Goal: Information Seeking & Learning: Learn about a topic

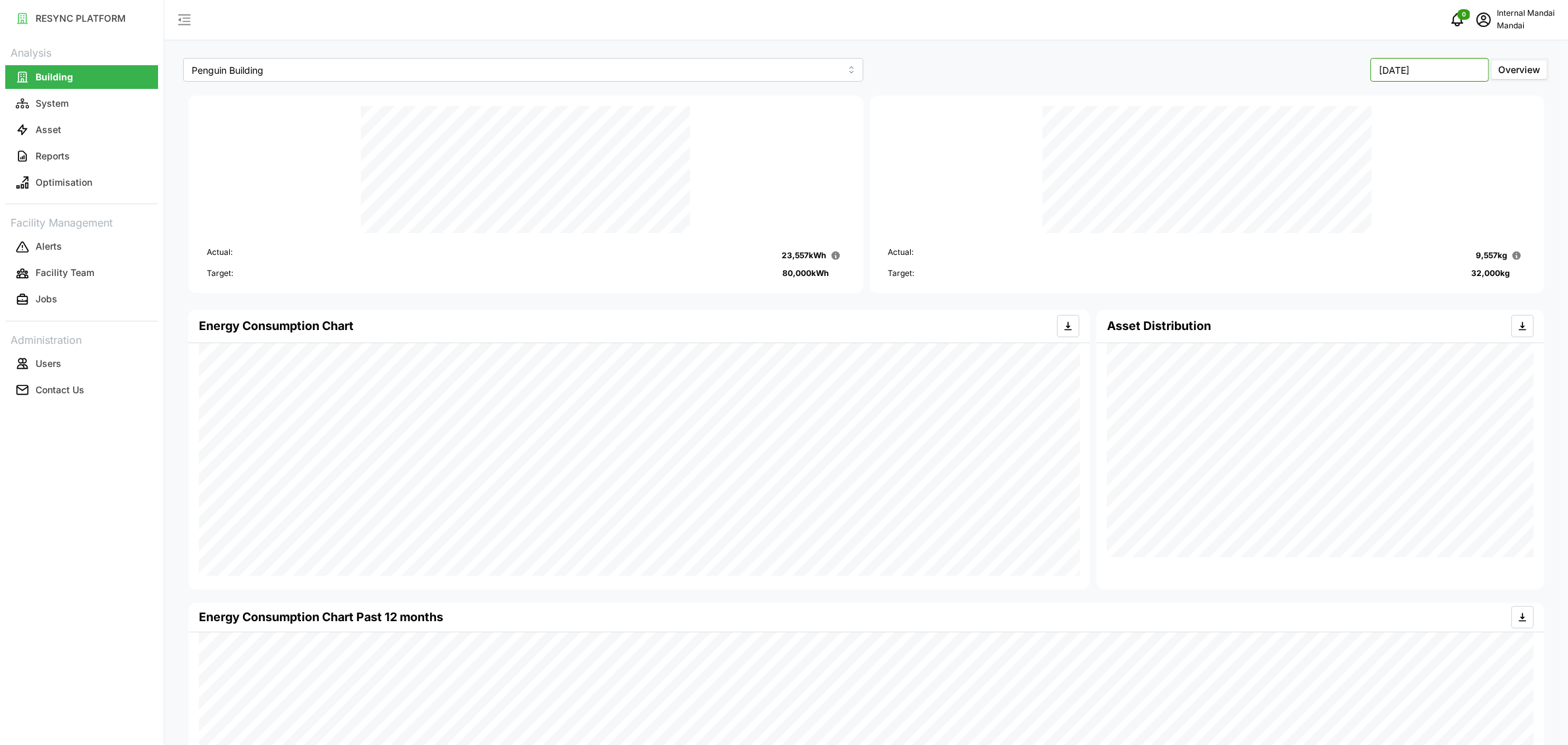
click at [1389, 65] on input "[DATE]" at bounding box center [1429, 70] width 119 height 24
click at [1408, 179] on button "Aug" at bounding box center [1403, 181] width 57 height 24
click at [1453, 70] on input "[DATE]" at bounding box center [1429, 70] width 119 height 24
click at [1362, 184] on button "[DATE]" at bounding box center [1345, 181] width 57 height 24
click at [1449, 65] on input "[DATE]" at bounding box center [1429, 70] width 119 height 24
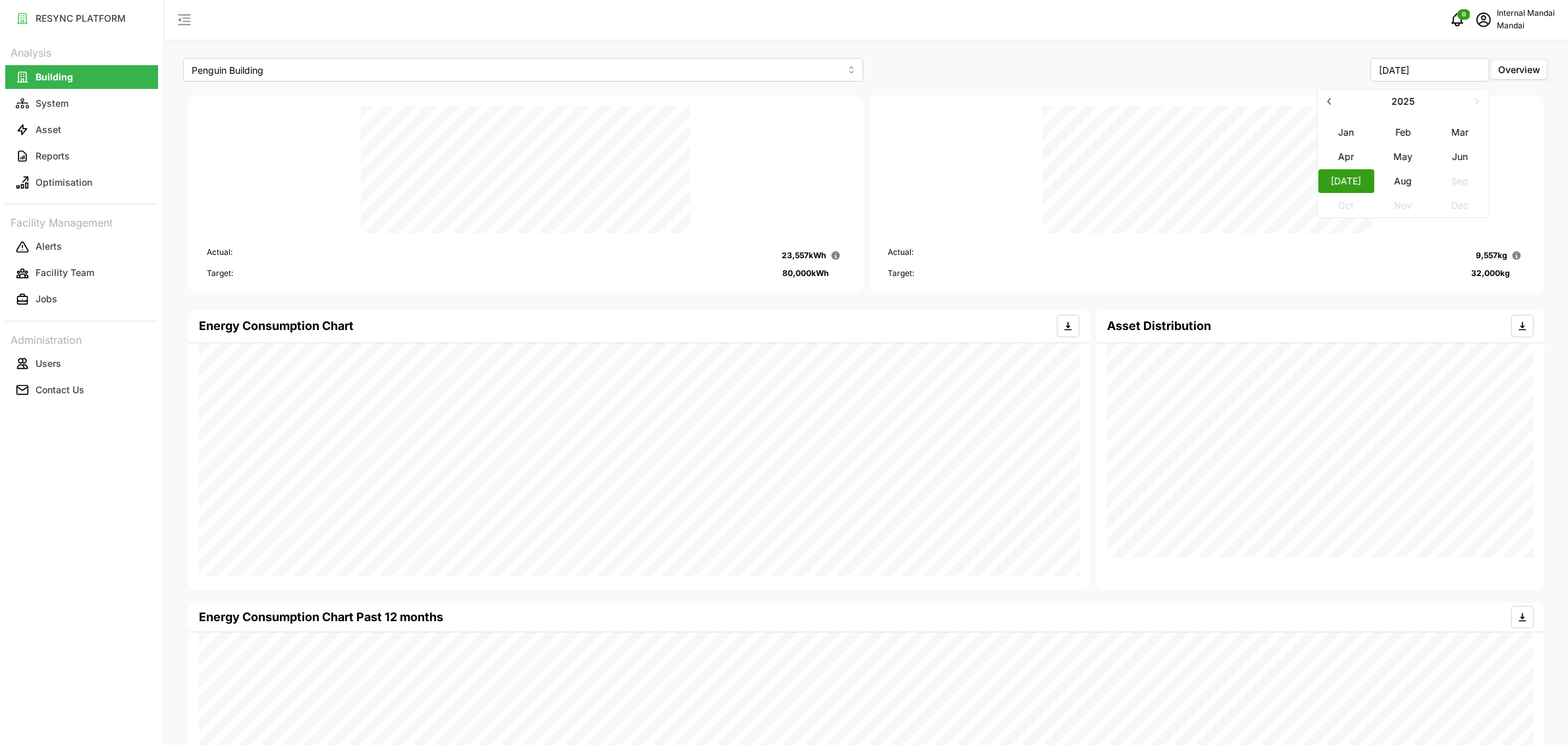
click at [1404, 181] on button "Aug" at bounding box center [1403, 181] width 57 height 24
type input "[DATE]"
click at [80, 126] on button "Asset" at bounding box center [82, 130] width 153 height 24
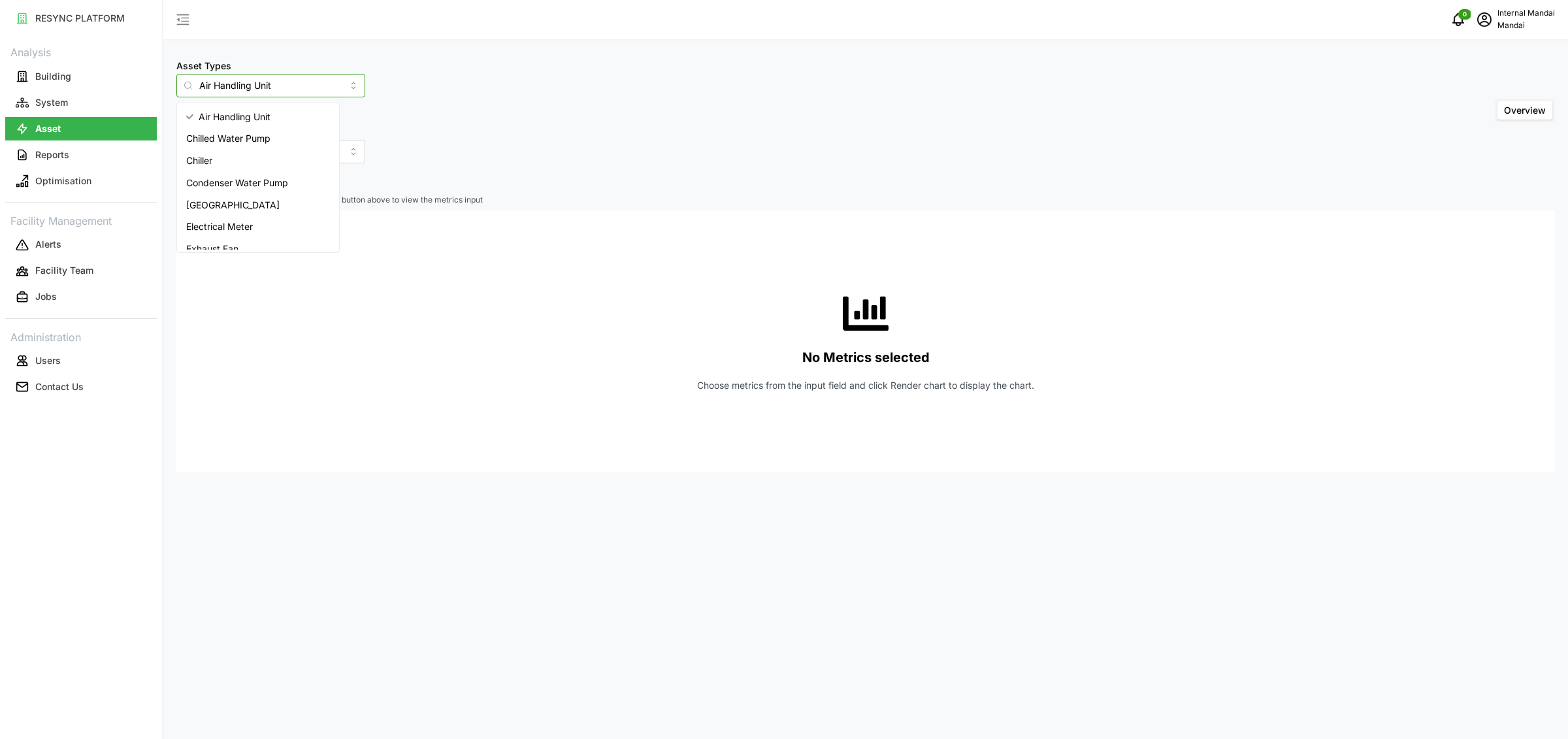
click at [262, 85] on input "Air Handling Unit" at bounding box center [270, 85] width 189 height 24
click at [246, 154] on div "Chiller" at bounding box center [258, 161] width 157 height 22
type input "Chiller"
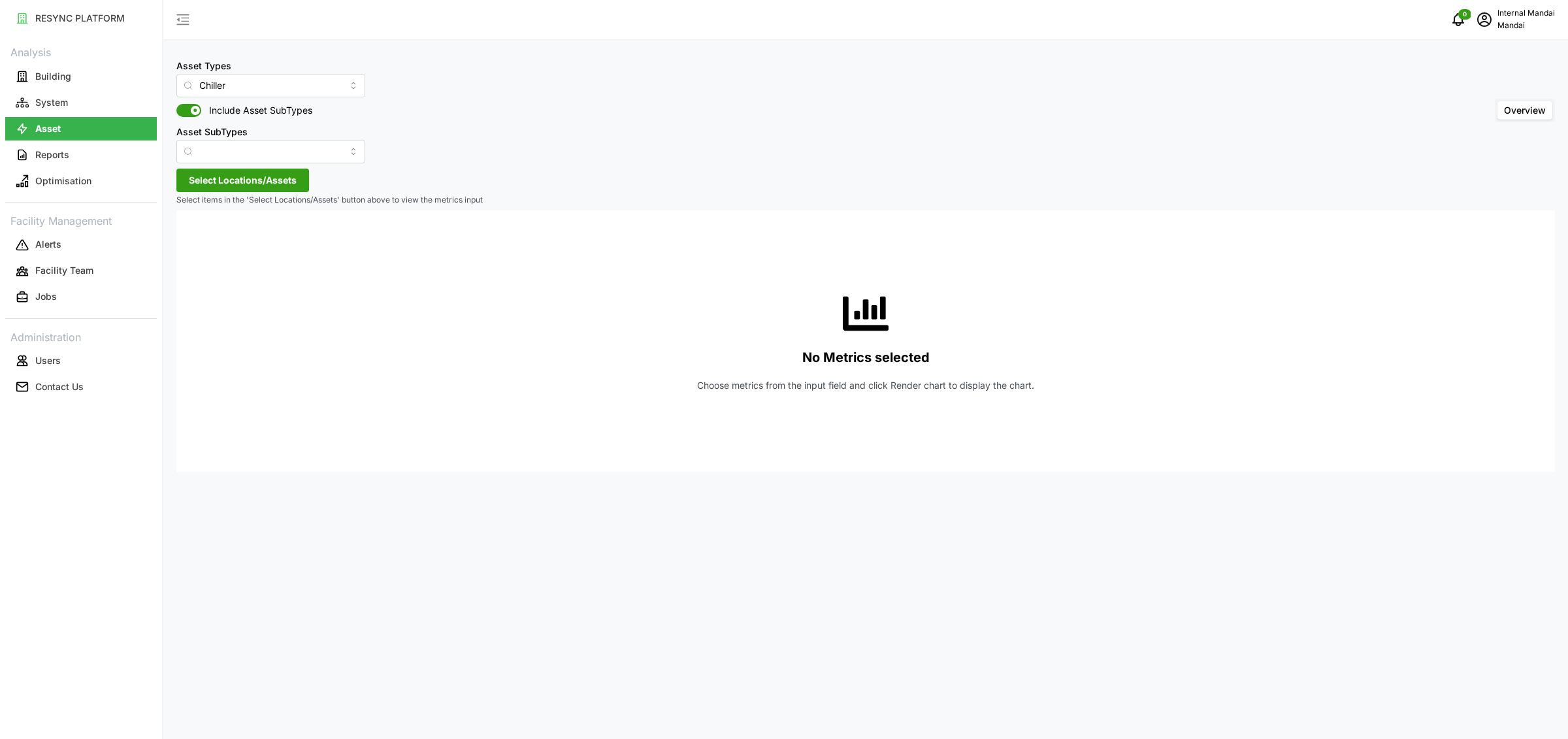
click at [233, 184] on span "Select Locations/Assets" at bounding box center [242, 180] width 108 height 22
click at [208, 240] on span "Select Penguin Building" at bounding box center [209, 240] width 9 height 9
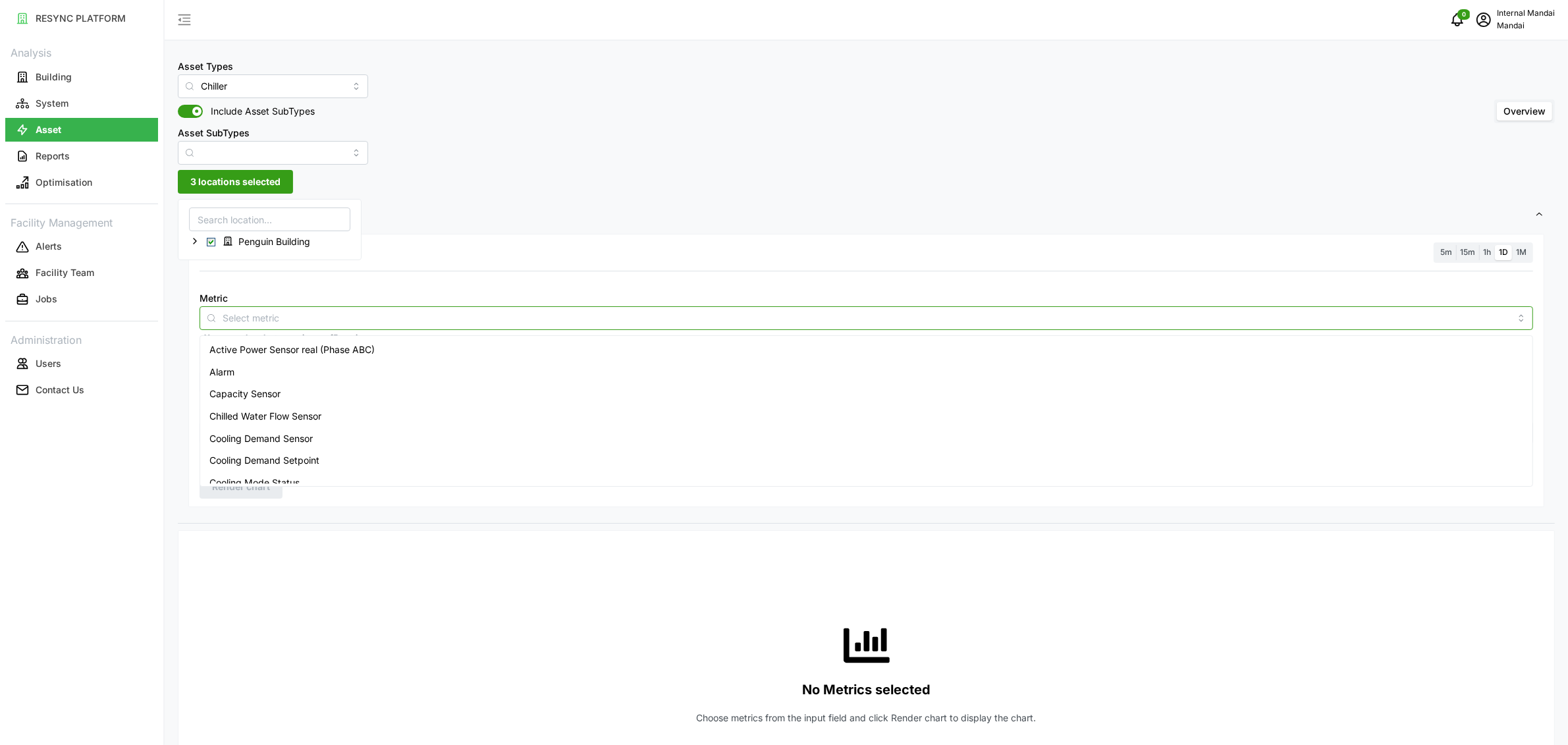
click at [398, 318] on input "Metric" at bounding box center [866, 317] width 1287 height 14
type input "energy"
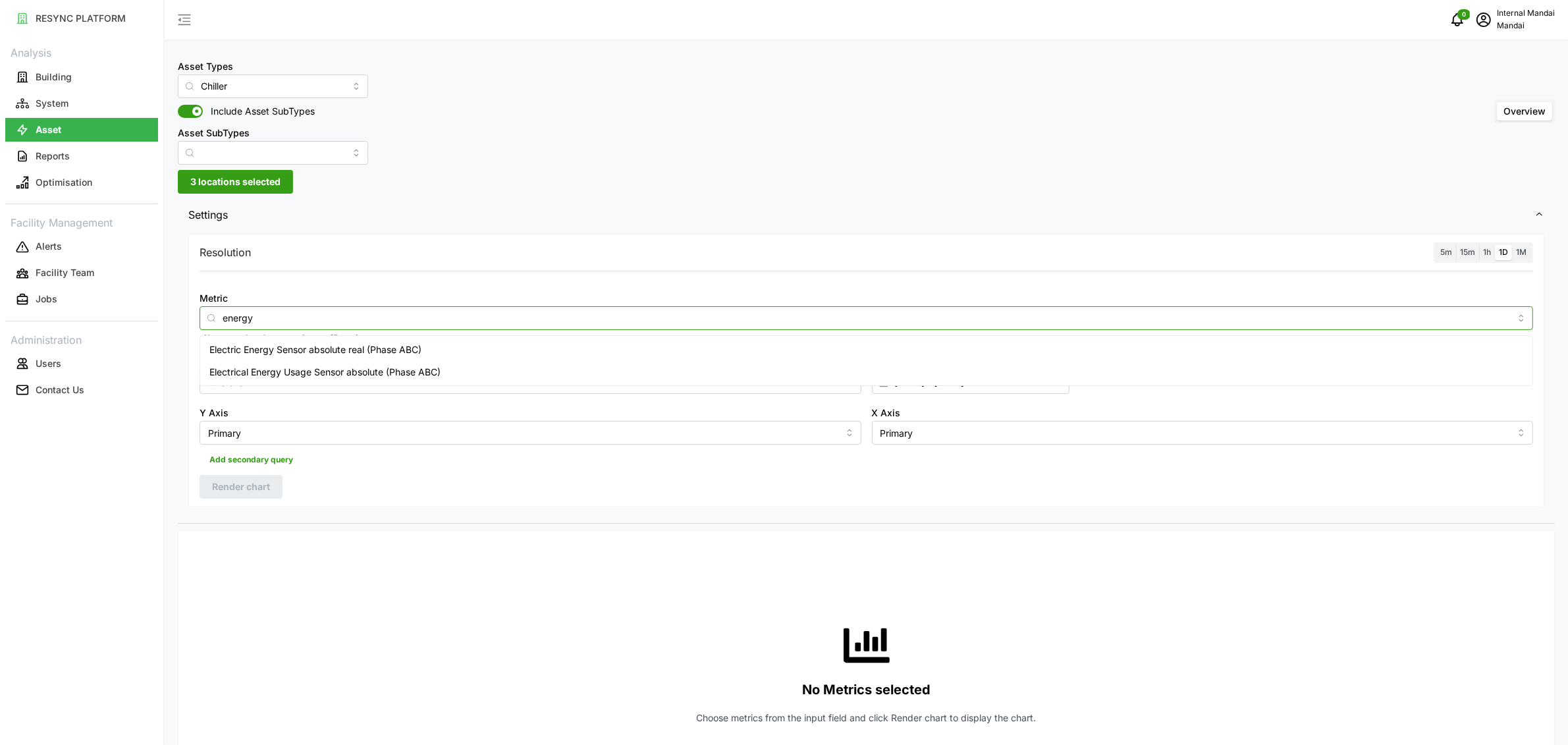
click at [369, 362] on div "Electrical Energy Usage Sensor absolute (Phase ABC)" at bounding box center [866, 372] width 1327 height 23
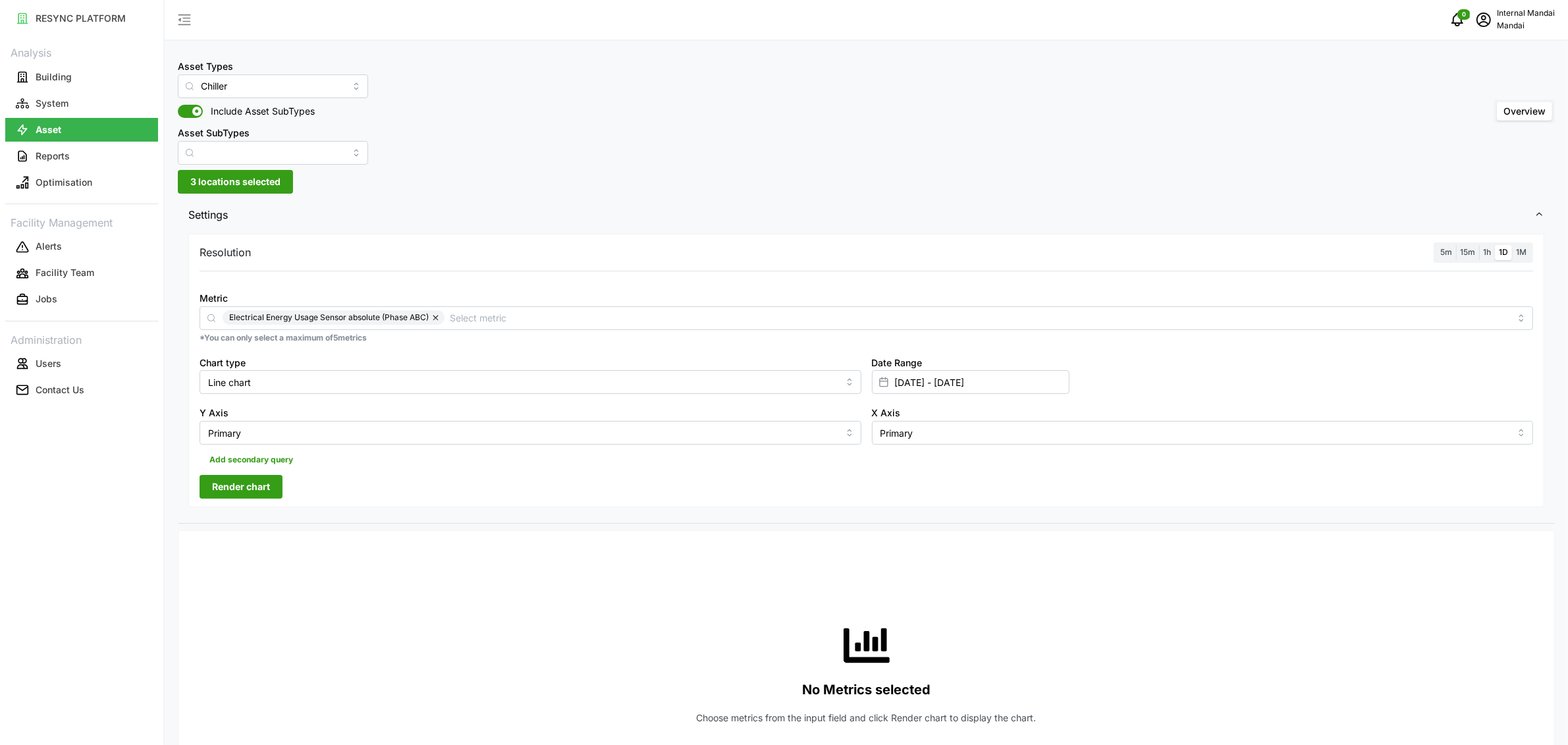
click at [1015, 262] on div "Resolution 5m 15m 1h 1D 1M" at bounding box center [866, 253] width 1333 height 20
click at [936, 384] on input "21 Jul 2025 - 08 Aug 2025" at bounding box center [970, 382] width 197 height 24
click at [1065, 423] on input "21 Jul 2025" at bounding box center [1083, 429] width 84 height 24
type input "21 Jun 2025"
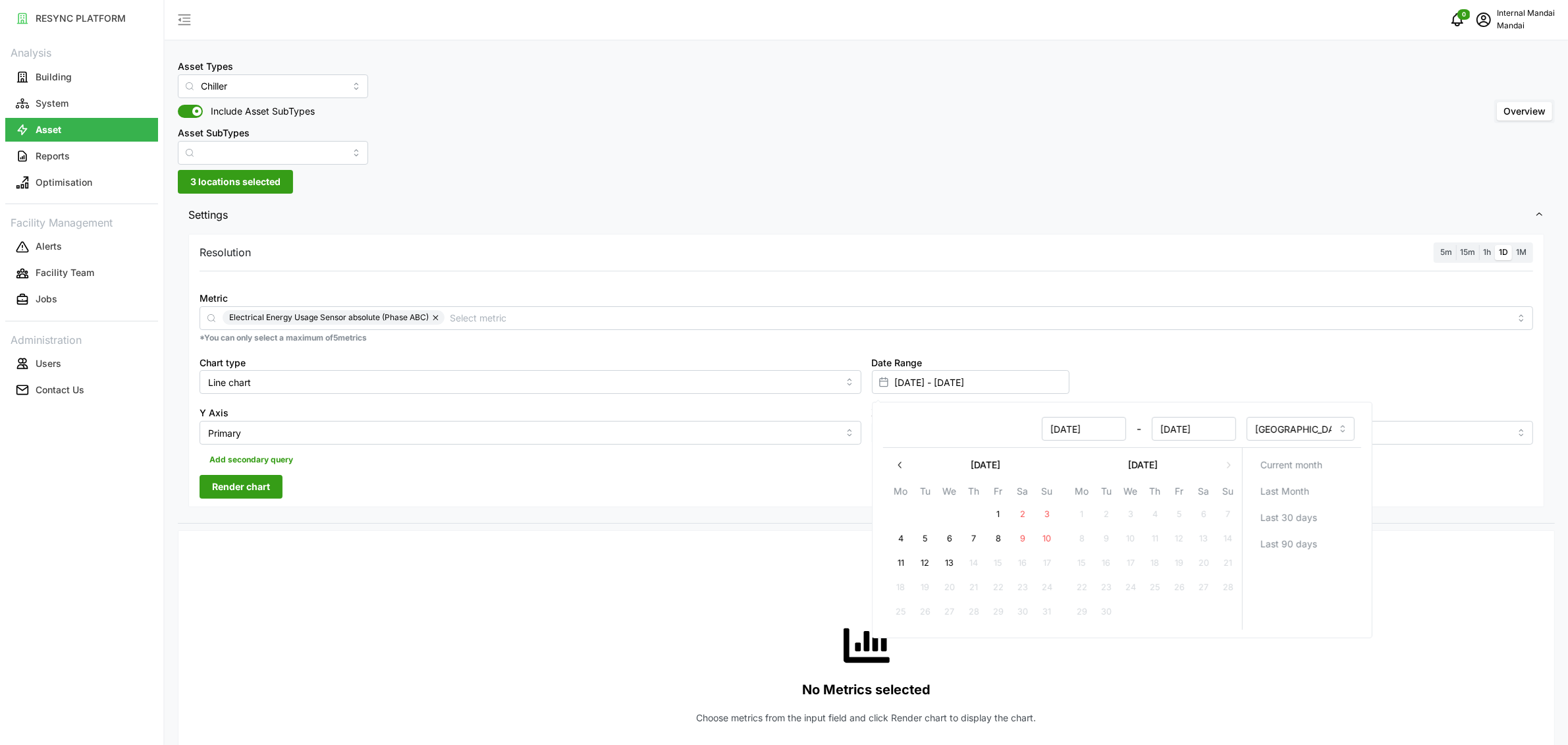
type input "21 Jun 2025 - 08 Aug 2025"
click at [797, 481] on div "Resolution 5m 15m 1h 1D 1M Metric Electrical Energy Usage Sensor absolute (Phas…" at bounding box center [866, 370] width 1356 height 273
click at [268, 386] on input "Line chart" at bounding box center [530, 382] width 662 height 24
click at [263, 429] on div "Bar chart" at bounding box center [530, 436] width 655 height 23
type input "Bar chart"
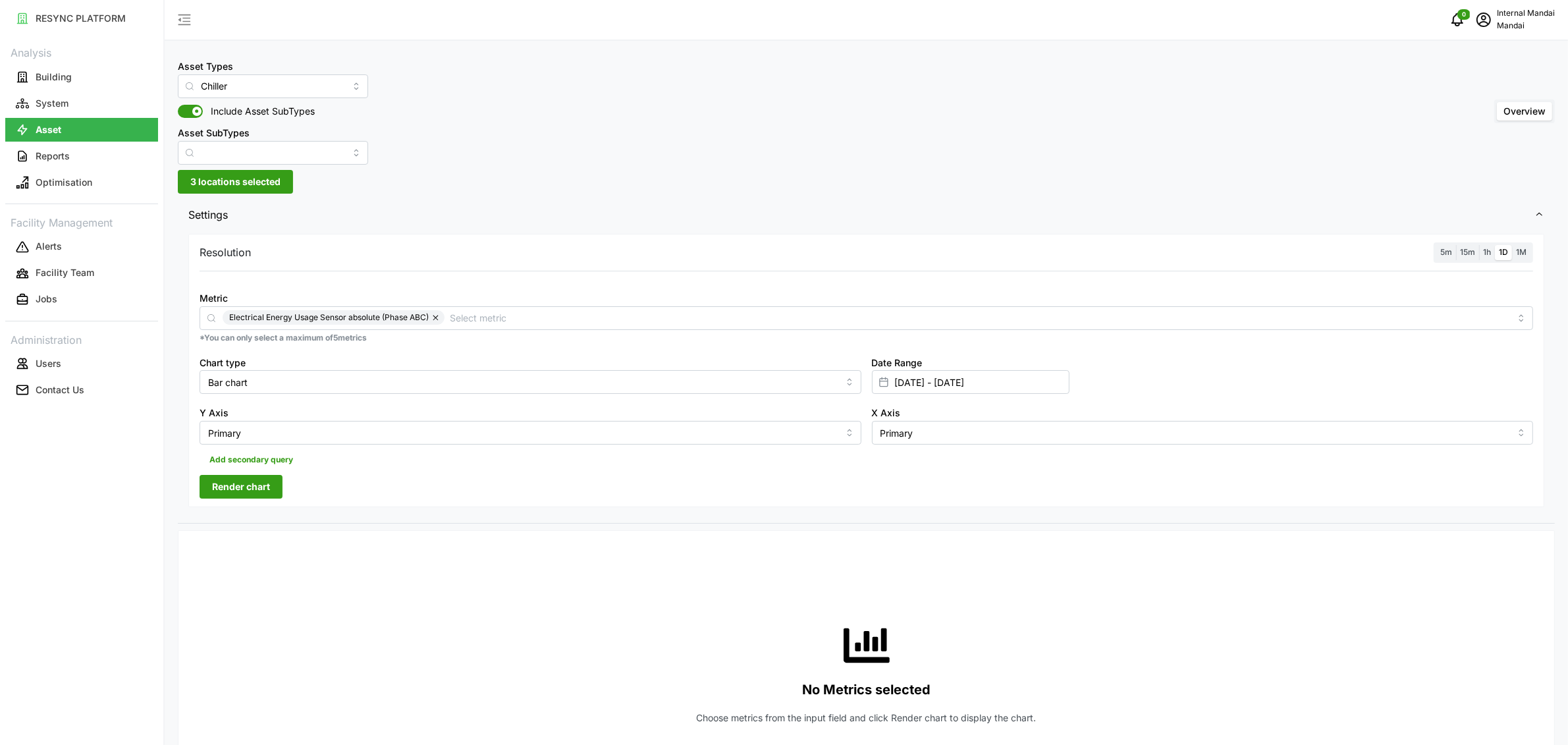
click at [229, 486] on span "Render chart" at bounding box center [241, 486] width 58 height 23
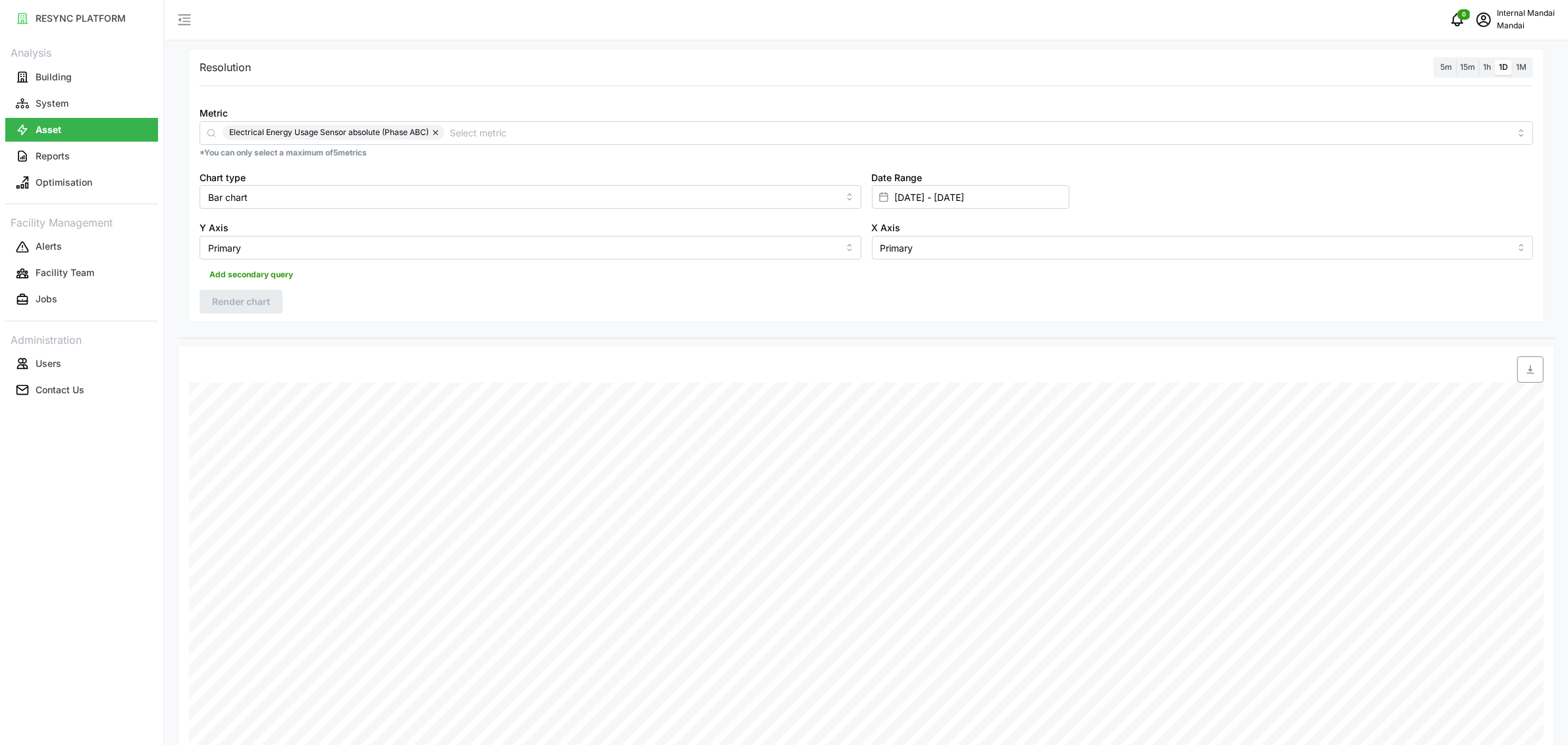
scroll to position [94, 0]
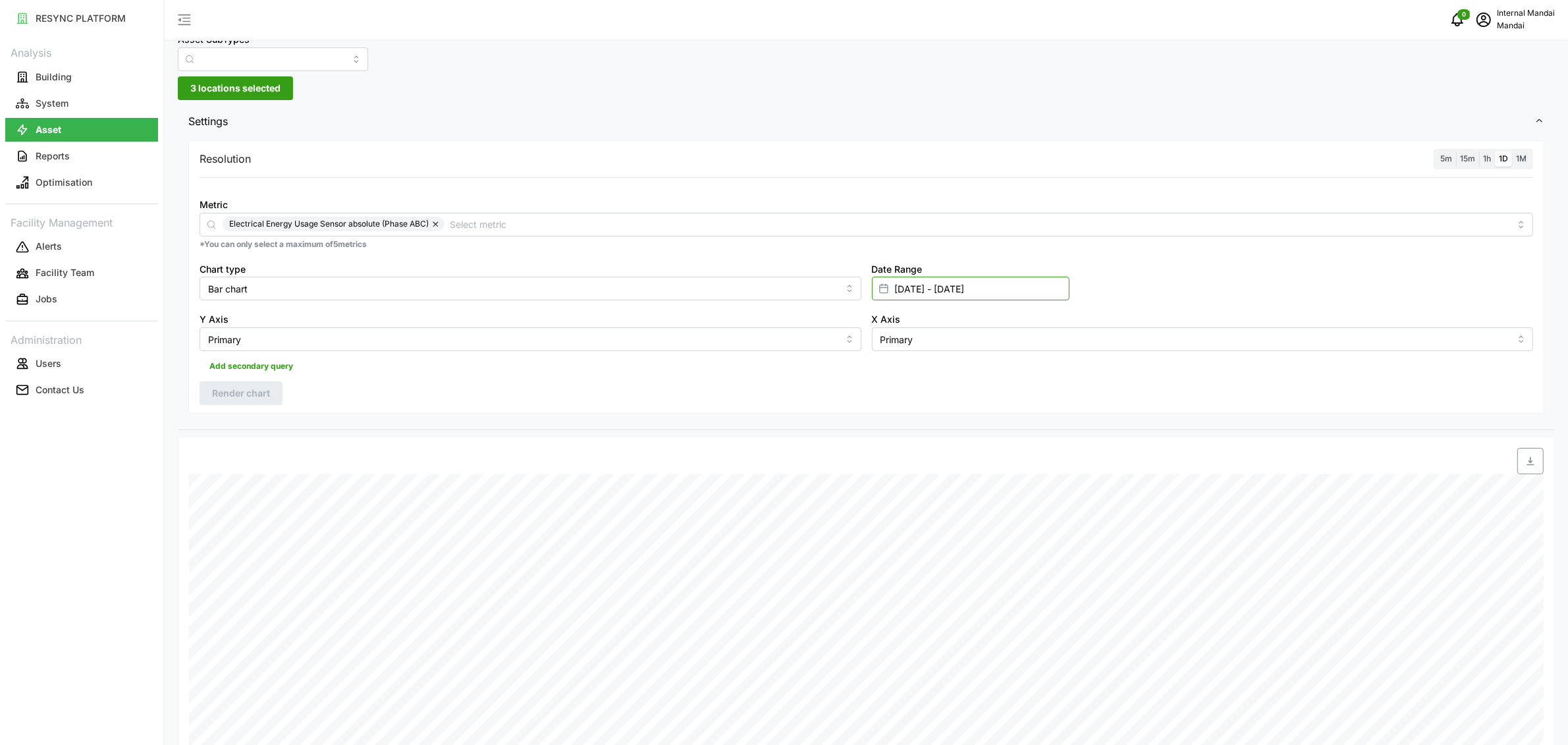
click at [924, 294] on input "21 Jun 2025 - 08 Aug 2025" at bounding box center [970, 288] width 197 height 24
click at [892, 366] on button "button" at bounding box center [900, 371] width 24 height 24
click at [910, 464] on button "9" at bounding box center [900, 469] width 24 height 24
type input "09 Jun 2025 - 08 Aug 2025"
type input "[DATE]"
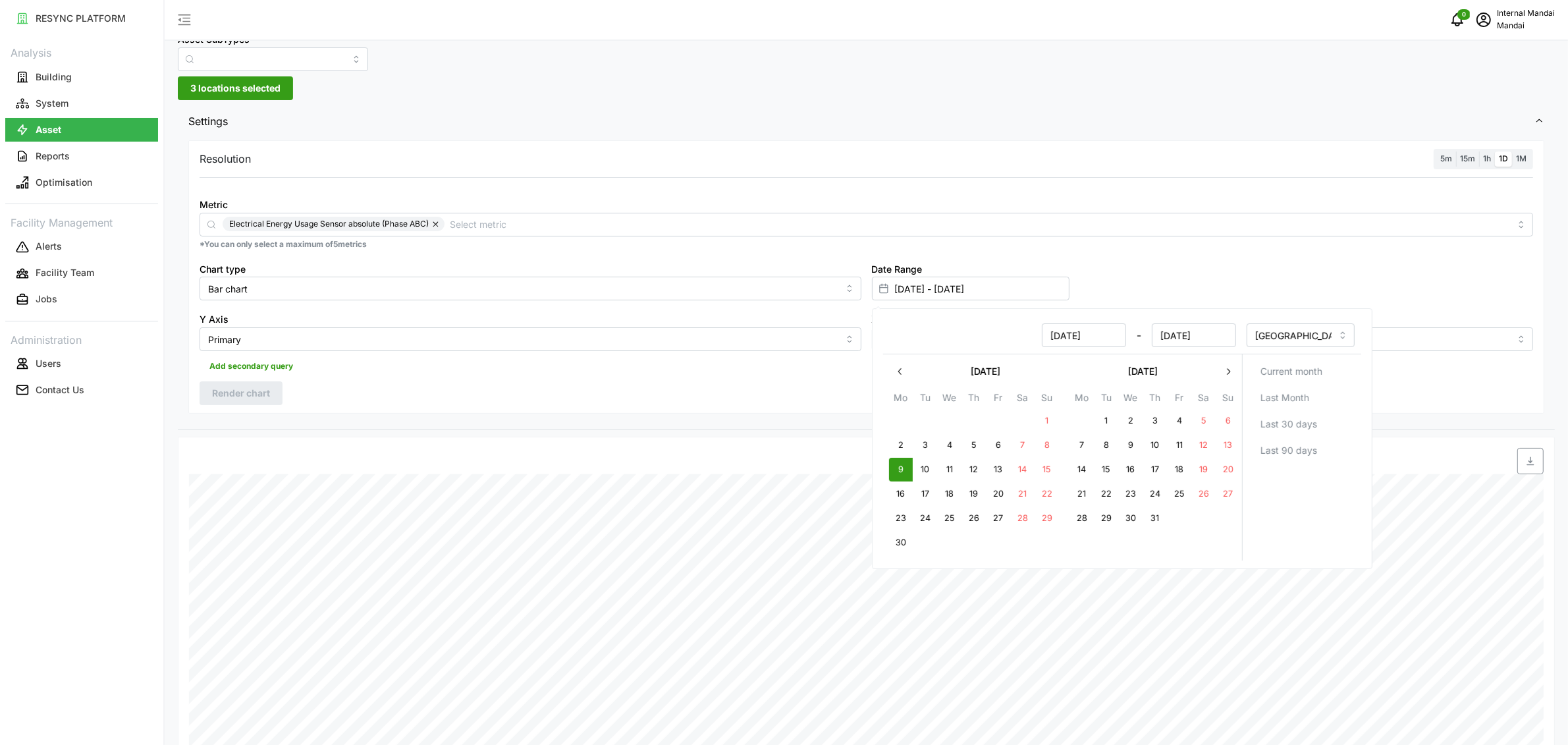
click at [670, 394] on div "Resolution 5m 15m 1h 1D 1M Metric Electrical Energy Usage Sensor absolute (Phas…" at bounding box center [866, 277] width 1356 height 273
click at [257, 417] on div "Resolution 5m 15m 1h 1D 1M Metric Electrical Energy Usage Sensor absolute (Phas…" at bounding box center [866, 283] width 1377 height 292
click at [253, 400] on span "Render chart" at bounding box center [241, 393] width 58 height 23
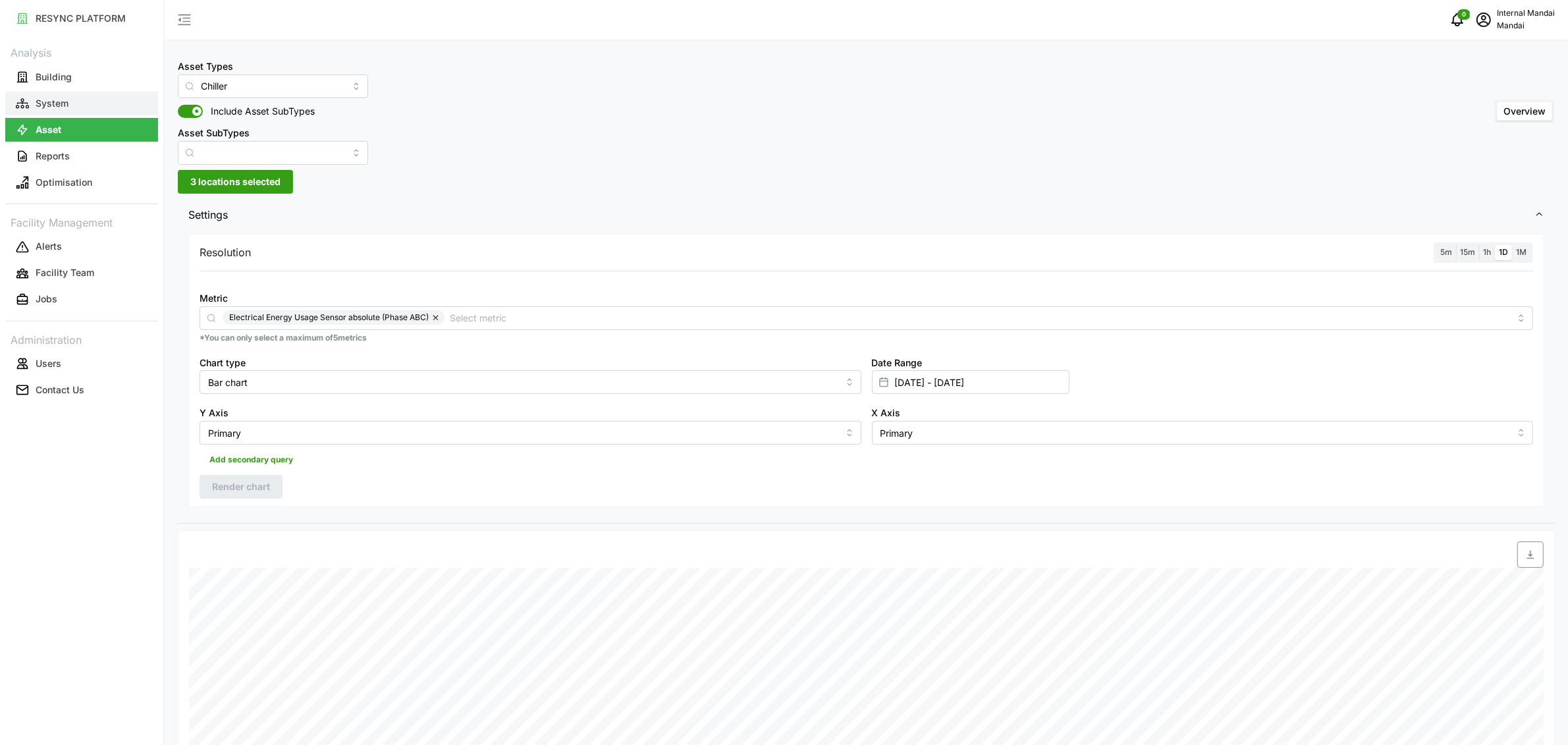
click at [59, 106] on p "System" at bounding box center [52, 103] width 33 height 13
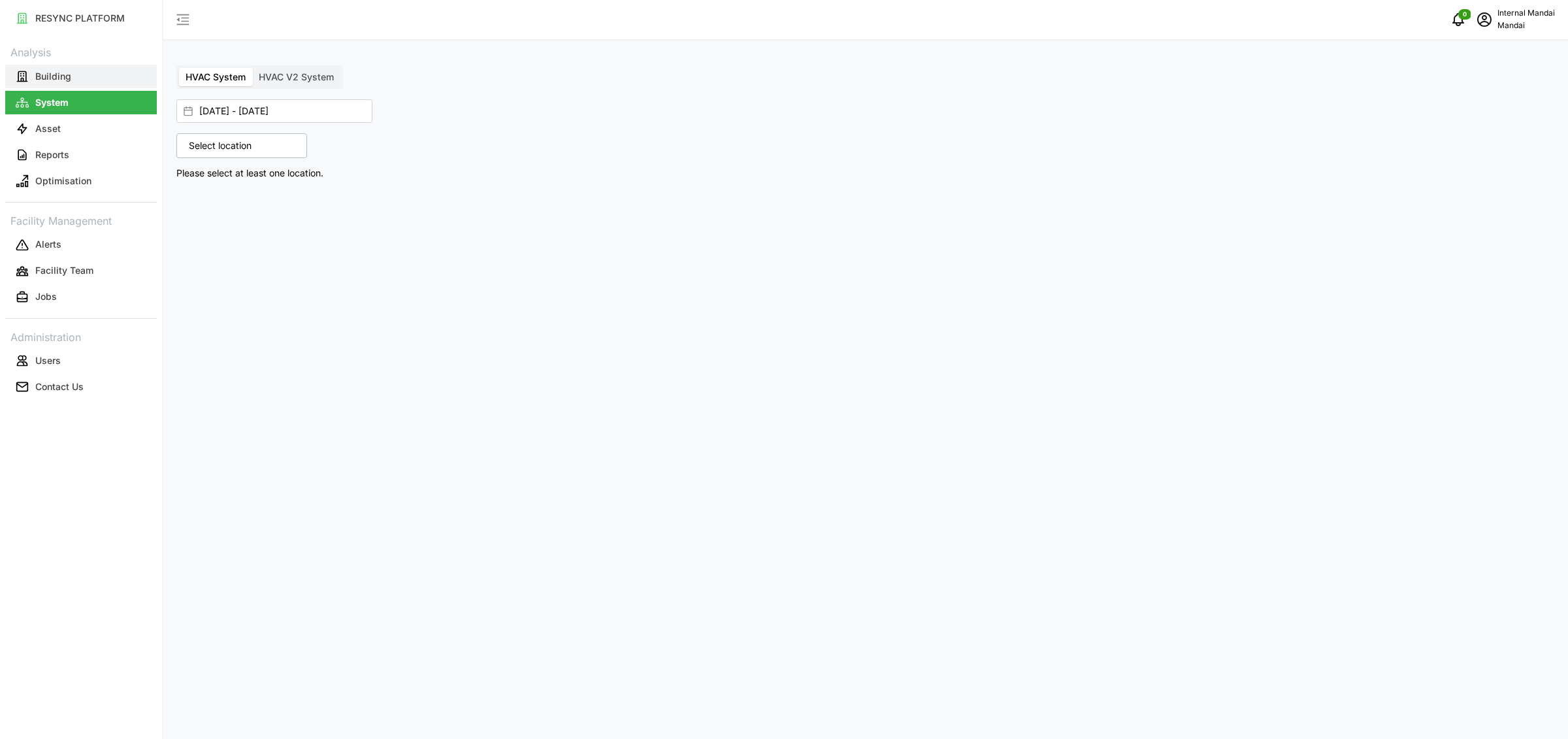
click at [98, 76] on button "Building" at bounding box center [81, 77] width 152 height 24
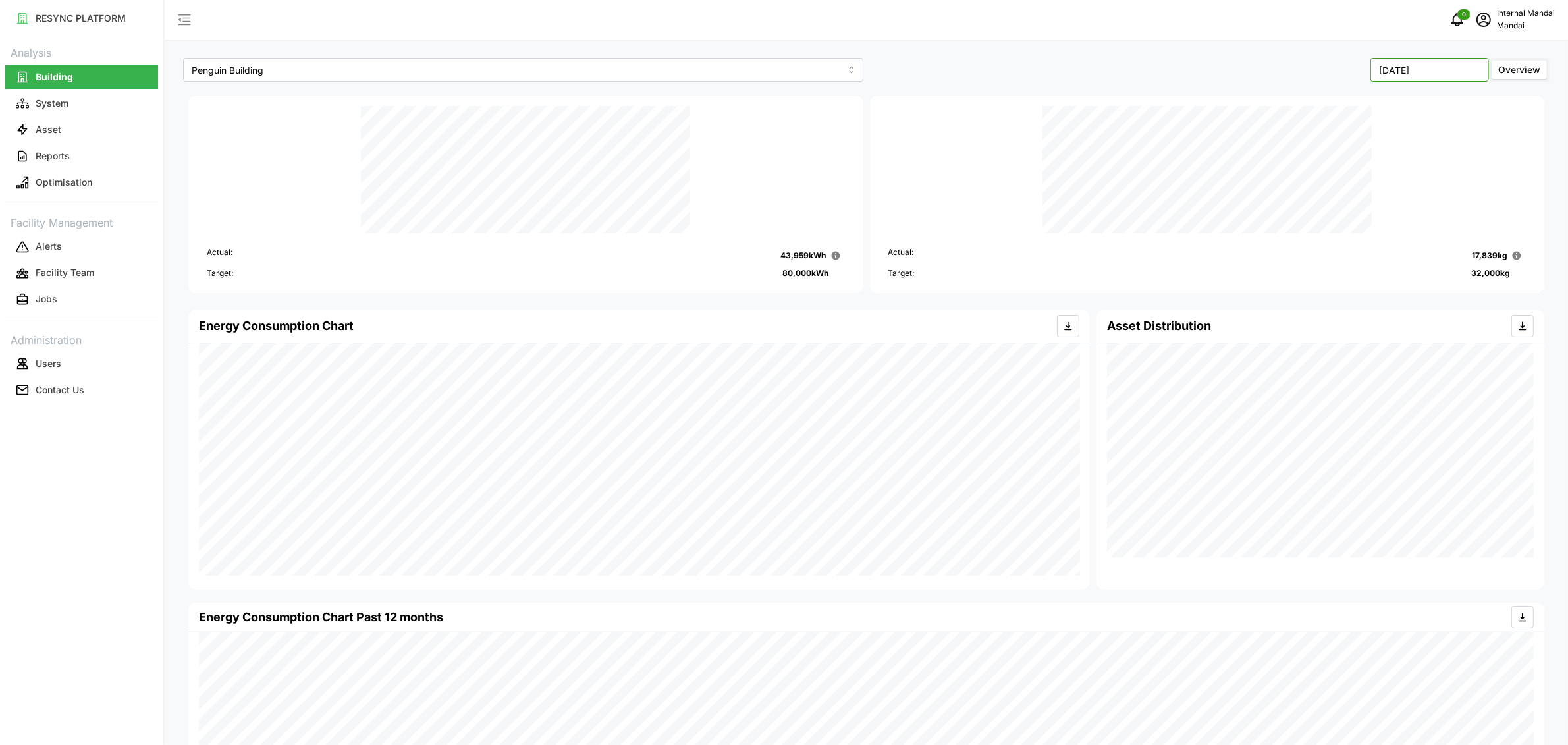
click at [1433, 69] on input "[DATE]" at bounding box center [1429, 70] width 119 height 24
click at [1352, 180] on button "[DATE]" at bounding box center [1345, 181] width 57 height 24
click at [1406, 68] on input "[DATE]" at bounding box center [1429, 70] width 119 height 24
click at [1355, 156] on button "Apr" at bounding box center [1345, 156] width 57 height 24
click at [1451, 66] on input "April 2025" at bounding box center [1429, 70] width 119 height 24
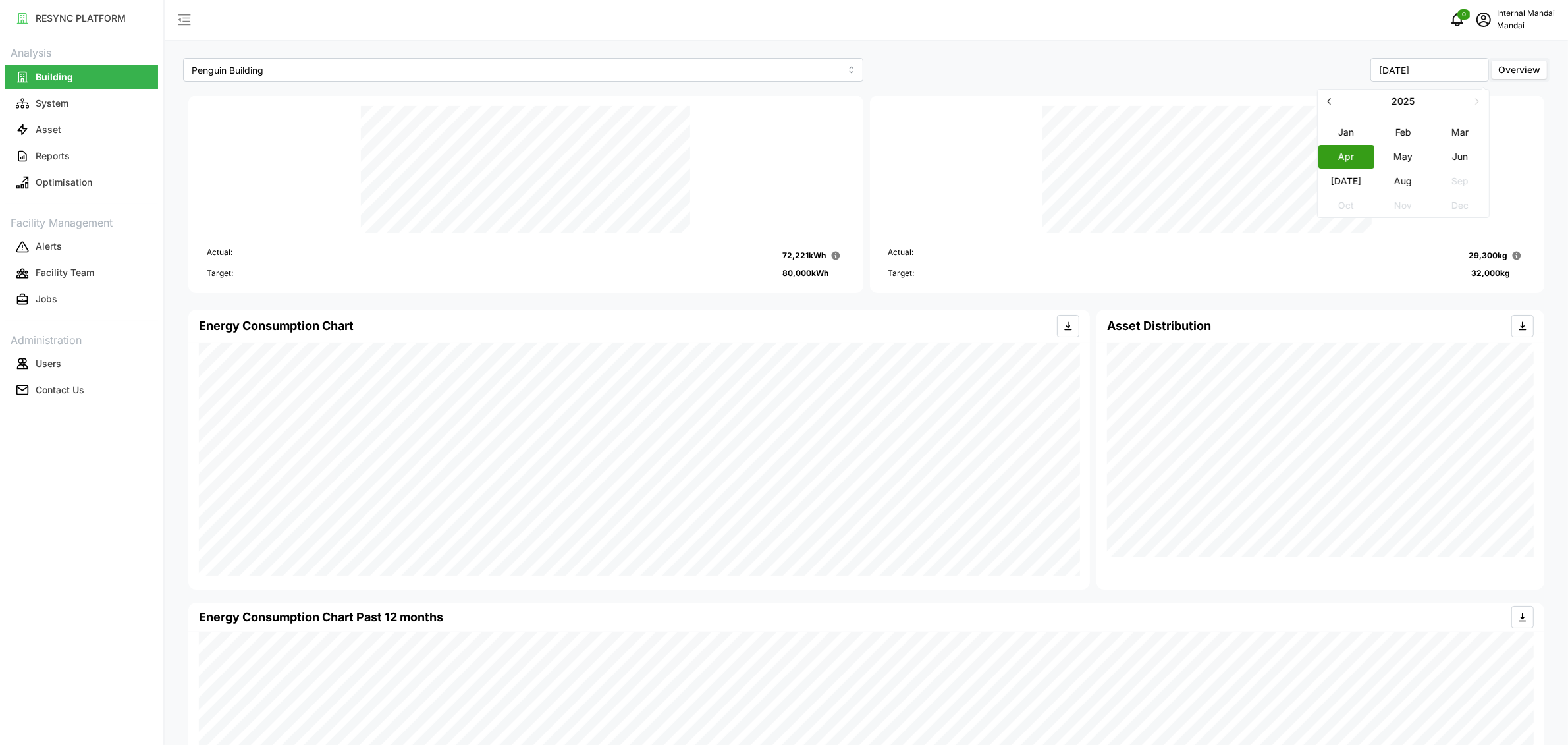
click at [1401, 158] on button "May" at bounding box center [1403, 156] width 57 height 24
click at [1431, 73] on input "May 2025" at bounding box center [1429, 70] width 119 height 24
click at [1440, 150] on button "Jun" at bounding box center [1459, 156] width 57 height 24
click at [1441, 72] on input "[DATE]" at bounding box center [1429, 70] width 119 height 24
click at [1411, 180] on button "Aug" at bounding box center [1403, 181] width 57 height 24
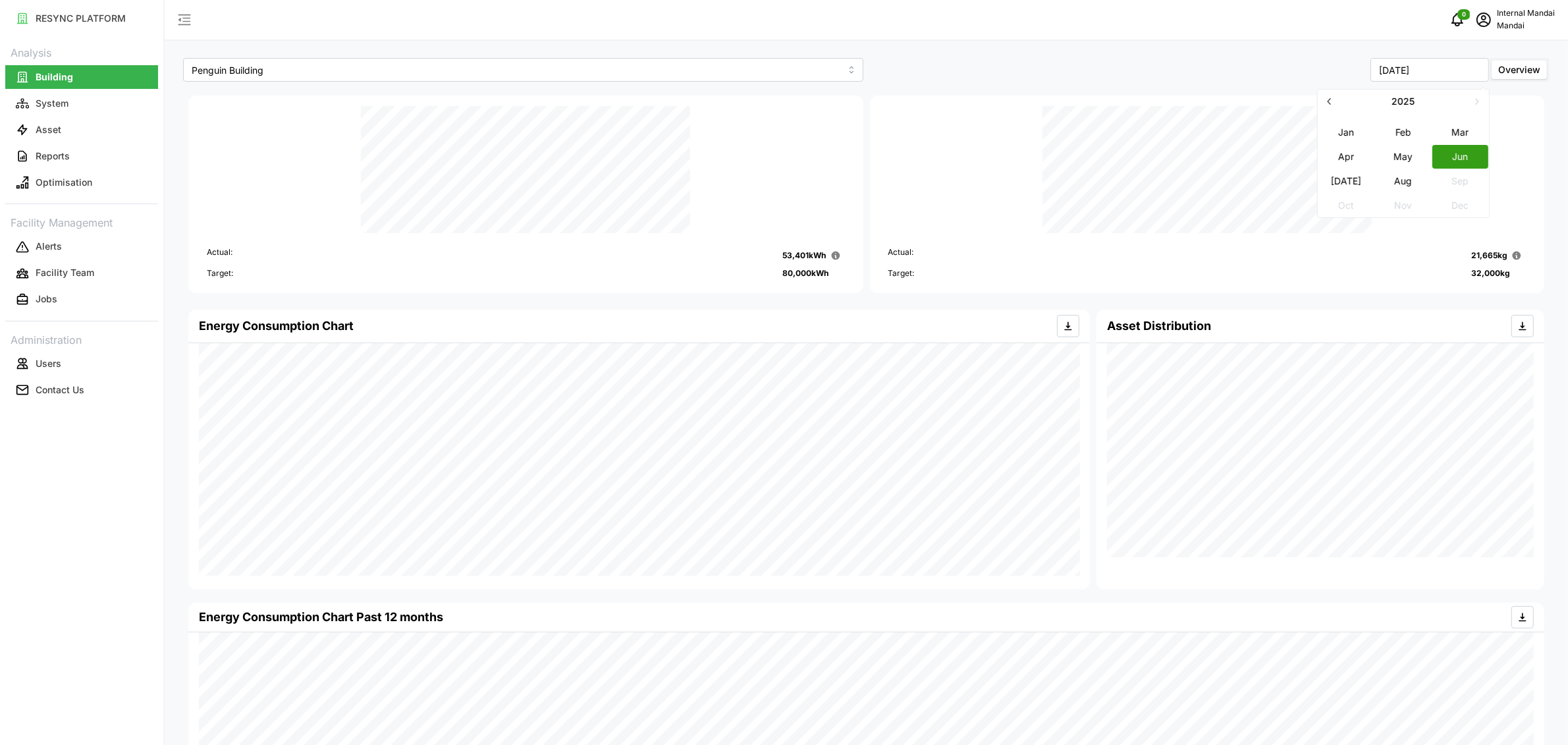
type input "[DATE]"
click at [129, 126] on button "Asset" at bounding box center [82, 130] width 153 height 24
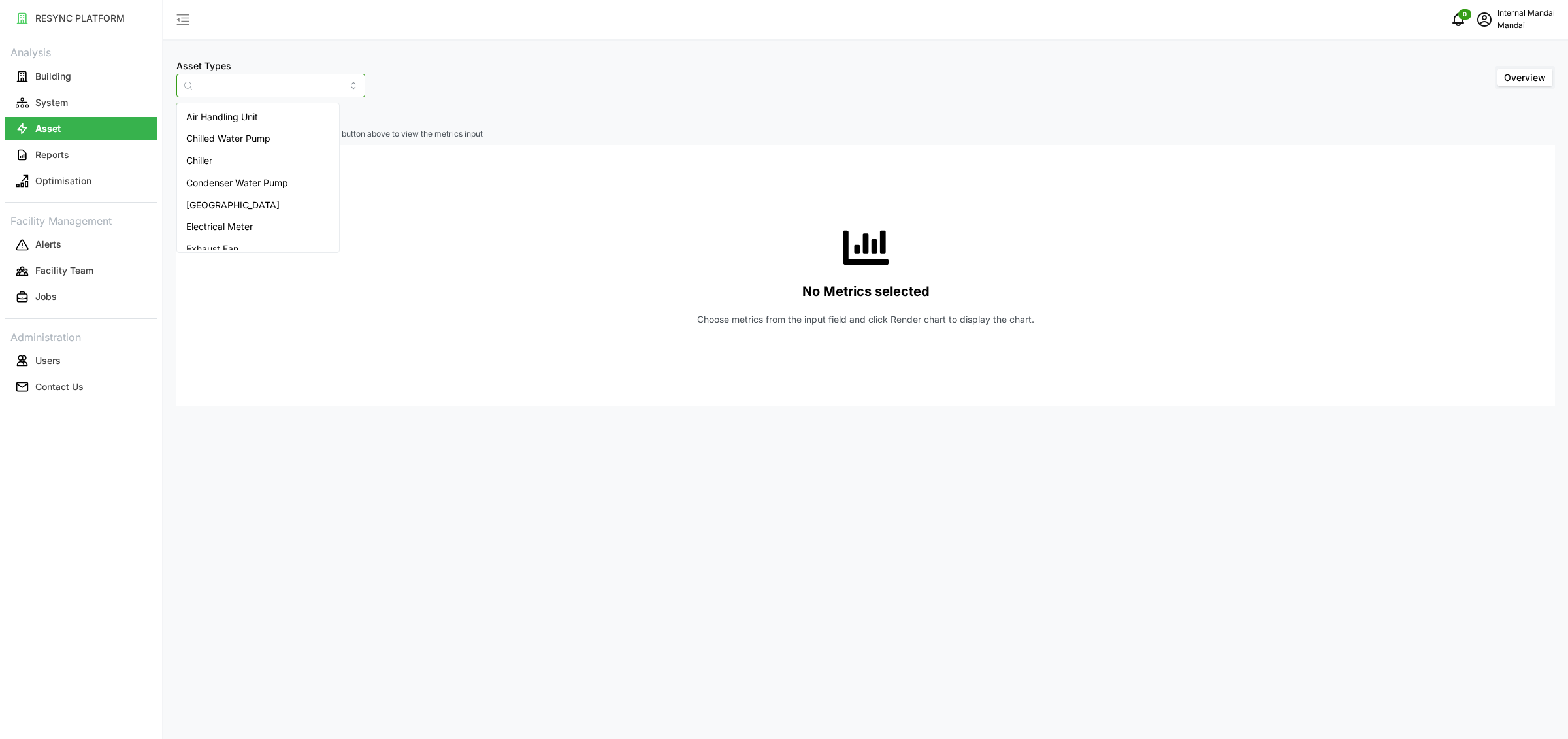
click at [234, 83] on input "Asset Types" at bounding box center [270, 85] width 189 height 24
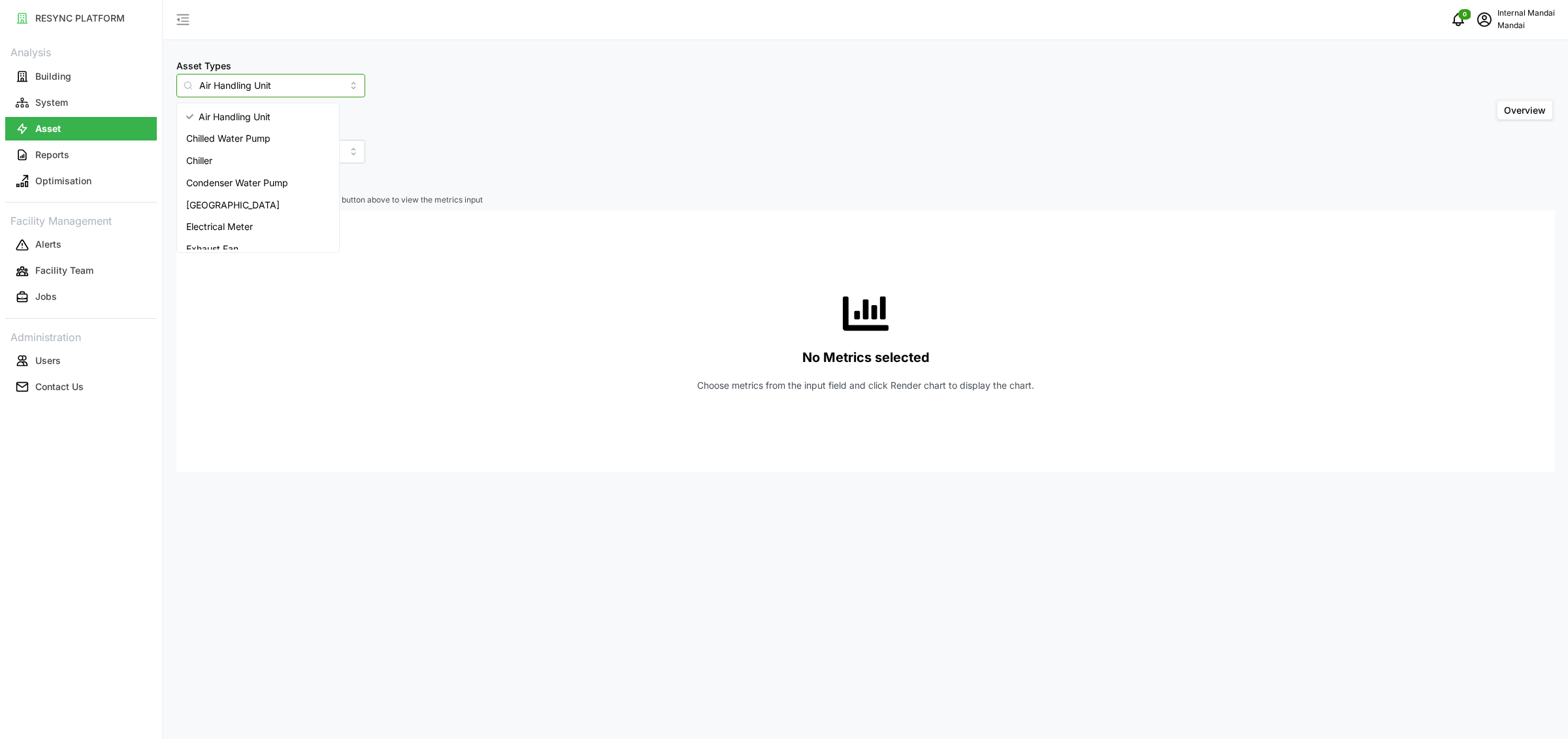
click at [223, 159] on div "Chiller" at bounding box center [258, 161] width 157 height 22
click at [257, 74] on input "Chiller" at bounding box center [270, 85] width 189 height 24
click at [266, 182] on span "Condenser Water Pump" at bounding box center [237, 182] width 102 height 14
type input "Condenser Water Pump"
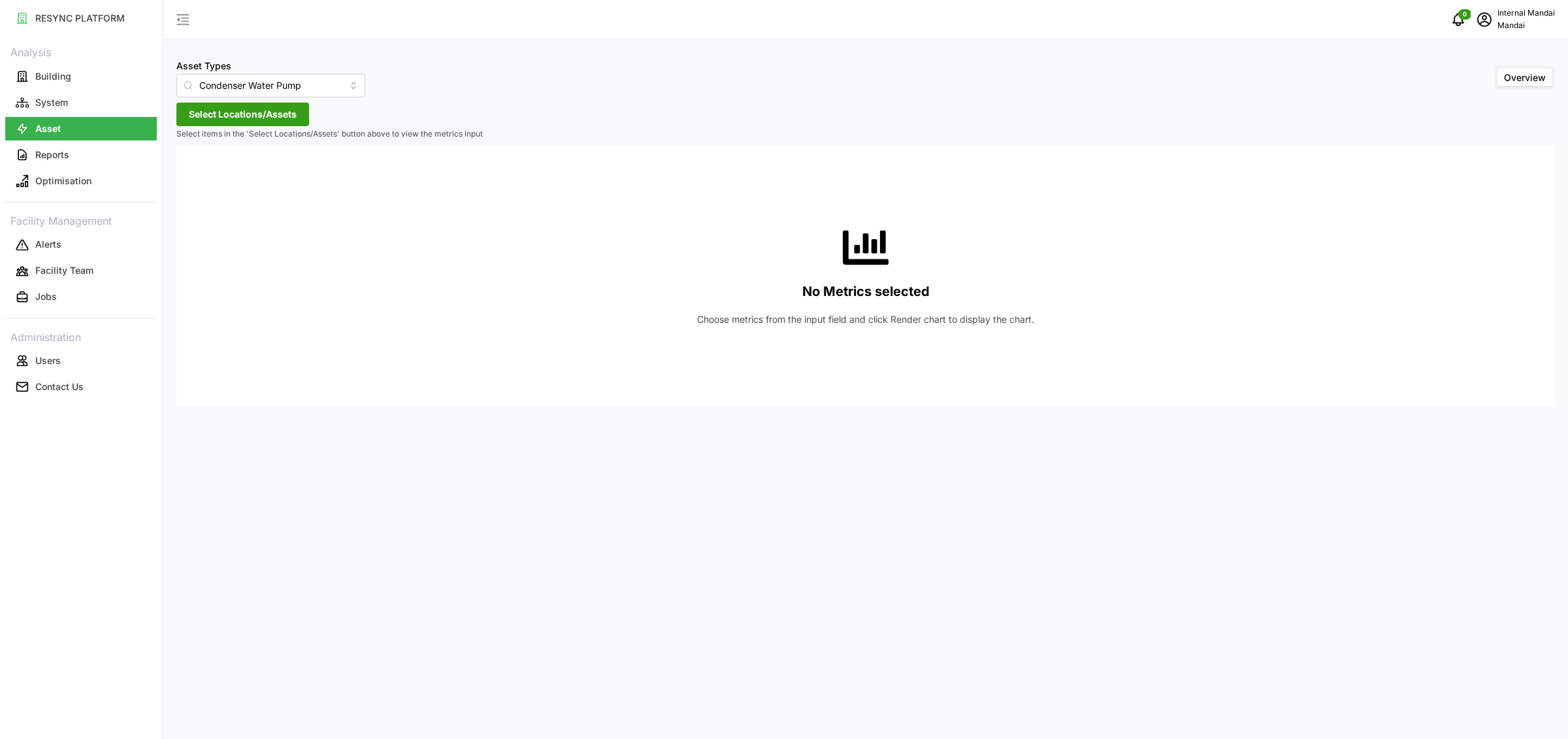
click at [266, 117] on span "Select Locations/Assets" at bounding box center [242, 114] width 108 height 22
click at [253, 177] on span "Penguin Building" at bounding box center [272, 173] width 71 height 13
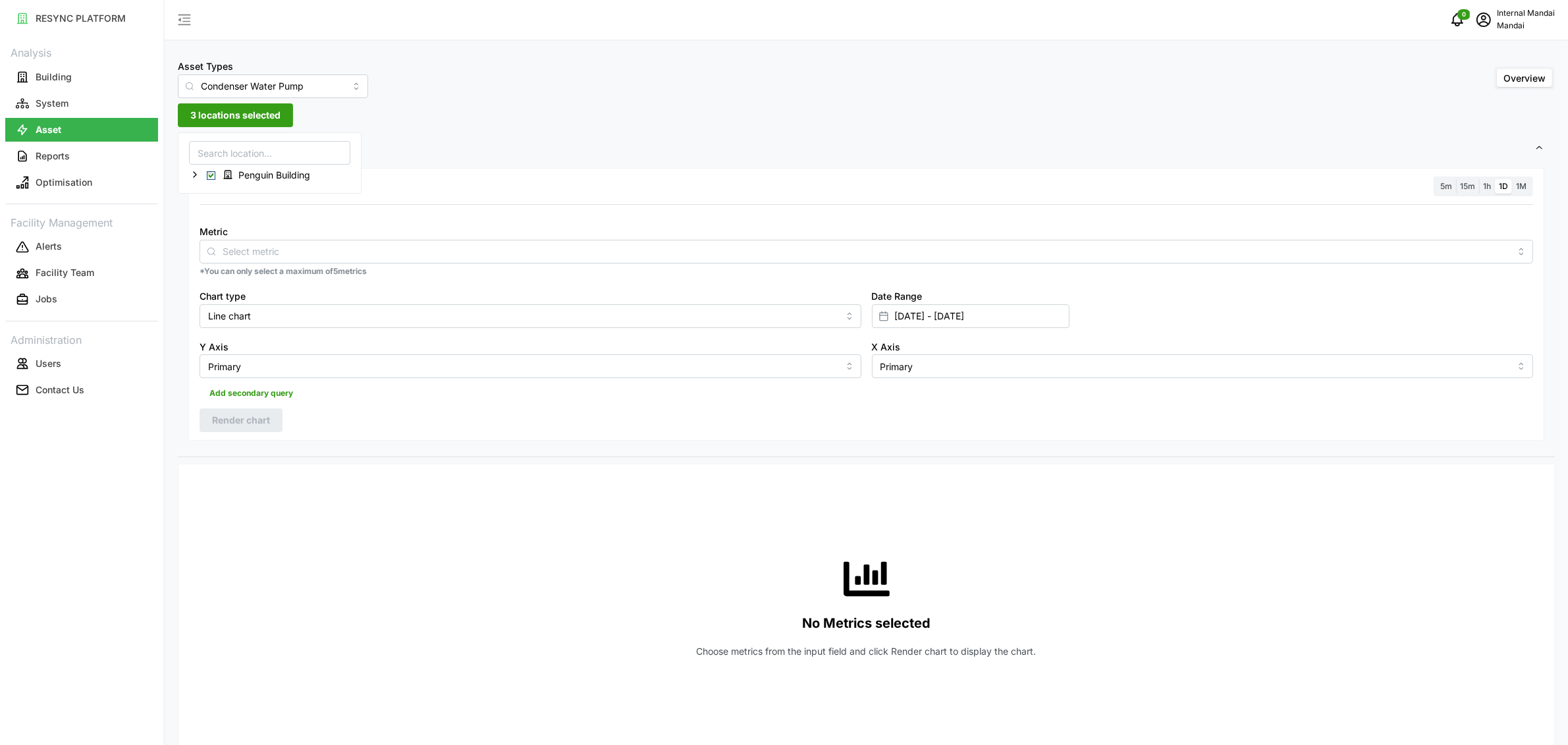
click at [262, 236] on div "Metric" at bounding box center [866, 243] width 1333 height 40
click at [262, 246] on input "Metric" at bounding box center [866, 251] width 1287 height 14
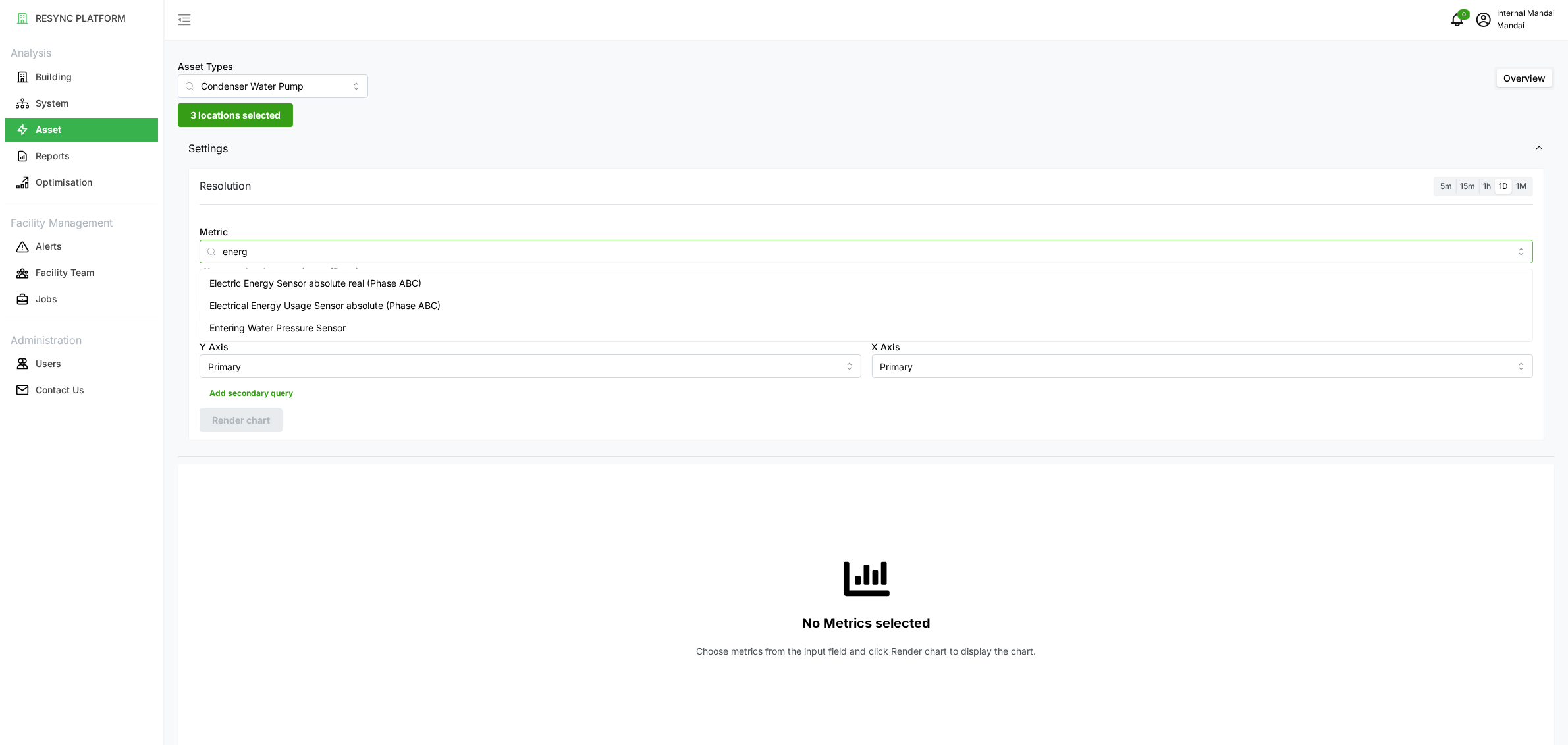
type input "energy"
click at [349, 274] on div "Electric Energy Sensor absolute real (Phase ABC)" at bounding box center [866, 283] width 1327 height 23
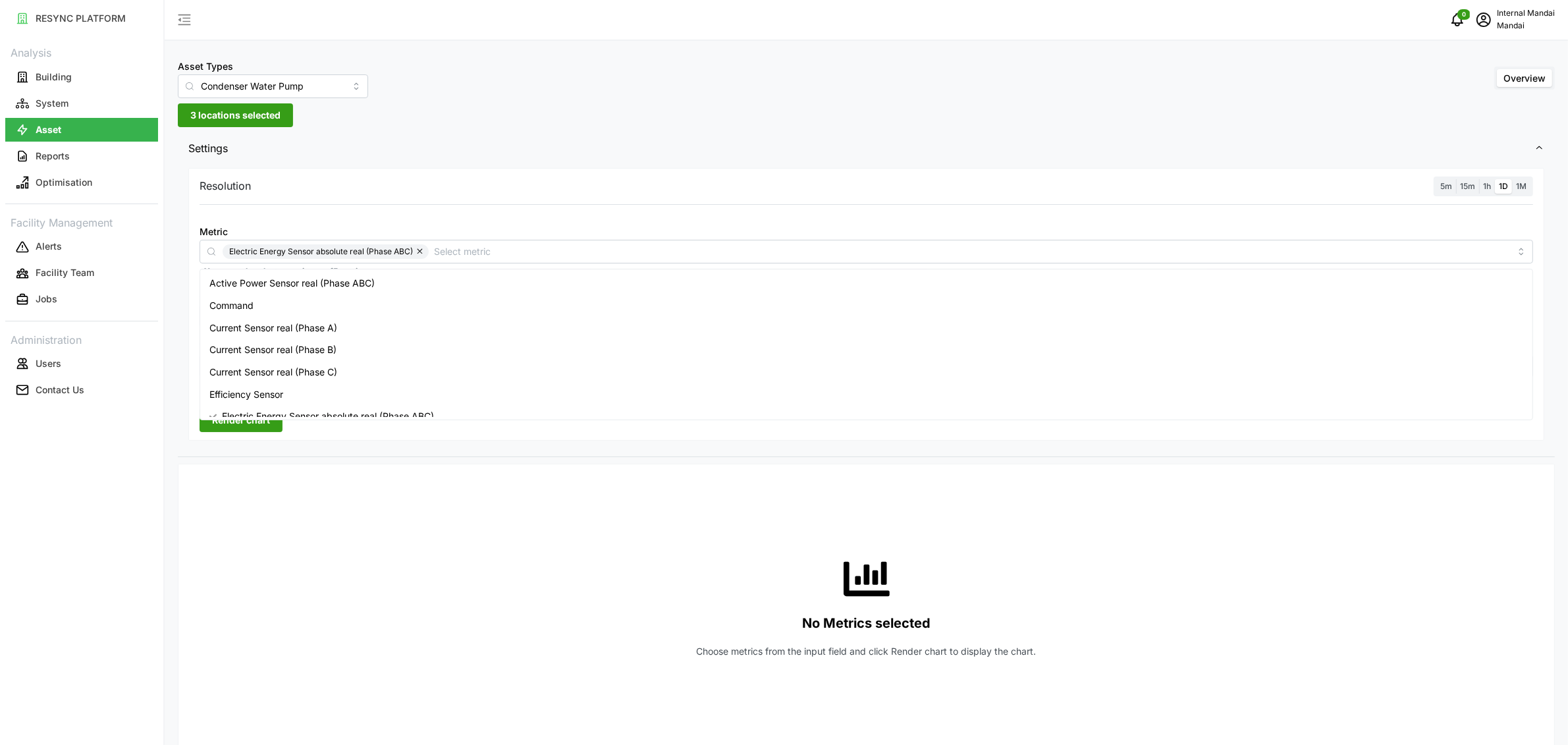
click at [1026, 232] on div "Metric Electric Energy Sensor absolute real (Phase ABC)" at bounding box center [866, 243] width 1333 height 40
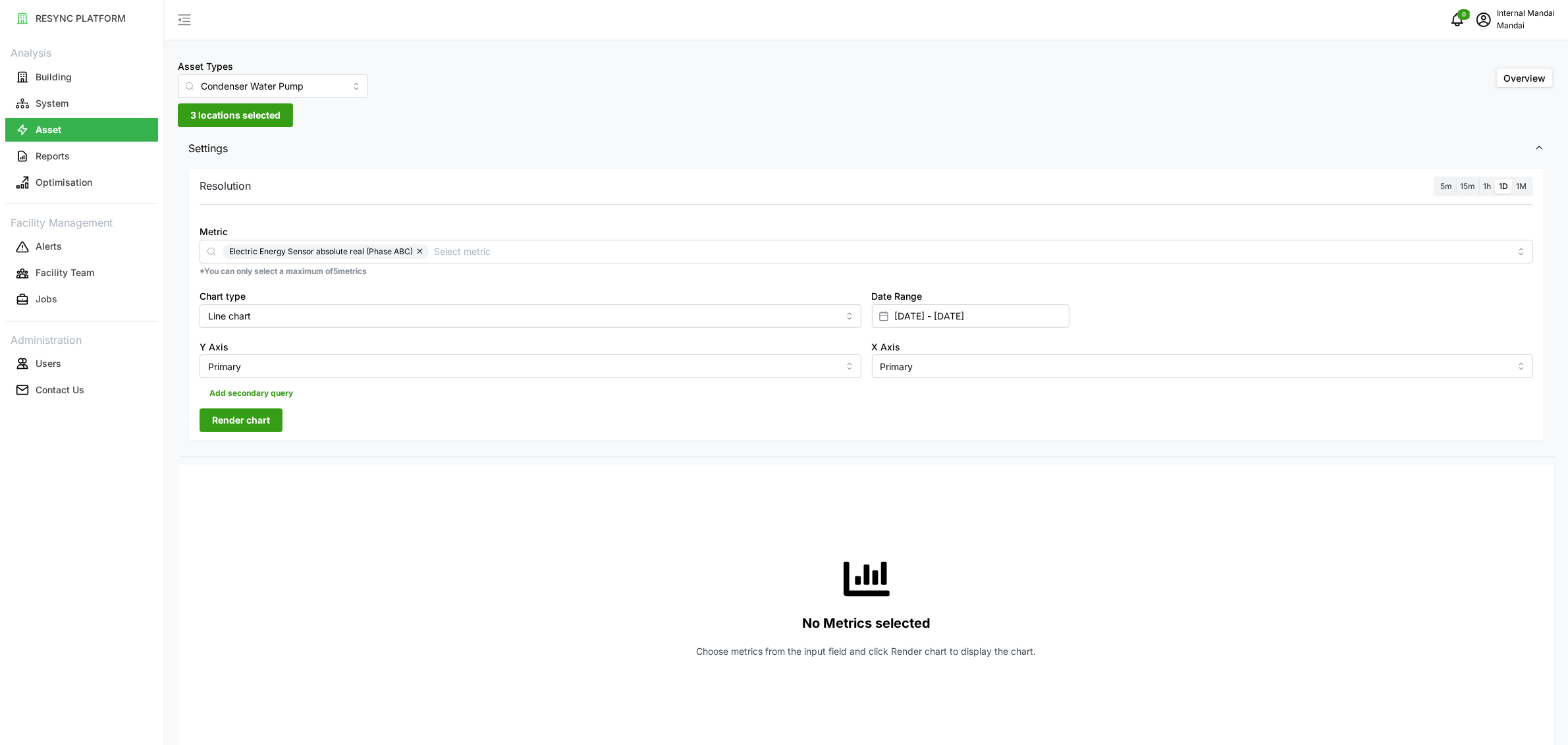
click at [228, 427] on span "Render chart" at bounding box center [241, 420] width 58 height 23
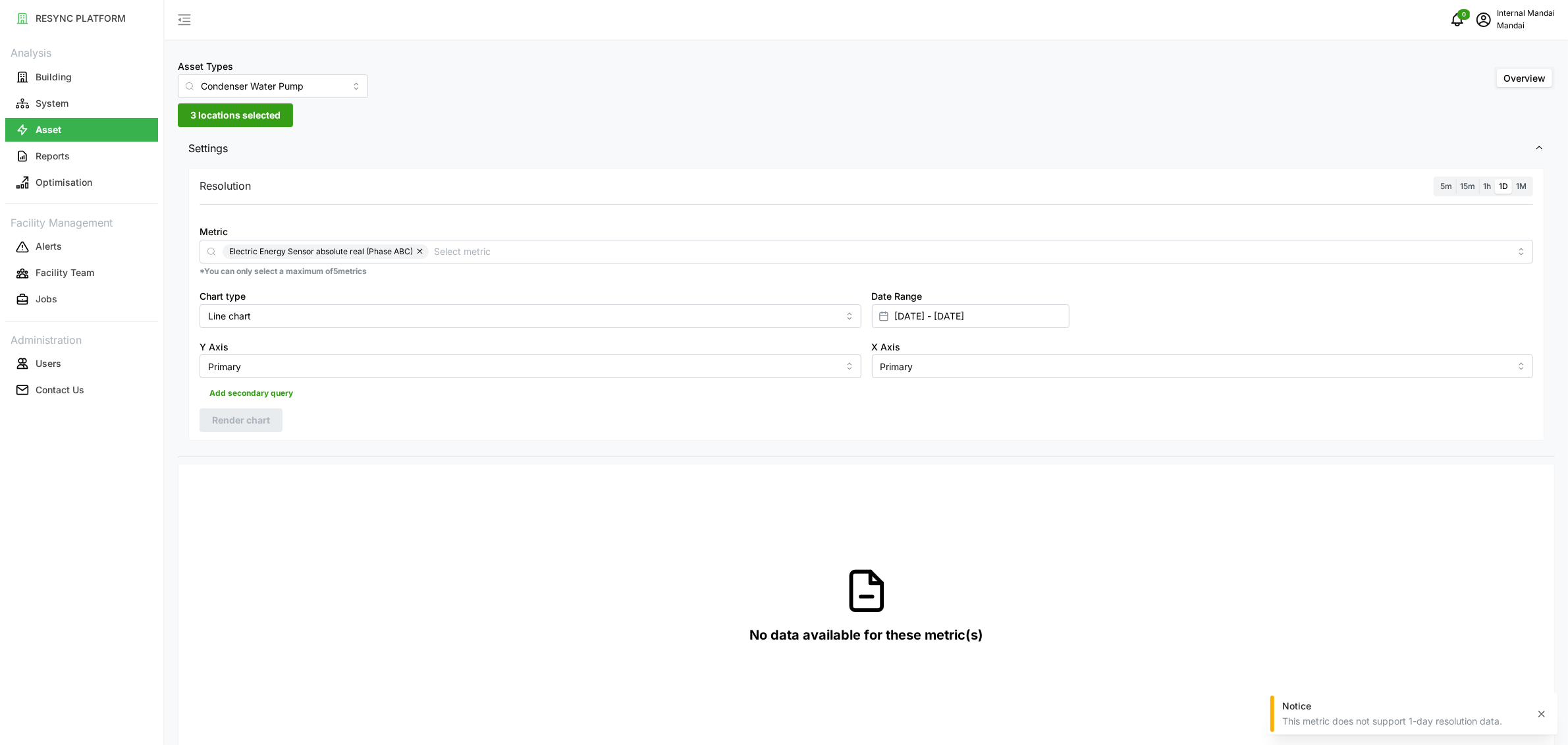
click at [1449, 186] on span "5m" at bounding box center [1446, 186] width 12 height 10
click at [1436, 179] on input "5m" at bounding box center [1436, 179] width 0 height 0
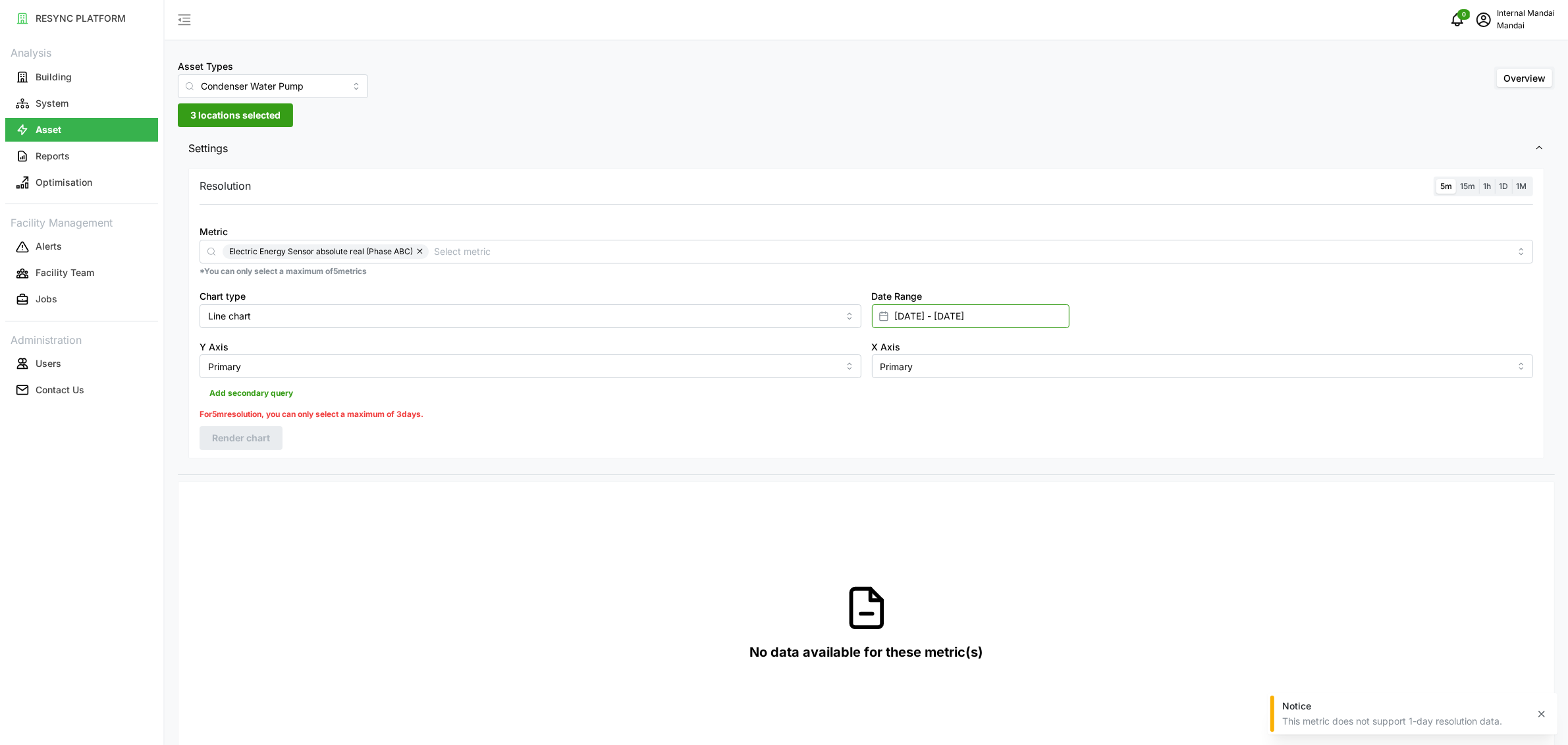
click at [926, 311] on input "[DATE] - [DATE]" at bounding box center [970, 316] width 197 height 24
click at [978, 470] on button "7" at bounding box center [973, 472] width 24 height 24
type input "[DATE] - [DATE]"
type input "[DATE]"
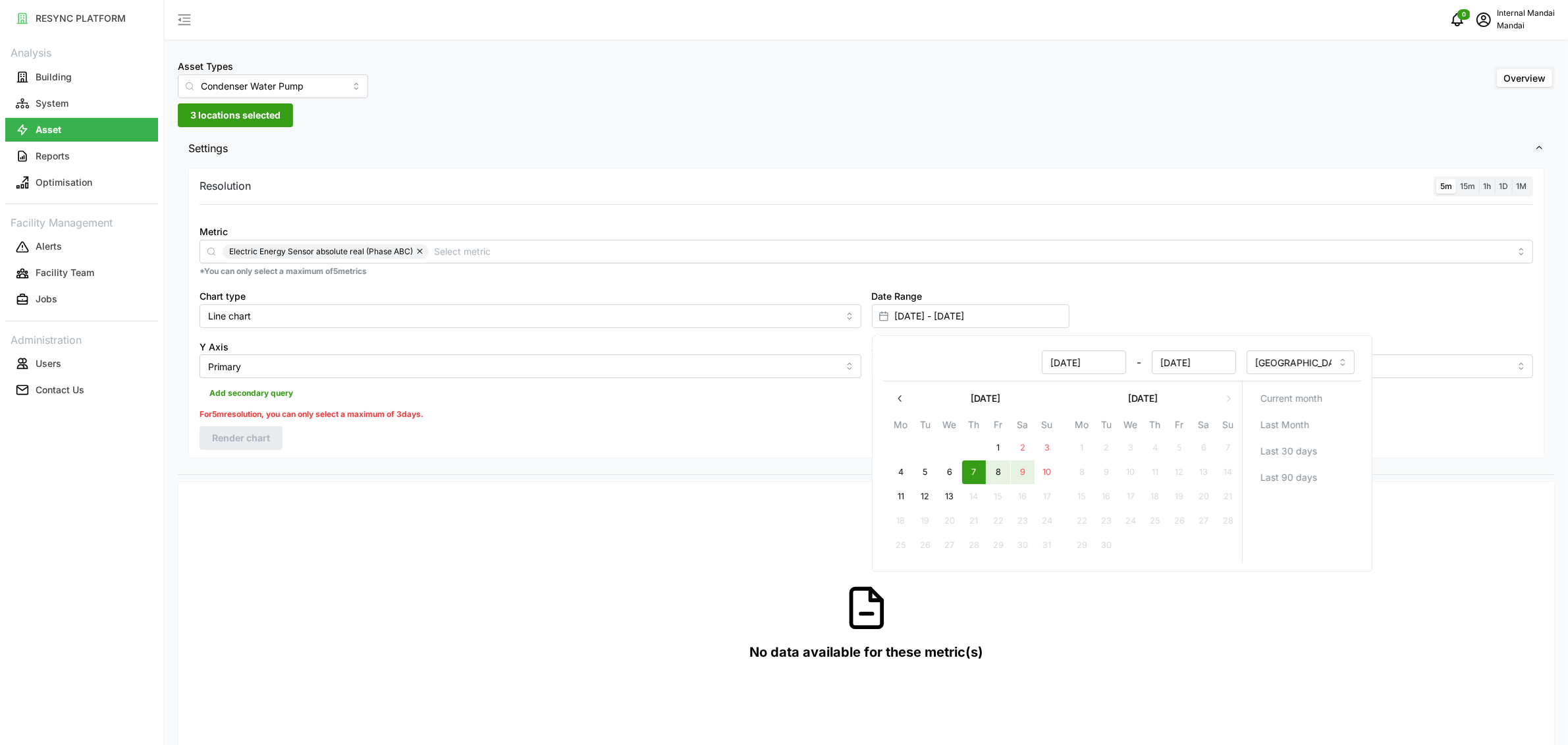
click at [1021, 470] on button "9" at bounding box center [1022, 472] width 24 height 24
type input "[DATE] - [DATE]"
type input "[DATE]"
click at [447, 469] on div "Resolution 5m 15m 1h 1D 1M Metric Electric Energy Sensor absolute real (Phase A…" at bounding box center [866, 319] width 1377 height 309
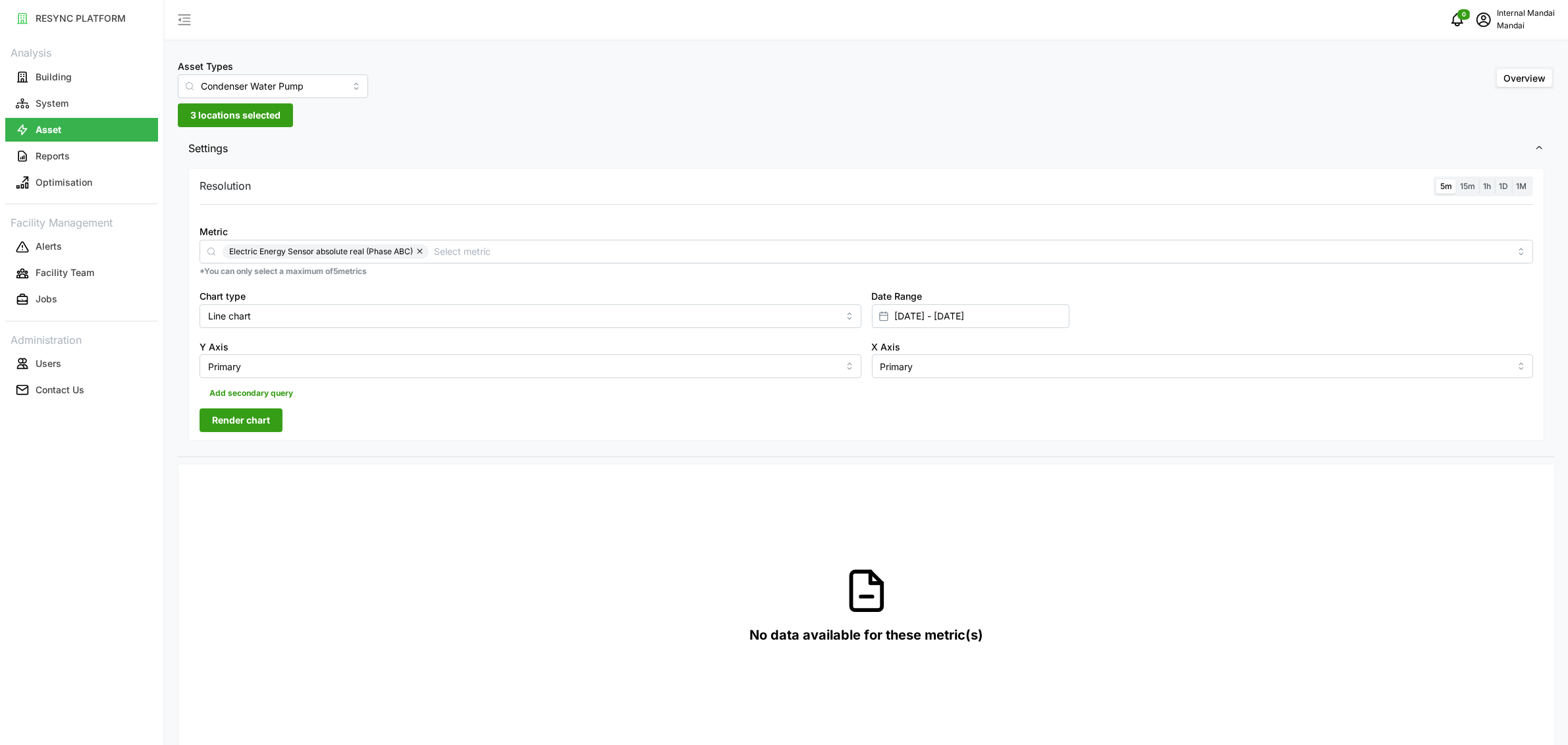
click at [246, 414] on span "Render chart" at bounding box center [241, 420] width 58 height 23
click at [933, 316] on input "[DATE] - [DATE]" at bounding box center [970, 316] width 197 height 24
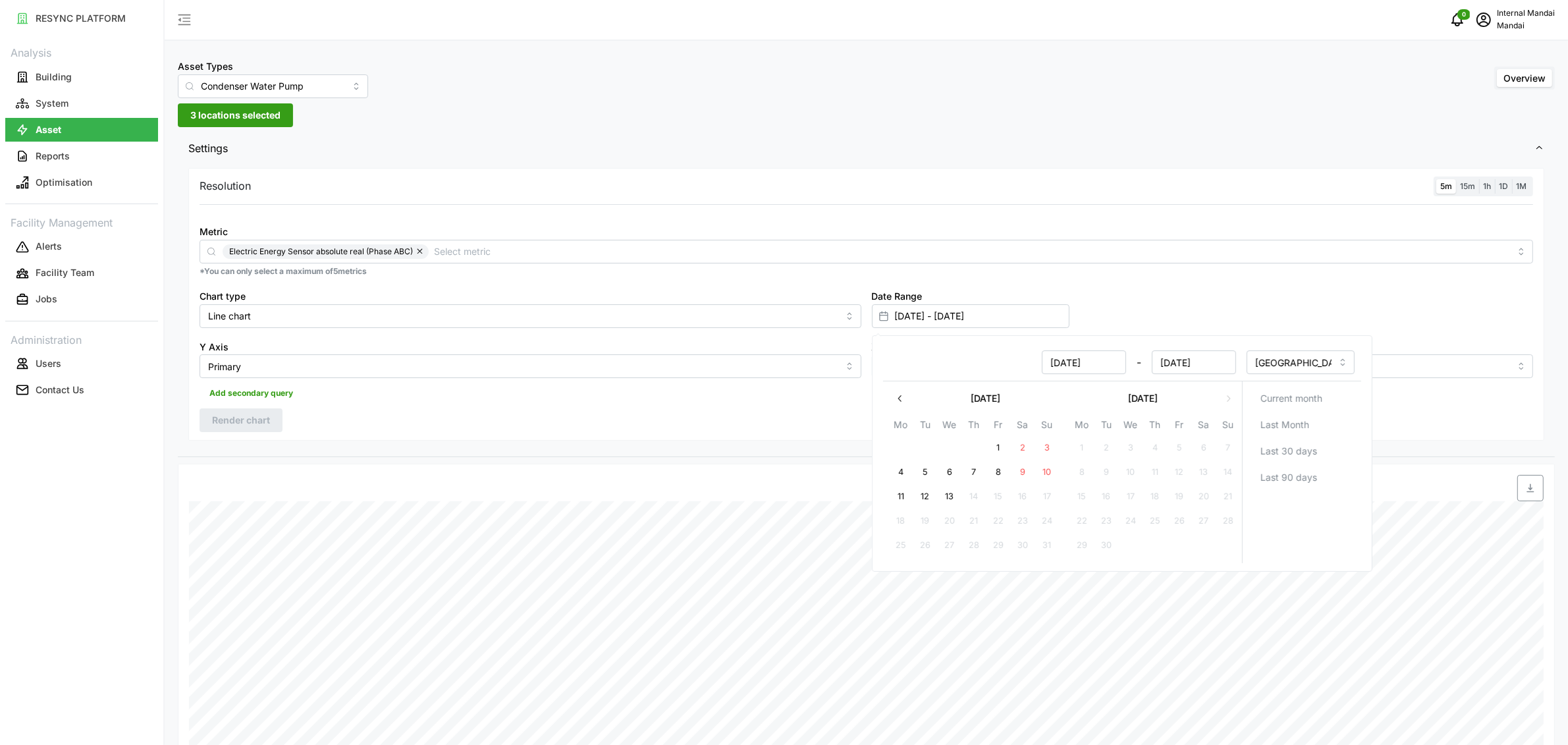
click at [897, 496] on button "11" at bounding box center [900, 496] width 24 height 24
type input "09 Aug 2025 - 11 Aug 2025"
type input "[DATE]"
type input "11 Aug 2025"
click at [950, 500] on button "13" at bounding box center [949, 496] width 24 height 24
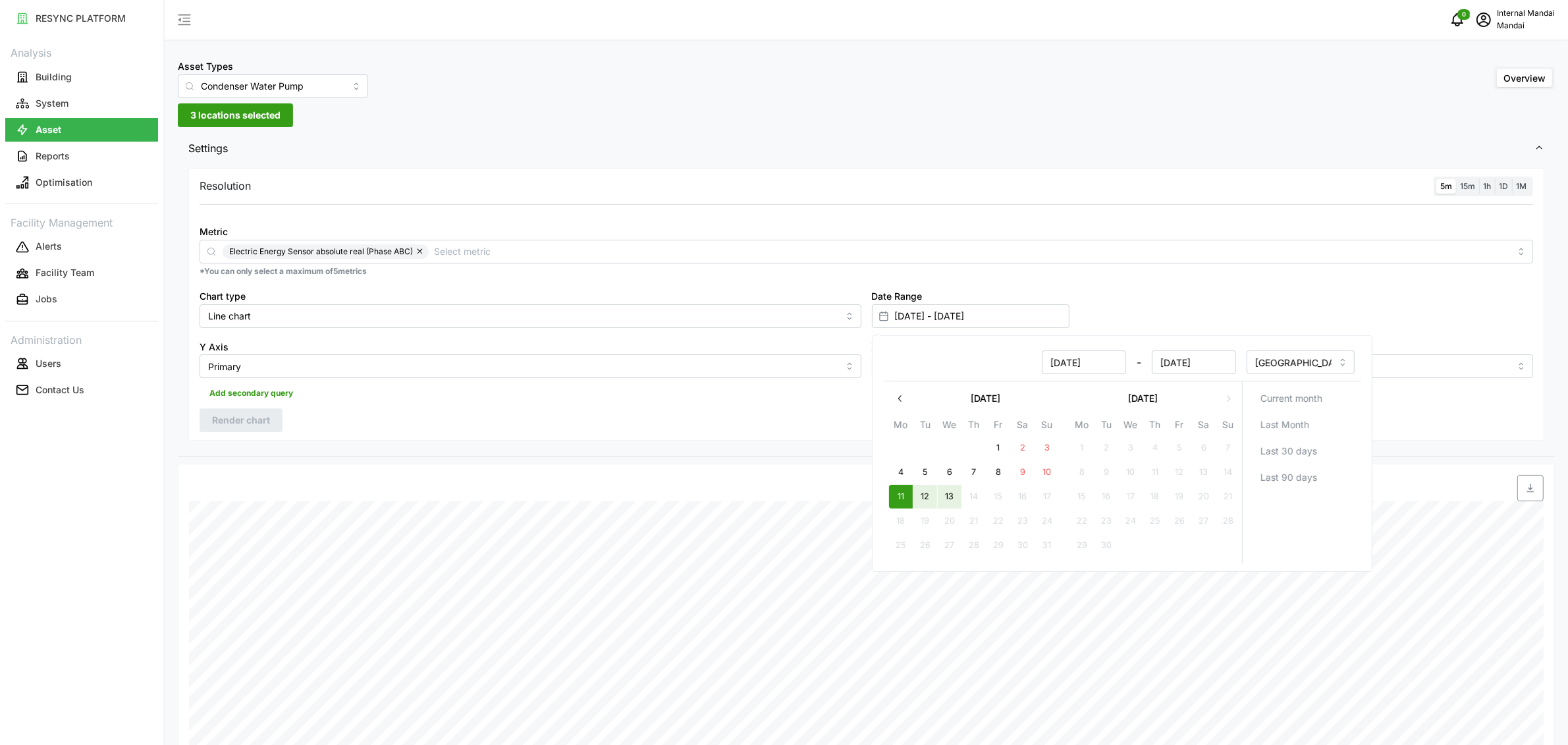
type input "11 Aug 2025 - 13 Aug 2025"
type input "11 Aug 2025"
type input "[DATE]"
click at [361, 405] on div "Resolution 5m 15m 1h 1D 1M Metric Electric Energy Sensor absolute real (Phase A…" at bounding box center [866, 305] width 1356 height 273
click at [243, 416] on span "Render chart" at bounding box center [241, 420] width 58 height 23
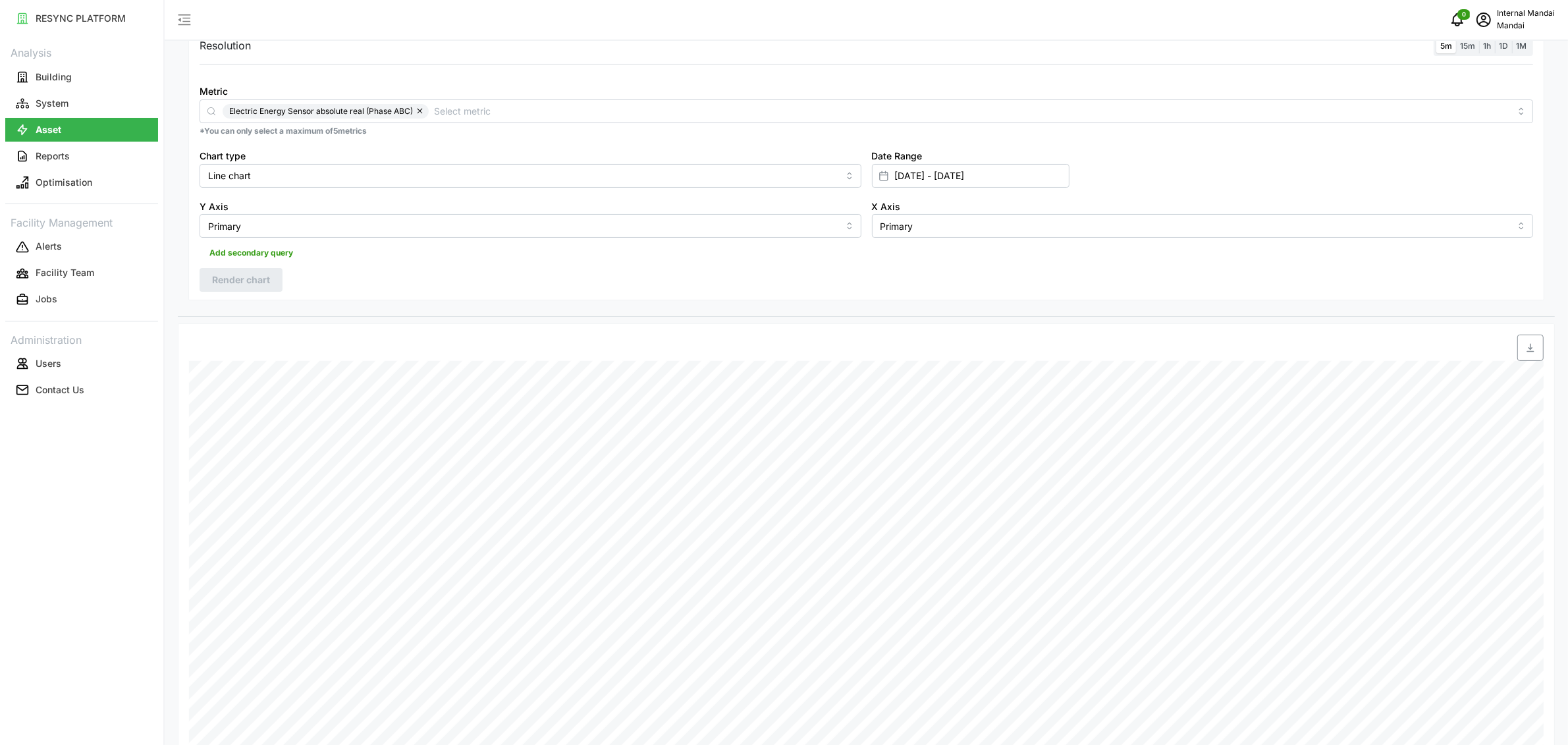
scroll to position [120, 0]
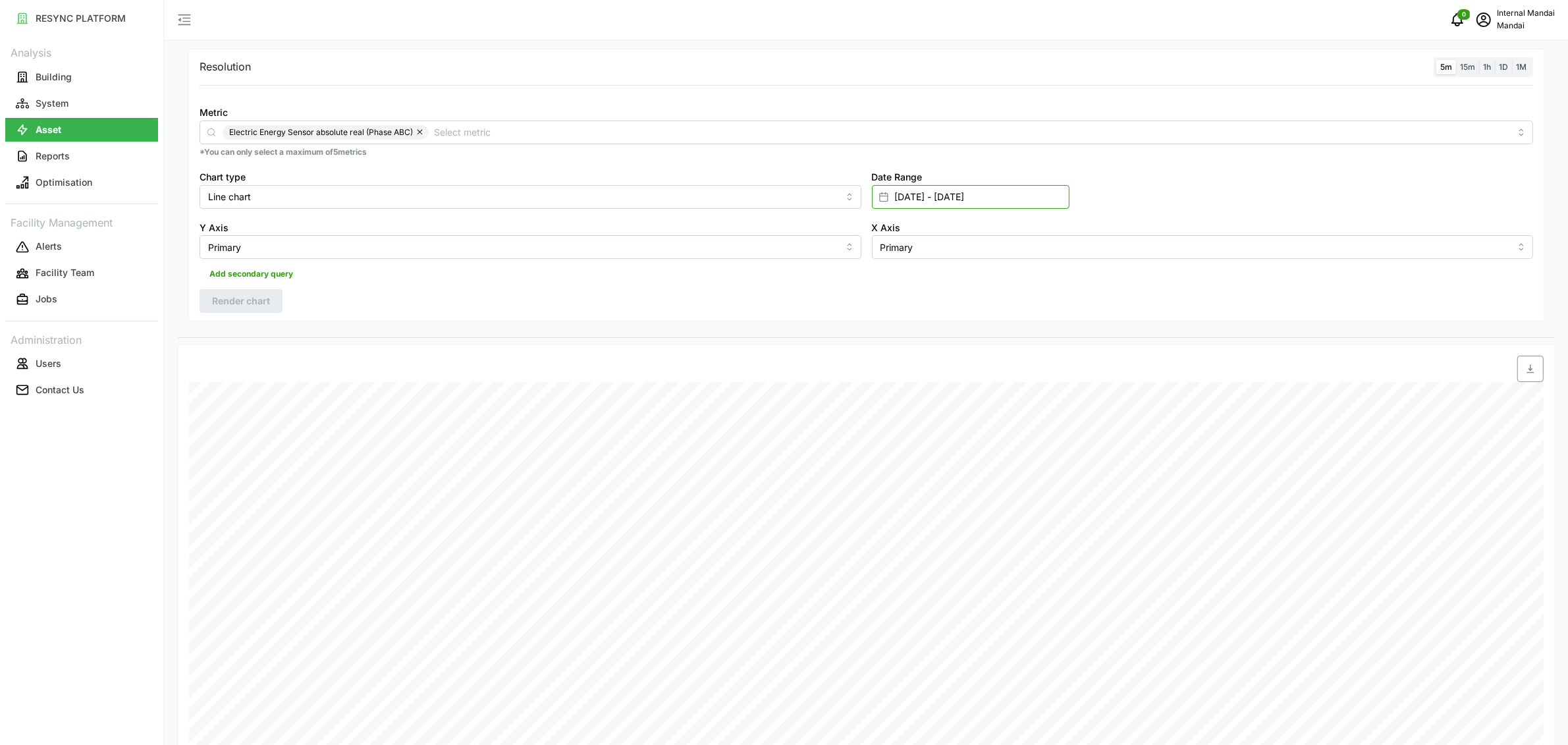
click at [922, 206] on input "11 Aug 2025 - 13 Aug 2025" at bounding box center [970, 197] width 197 height 24
click at [975, 350] on button "7" at bounding box center [973, 353] width 24 height 24
type input "[DATE] - [DATE]"
type input "[DATE]"
click at [1021, 352] on button "9" at bounding box center [1022, 353] width 24 height 24
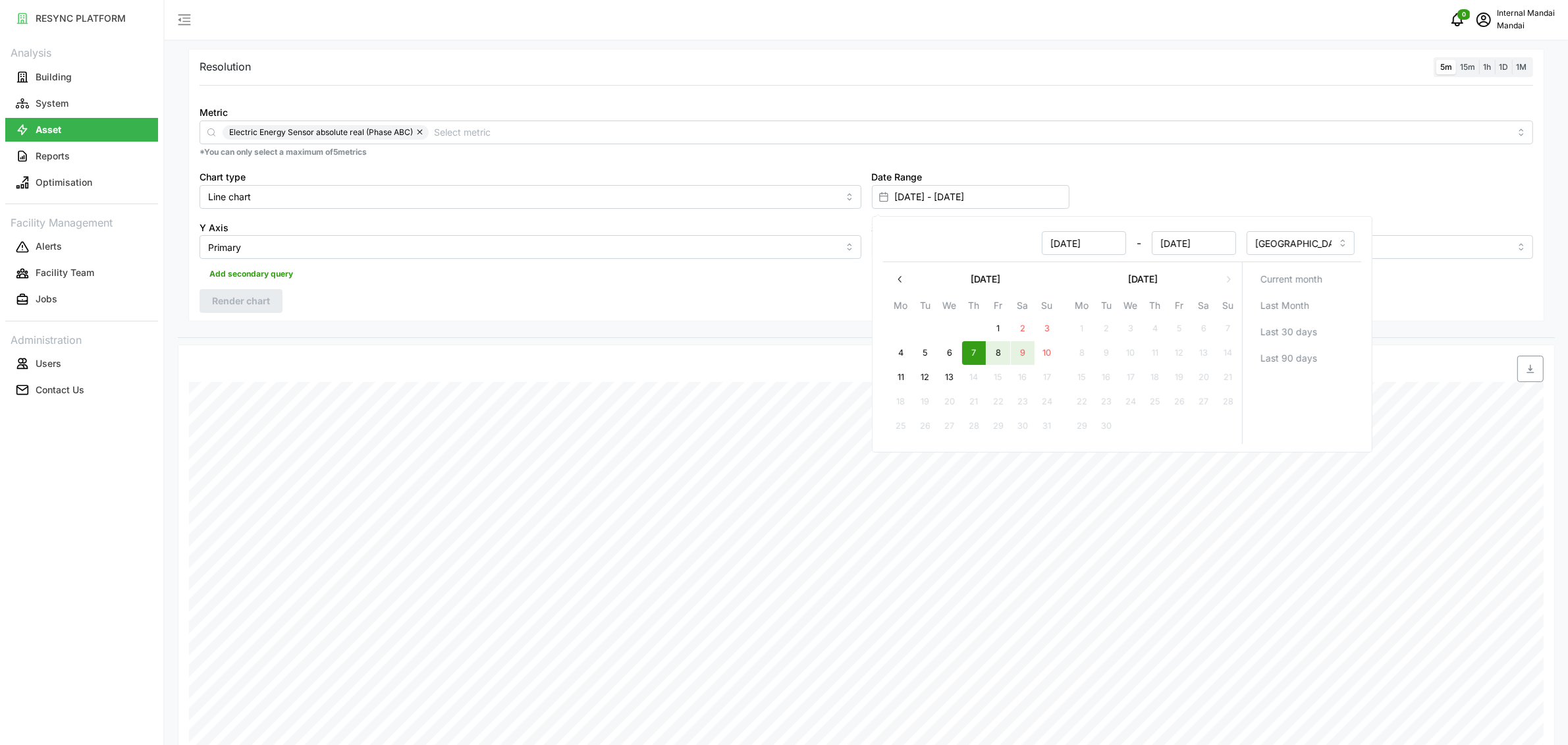
type input "[DATE] - [DATE]"
type input "[DATE]"
click at [362, 296] on div "Resolution 5m 15m 1h 1D 1M Metric Electric Energy Sensor absolute real (Phase A…" at bounding box center [866, 185] width 1356 height 273
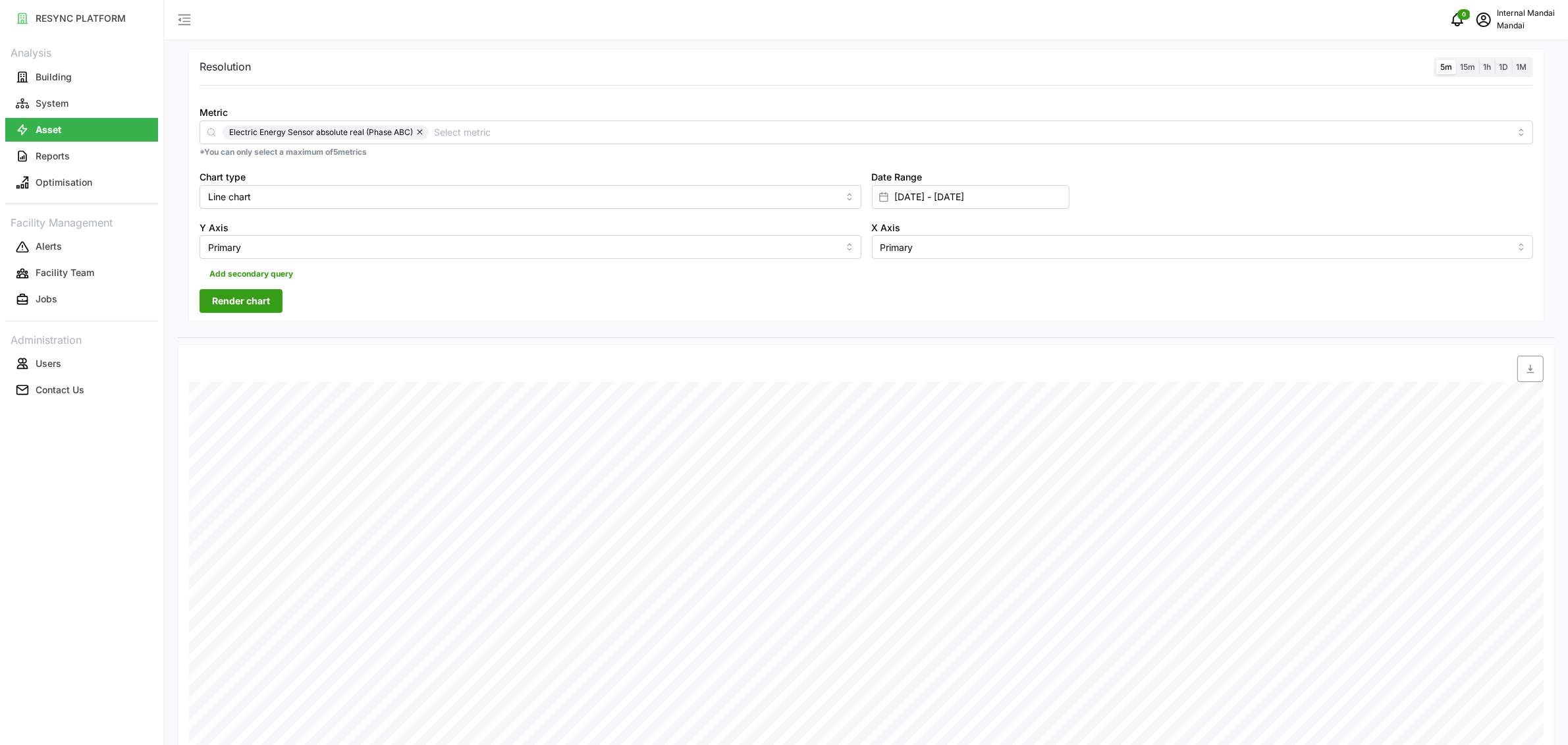
click at [262, 302] on span "Render chart" at bounding box center [241, 300] width 58 height 23
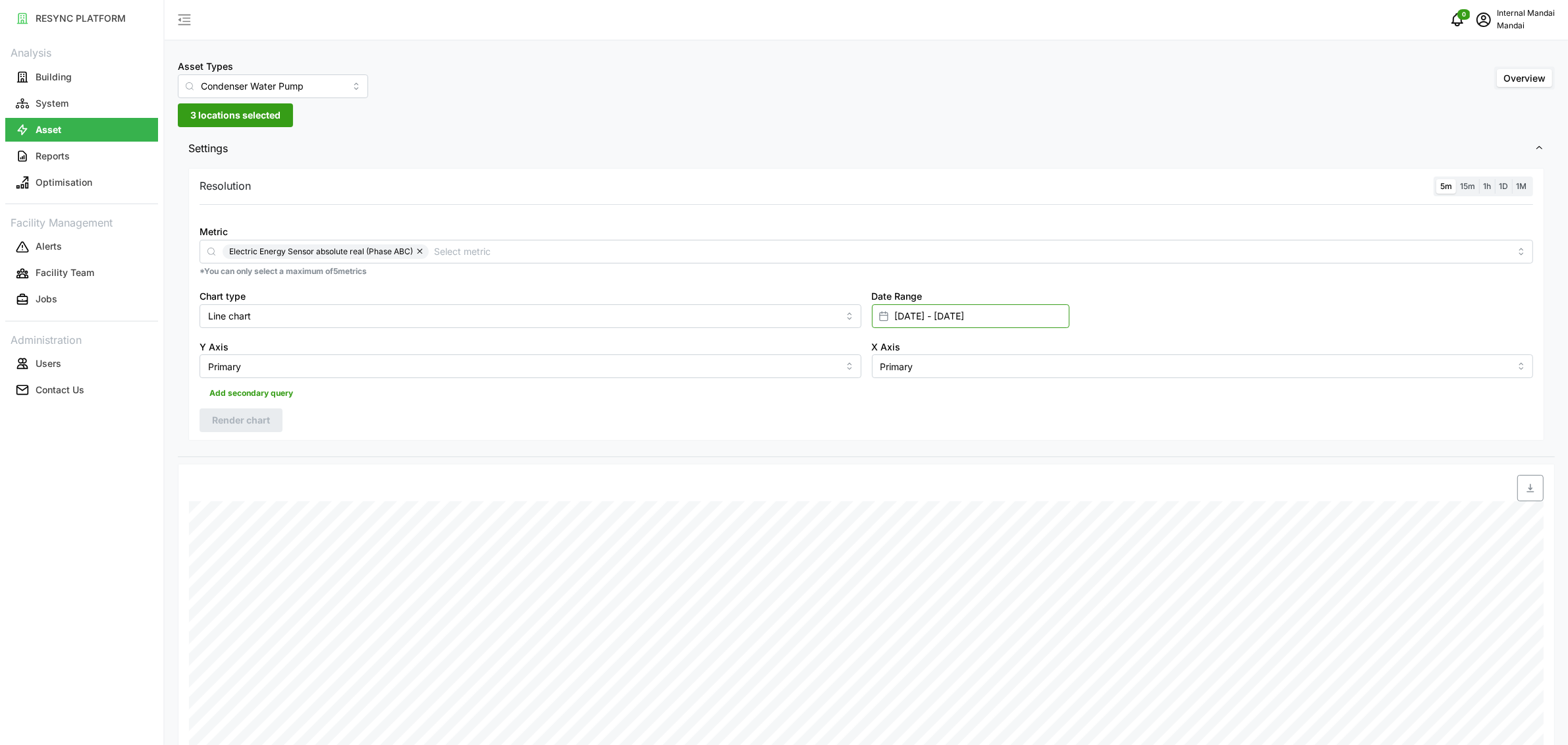
click at [928, 322] on input "[DATE] - [DATE]" at bounding box center [970, 316] width 197 height 24
click at [1027, 474] on button "9" at bounding box center [1022, 472] width 24 height 24
type input "09 Aug 2025 - 09 Aug 2025"
type input "[DATE]"
click at [904, 494] on button "11" at bounding box center [900, 496] width 24 height 24
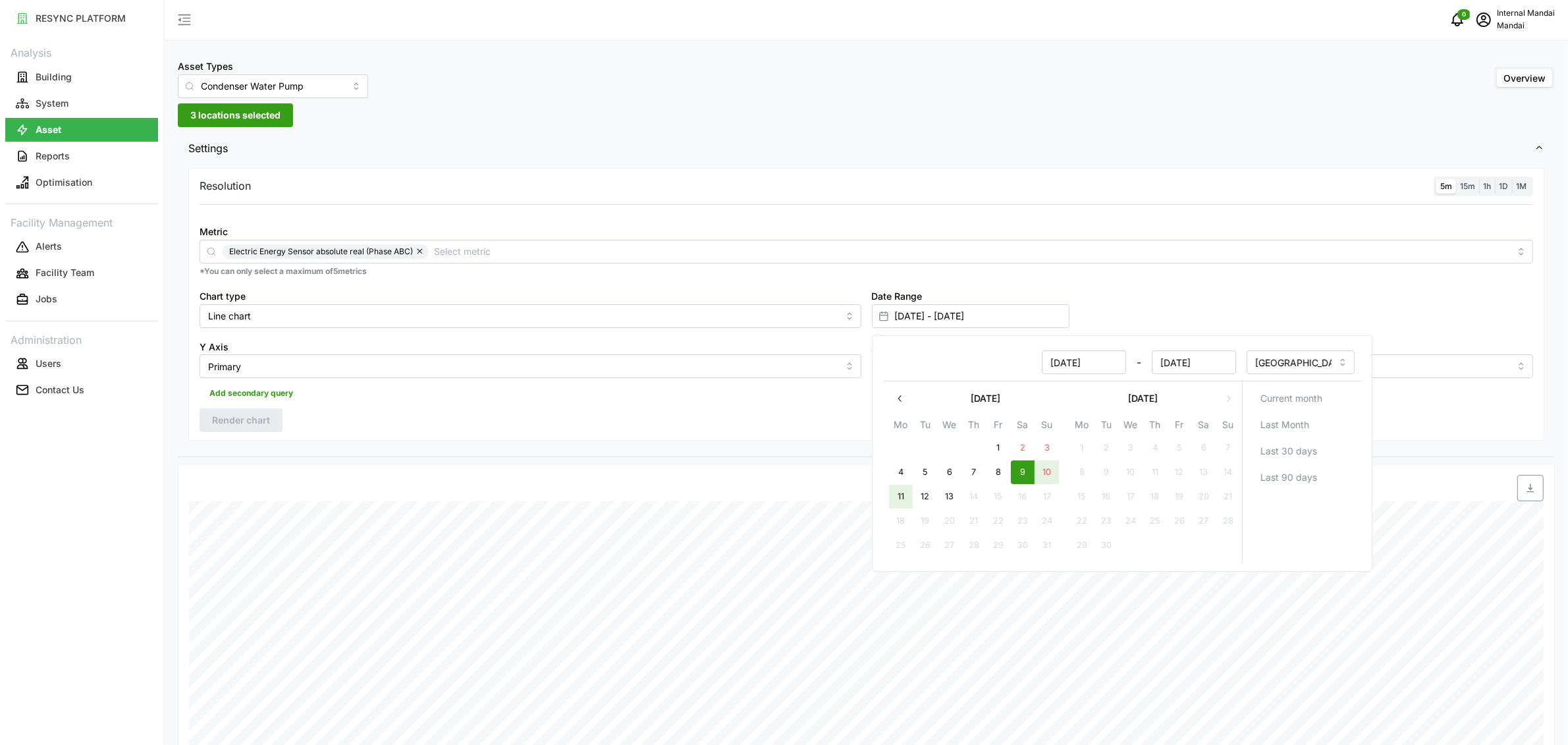
type input "09 Aug 2025 - 11 Aug 2025"
type input "11 Aug 2025"
click at [601, 444] on div "Resolution 5m 15m 1h 1D 1M Metric Electric Energy Sensor absolute real (Phase A…" at bounding box center [866, 311] width 1377 height 292
click at [251, 419] on span "Render chart" at bounding box center [241, 420] width 58 height 23
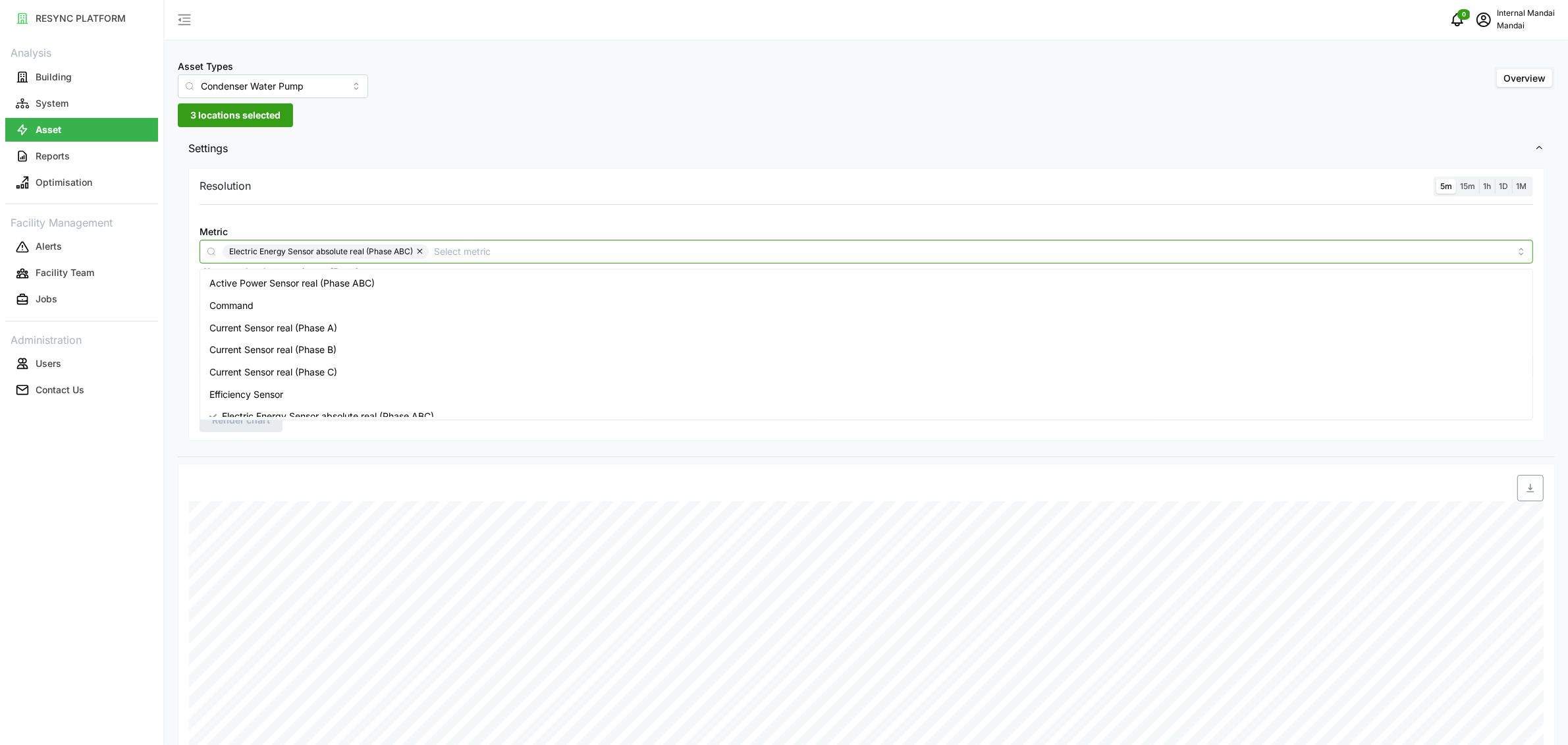
click at [438, 251] on input "Metric" at bounding box center [972, 251] width 1076 height 14
type input "usage"
click at [425, 278] on span "Electrical Energy Usage Sensor absolute (Phase ABC)" at bounding box center [325, 283] width 231 height 14
click at [420, 247] on button "button" at bounding box center [420, 251] width 16 height 14
click at [336, 477] on div at bounding box center [354, 488] width 341 height 37
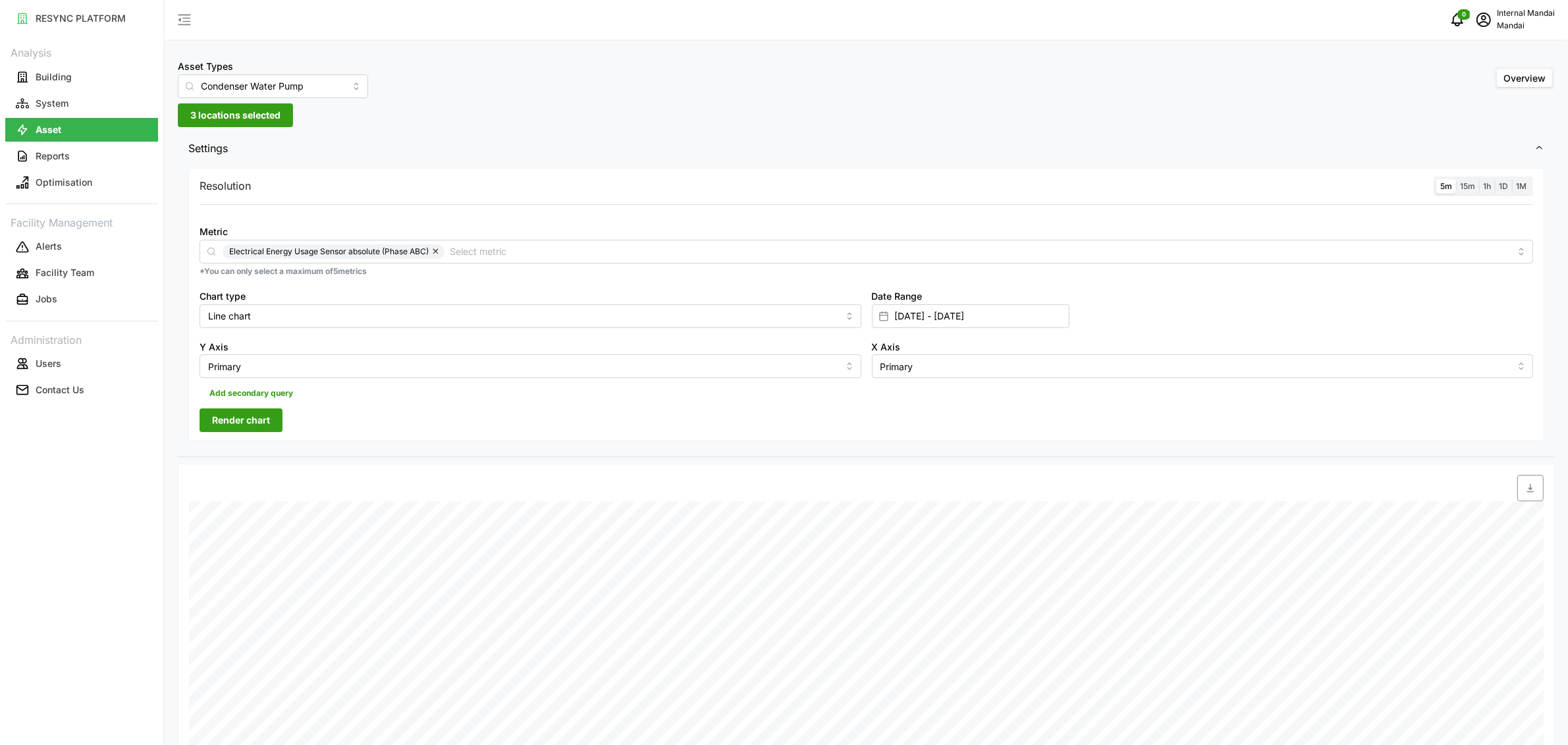
click at [259, 423] on span "Render chart" at bounding box center [241, 420] width 58 height 23
click at [886, 309] on div at bounding box center [883, 316] width 23 height 23
click at [914, 312] on input "09 Aug 2025 - 11 Aug 2025" at bounding box center [970, 316] width 197 height 24
click at [904, 494] on button "11" at bounding box center [900, 496] width 24 height 24
type input "11 Aug 2025 - 11 Aug 2025"
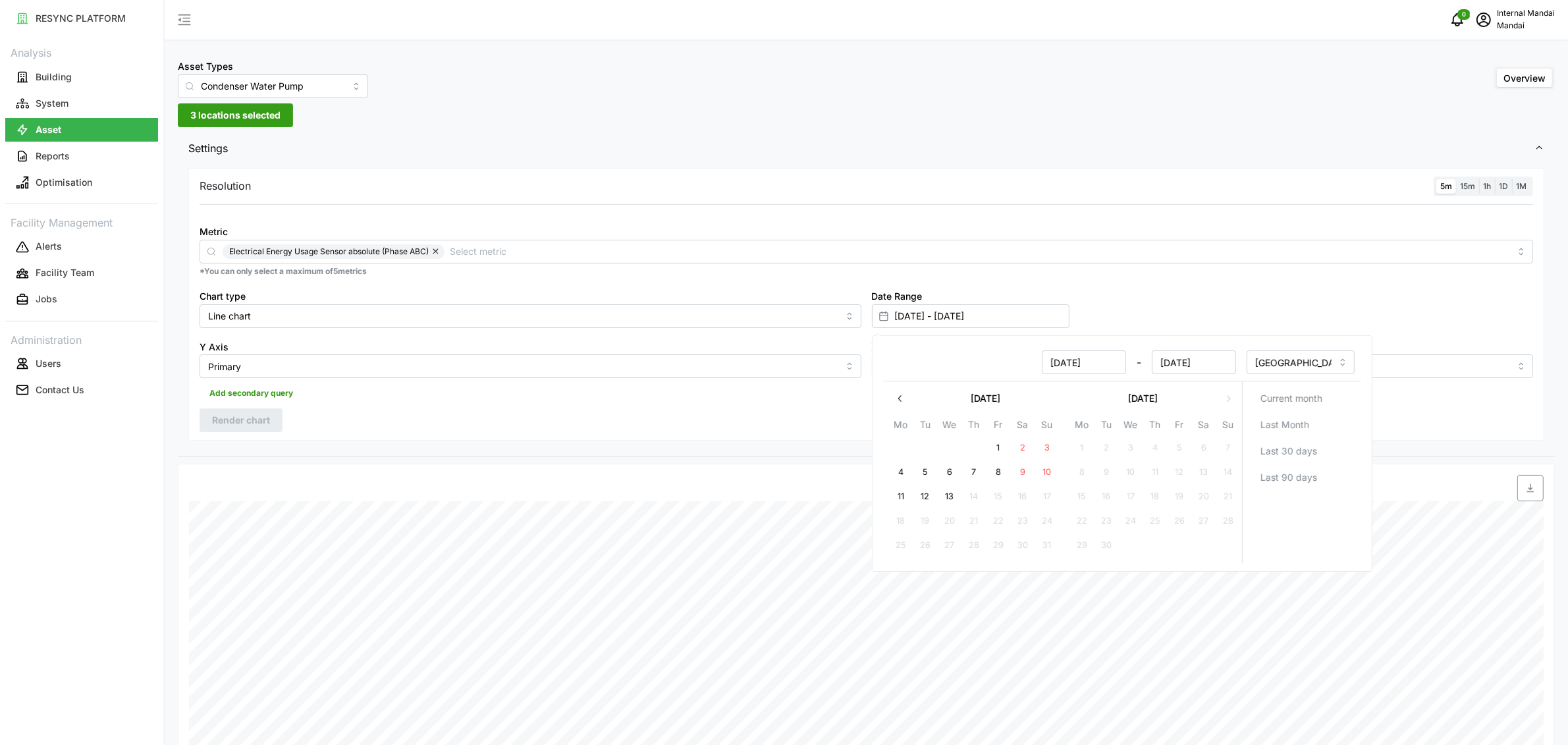
type input "11 Aug 2025"
click at [932, 496] on button "12" at bounding box center [924, 496] width 24 height 24
type input "11 Aug 2025 - 12 Aug 2025"
type input "12 Aug 2025"
click at [743, 470] on div at bounding box center [1037, 488] width 1024 height 37
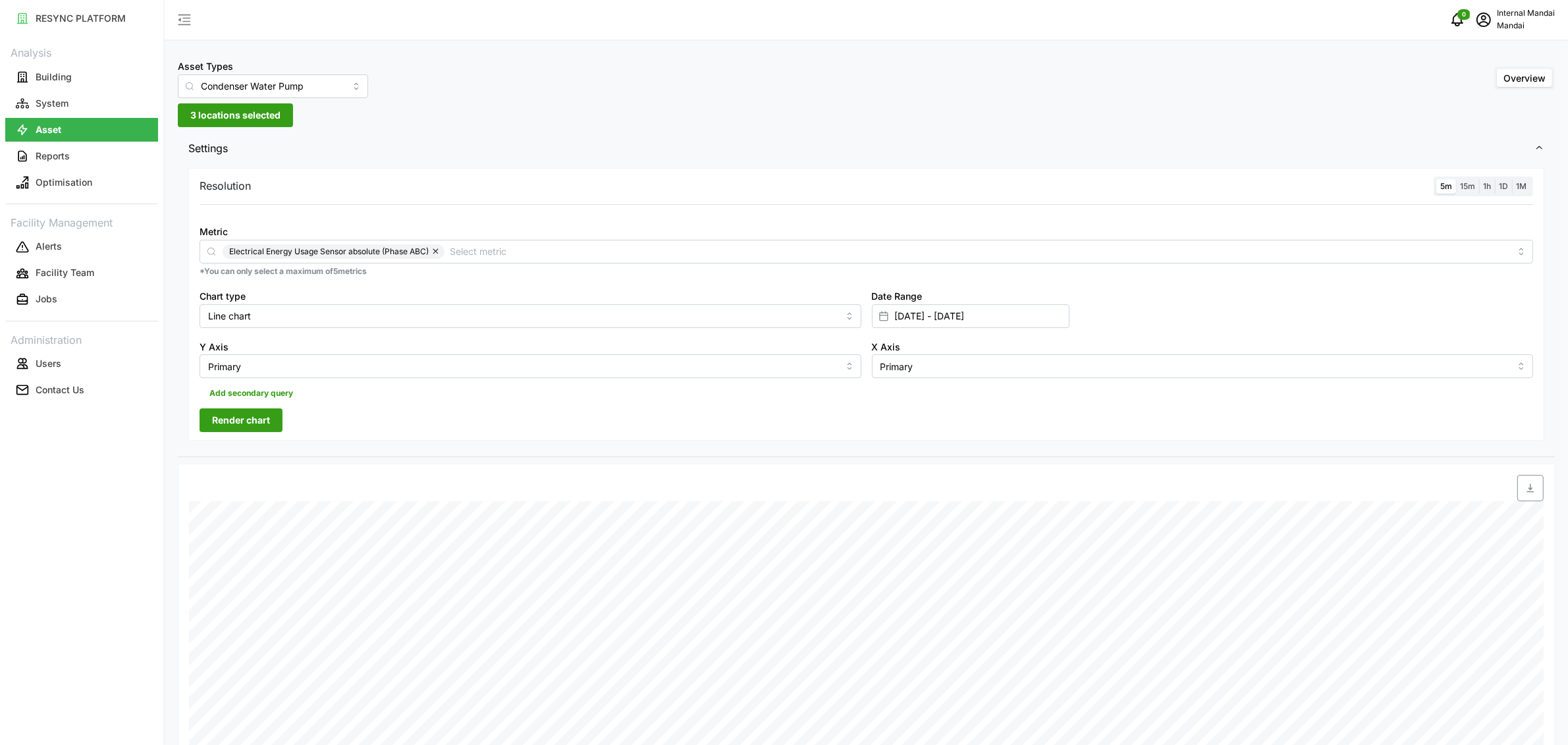
click at [201, 430] on button "Render chart" at bounding box center [241, 420] width 83 height 24
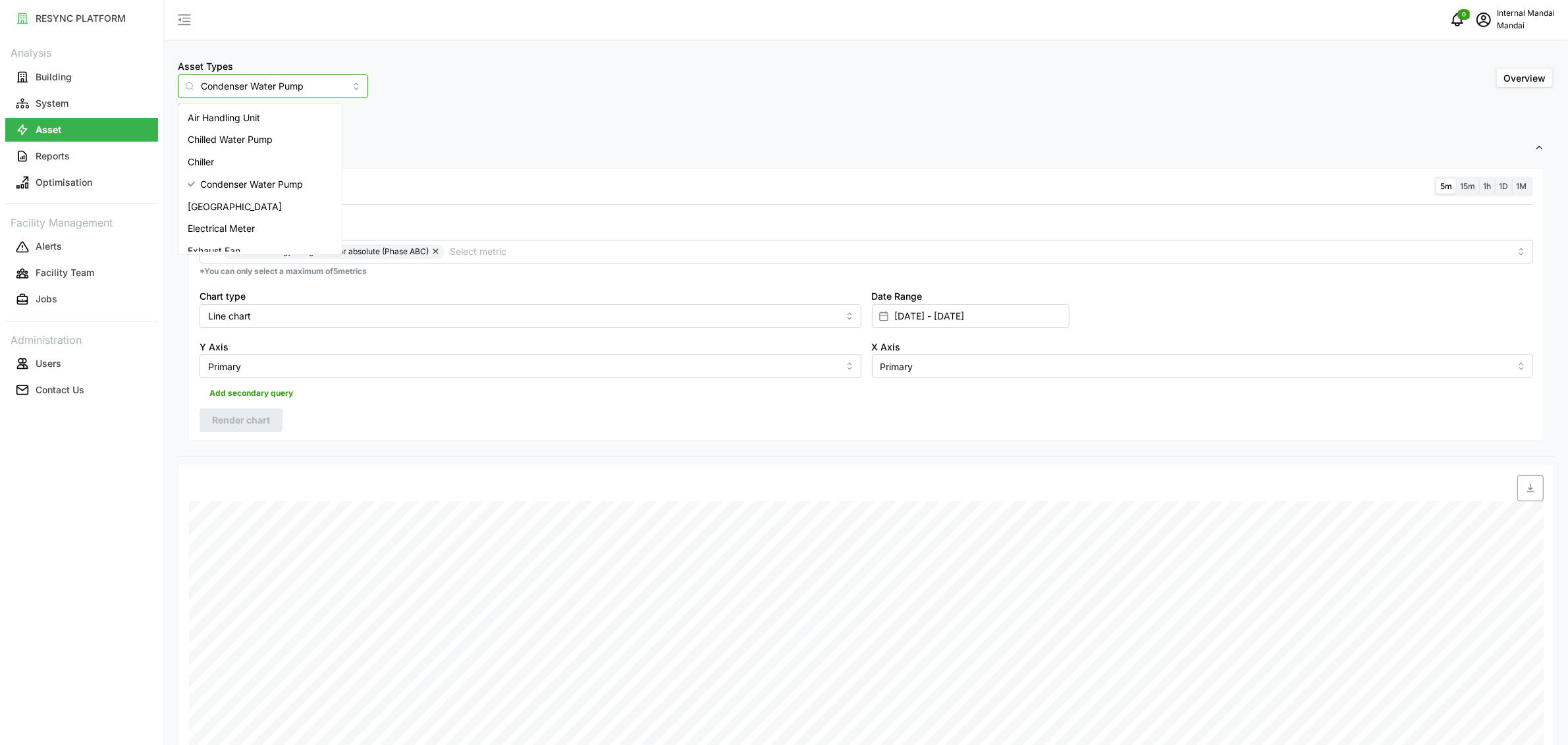
click at [276, 77] on input "Condenser Water Pump" at bounding box center [272, 86] width 190 height 24
click at [246, 165] on div "Chiller" at bounding box center [260, 162] width 158 height 23
type input "Chiller"
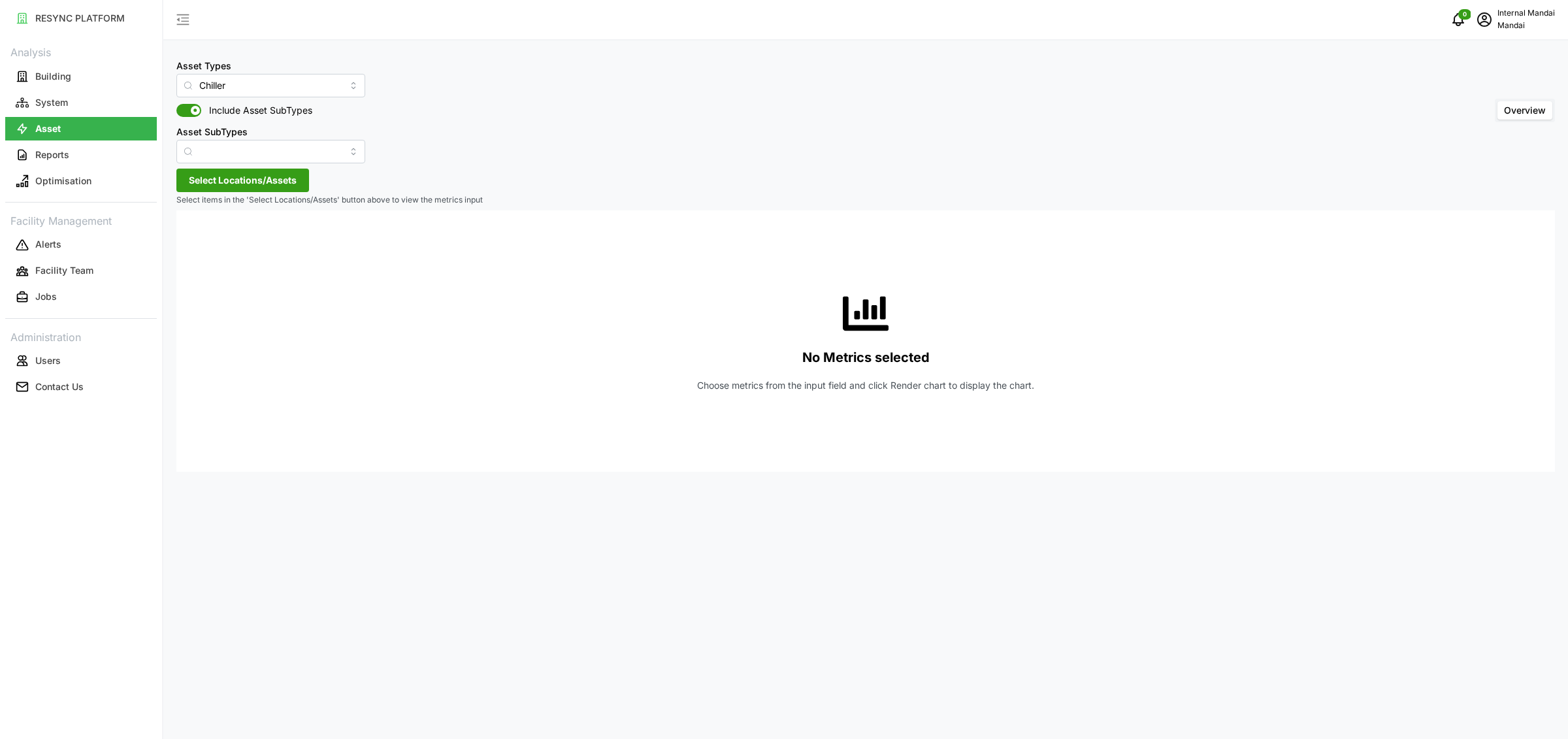
click at [539, 198] on p "Select items in the 'Select Locations/Assets' button above to view the metrics …" at bounding box center [865, 200] width 1378 height 11
click at [249, 188] on span "Select Locations/Assets" at bounding box center [242, 180] width 108 height 22
click at [207, 242] on span "Select Penguin Building" at bounding box center [209, 240] width 9 height 9
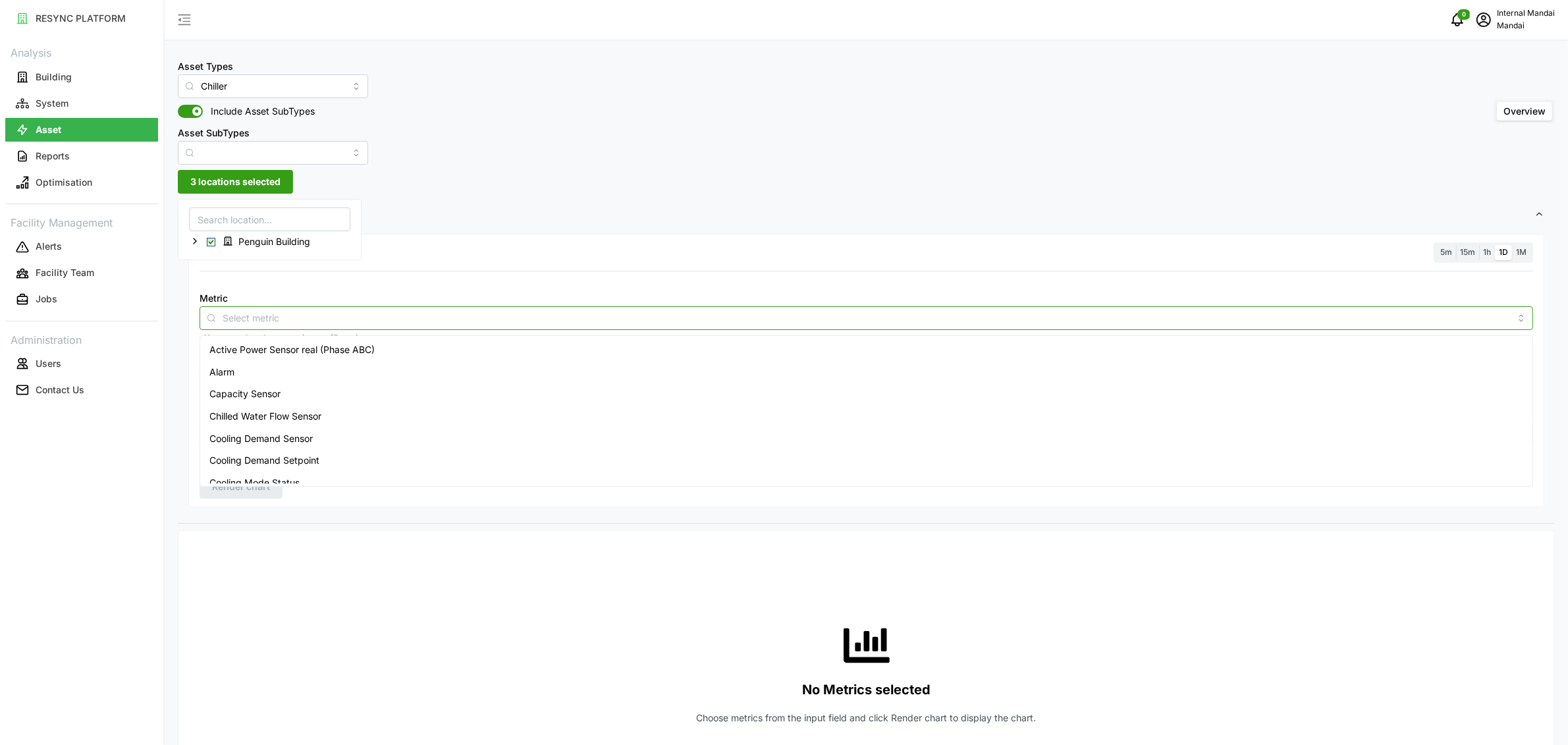
click at [229, 319] on input "Metric" at bounding box center [866, 317] width 1287 height 14
type input "energy"
click at [298, 340] on div "Electric Energy Sensor absolute real (Phase ABC)" at bounding box center [866, 350] width 1327 height 23
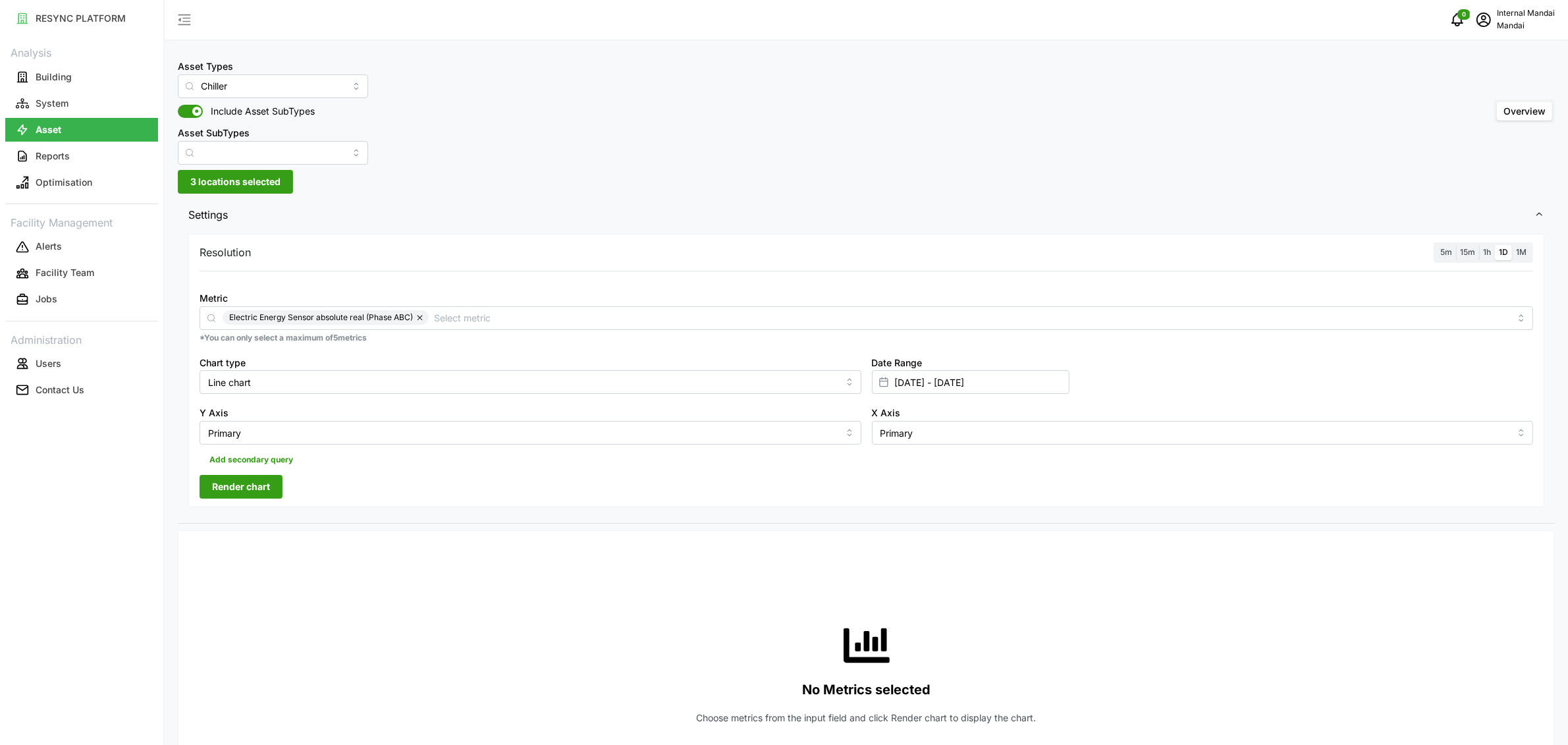
click at [1446, 245] on label "5m" at bounding box center [1446, 253] width 20 height 15
click at [1436, 245] on input "5m" at bounding box center [1436, 245] width 0 height 0
click at [941, 382] on input "11 Aug 2025 - 12 Aug 2025" at bounding box center [970, 382] width 197 height 24
click at [998, 537] on button "8" at bounding box center [997, 539] width 24 height 24
type input "08 Aug 2025 - 12 Aug 2025"
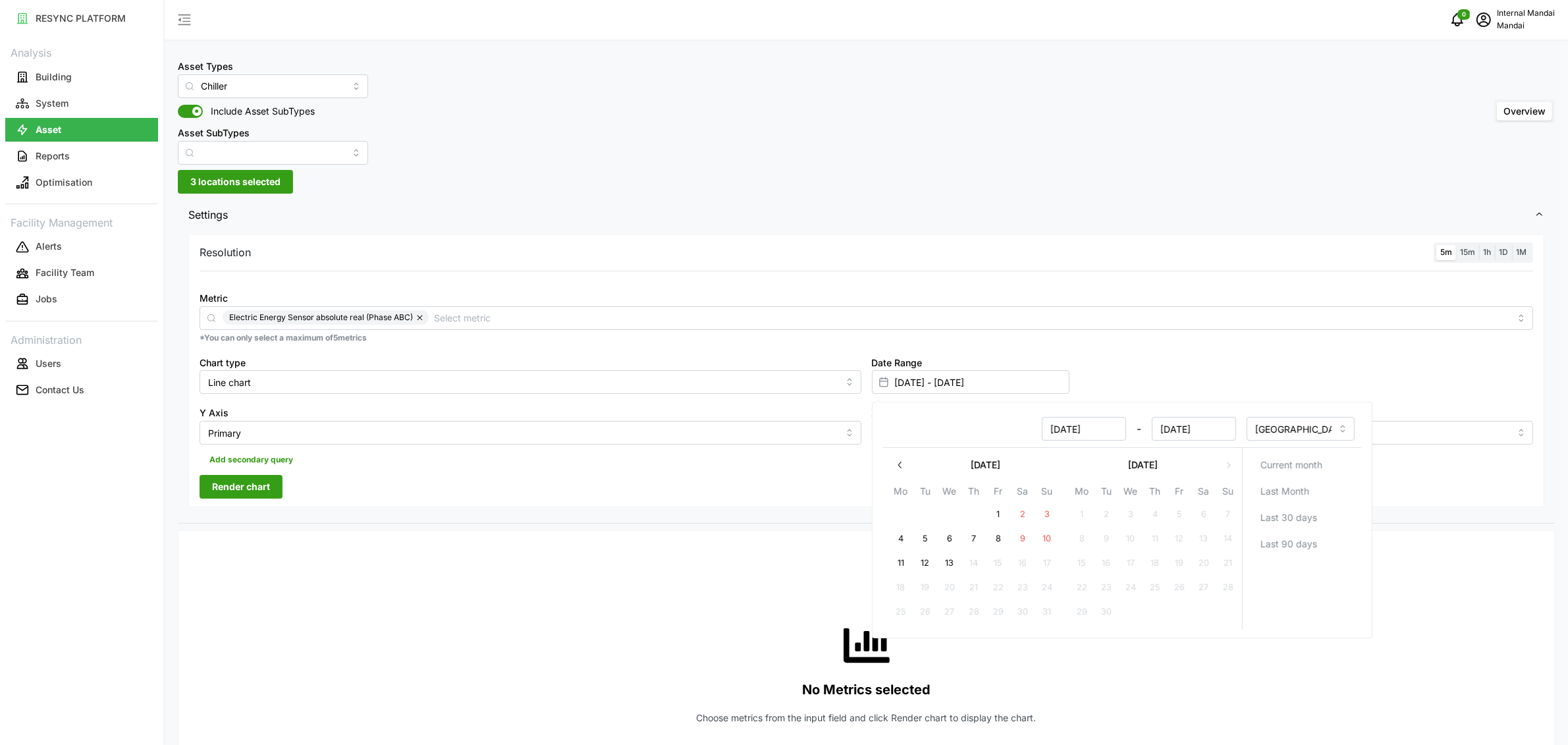
type input "08 Aug 2025"
click at [1044, 537] on button "10" at bounding box center [1046, 539] width 24 height 24
type input "08 Aug 2025 - 10 Aug 2025"
type input "10 Aug 2025"
click at [599, 476] on div "Resolution 5m 15m 1h 1D 1M Metric Electric Energy Sensor absolute real (Phase A…" at bounding box center [866, 370] width 1356 height 273
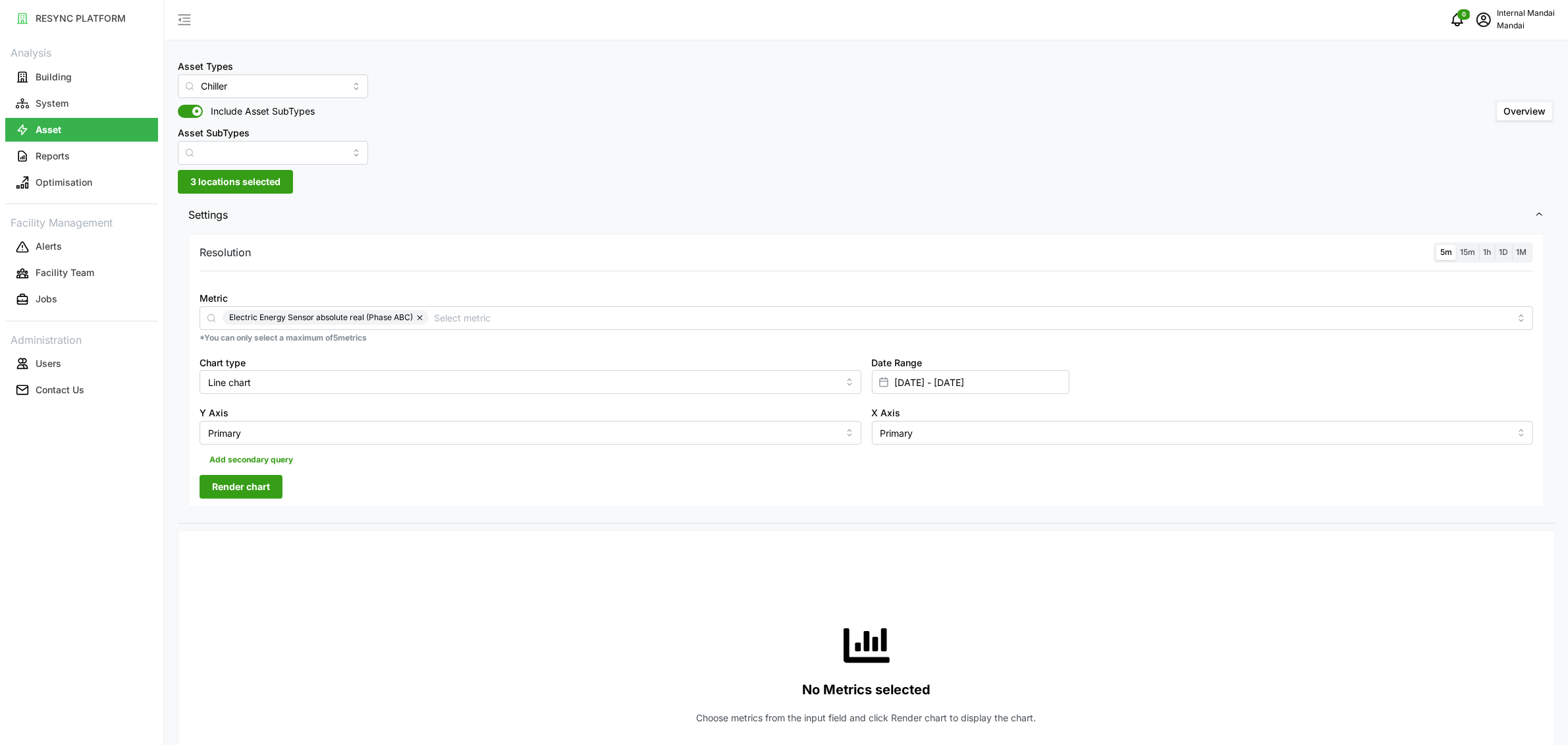
click at [261, 468] on span "Add secondary query" at bounding box center [251, 460] width 84 height 18
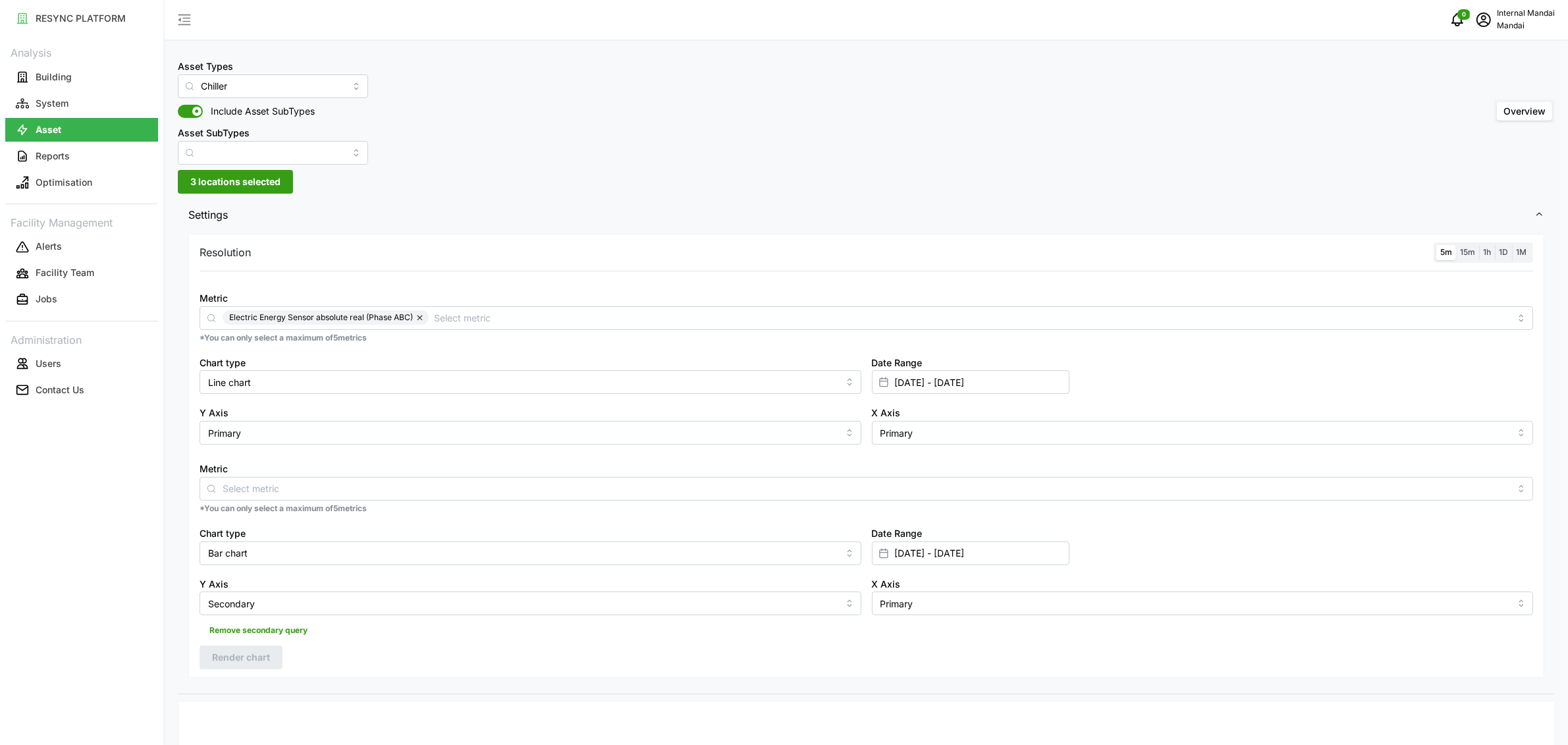
click at [245, 634] on span "Remove secondary query" at bounding box center [259, 630] width 98 height 18
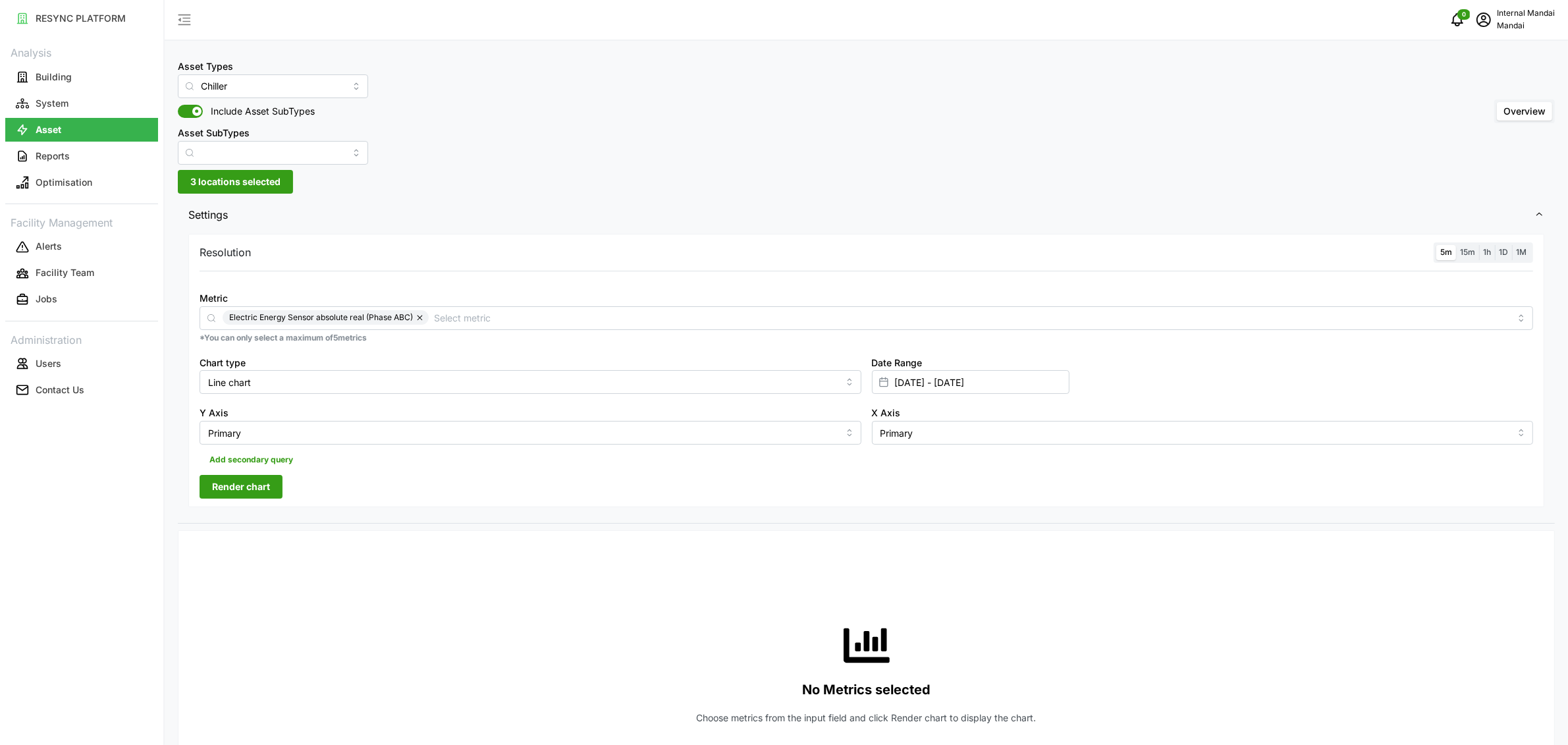
click at [245, 490] on span "Render chart" at bounding box center [241, 486] width 58 height 23
click at [310, 89] on input "Chiller" at bounding box center [272, 86] width 190 height 24
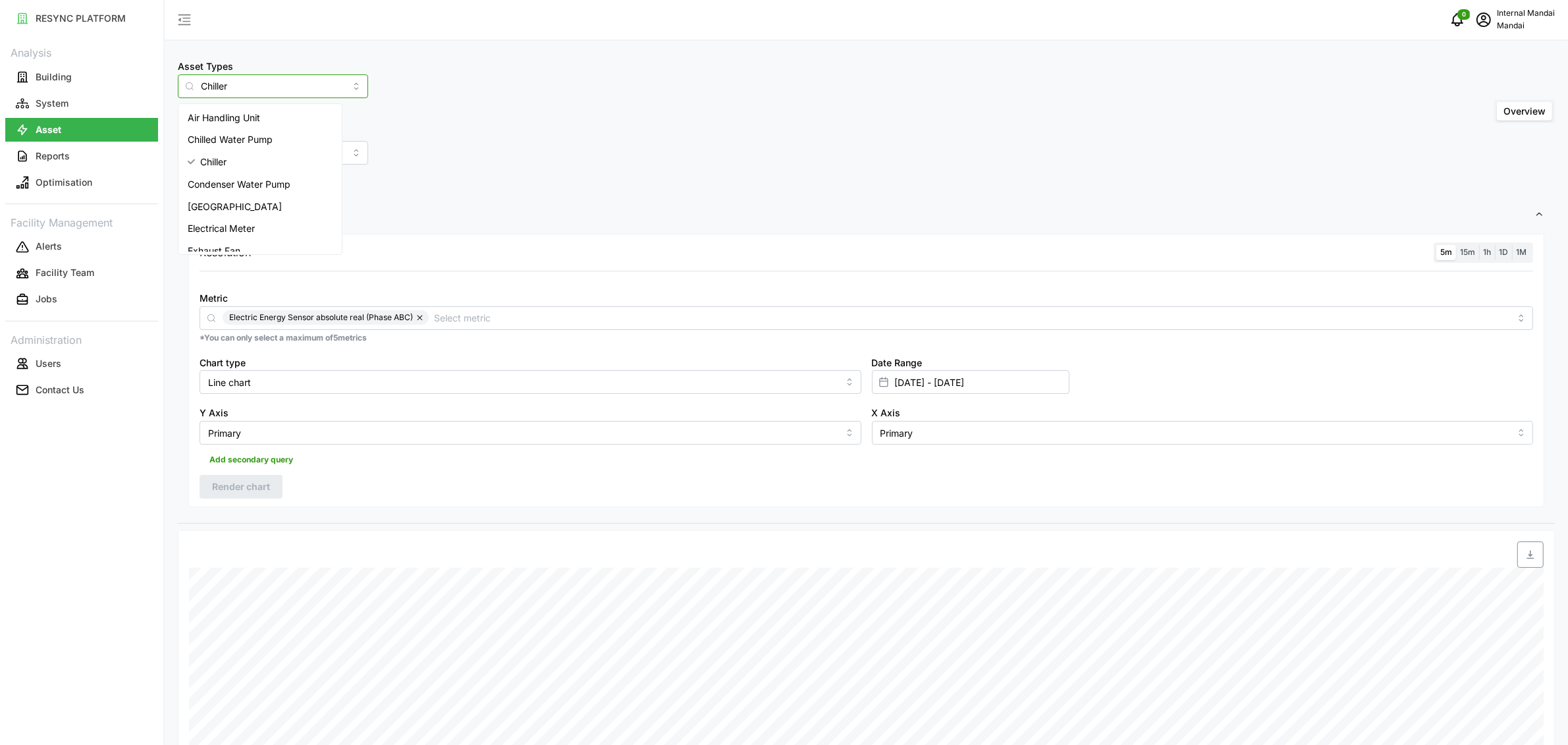
click at [279, 196] on div "[GEOGRAPHIC_DATA]" at bounding box center [260, 207] width 158 height 23
type input "[GEOGRAPHIC_DATA]"
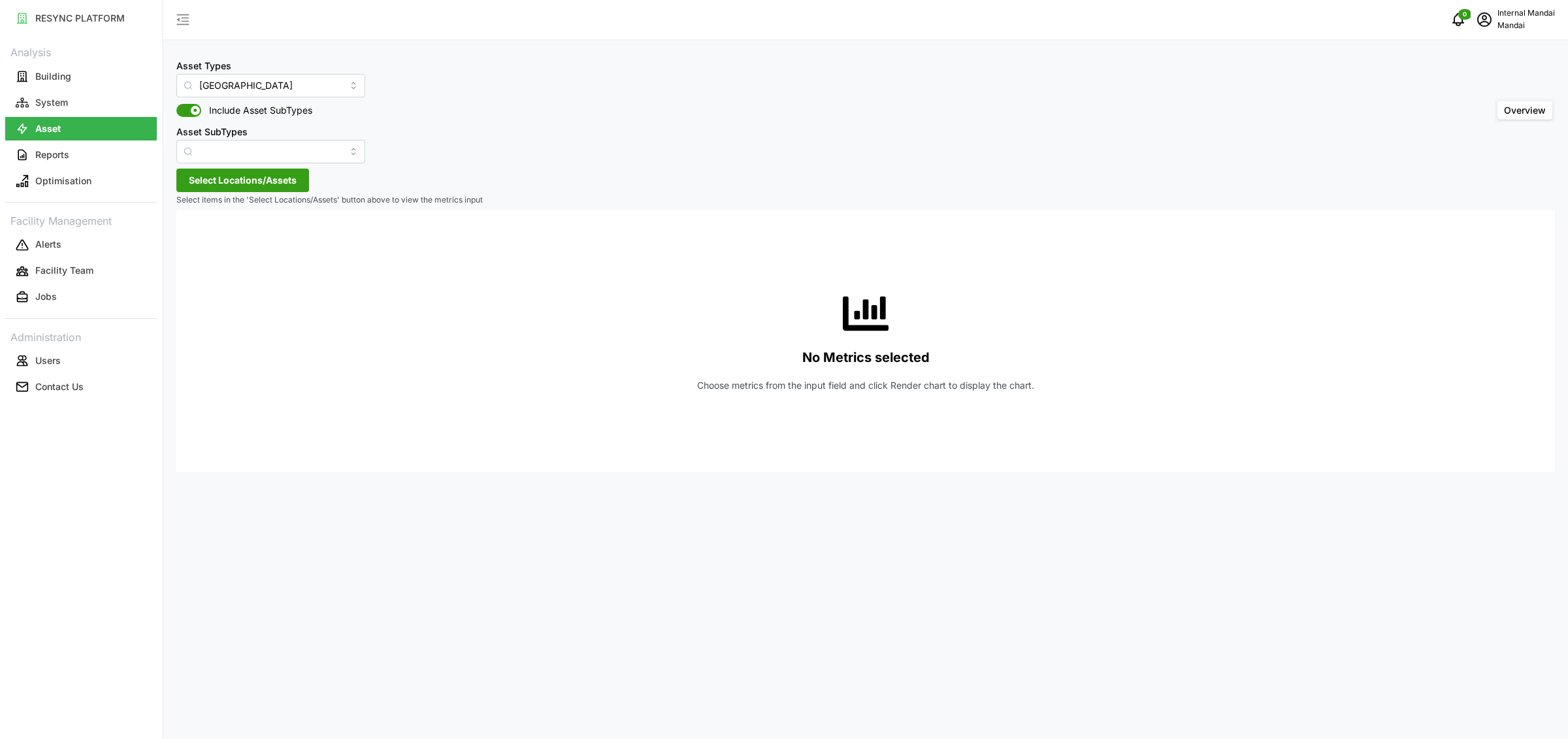
click at [234, 174] on span "Select Locations/Assets" at bounding box center [242, 180] width 108 height 22
click at [213, 242] on span "Select Penguin Building" at bounding box center [209, 240] width 9 height 9
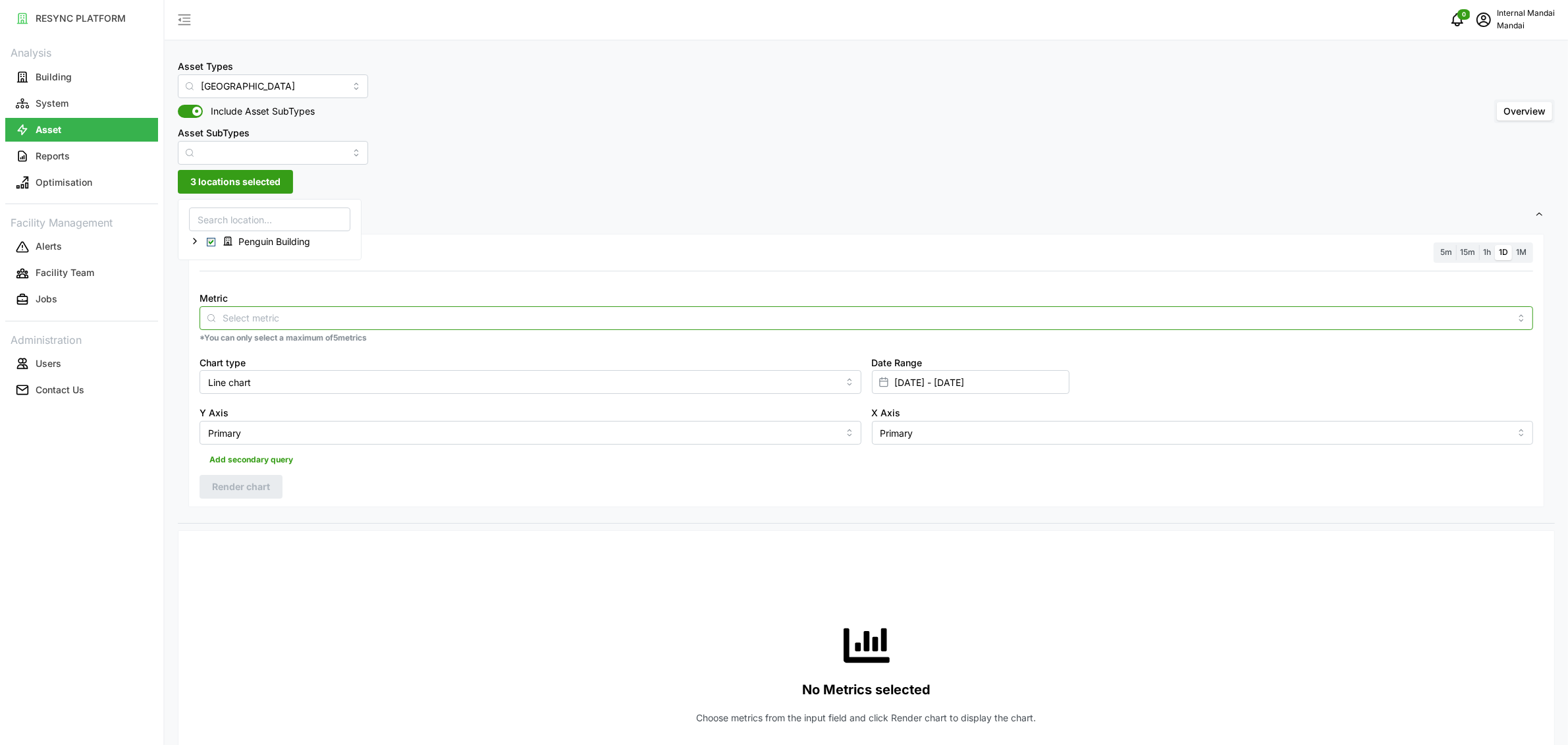
click at [384, 311] on input "Metric" at bounding box center [866, 317] width 1287 height 14
type input "energy"
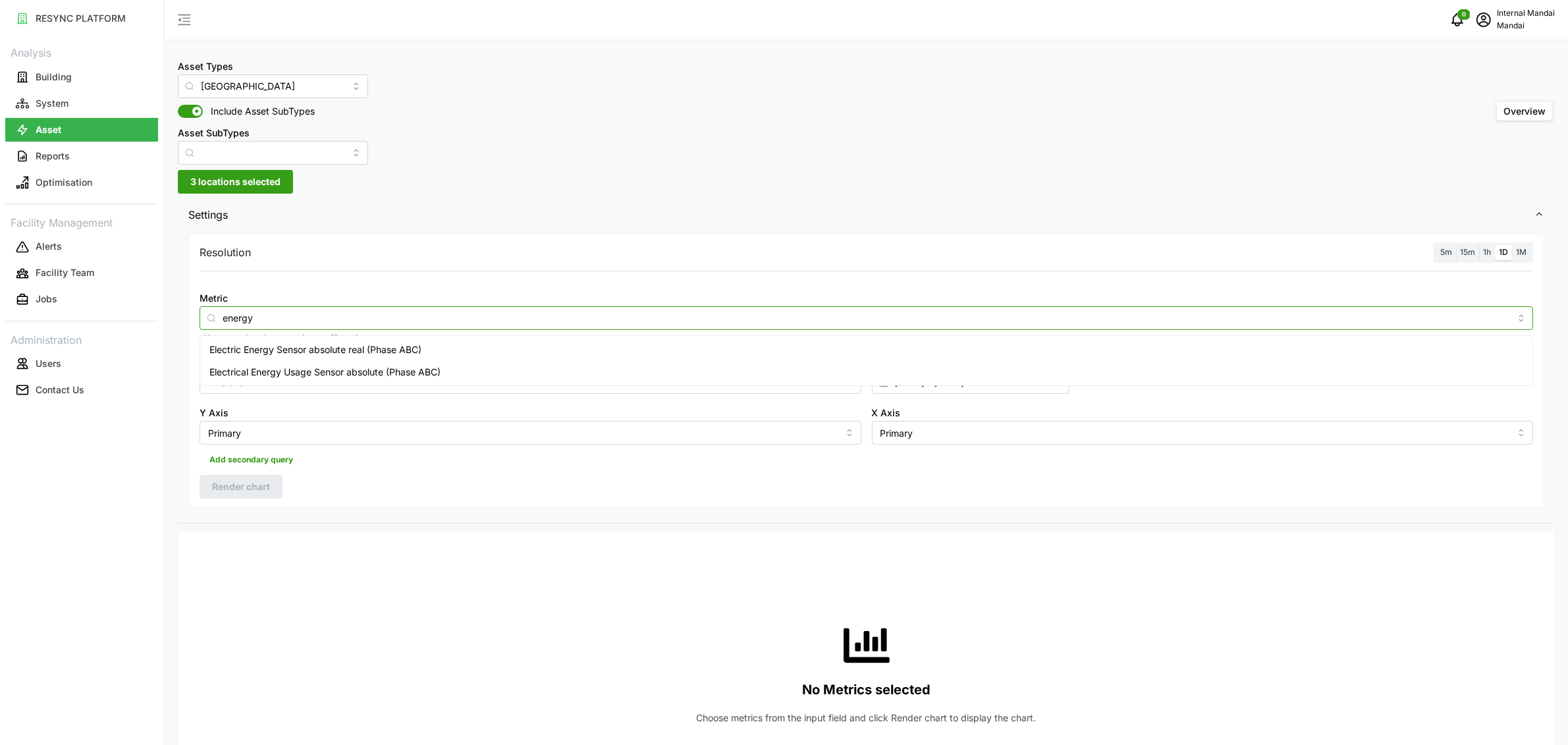
click at [374, 343] on span "Electric Energy Sensor absolute real (Phase ABC)" at bounding box center [315, 350] width 212 height 14
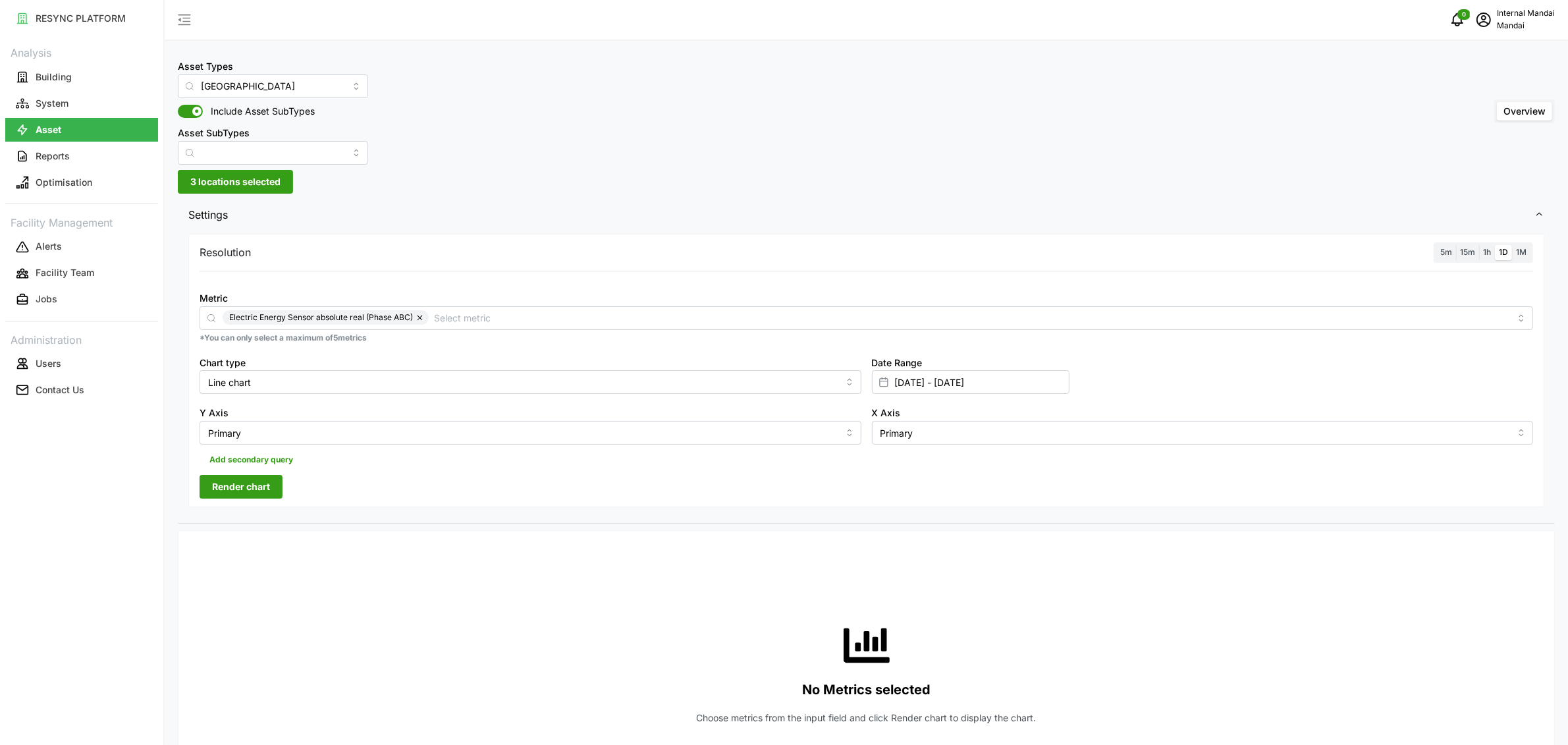
click at [1451, 259] on label "5m" at bounding box center [1446, 253] width 20 height 15
click at [1436, 245] on input "5m" at bounding box center [1436, 245] width 0 height 0
click at [259, 484] on span "Render chart" at bounding box center [241, 486] width 58 height 23
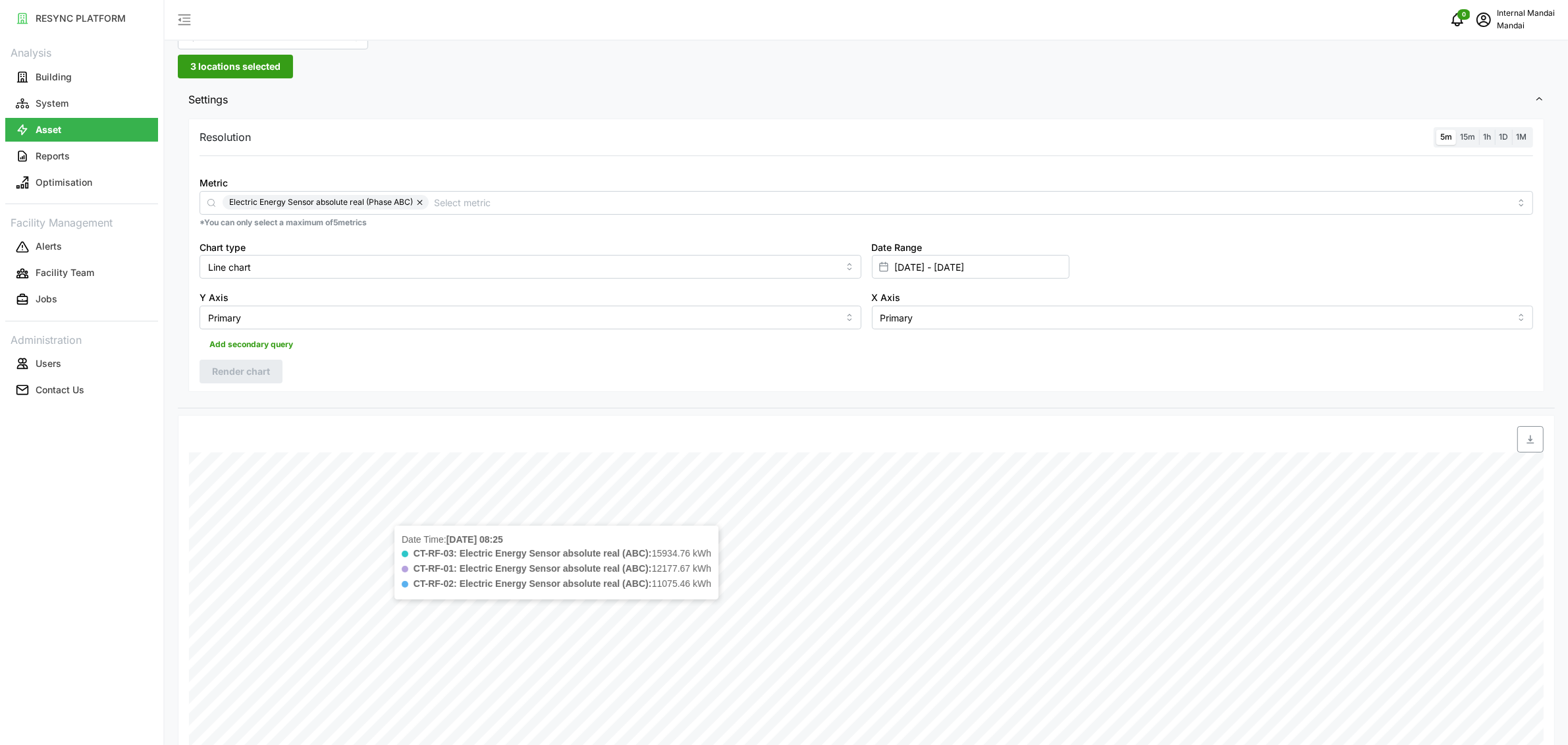
scroll to position [24, 0]
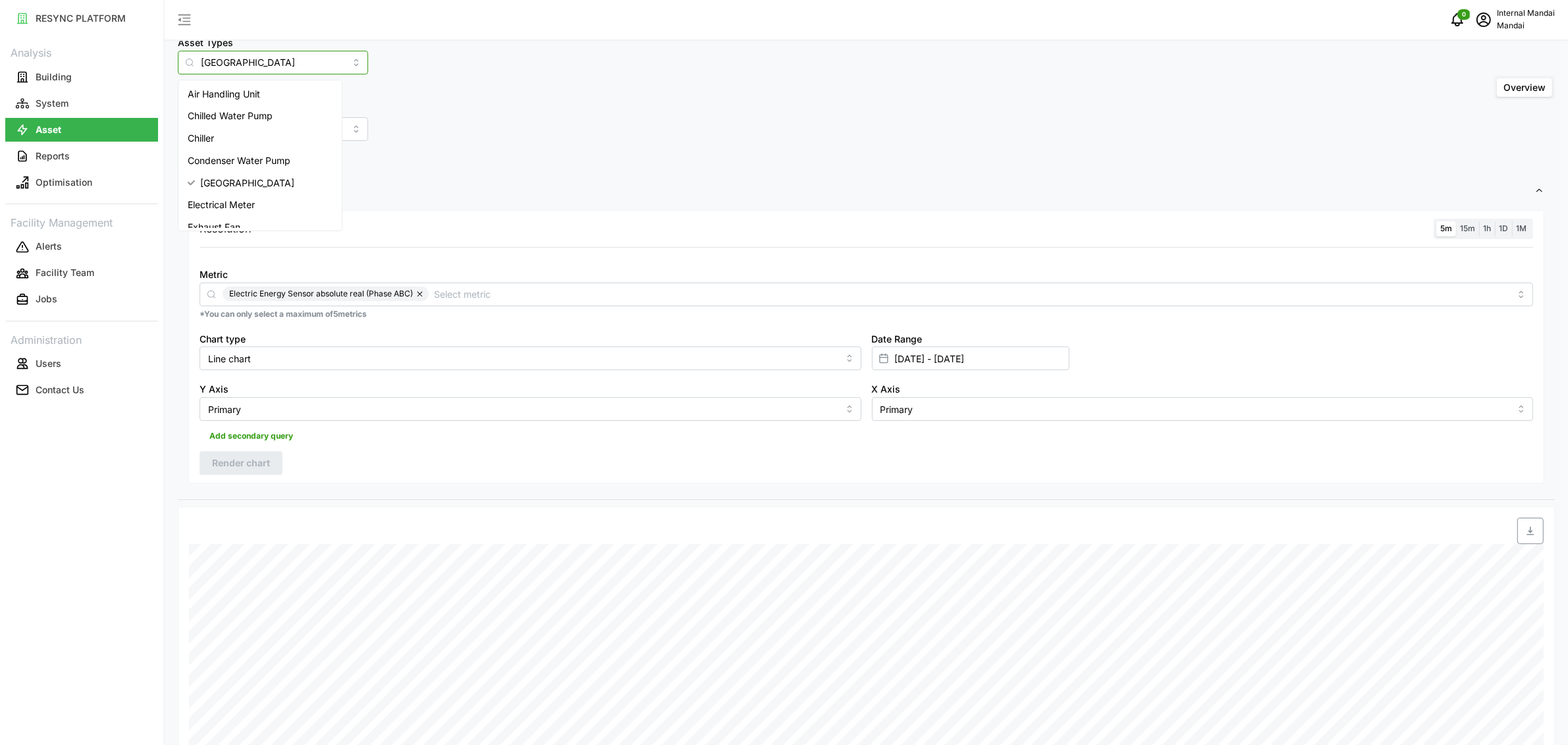
click at [283, 71] on input "[GEOGRAPHIC_DATA]" at bounding box center [272, 62] width 190 height 24
click at [252, 113] on span "Chilled Water Pump" at bounding box center [230, 115] width 85 height 14
type input "Chilled Water Pump"
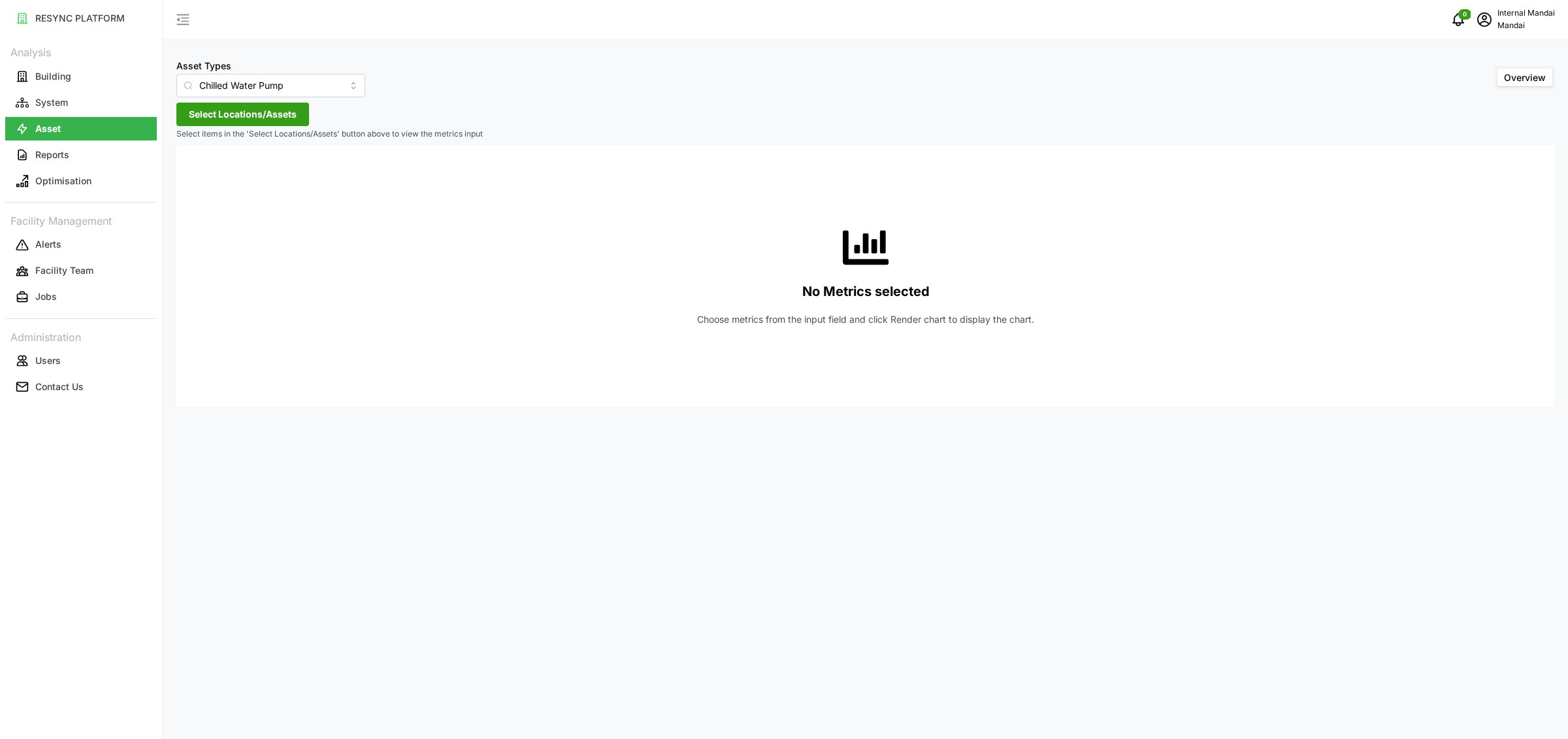
click at [245, 117] on span "Select Locations/Assets" at bounding box center [242, 114] width 108 height 22
click at [211, 172] on span "Select Penguin Building" at bounding box center [209, 174] width 9 height 9
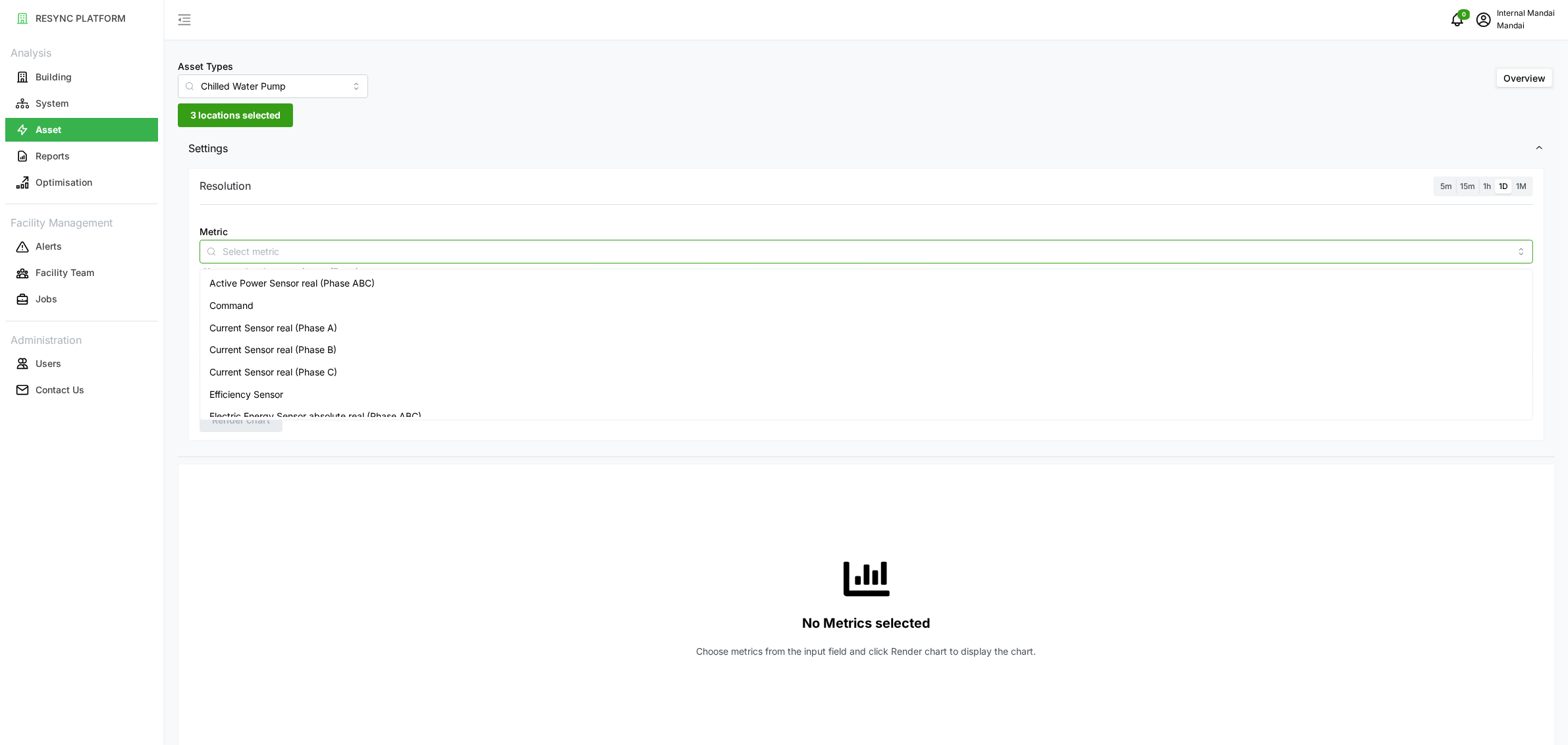
click at [255, 259] on div at bounding box center [866, 251] width 1333 height 24
type input "energy"
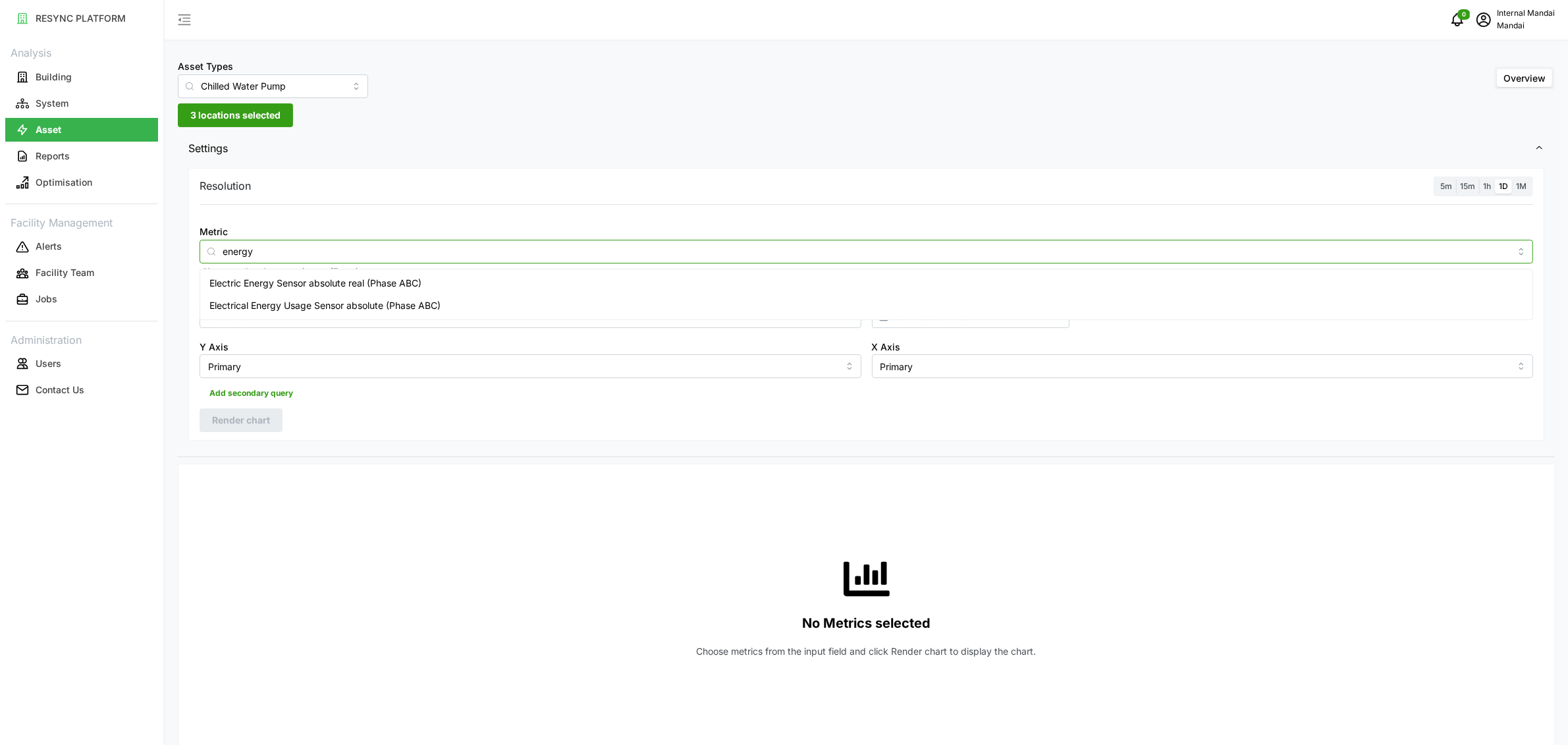
click at [314, 283] on span "Electric Energy Sensor absolute real (Phase ABC)" at bounding box center [315, 283] width 212 height 14
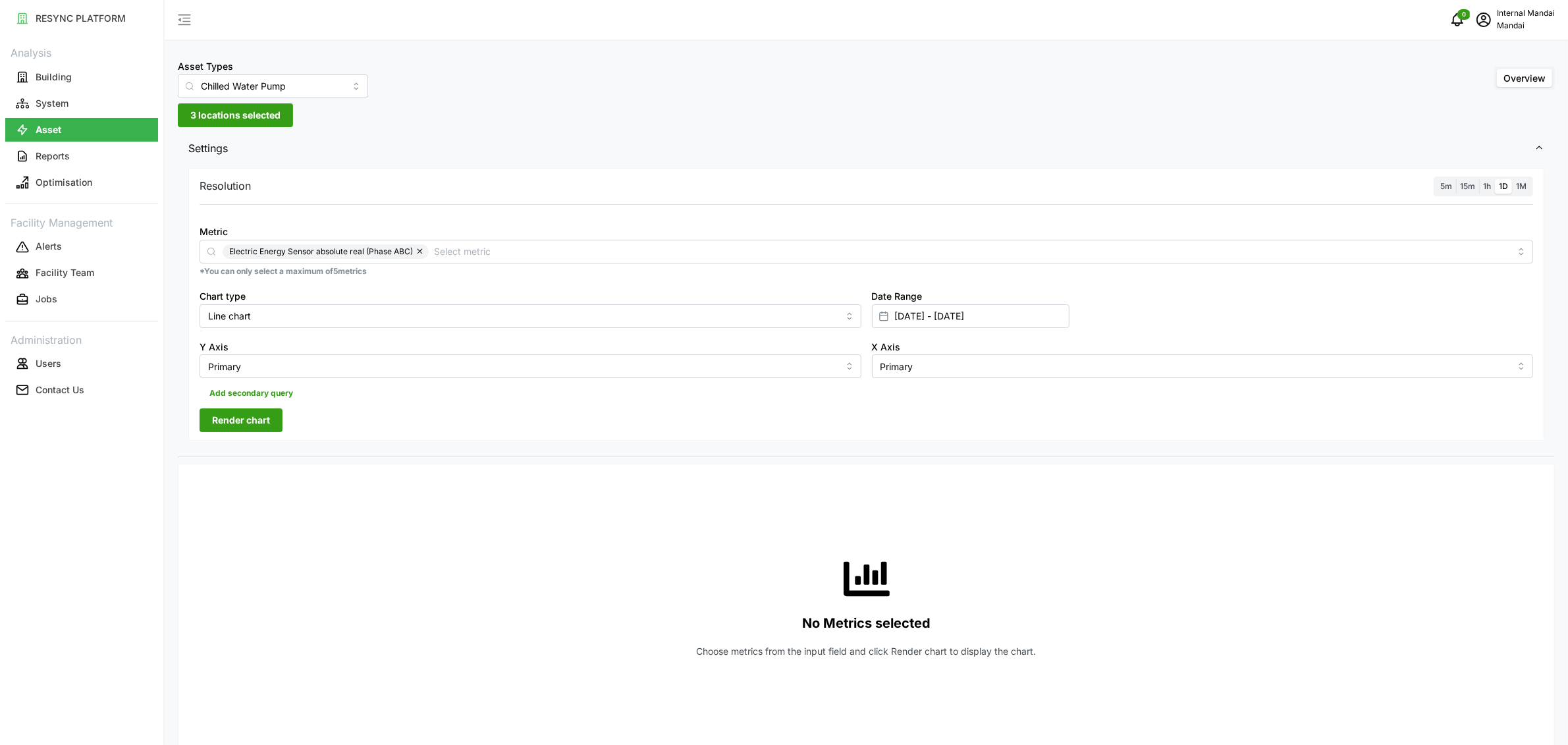
click at [1445, 184] on span "5m" at bounding box center [1446, 186] width 12 height 10
click at [1436, 179] on input "5m" at bounding box center [1436, 179] width 0 height 0
click at [256, 414] on span "Render chart" at bounding box center [241, 420] width 58 height 23
click at [267, 87] on input "Chilled Water Pump" at bounding box center [272, 86] width 190 height 24
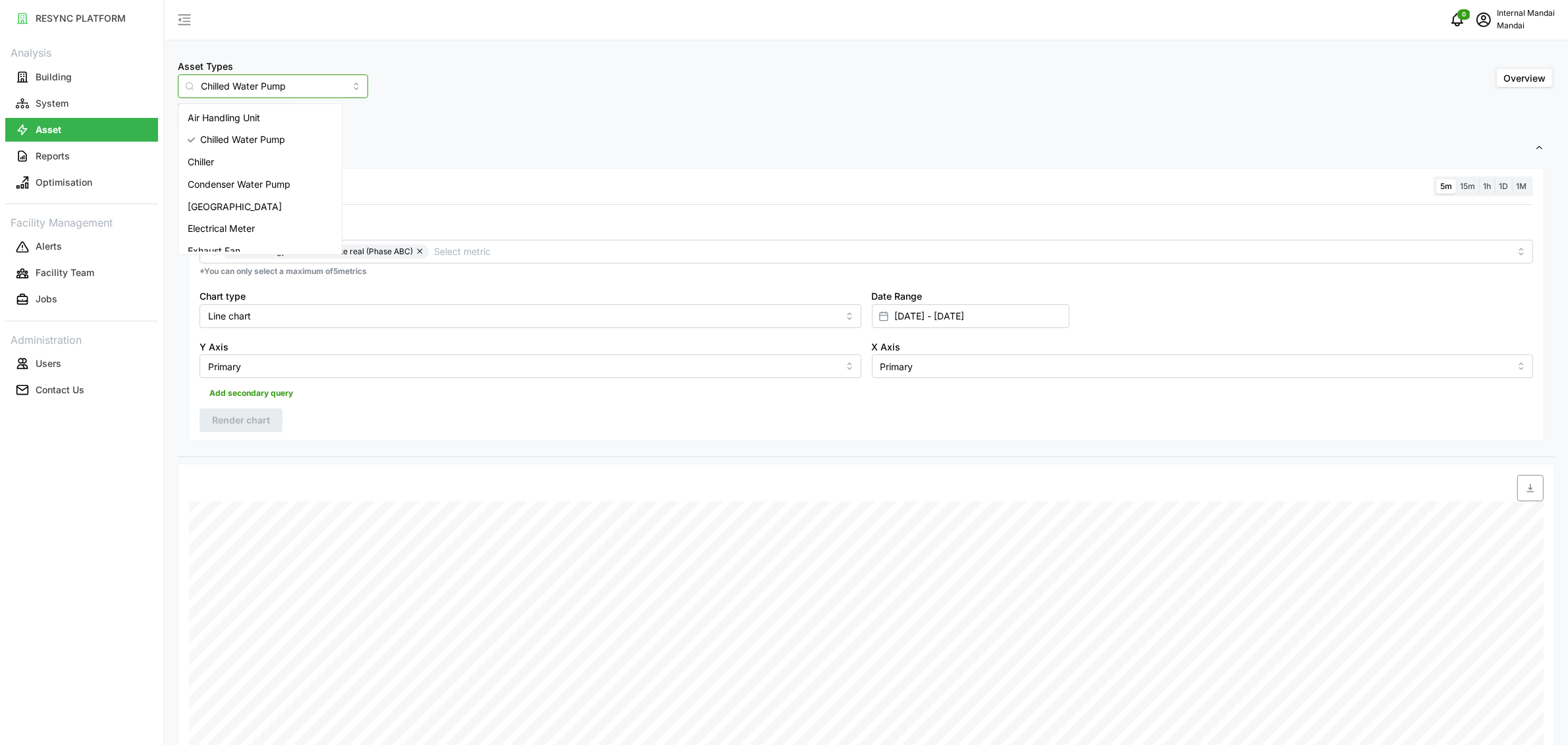
click at [234, 182] on span "Condenser Water Pump" at bounding box center [239, 184] width 102 height 14
type input "Condenser Water Pump"
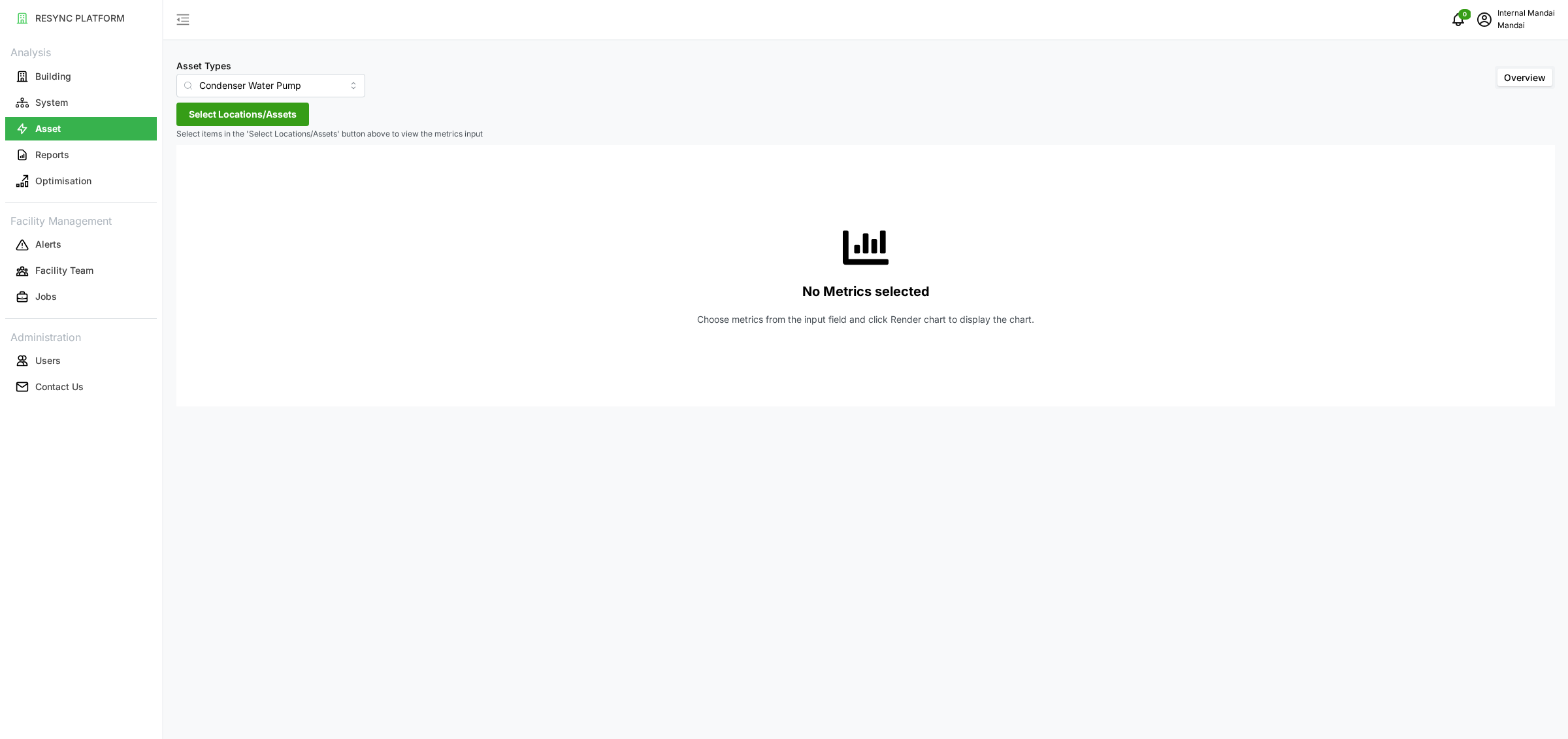
click at [187, 114] on button "Select Locations/Assets" at bounding box center [242, 114] width 133 height 24
click at [208, 177] on span "Select Penguin Building" at bounding box center [209, 174] width 9 height 9
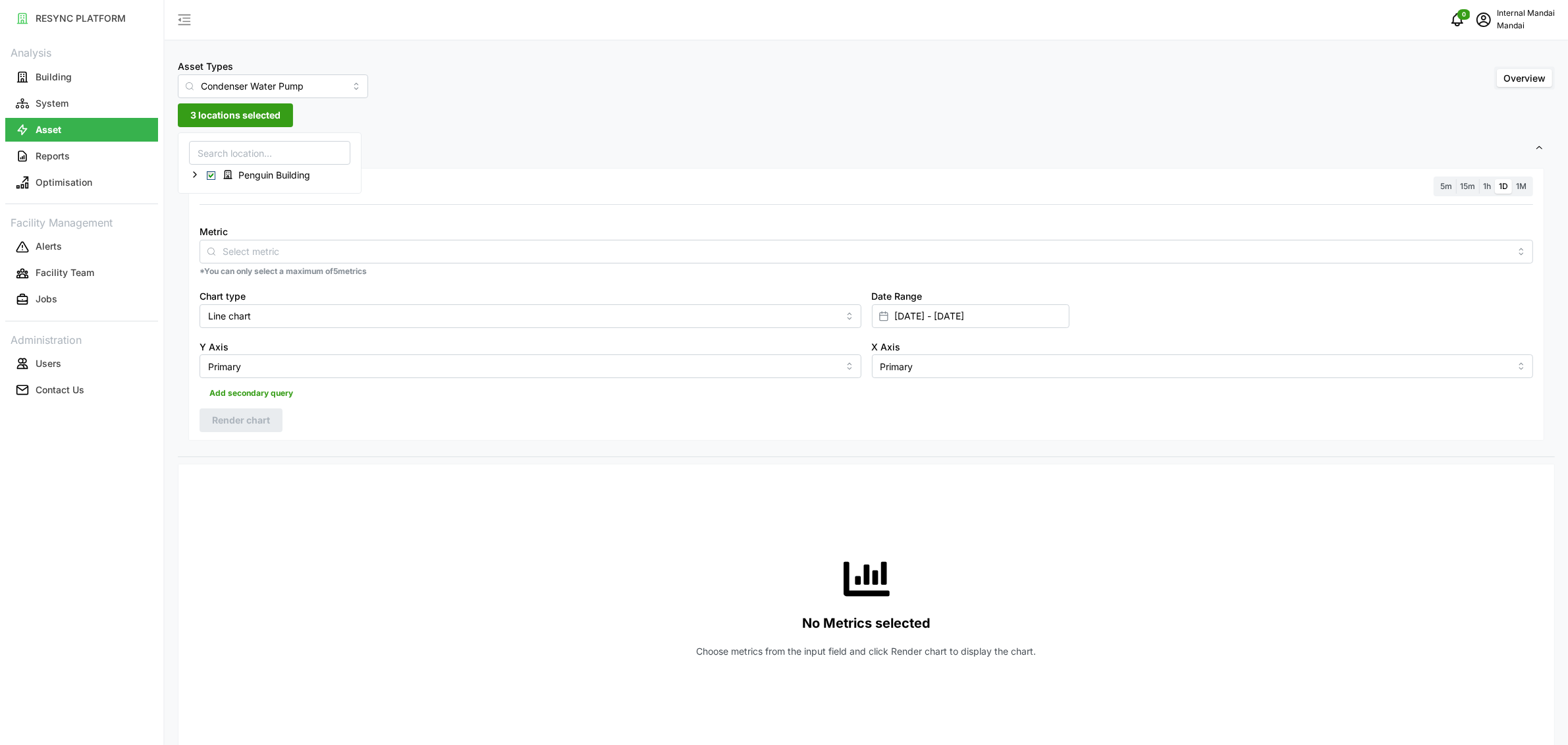
click at [257, 234] on div "Metric" at bounding box center [866, 243] width 1333 height 40
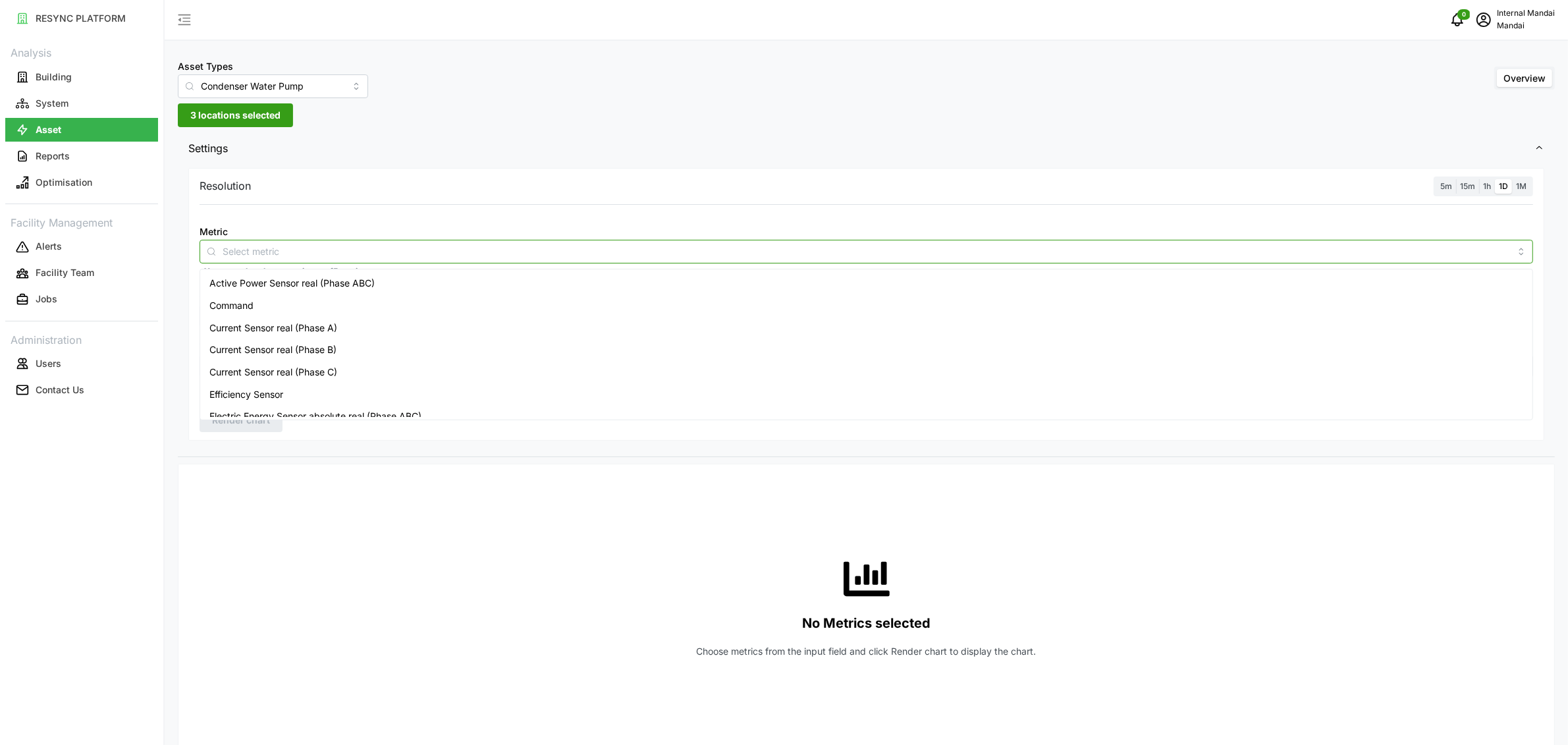
click at [253, 251] on input "Metric" at bounding box center [866, 251] width 1287 height 14
type input "energy"
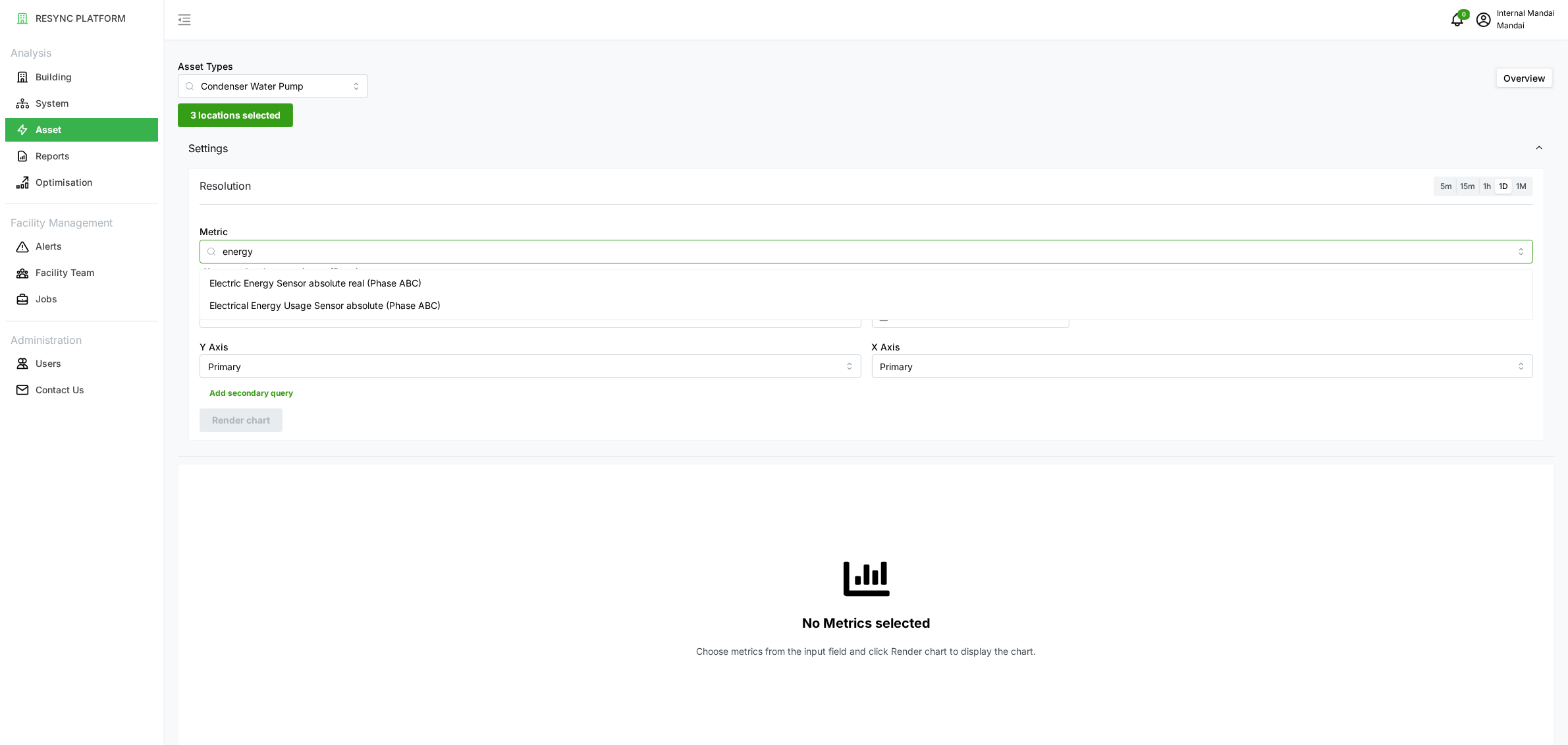
click at [319, 287] on span "Electric Energy Sensor absolute real (Phase ABC)" at bounding box center [315, 283] width 212 height 14
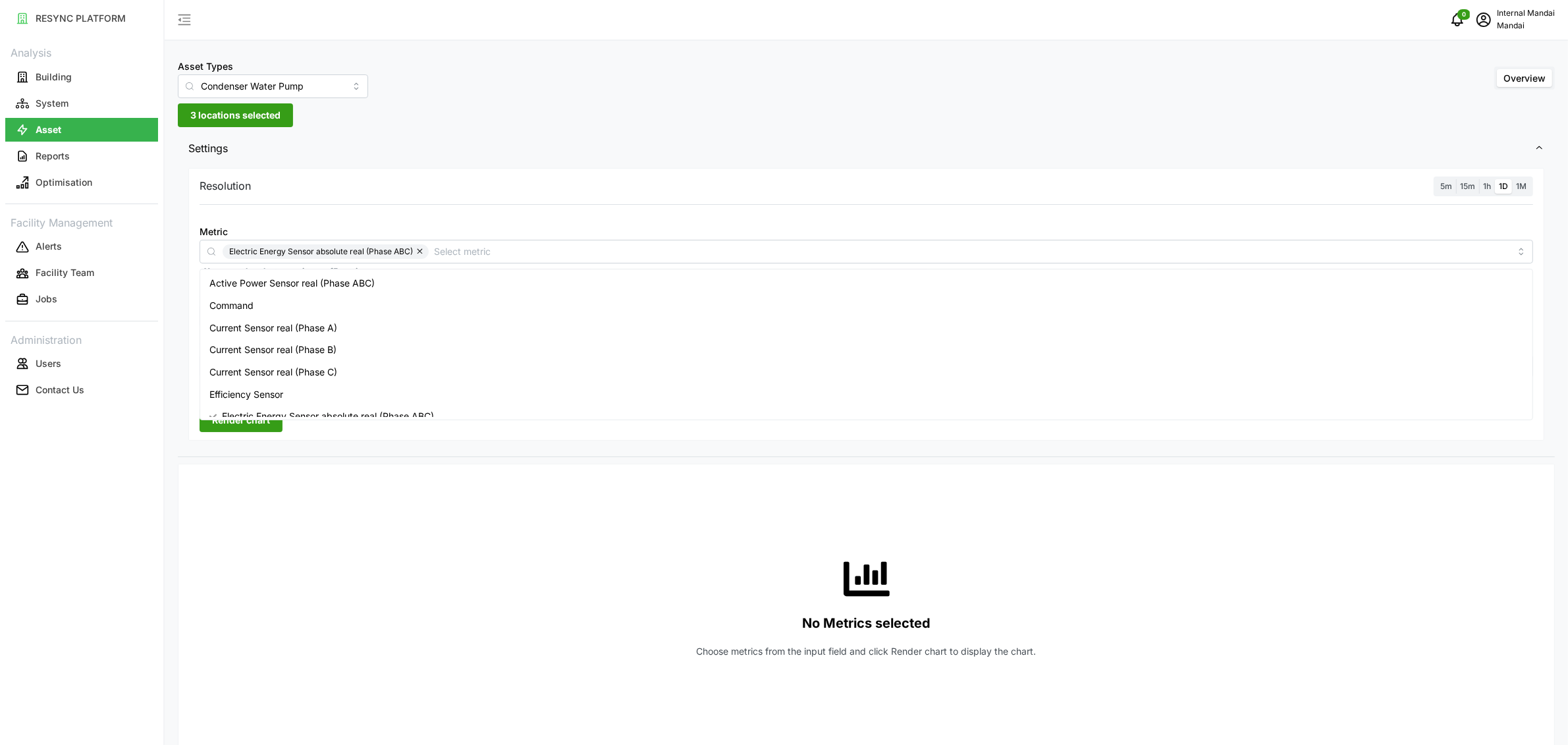
click at [765, 200] on div "Resolution 5m 15m 1h 1D 1M Metric Electric Energy Sensor absolute real (Phase A…" at bounding box center [866, 305] width 1356 height 273
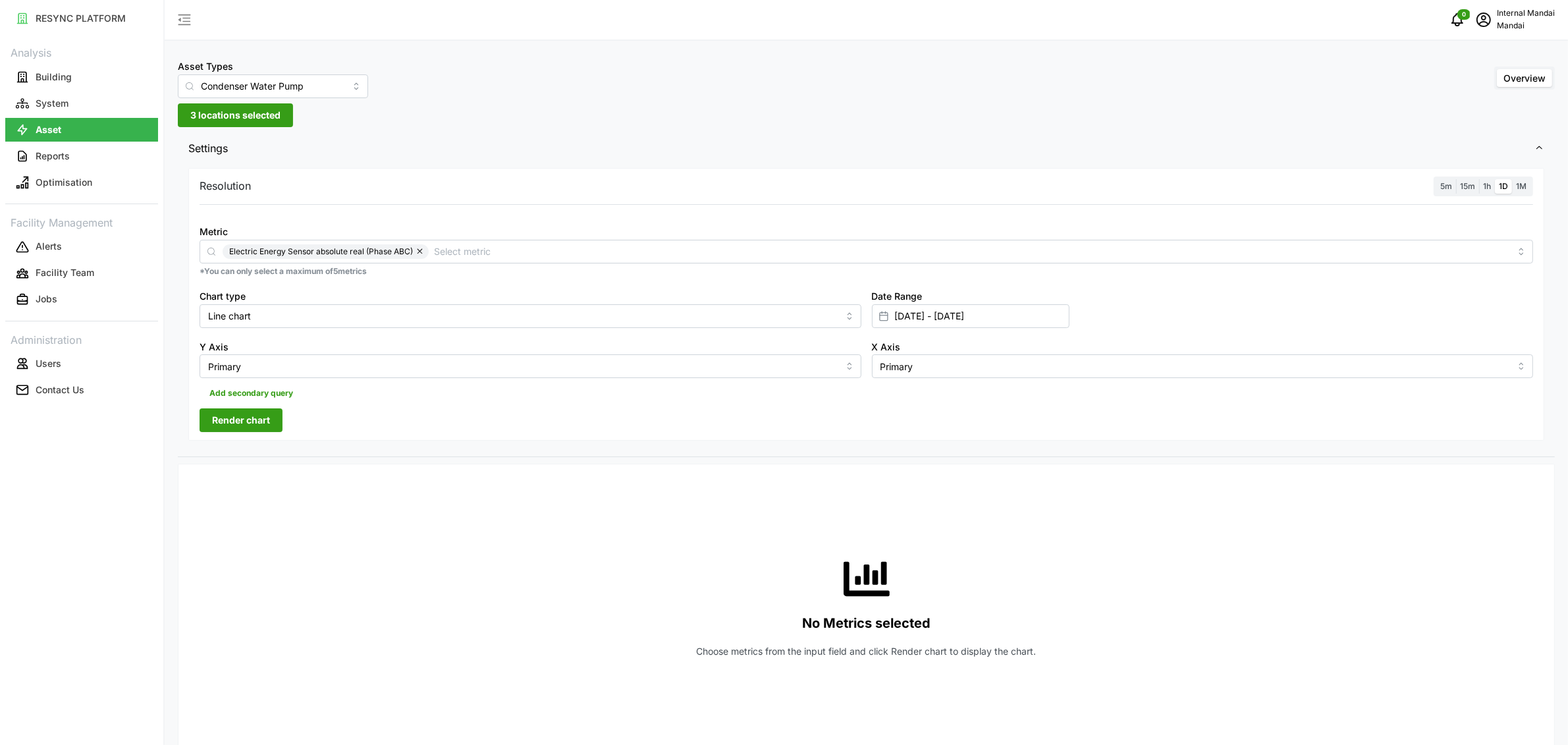
click at [1445, 193] on label "5m" at bounding box center [1446, 186] width 20 height 15
click at [1436, 179] on input "5m" at bounding box center [1436, 179] width 0 height 0
click at [242, 410] on span "Render chart" at bounding box center [241, 420] width 58 height 23
click at [924, 331] on div "Date Range 08 Aug 2025 - 10 Aug 2025" at bounding box center [1203, 308] width 672 height 51
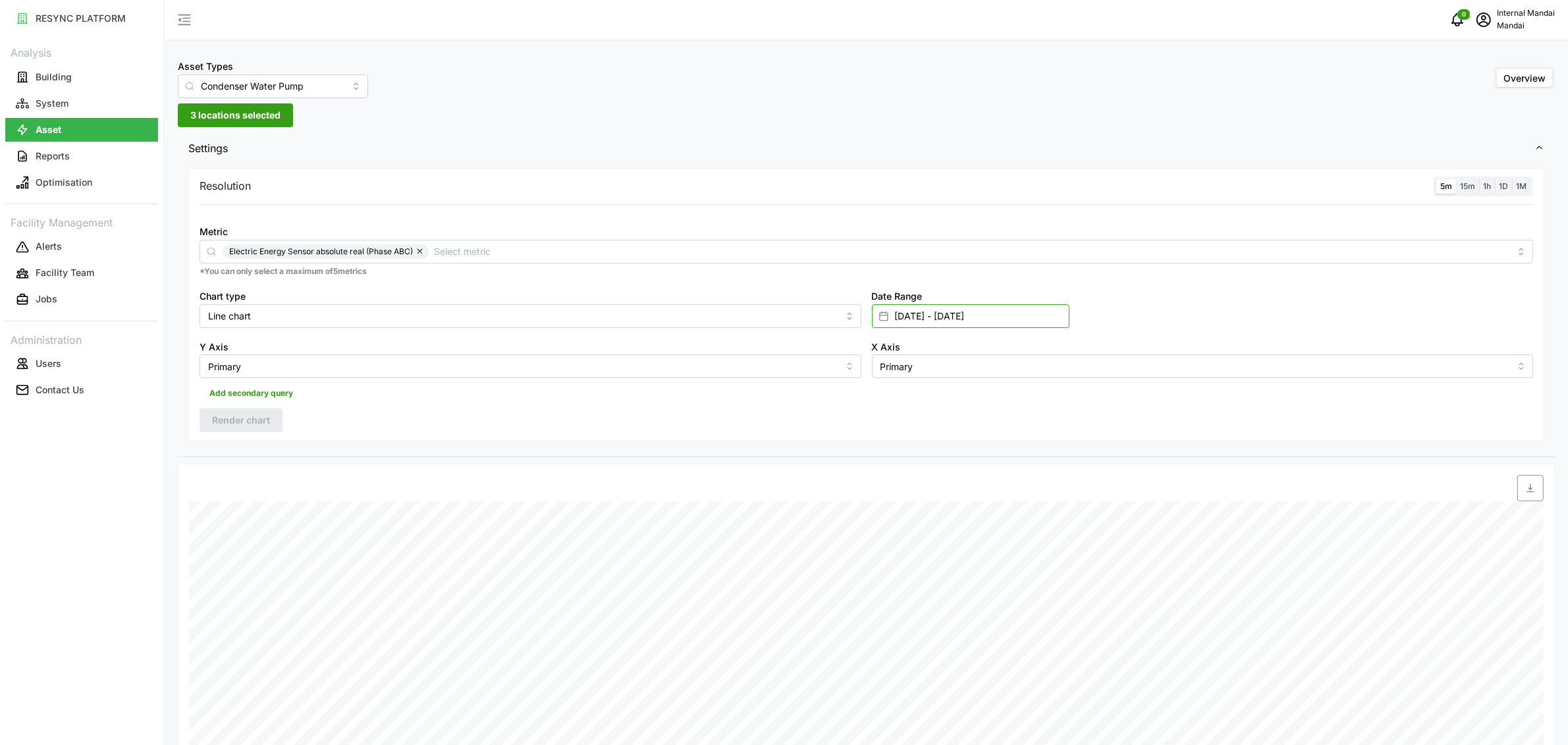
click at [926, 317] on input "08 Aug 2025 - 10 Aug 2025" at bounding box center [970, 316] width 197 height 24
click at [904, 494] on button "11" at bounding box center [900, 496] width 24 height 24
type input "10 Aug 2025 - 11 Aug 2025"
type input "10 Aug 2025"
type input "11 Aug 2025"
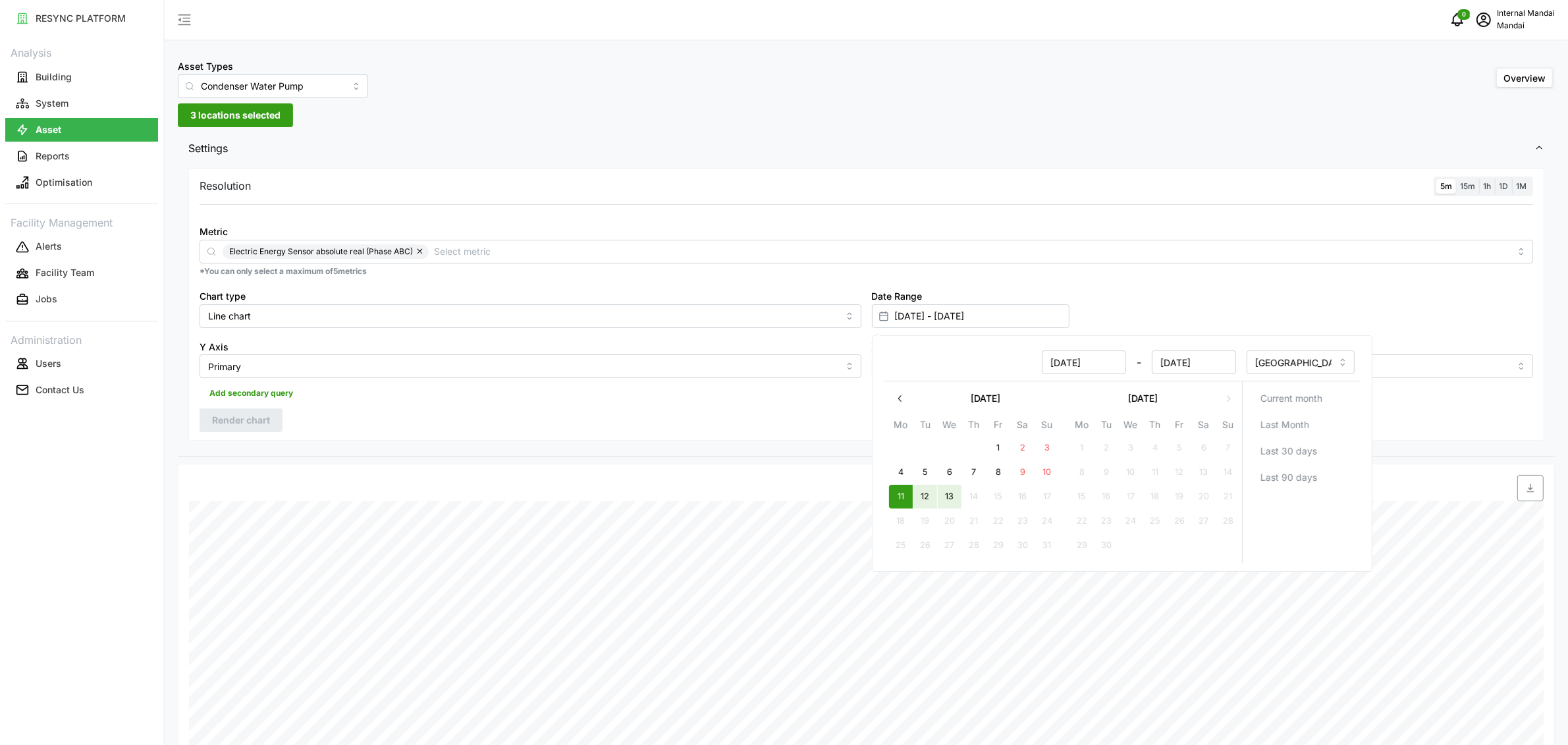
click at [959, 498] on button "13" at bounding box center [949, 496] width 24 height 24
type input "11 Aug 2025 - 13 Aug 2025"
type input "11 Aug 2025"
type input "[DATE]"
click at [371, 404] on div "Resolution 5m 15m 1h 1D 1M Metric Electric Energy Sensor absolute real (Phase A…" at bounding box center [866, 305] width 1356 height 273
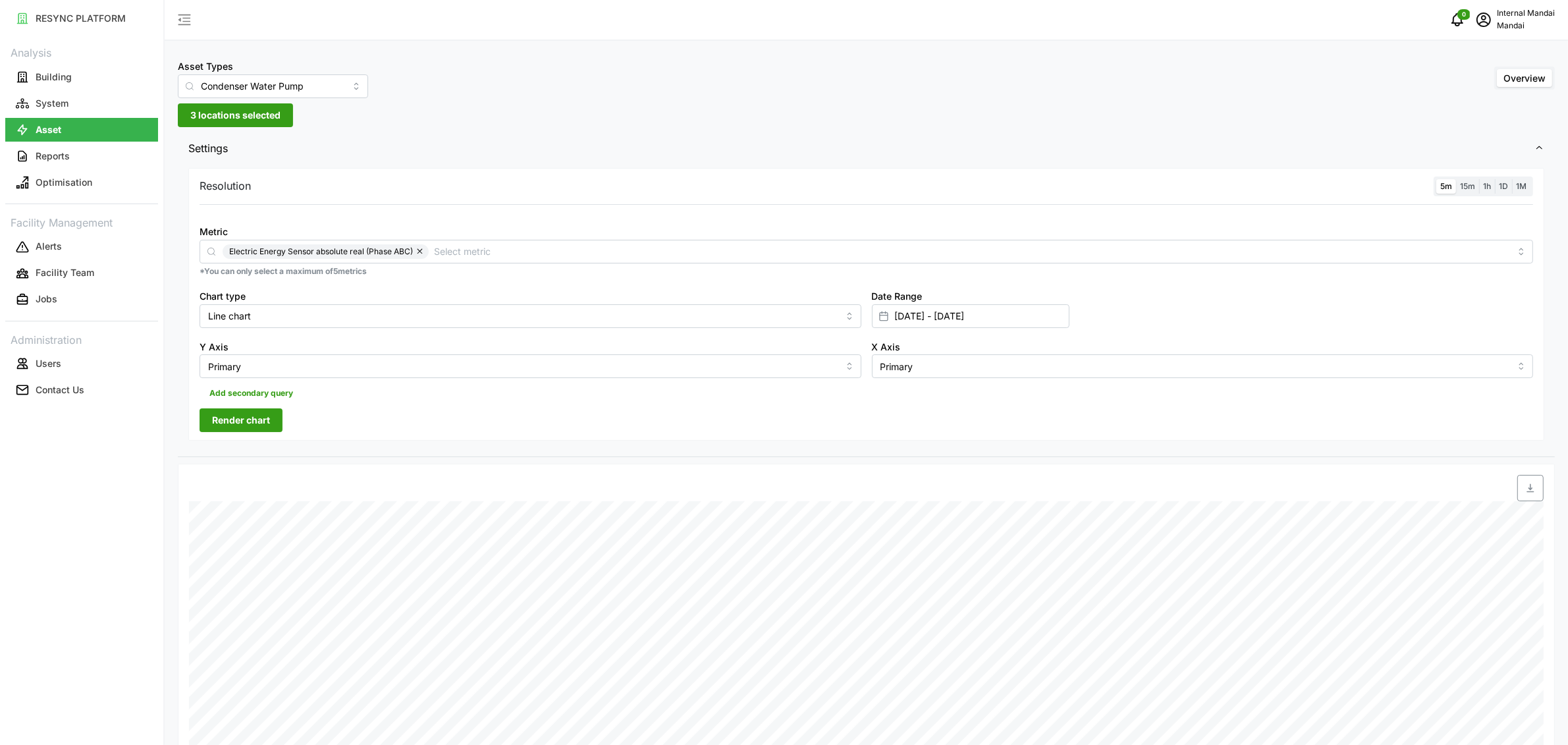
click at [255, 410] on span "Render chart" at bounding box center [241, 420] width 58 height 23
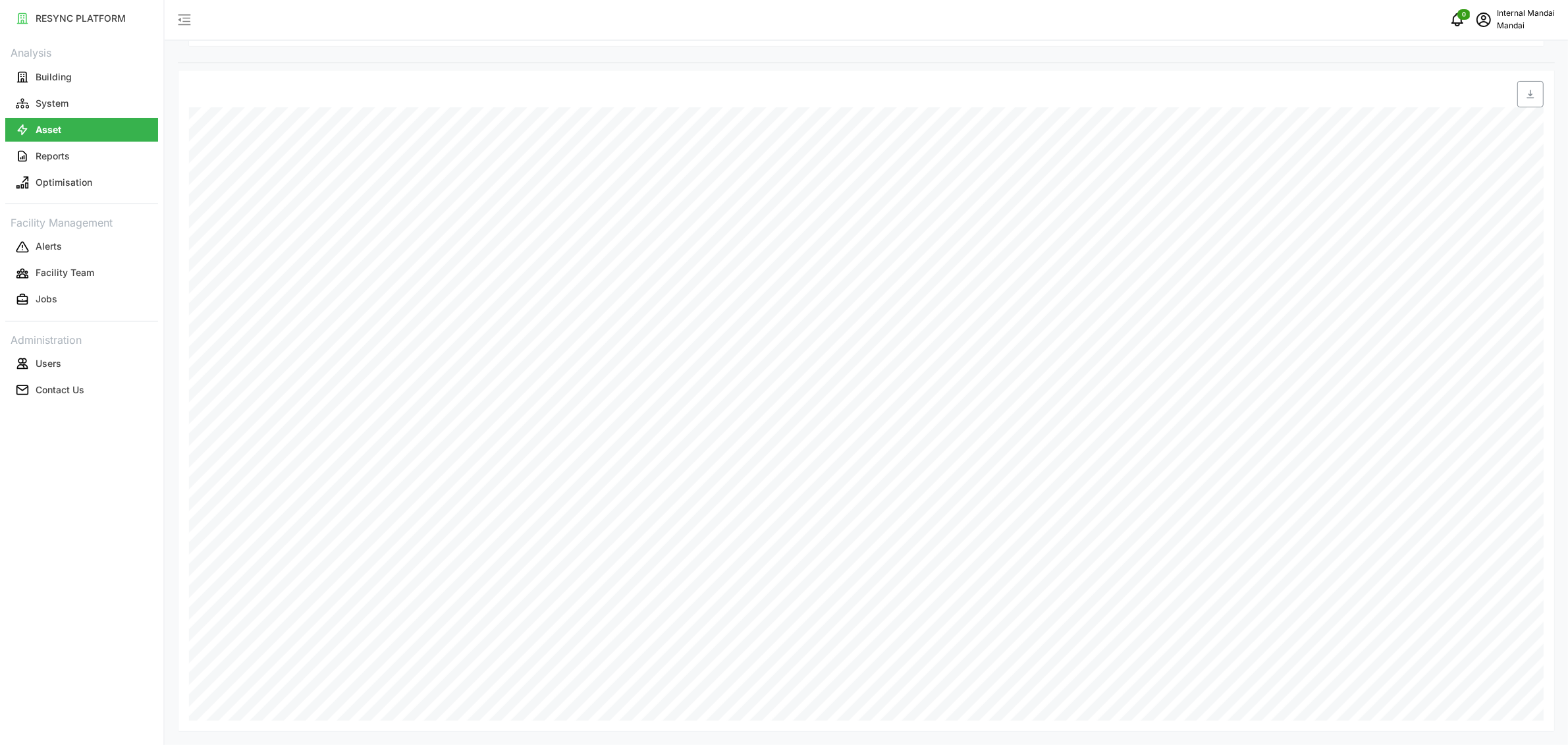
scroll to position [395, 0]
click at [1486, 20] on icon "schedule" at bounding box center [1483, 19] width 16 height 16
click at [1482, 102] on div "Logout" at bounding box center [1507, 100] width 94 height 14
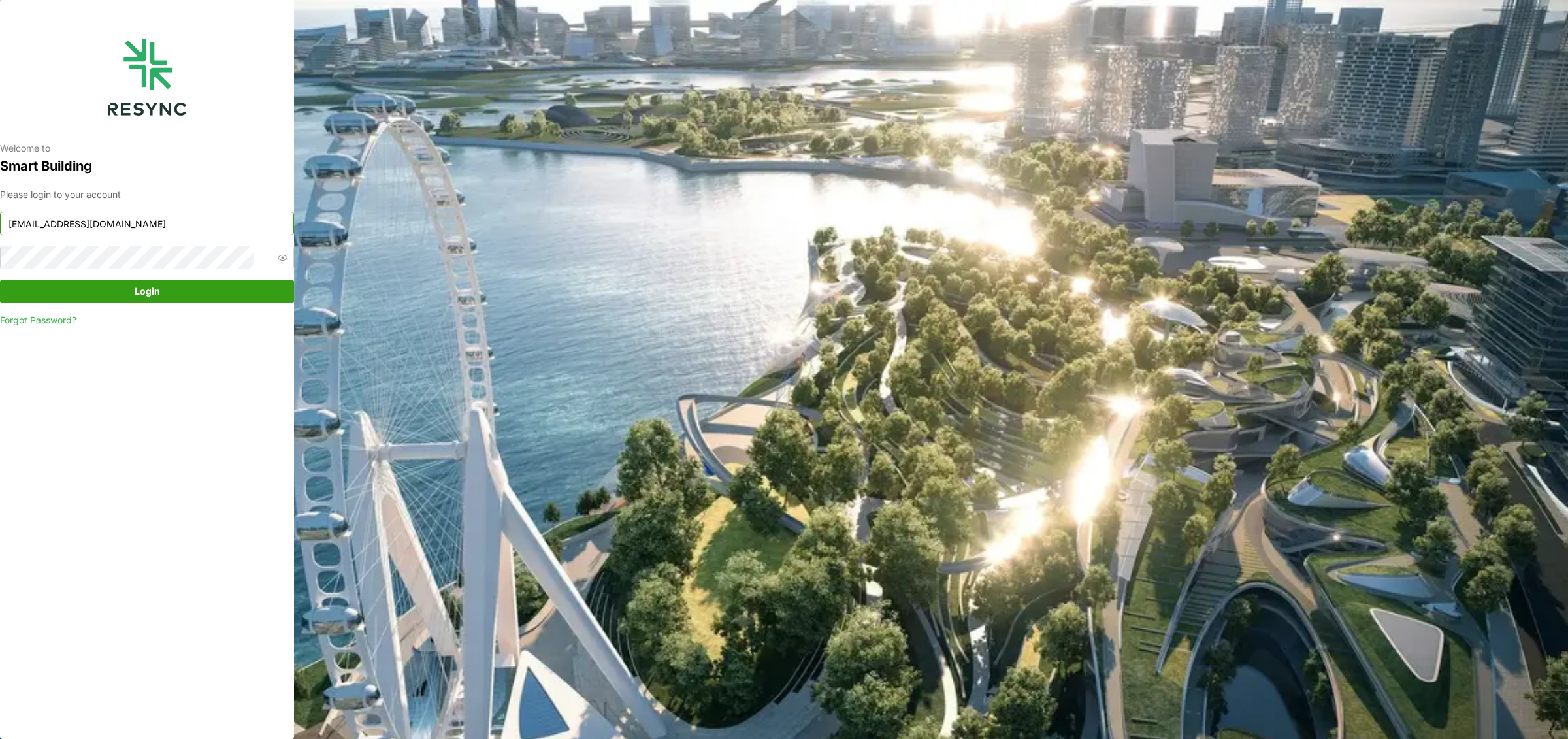
click at [237, 216] on input "mandai_internal@resynctech.com" at bounding box center [147, 224] width 294 height 24
type input "chuanlim_display@resynctech.com"
click at [116, 294] on span "Login" at bounding box center [146, 291] width 269 height 22
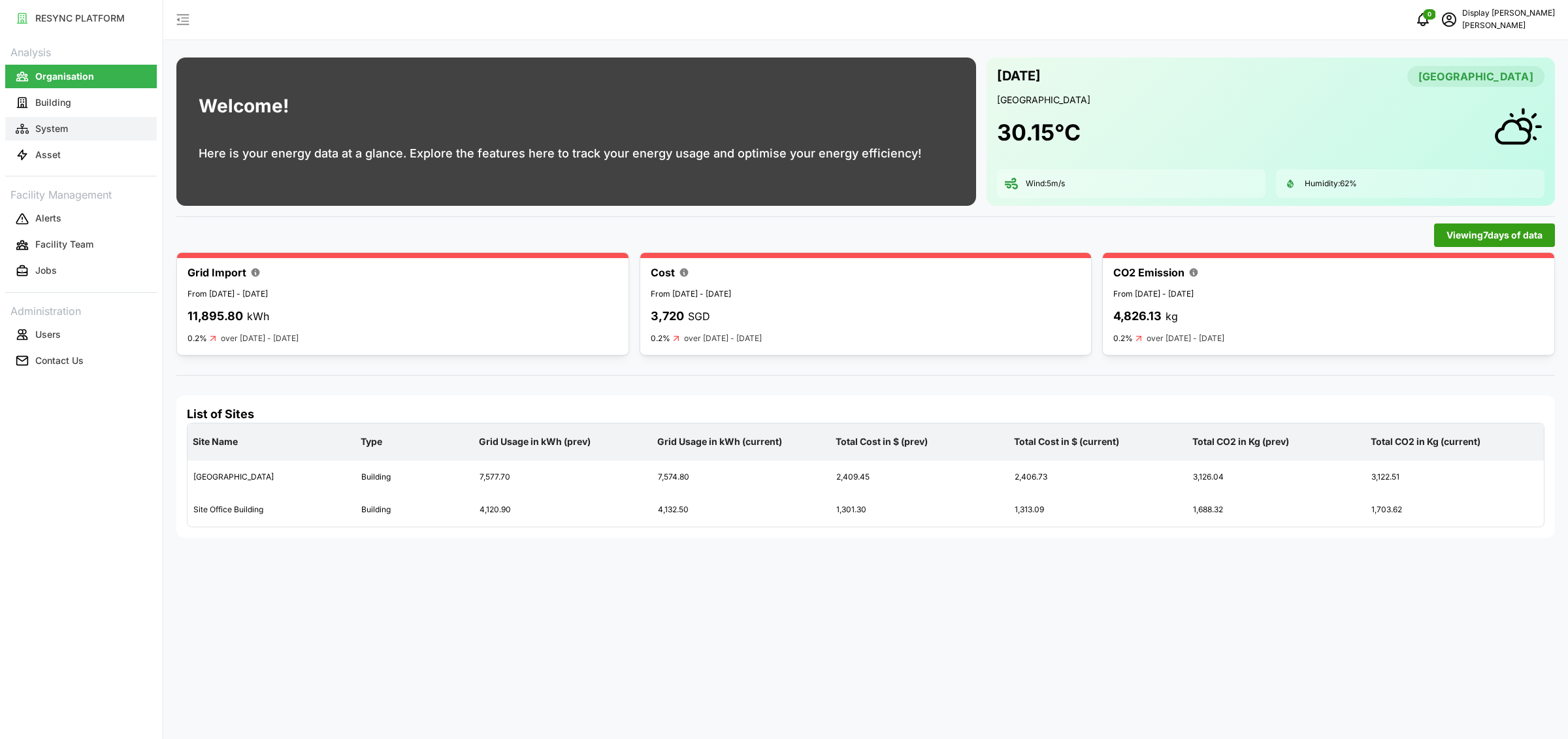
click at [119, 127] on button "System" at bounding box center [81, 129] width 152 height 24
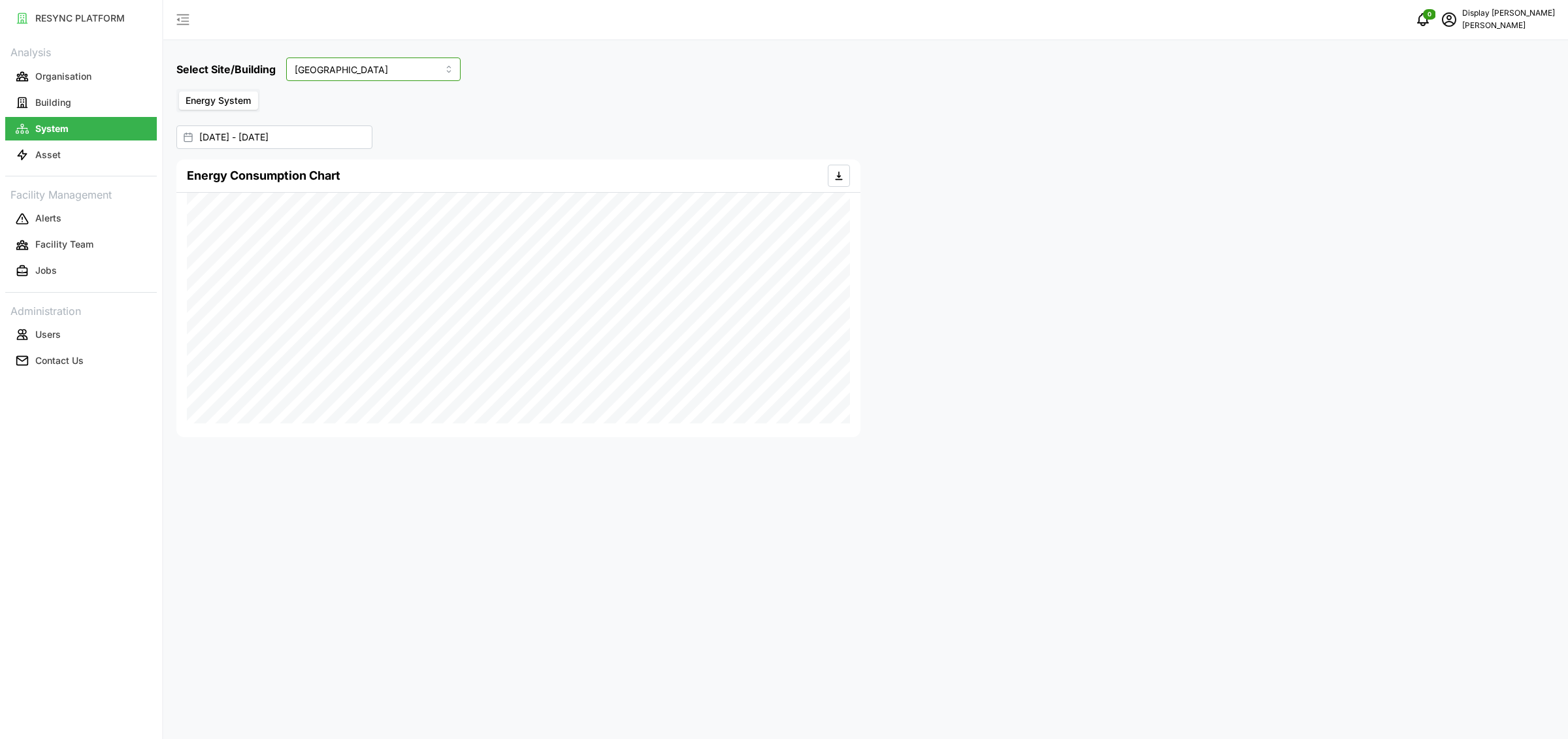
click at [343, 73] on input "Dormitory Building" at bounding box center [374, 69] width 175 height 24
click at [341, 122] on span "Site Office Building" at bounding box center [337, 123] width 81 height 14
type input "Site Office Building"
click at [82, 105] on button "Building" at bounding box center [81, 102] width 152 height 24
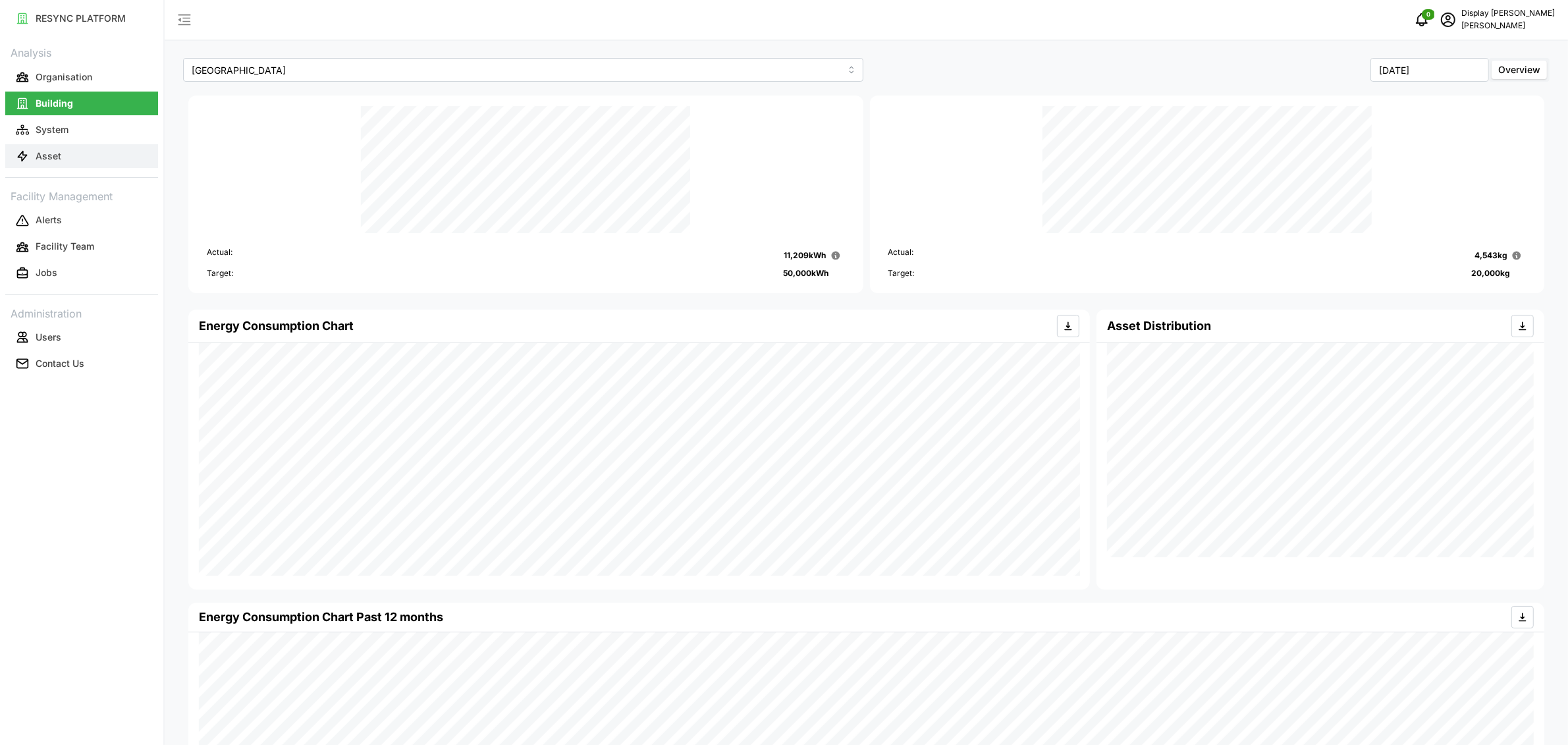
click at [70, 145] on button "Asset" at bounding box center [82, 156] width 153 height 24
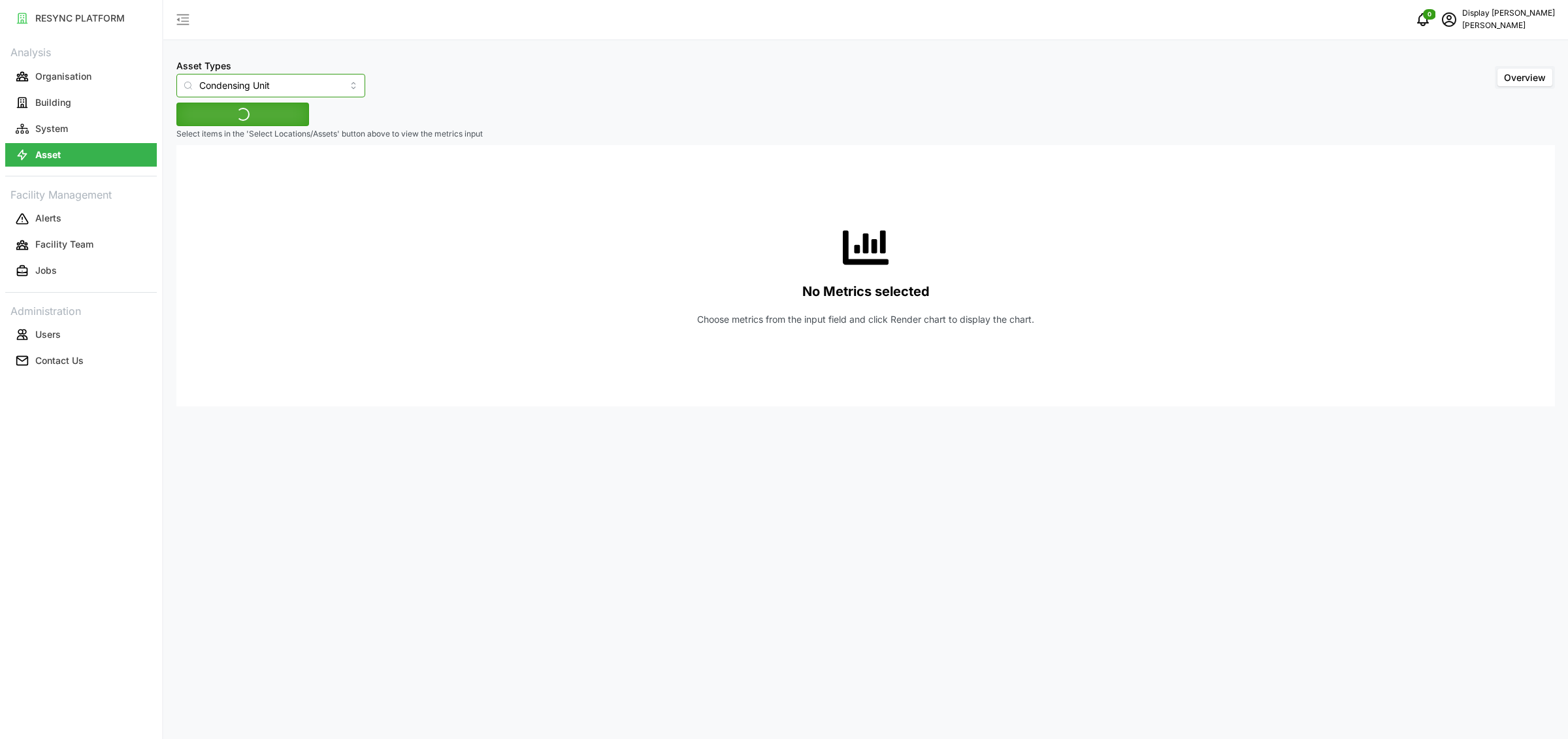
click at [287, 92] on input "Condensing Unit" at bounding box center [270, 85] width 189 height 24
click at [254, 166] on div "Electrical Meter" at bounding box center [258, 161] width 157 height 22
type input "Electrical Meter"
click at [281, 117] on span "Select Locations/Assets" at bounding box center [242, 114] width 108 height 22
click at [215, 173] on span "Chuan Lim" at bounding box center [268, 173] width 105 height 16
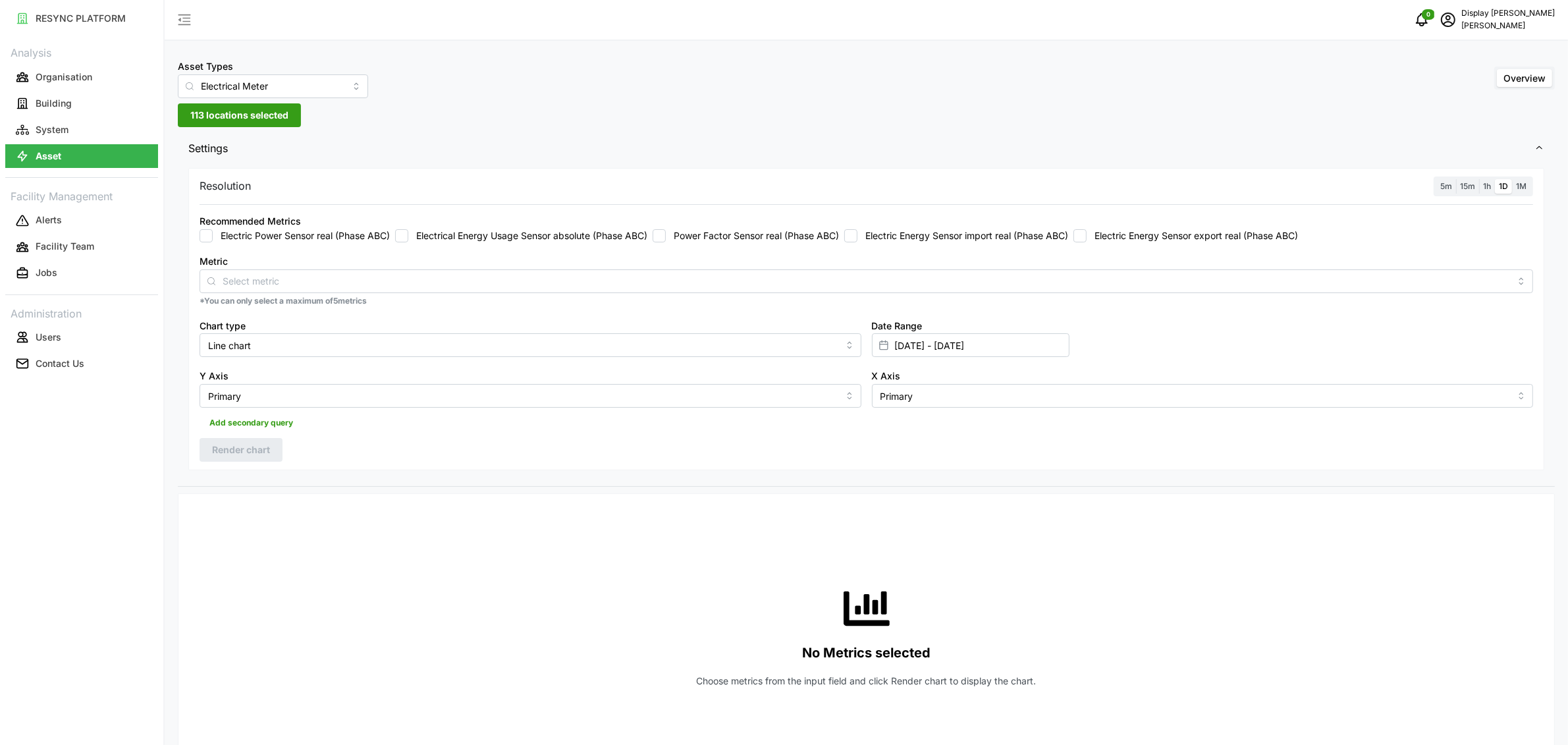
click at [425, 245] on div "Recommended Metrics Electric Power Sensor real (Phase ABC) Electrical Energy Us…" at bounding box center [866, 227] width 1344 height 40
click at [405, 266] on div "Metric" at bounding box center [866, 272] width 1333 height 40
click at [472, 239] on label "Electrical Energy Usage Sensor absolute (Phase ABC)" at bounding box center [528, 236] width 239 height 13
click at [408, 239] on input "Electrical Energy Usage Sensor absolute (Phase ABC)" at bounding box center [401, 236] width 13 height 13
checkbox input "true"
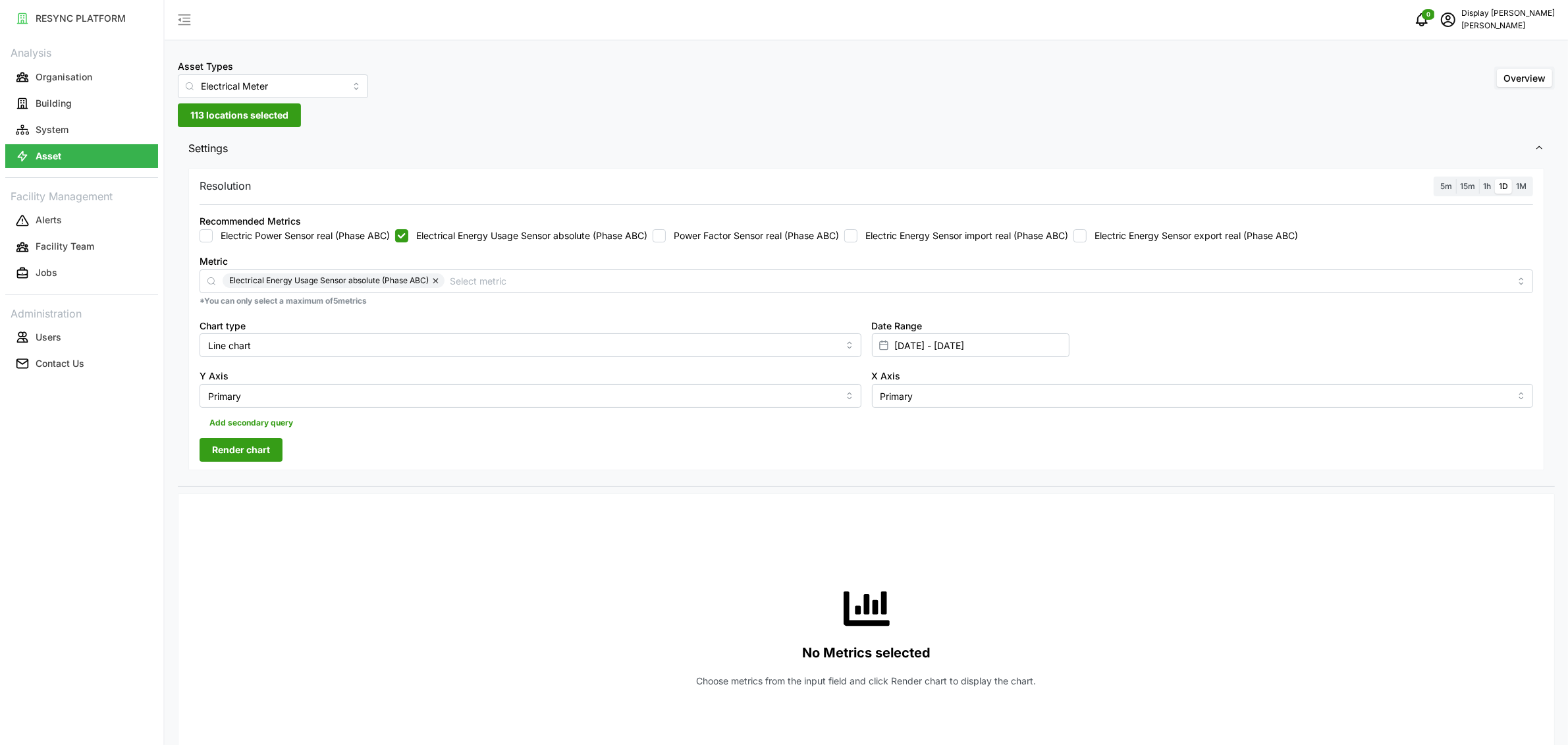
click at [268, 126] on button "113 locations selected" at bounding box center [239, 115] width 123 height 24
click at [207, 175] on span "Select Chuan Lim" at bounding box center [211, 175] width 9 height 9
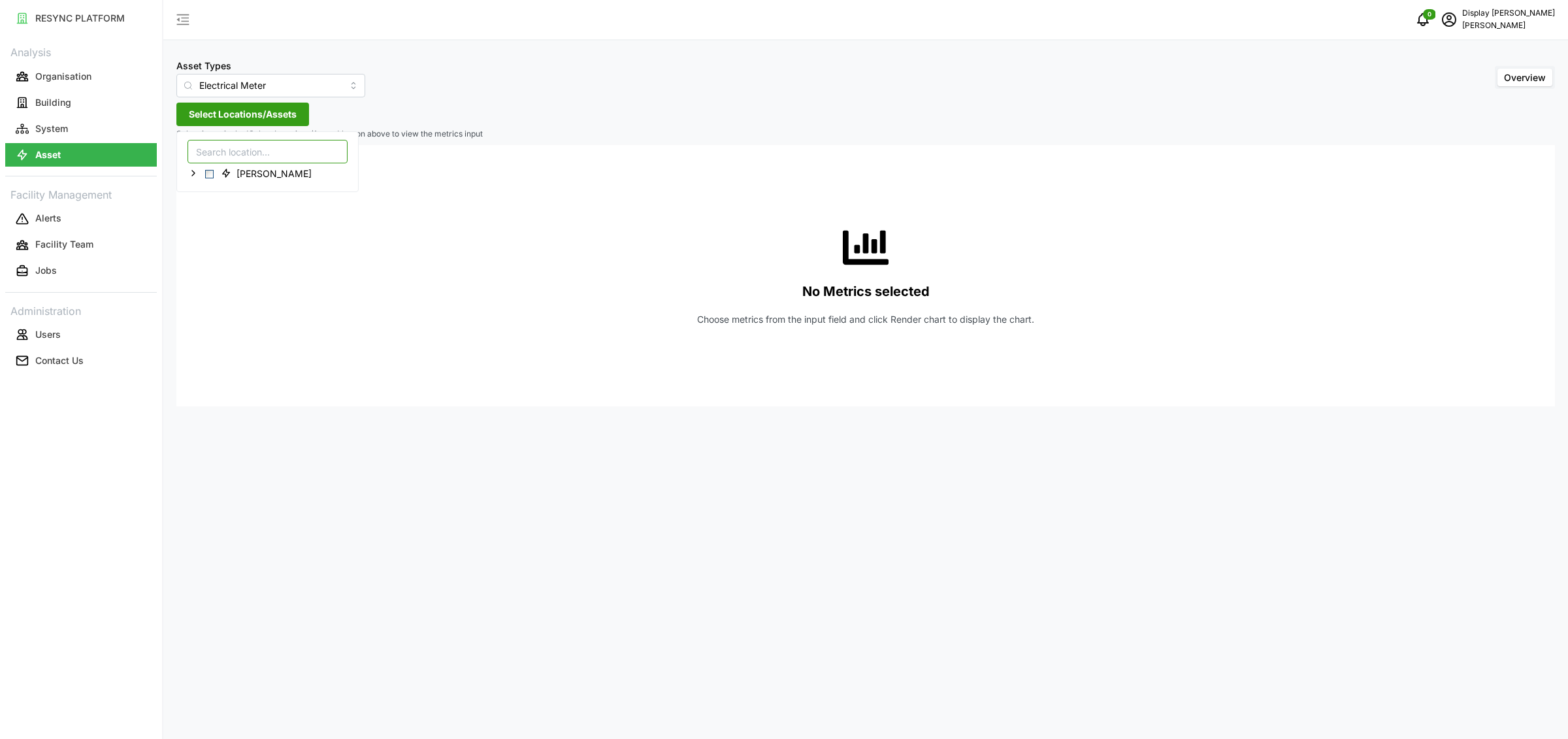
click at [216, 159] on input at bounding box center [268, 151] width 160 height 24
type input "msb"
click at [196, 173] on icon at bounding box center [193, 173] width 10 height 10
click at [205, 187] on icon at bounding box center [203, 192] width 10 height 10
click at [213, 209] on polyline at bounding box center [214, 211] width 3 height 5
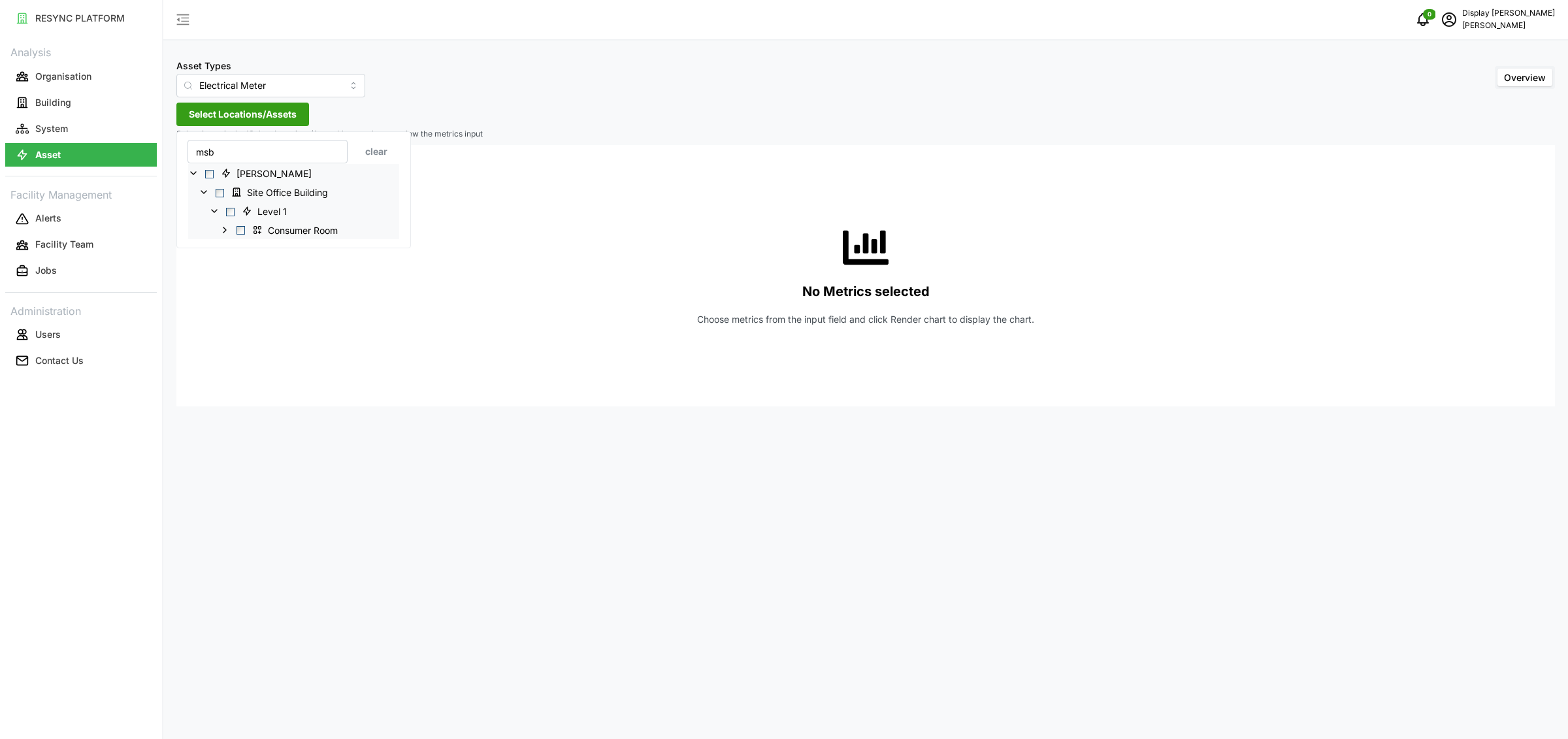
click at [230, 232] on icon at bounding box center [224, 229] width 10 height 10
click at [239, 268] on icon at bounding box center [235, 267] width 10 height 10
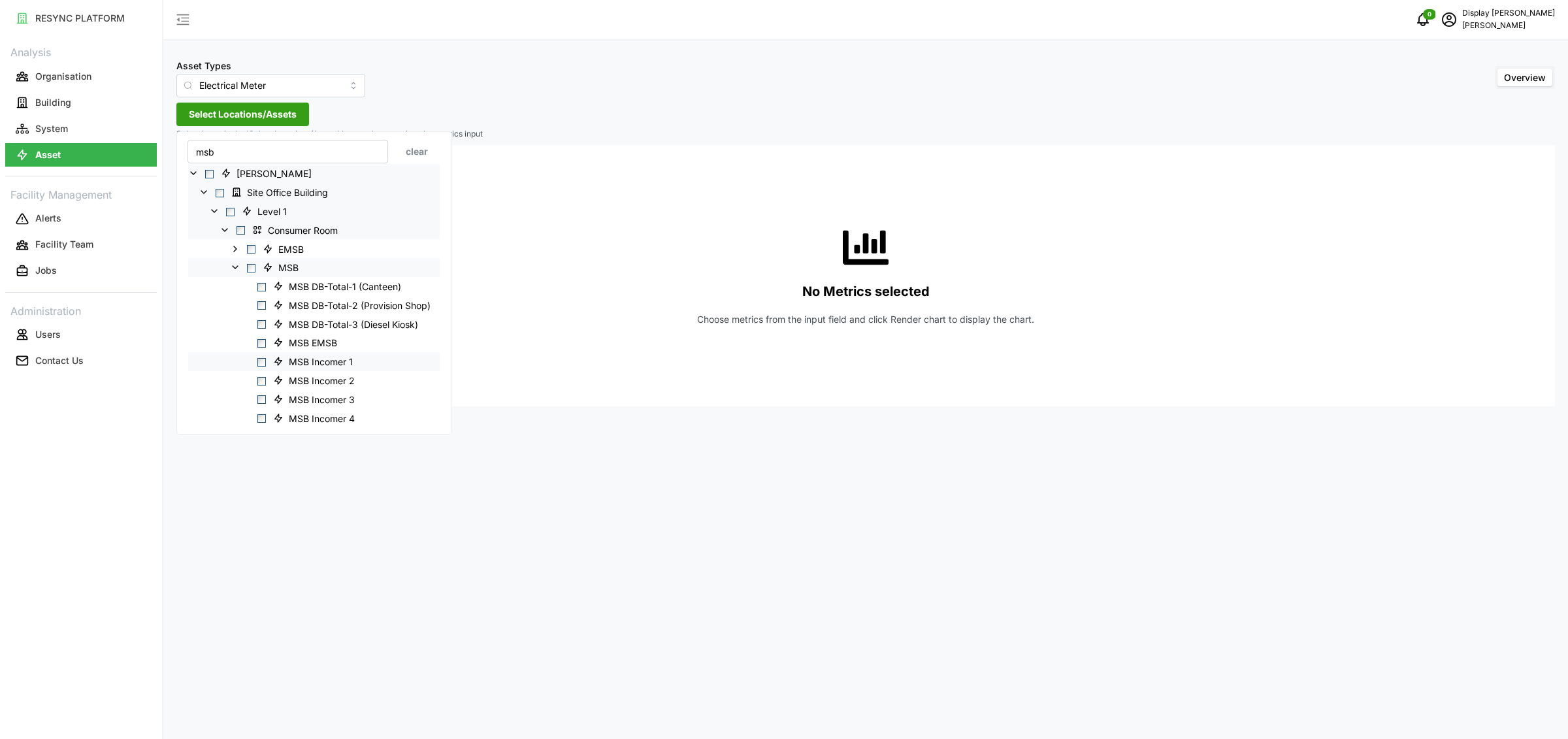
click at [263, 366] on span "Select MSB Incomer 1" at bounding box center [261, 362] width 9 height 9
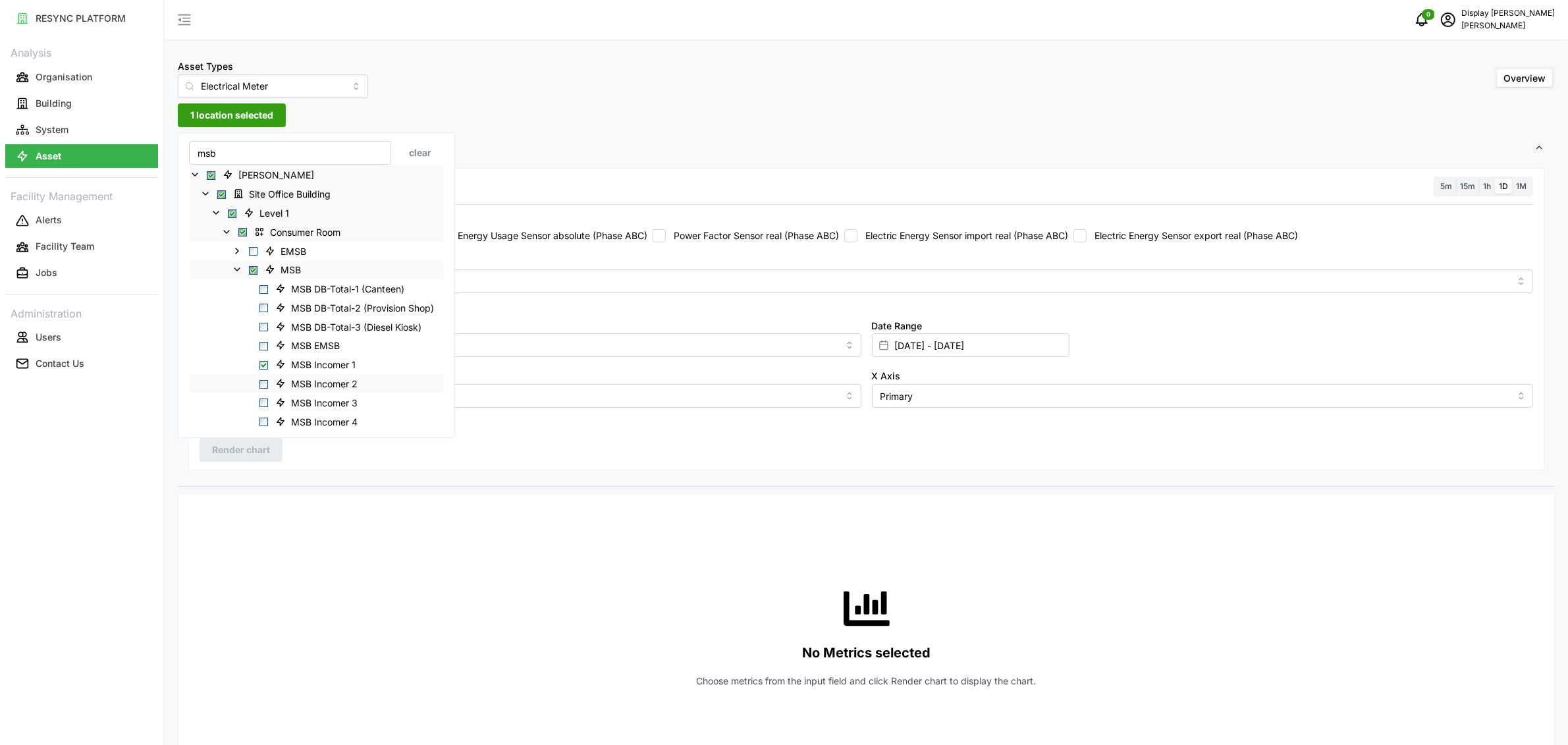
click at [266, 383] on span "Select MSB Incomer 2" at bounding box center [263, 384] width 9 height 9
click at [266, 399] on span "Select MSB Incomer 3" at bounding box center [263, 403] width 9 height 9
click at [267, 421] on span "Select MSB Incomer 4" at bounding box center [263, 422] width 9 height 9
click at [793, 165] on div "Resolution 5m 15m 1h 1D 1M Recommended Metrics Electric Power Sensor real (Phas…" at bounding box center [866, 326] width 1377 height 322
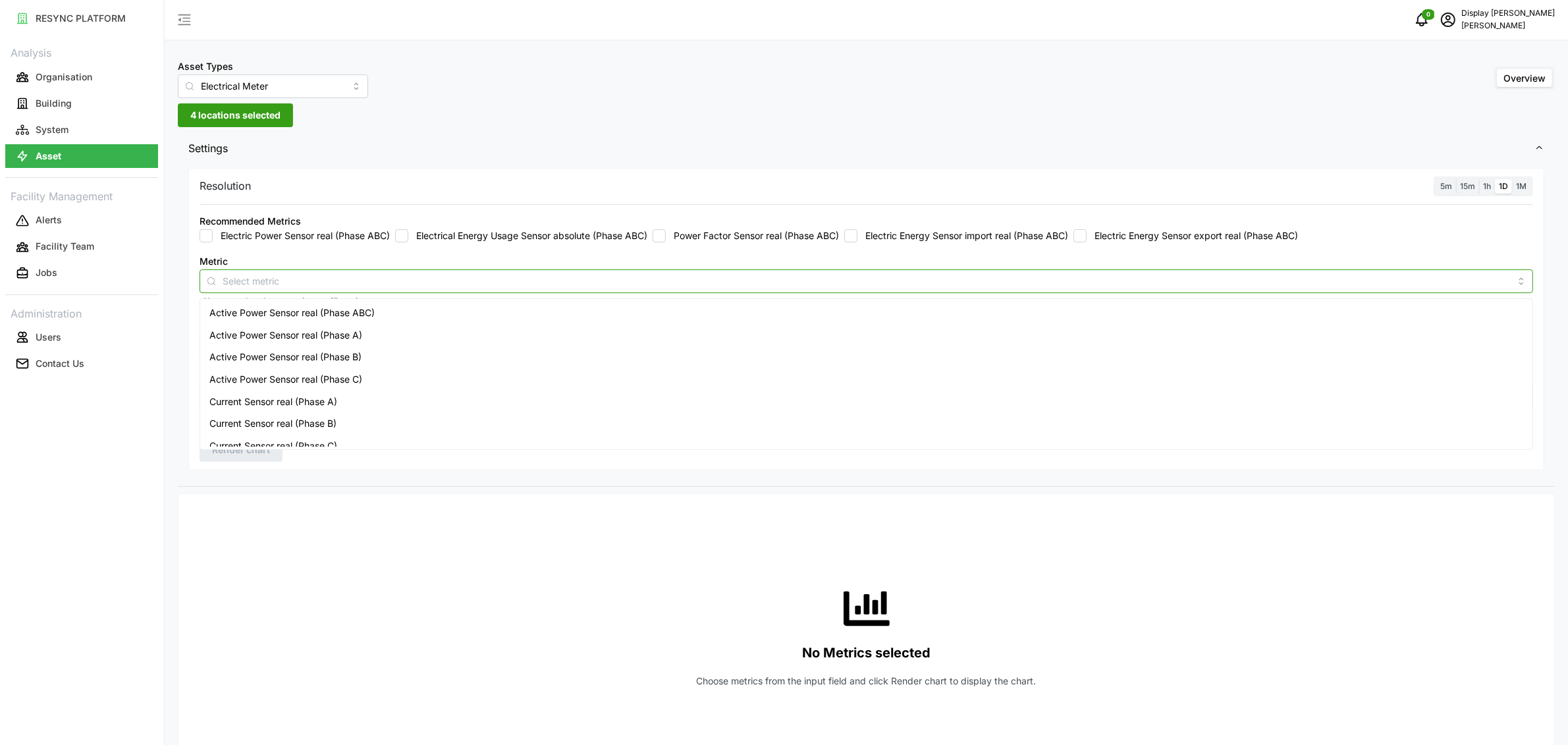
click at [587, 277] on input "Metric" at bounding box center [866, 280] width 1287 height 14
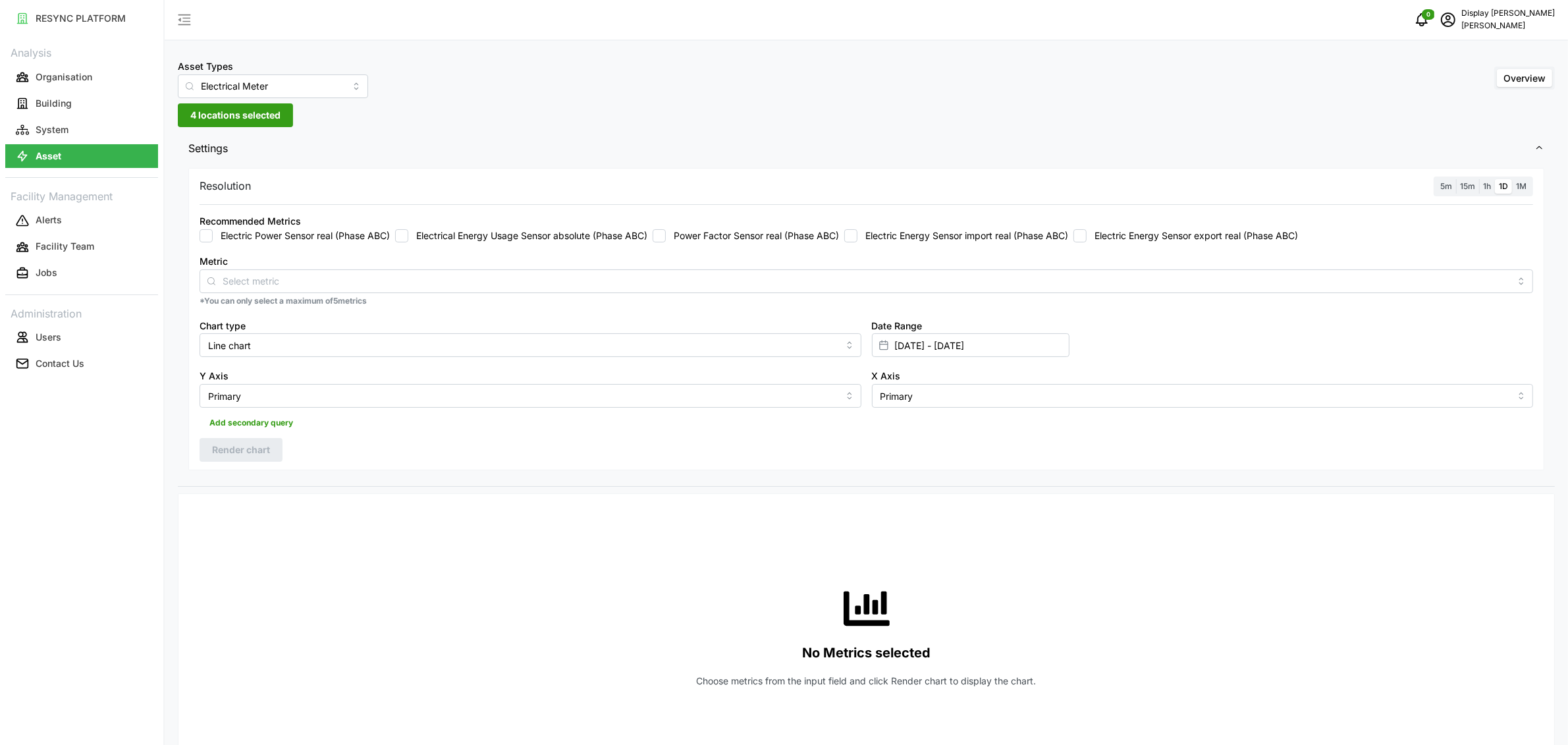
click at [502, 234] on label "Electrical Energy Usage Sensor absolute (Phase ABC)" at bounding box center [528, 236] width 239 height 13
click at [408, 234] on input "Electrical Energy Usage Sensor absolute (Phase ABC)" at bounding box center [401, 236] width 13 height 13
click at [438, 280] on button "button" at bounding box center [436, 280] width 16 height 14
checkbox input "false"
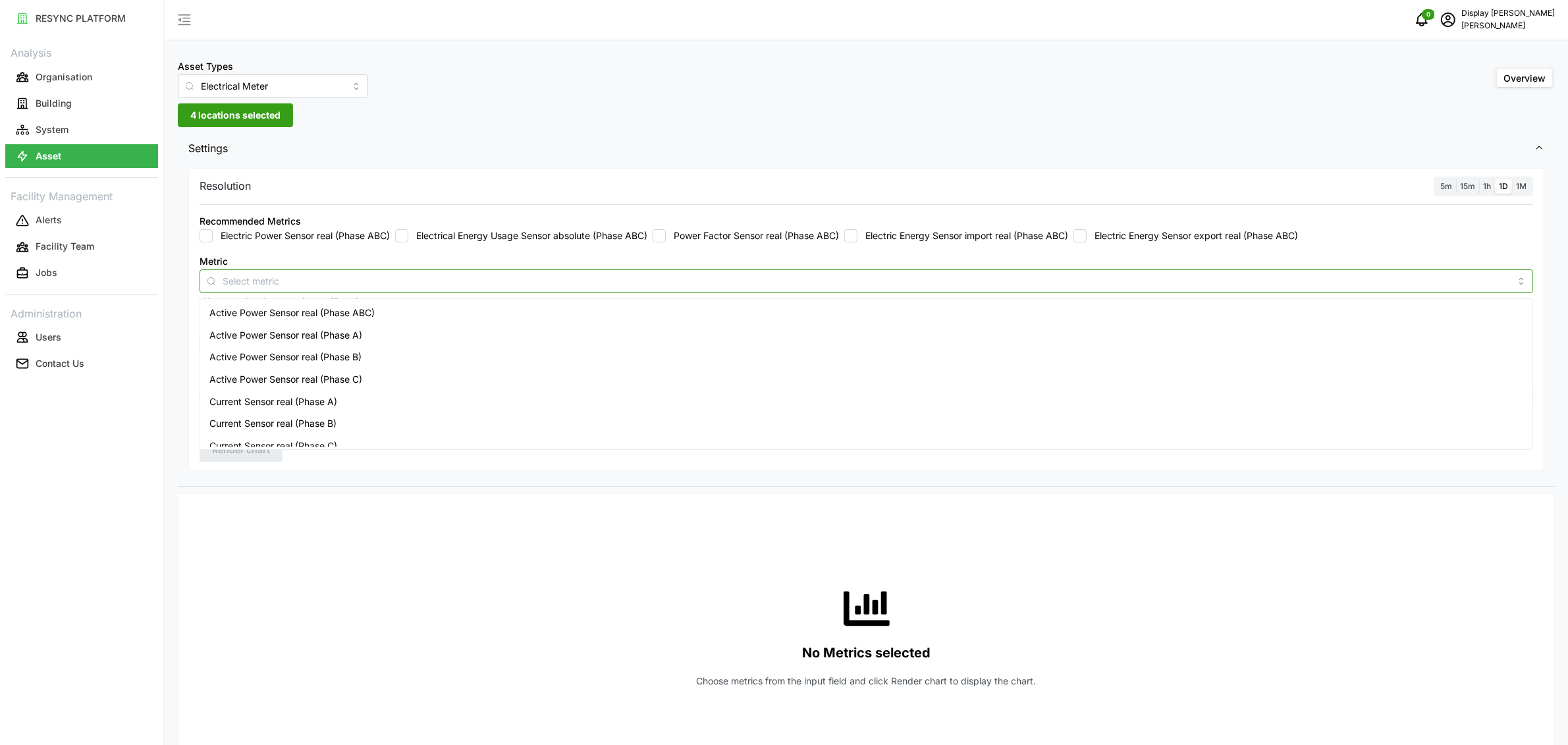
click at [437, 280] on input "Metric" at bounding box center [866, 280] width 1287 height 14
type input "import"
click at [409, 338] on span "Electric Energy Sensor import real (Phase ABC)" at bounding box center [311, 335] width 203 height 14
checkbox input "true"
type input "export"
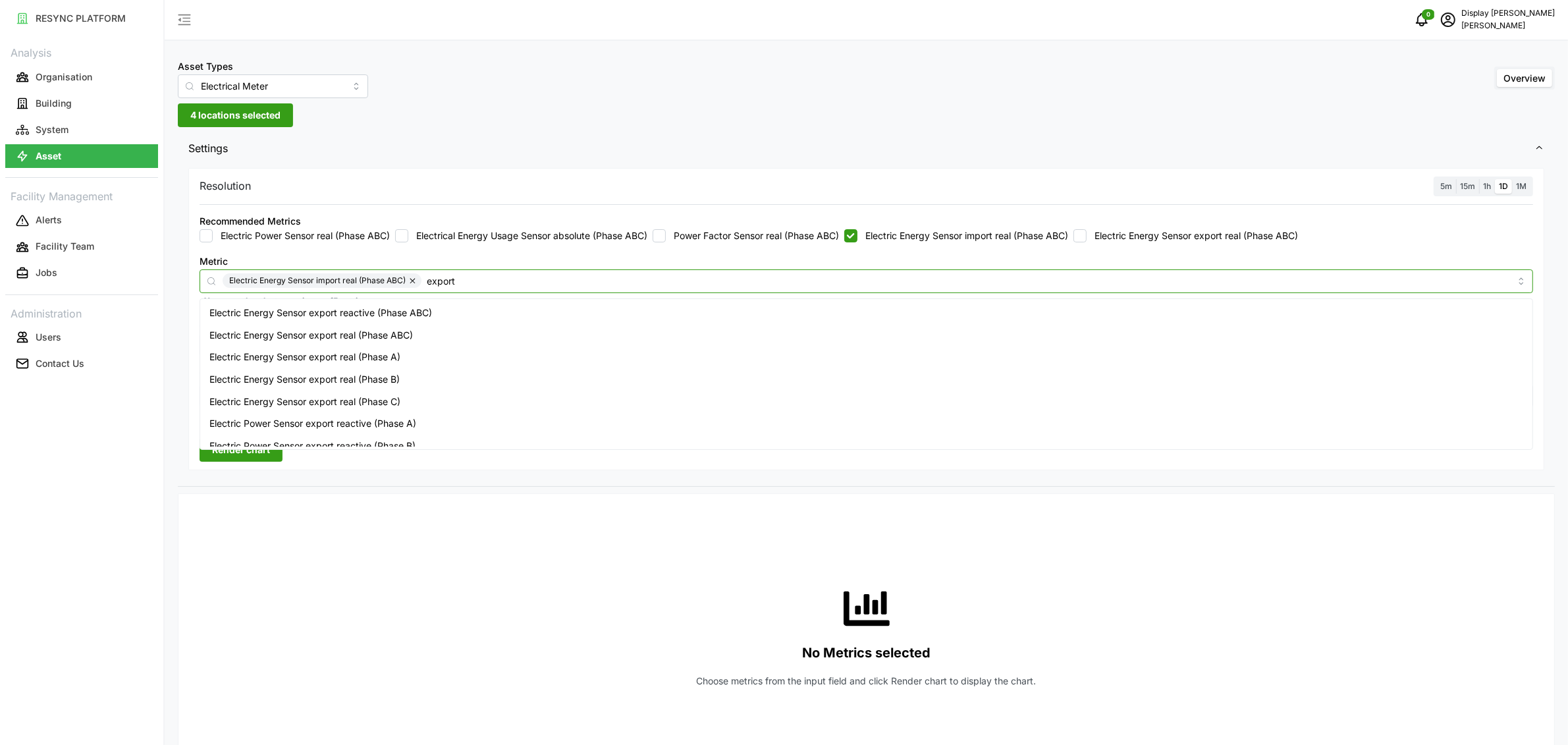
click at [440, 326] on div "Electric Energy Sensor export real (Phase ABC)" at bounding box center [866, 335] width 1327 height 23
checkbox input "true"
click at [1406, 251] on div "Metric Electric Energy Sensor import real (Phase ABC) Electric Energy Sensor ex…" at bounding box center [866, 280] width 1344 height 65
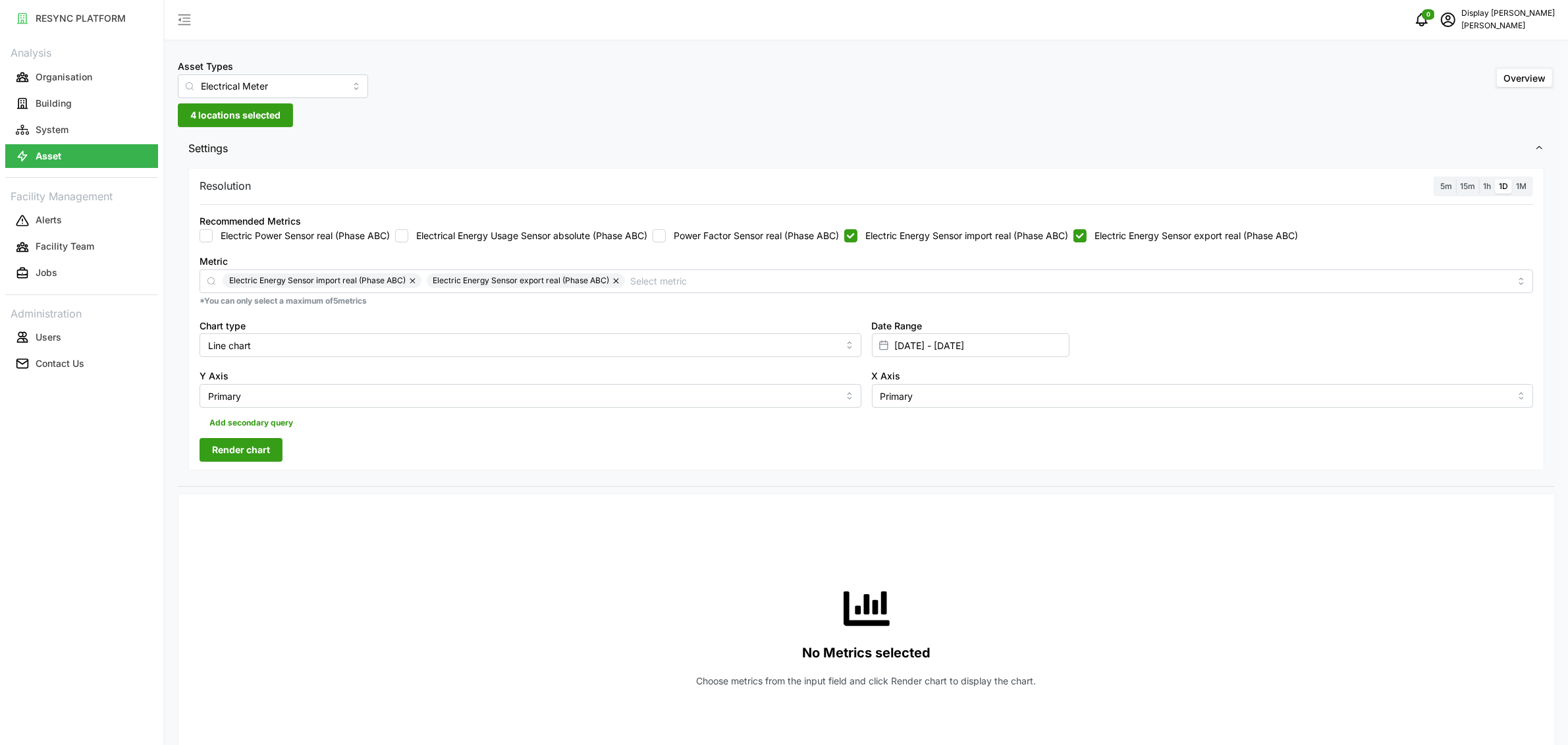
click at [1492, 184] on label "1h" at bounding box center [1487, 186] width 16 height 15
click at [1479, 179] on input "1h" at bounding box center [1479, 179] width 0 height 0
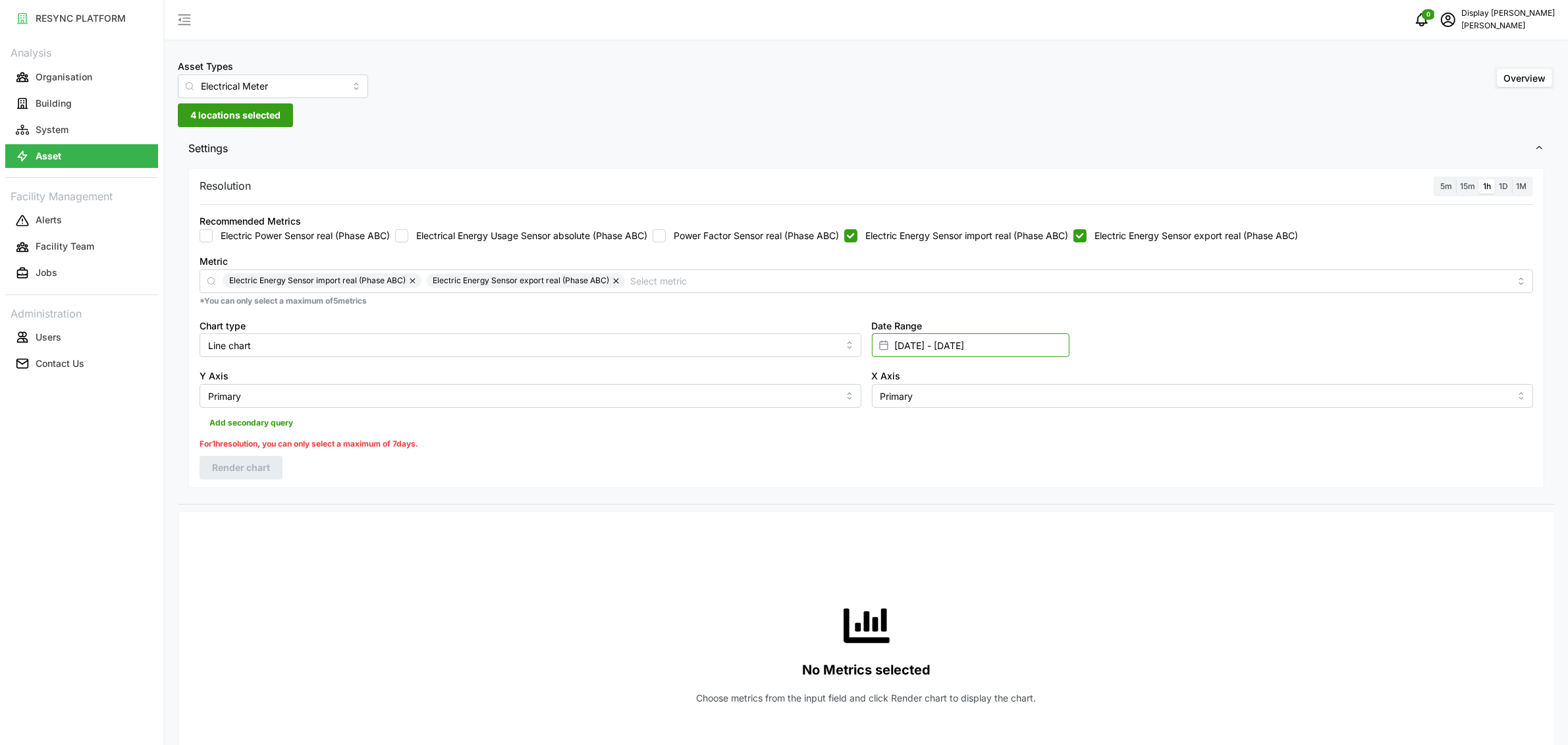
click at [939, 350] on input "[DATE] - [DATE]" at bounding box center [970, 345] width 197 height 24
click at [1038, 494] on button "10" at bounding box center [1046, 502] width 24 height 24
type input "10 Aug 2025 - 13 Aug 2025"
type input "10 Aug 2025"
click at [904, 530] on button "11" at bounding box center [900, 526] width 24 height 24
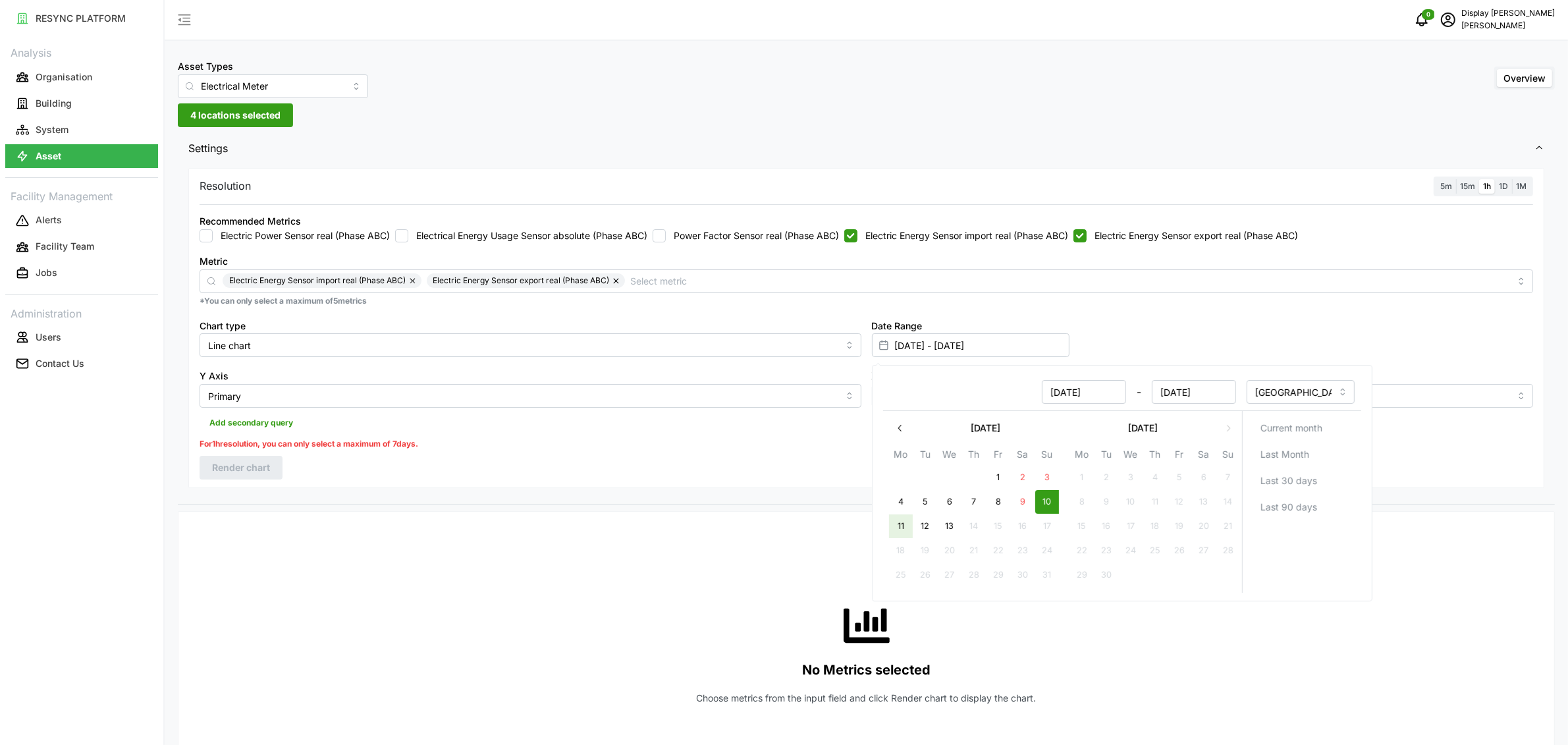
type input "10 Aug 2025 - 11 Aug 2025"
type input "11 Aug 2025"
click at [672, 459] on div "Resolution 5m 15m 1h 1D 1M Recommended Metrics Electric Power Sensor real (Phas…" at bounding box center [866, 328] width 1356 height 320
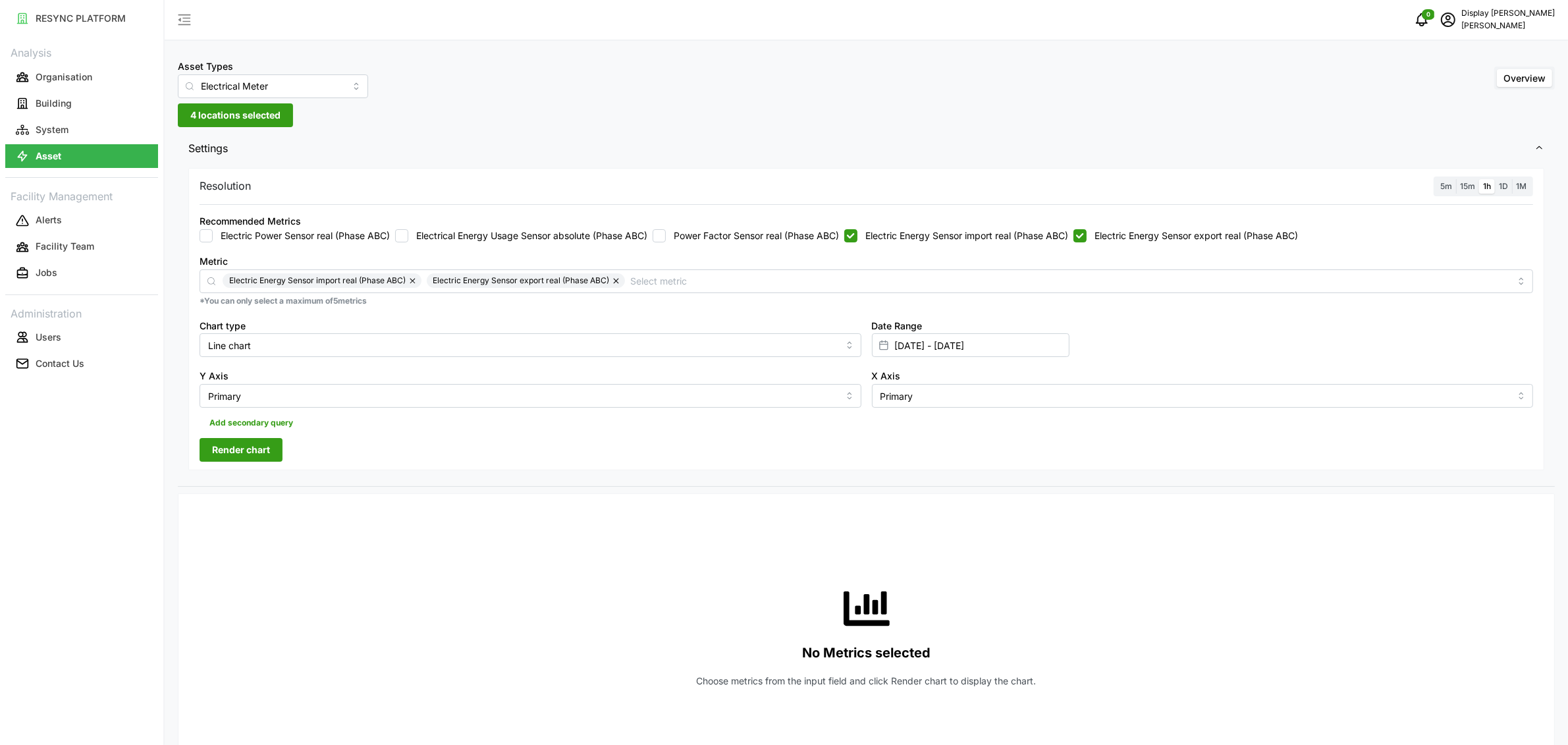
click at [241, 451] on span "Render chart" at bounding box center [241, 449] width 58 height 23
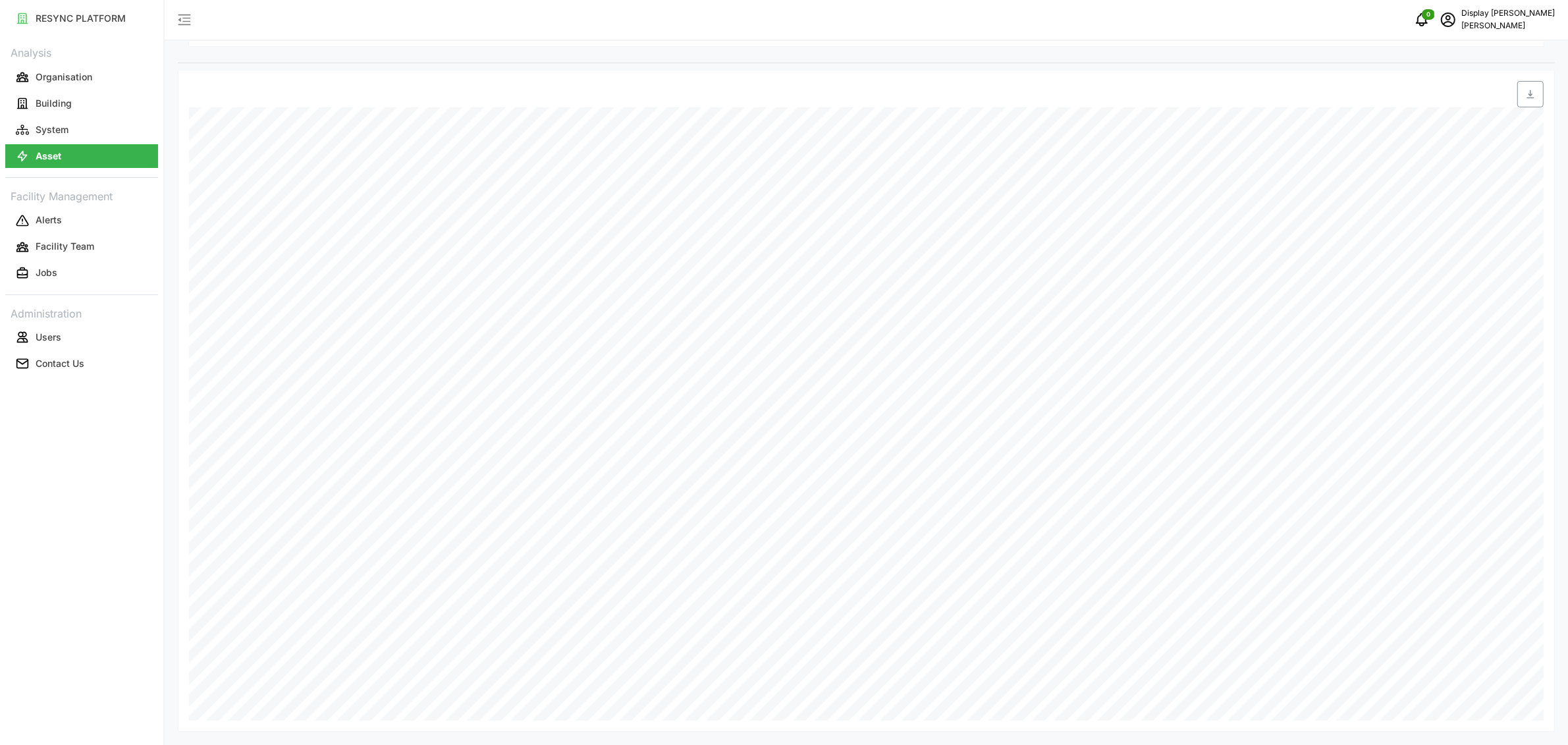
scroll to position [83, 0]
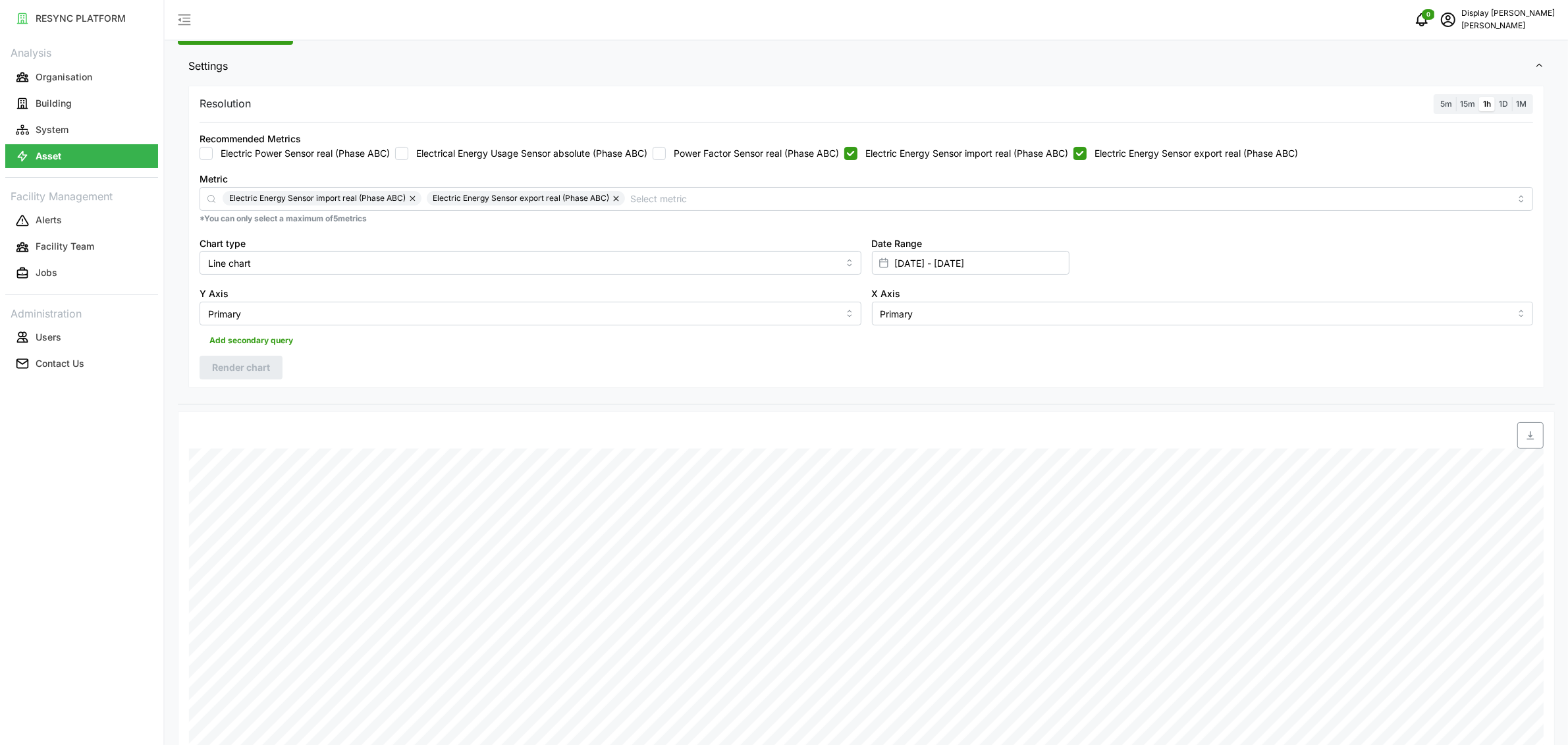
click at [1487, 13] on p "Display Chuan Lim" at bounding box center [1508, 14] width 94 height 12
click at [1467, 97] on div "Logout" at bounding box center [1507, 99] width 94 height 14
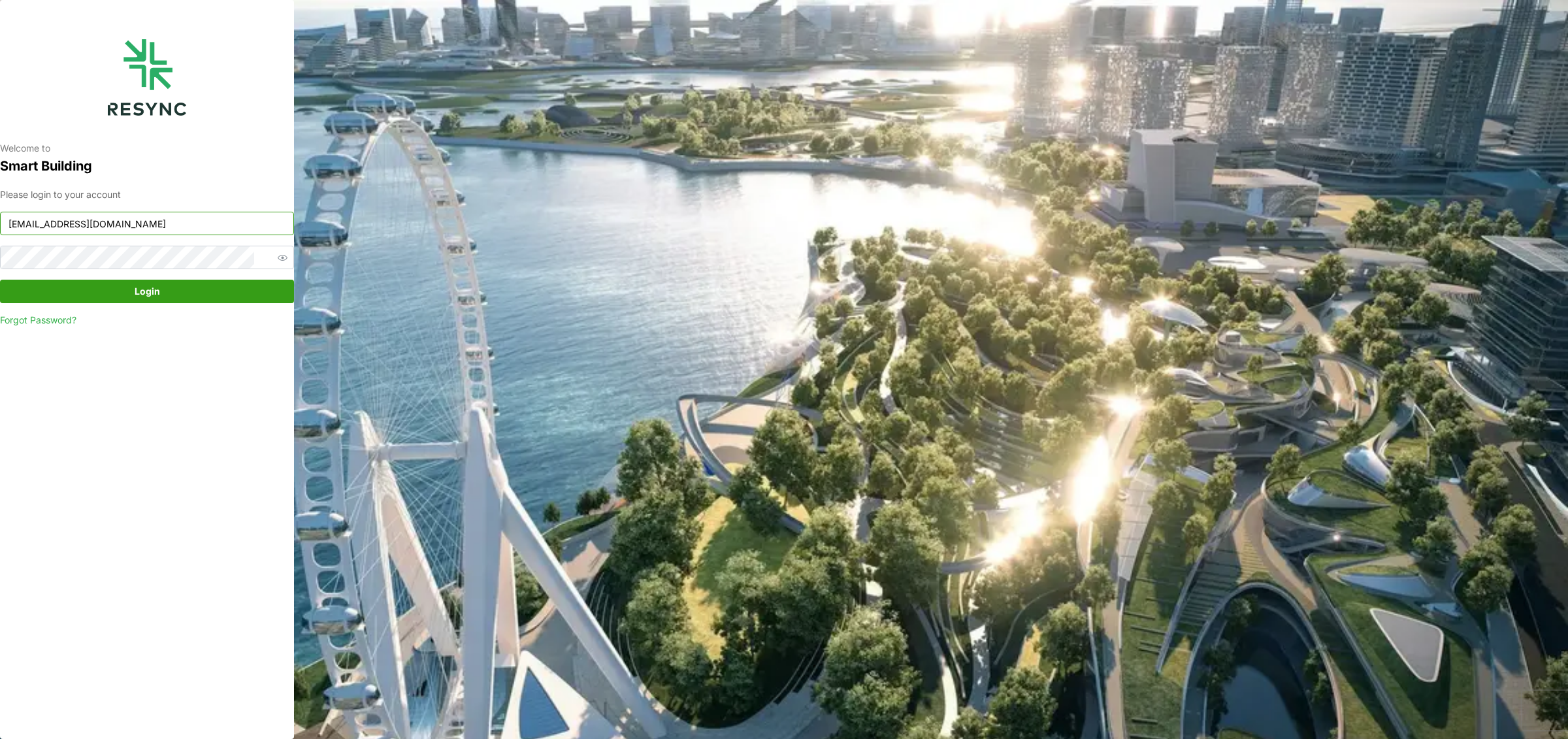
click at [196, 222] on input "chuanlim_display@resynctech.com" at bounding box center [147, 224] width 294 height 24
type input "mandai_internal@resynctech.com"
click at [175, 301] on span "Login" at bounding box center [146, 291] width 269 height 22
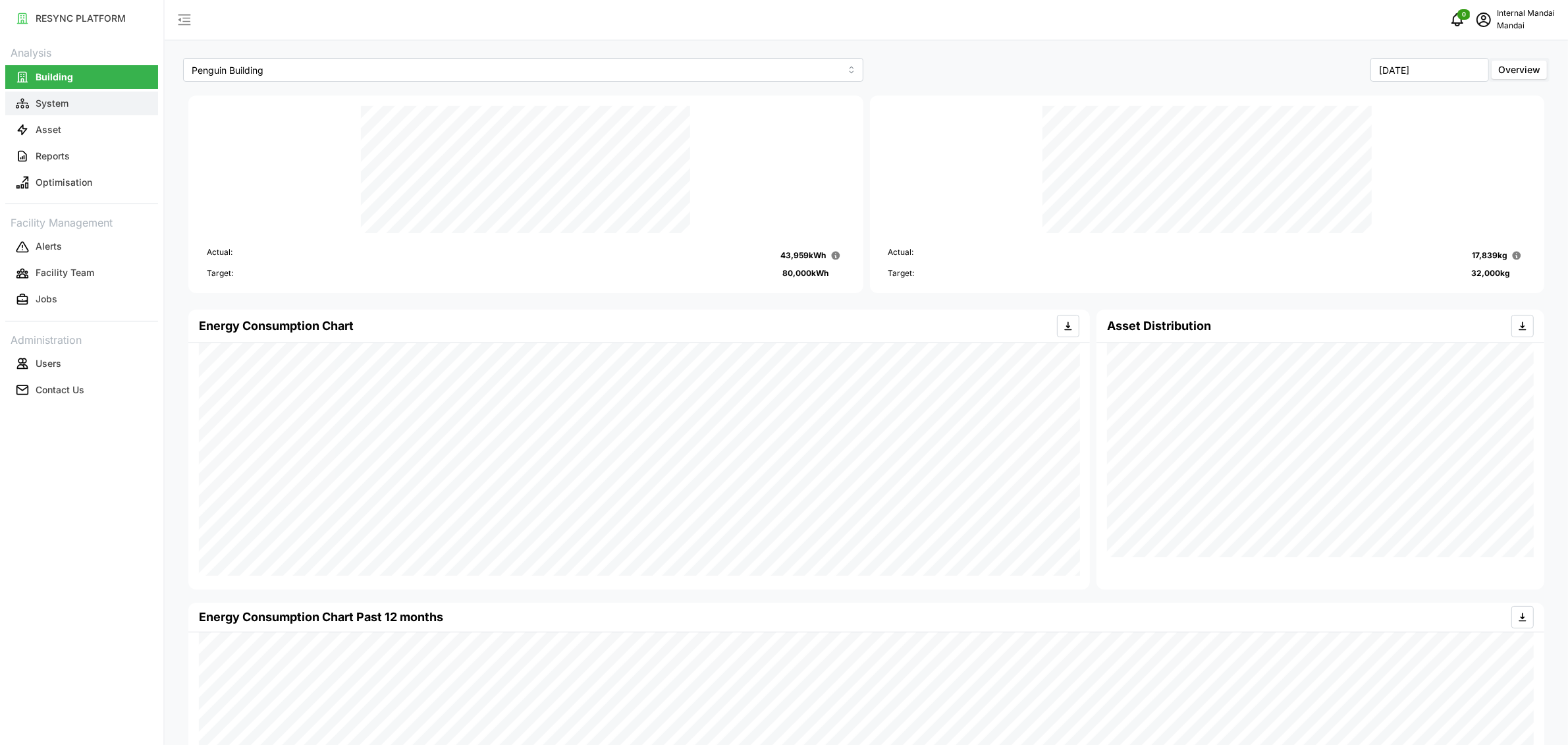
click at [61, 98] on p "System" at bounding box center [52, 103] width 33 height 13
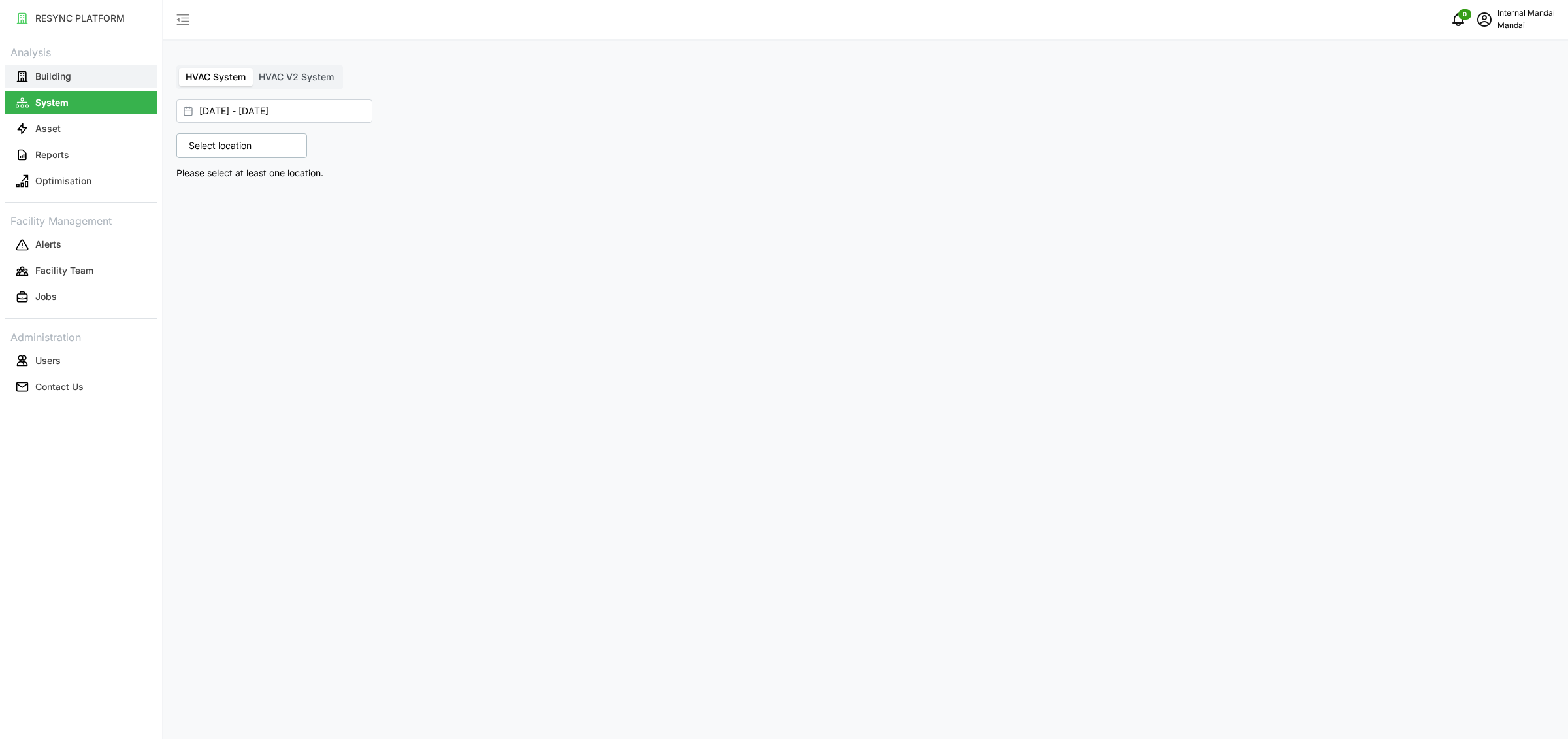
click at [66, 80] on p "Building" at bounding box center [53, 76] width 36 height 13
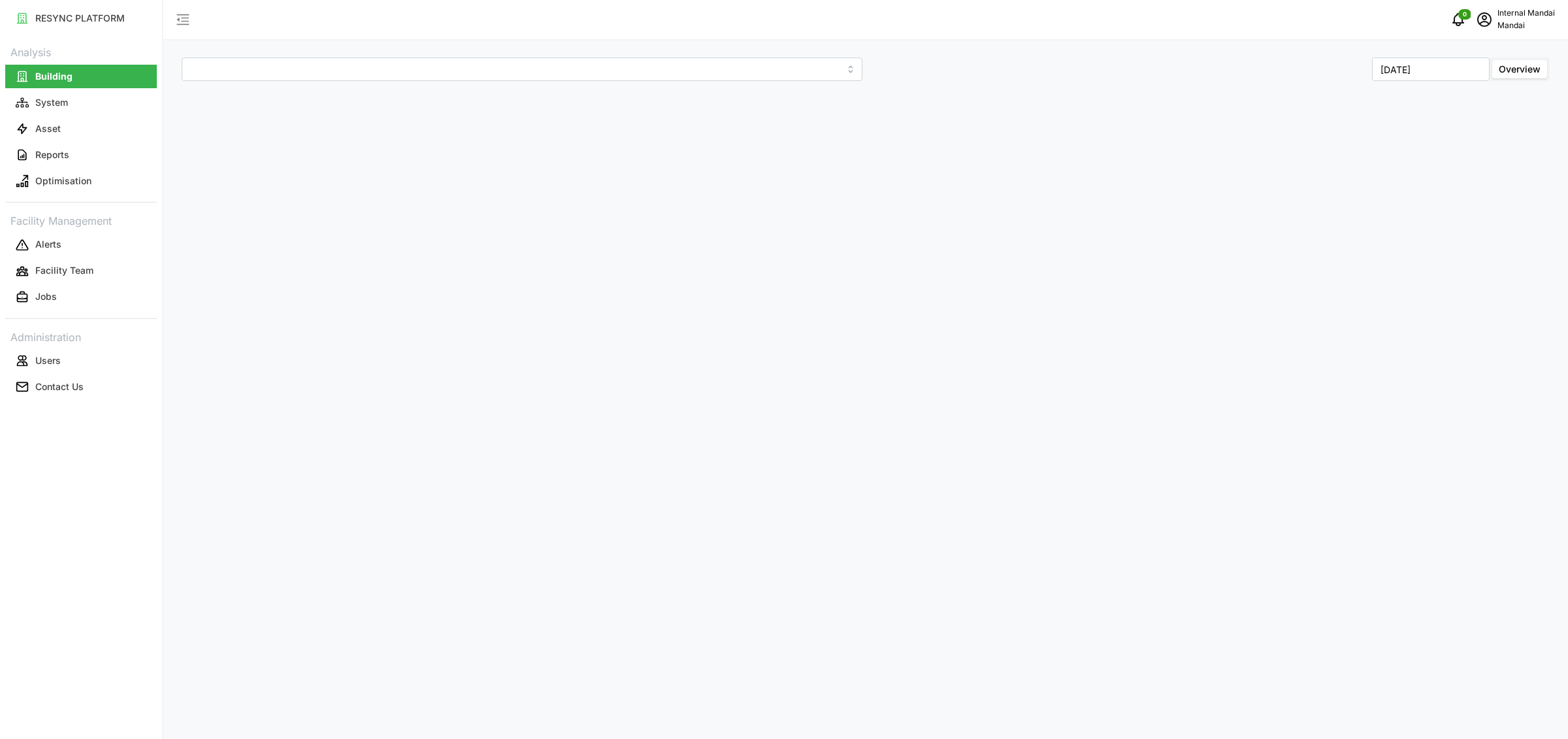
type input "Penguin Building"
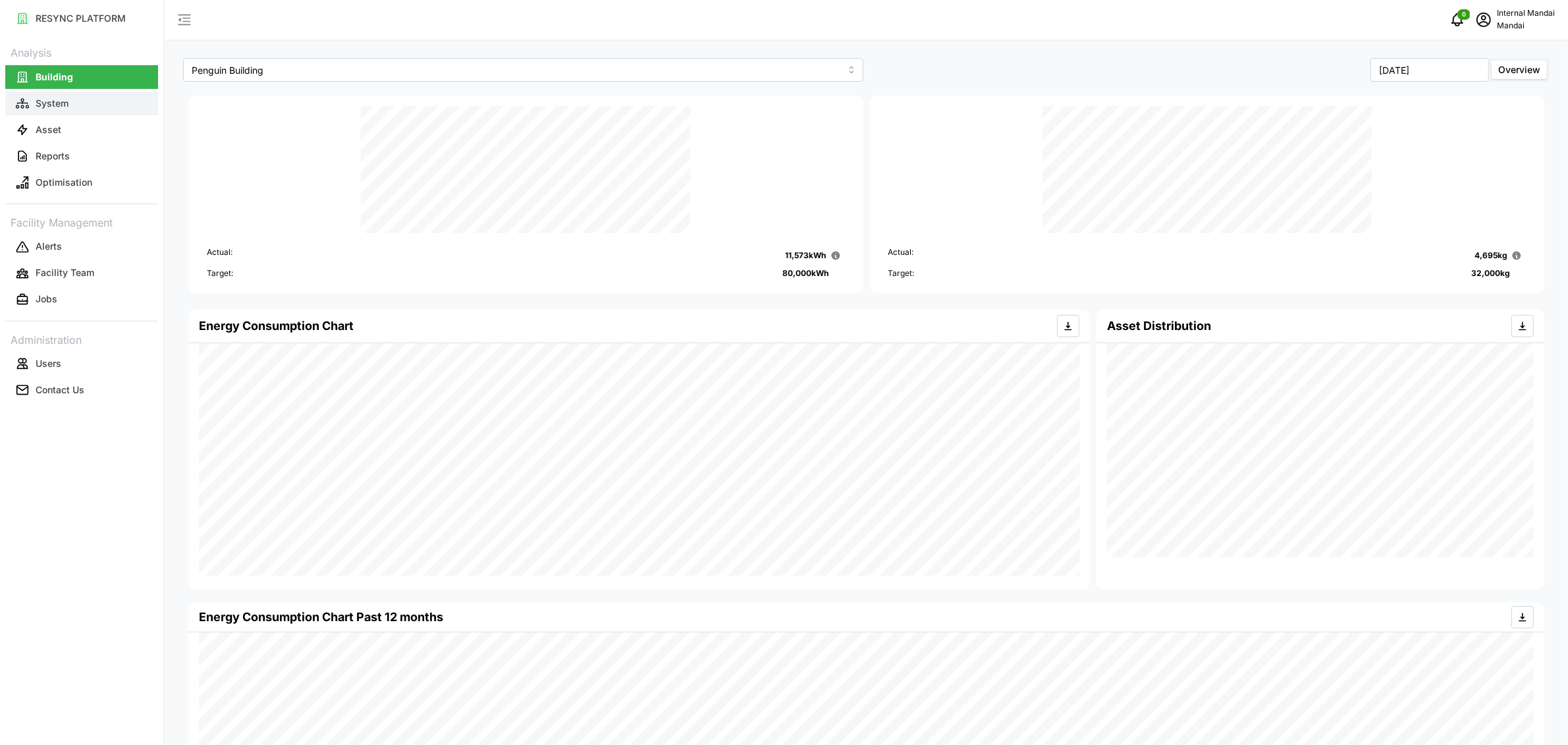
click at [72, 112] on button "System" at bounding box center [82, 103] width 153 height 24
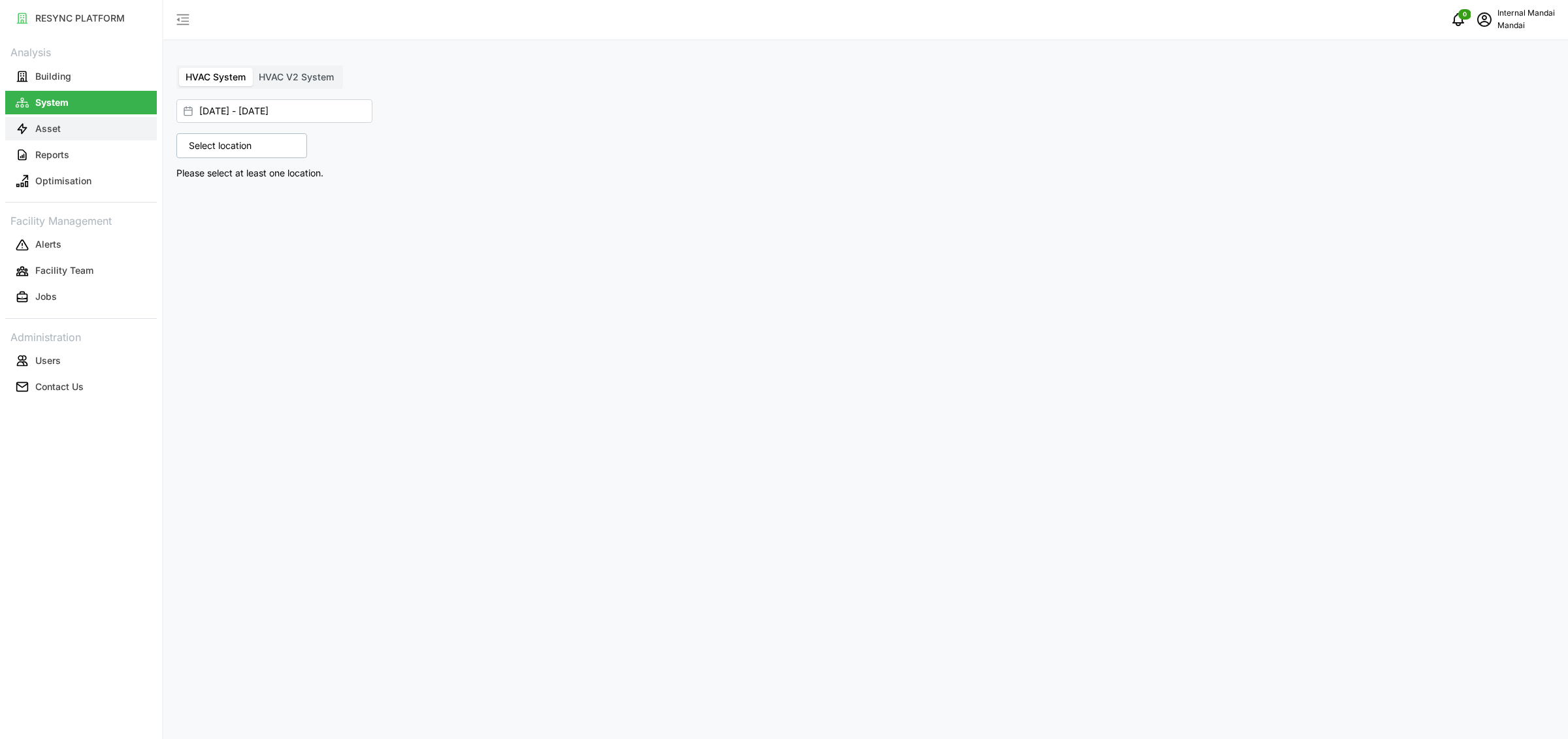
click at [69, 138] on button "Asset" at bounding box center [81, 129] width 152 height 24
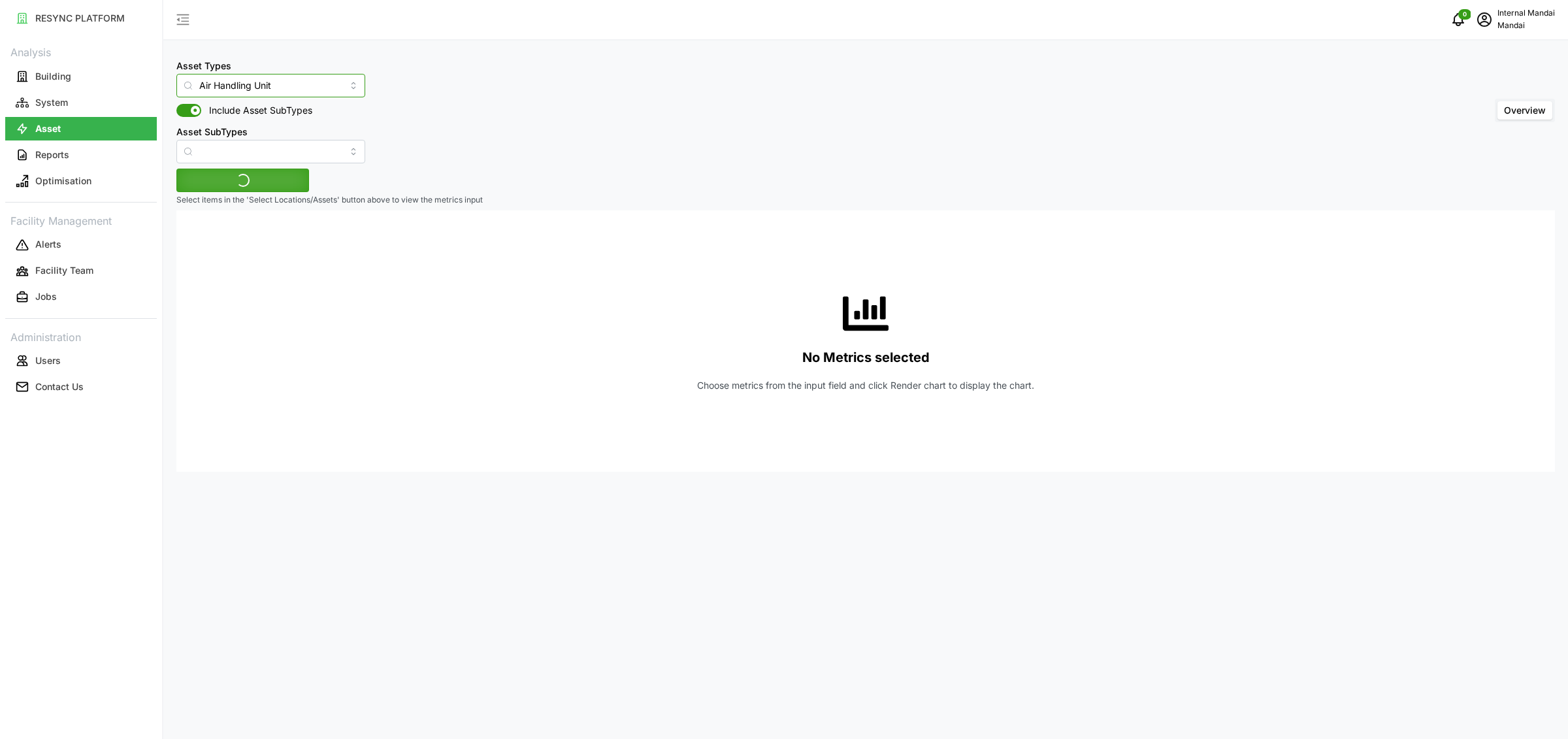
click at [315, 88] on input "Air Handling Unit" at bounding box center [270, 85] width 189 height 24
click at [249, 223] on span "Electrical Meter" at bounding box center [219, 226] width 66 height 14
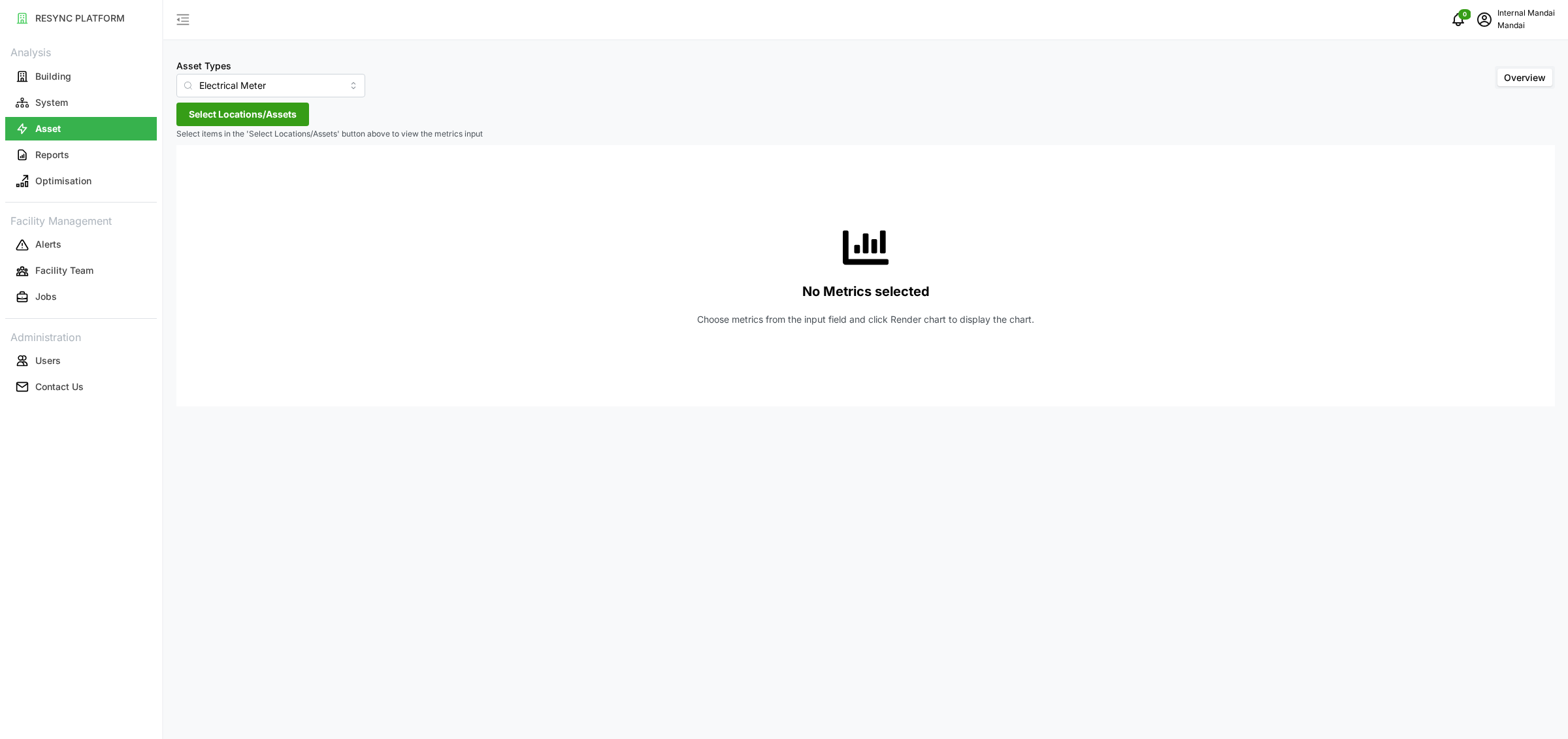
click at [272, 72] on div "Asset Types Electrical Meter" at bounding box center [270, 77] width 189 height 40
click at [275, 92] on input "Electrical Meter" at bounding box center [270, 85] width 189 height 24
click at [270, 182] on span "Condenser Water Pump" at bounding box center [237, 182] width 102 height 14
type input "Condenser Water Pump"
click at [235, 112] on span "Select Locations/Assets" at bounding box center [242, 114] width 108 height 22
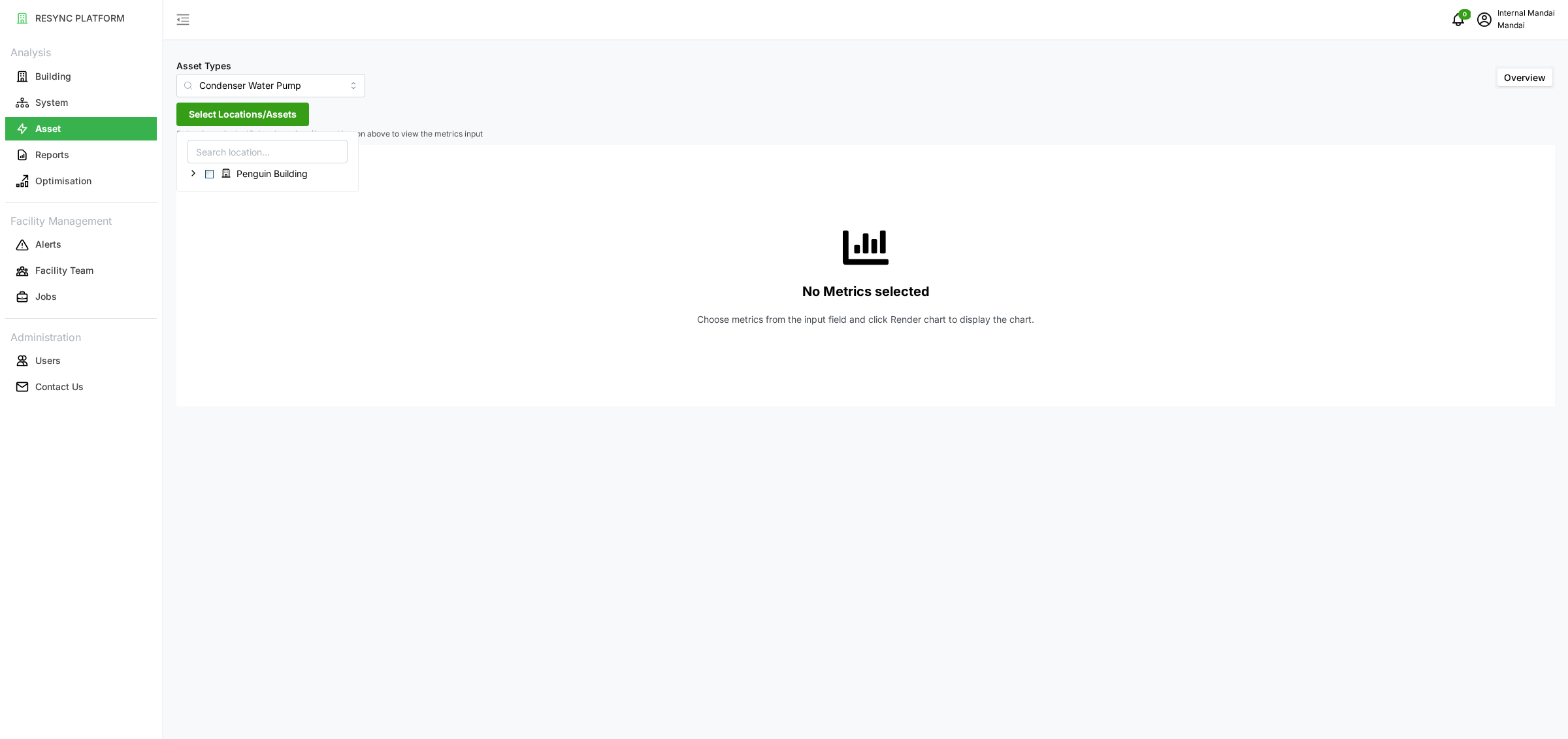
click at [631, 125] on div "Asset Types Condenser Water Pump Overview Select Locations/Assets Select items …" at bounding box center [866, 369] width 1405 height 739
click at [85, 98] on button "System" at bounding box center [81, 102] width 152 height 24
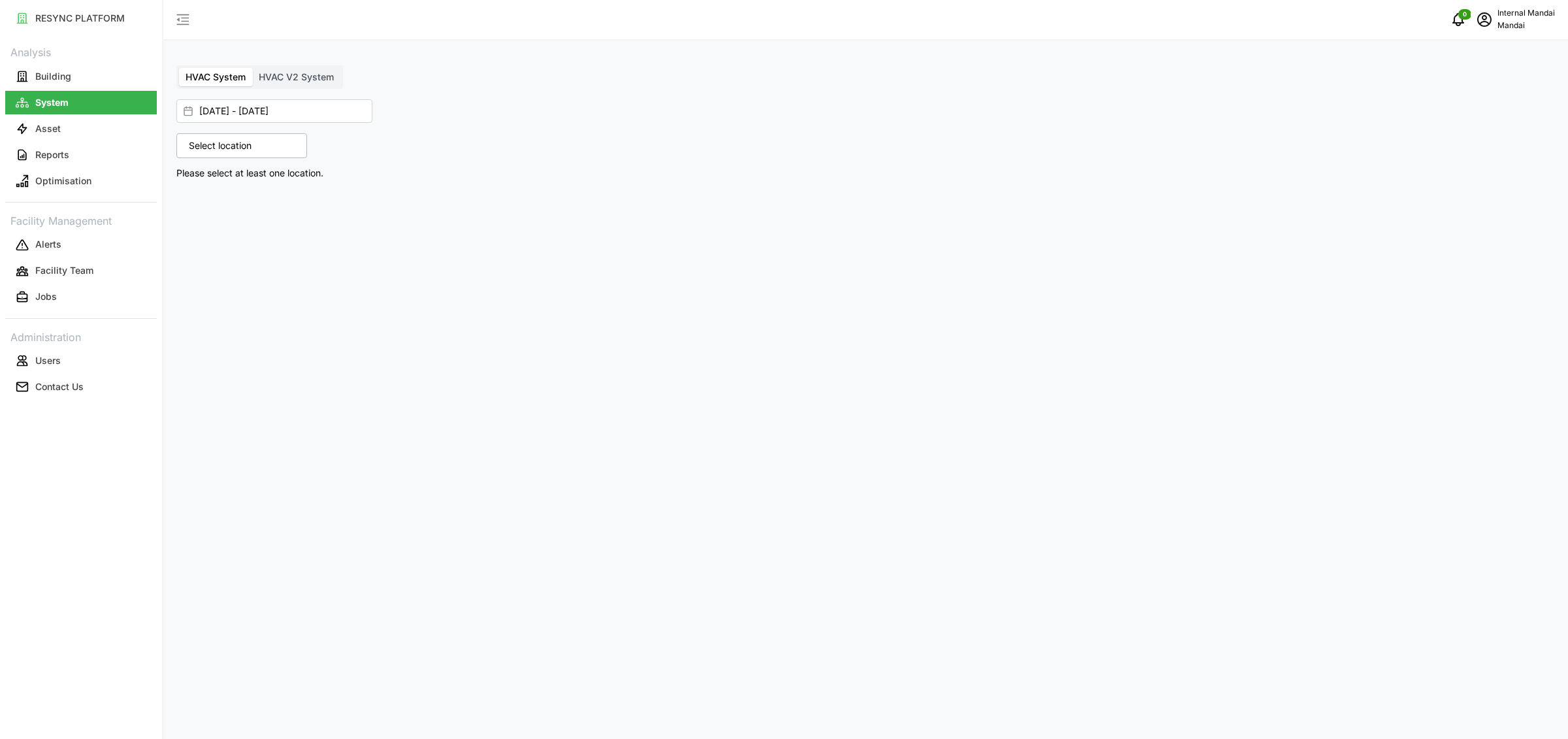
click at [232, 148] on p "Select location" at bounding box center [220, 145] width 76 height 13
click at [283, 82] on span "HVAC V2 System" at bounding box center [296, 77] width 75 height 11
click at [252, 68] on input "HVAC V2 System" at bounding box center [252, 68] width 0 height 0
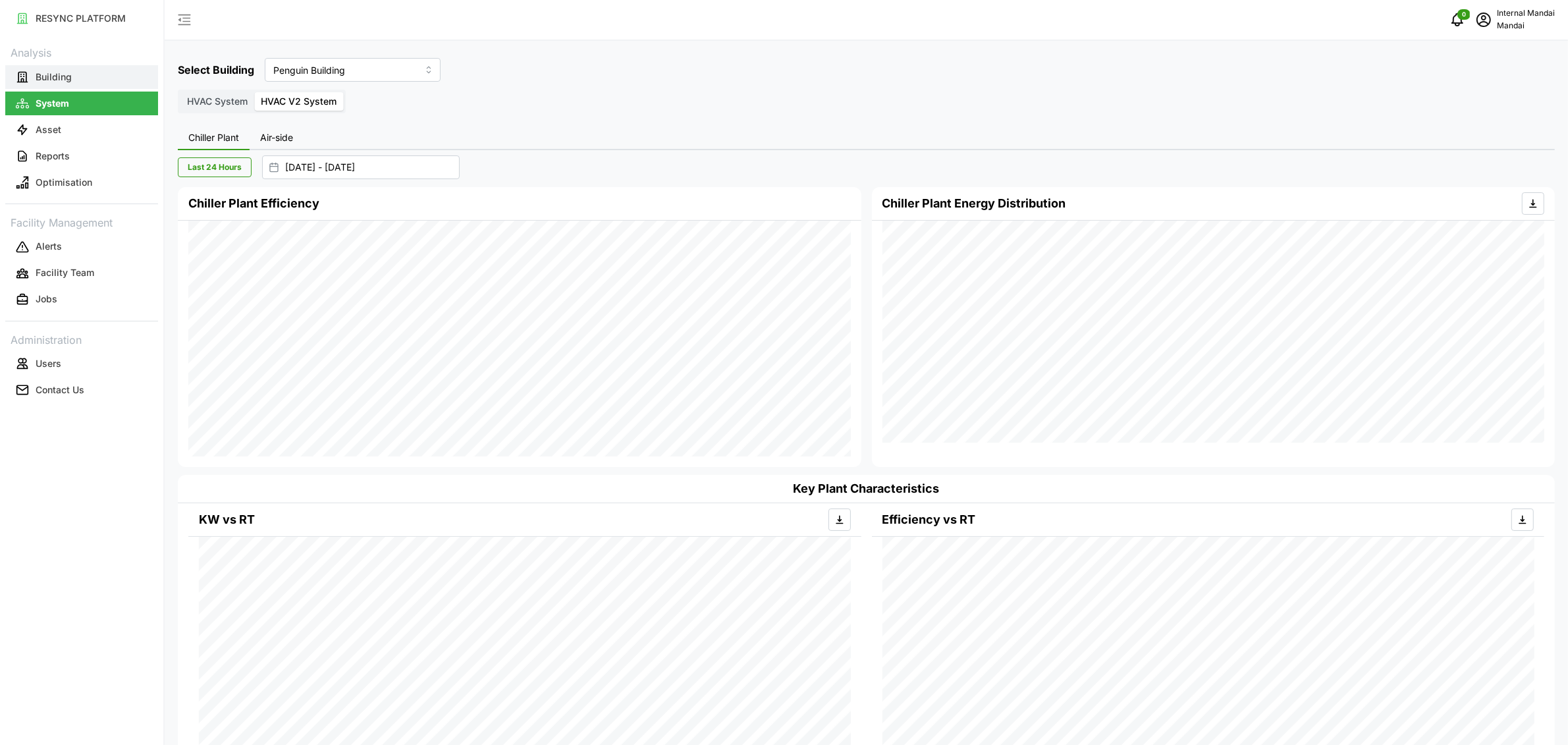
click at [89, 72] on button "Building" at bounding box center [82, 77] width 153 height 24
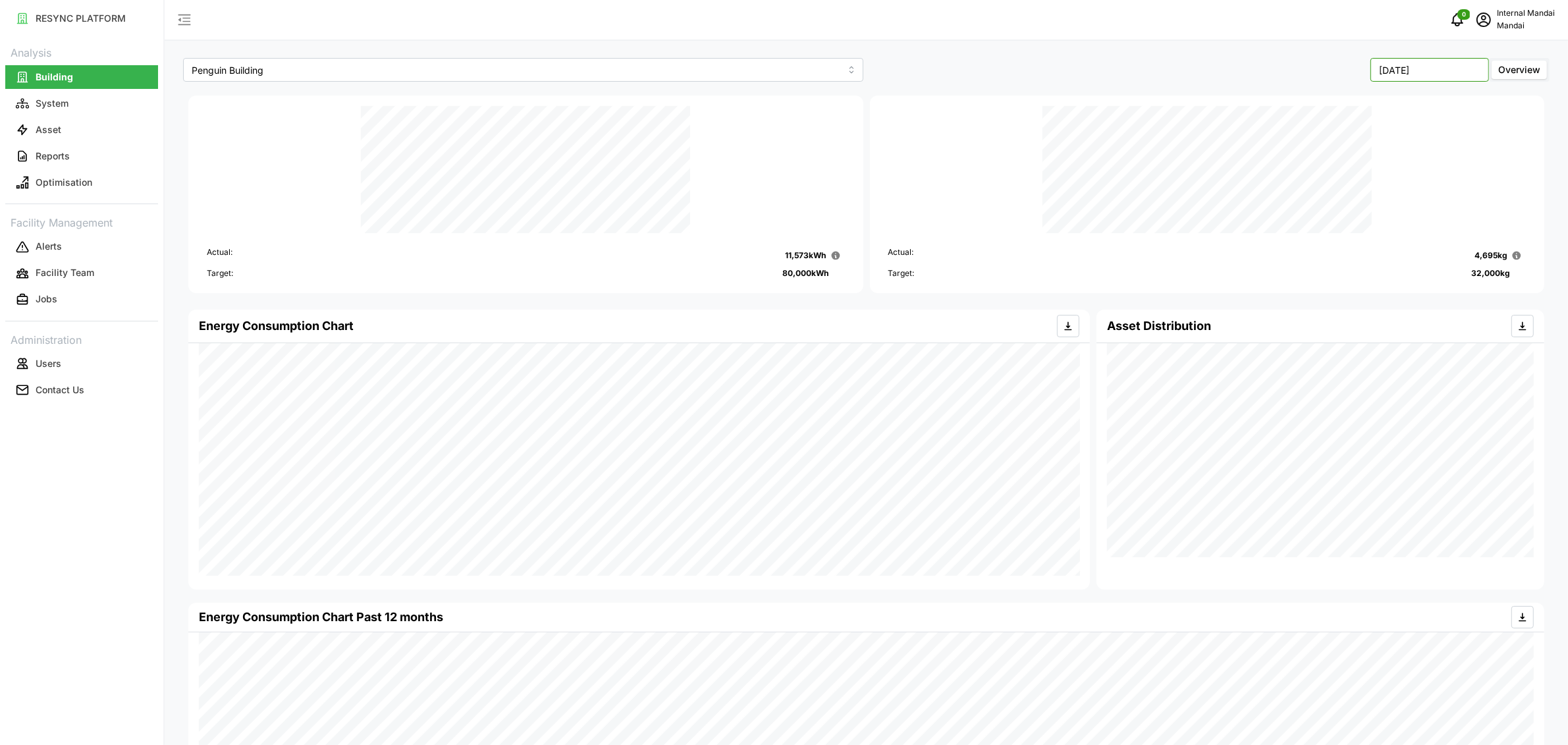
click at [1417, 74] on input "[DATE]" at bounding box center [1429, 70] width 119 height 24
click at [1354, 180] on button "[DATE]" at bounding box center [1345, 181] width 57 height 24
click at [1420, 70] on input "[DATE]" at bounding box center [1429, 70] width 119 height 24
click at [1438, 156] on button "Jun" at bounding box center [1459, 156] width 57 height 24
click at [1465, 59] on input "[DATE]" at bounding box center [1429, 70] width 119 height 24
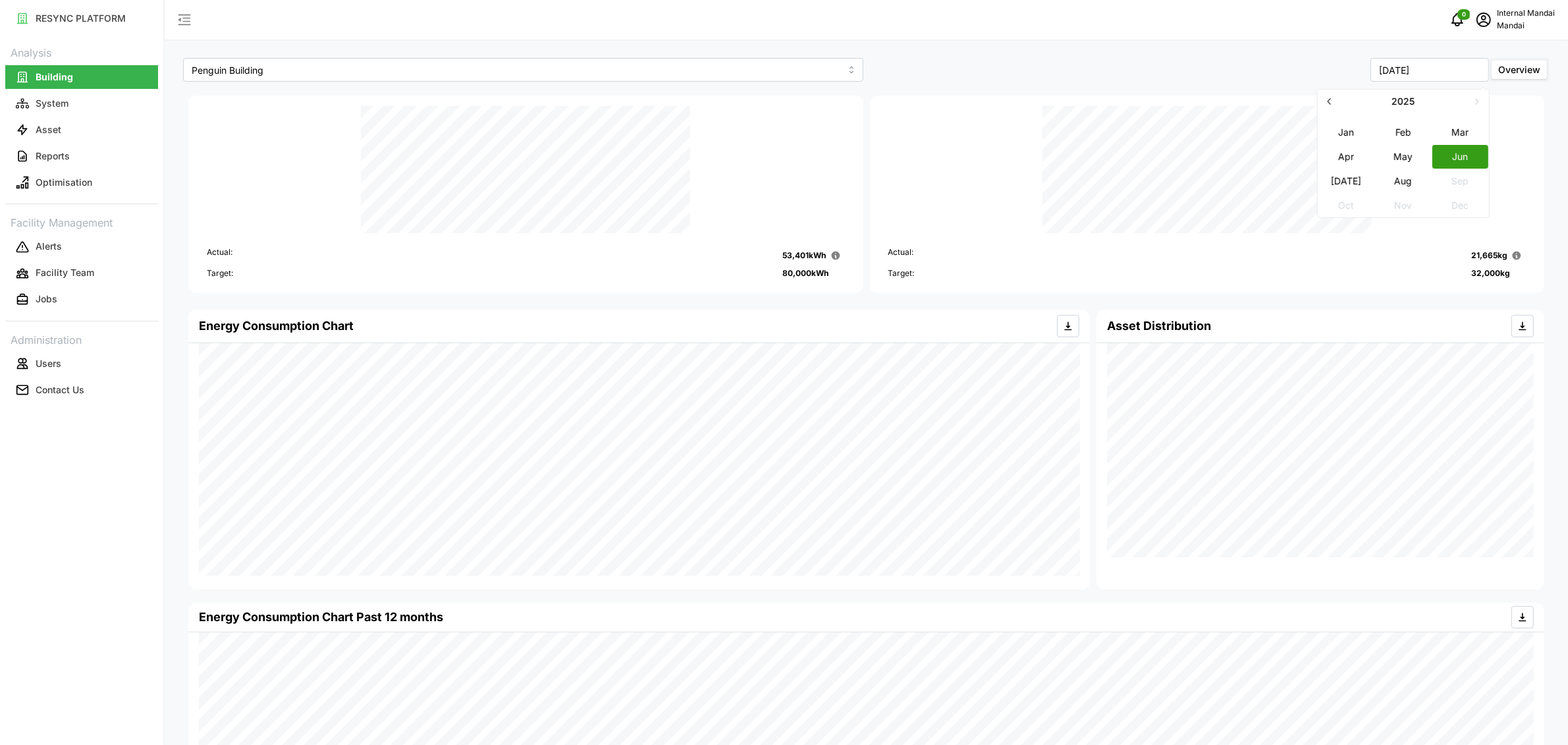
click at [1397, 173] on button "Aug" at bounding box center [1403, 181] width 57 height 24
type input "[DATE]"
click at [93, 104] on button "System" at bounding box center [82, 103] width 153 height 24
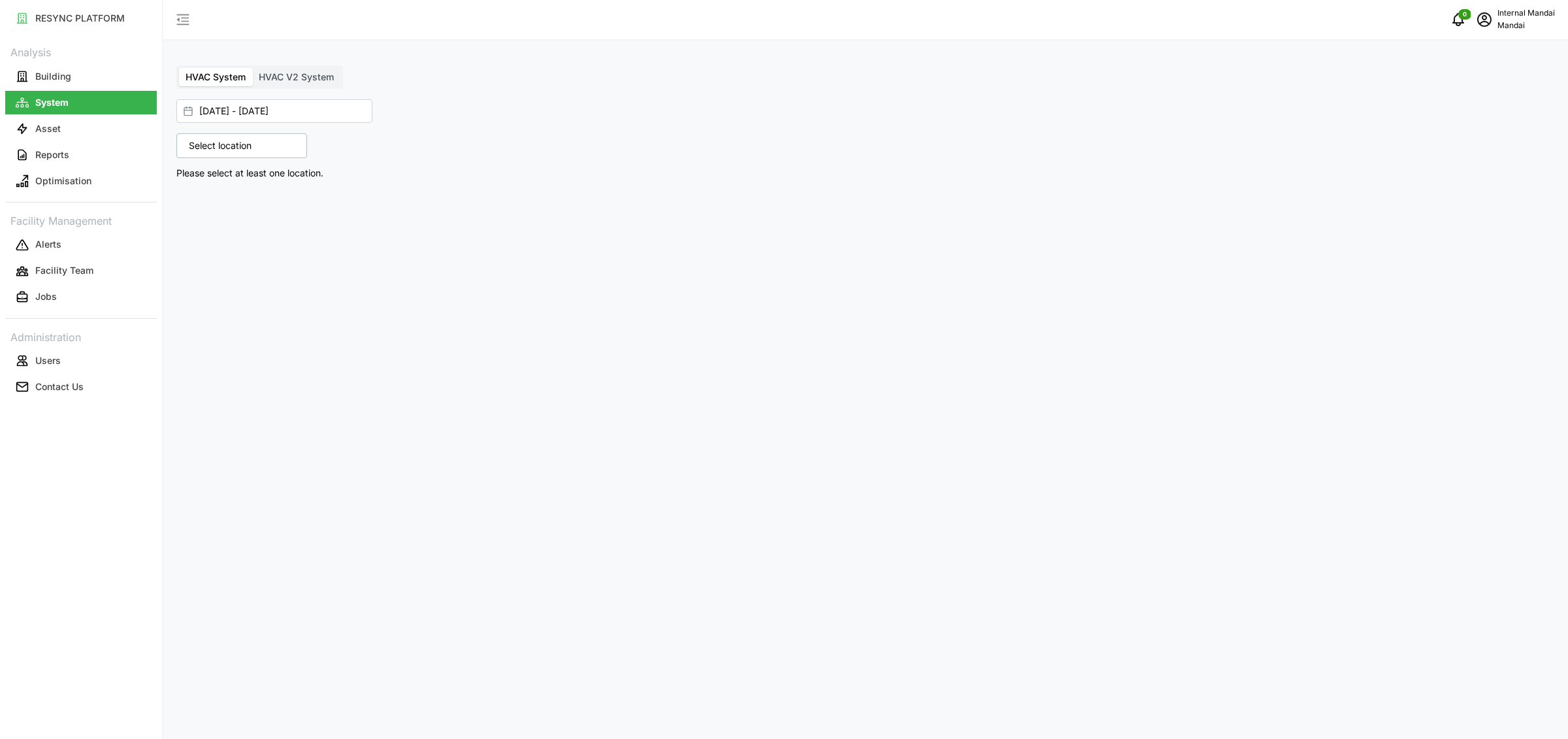
click at [280, 75] on span "HVAC V2 System" at bounding box center [296, 77] width 75 height 11
click at [252, 68] on input "HVAC V2 System" at bounding box center [252, 68] width 0 height 0
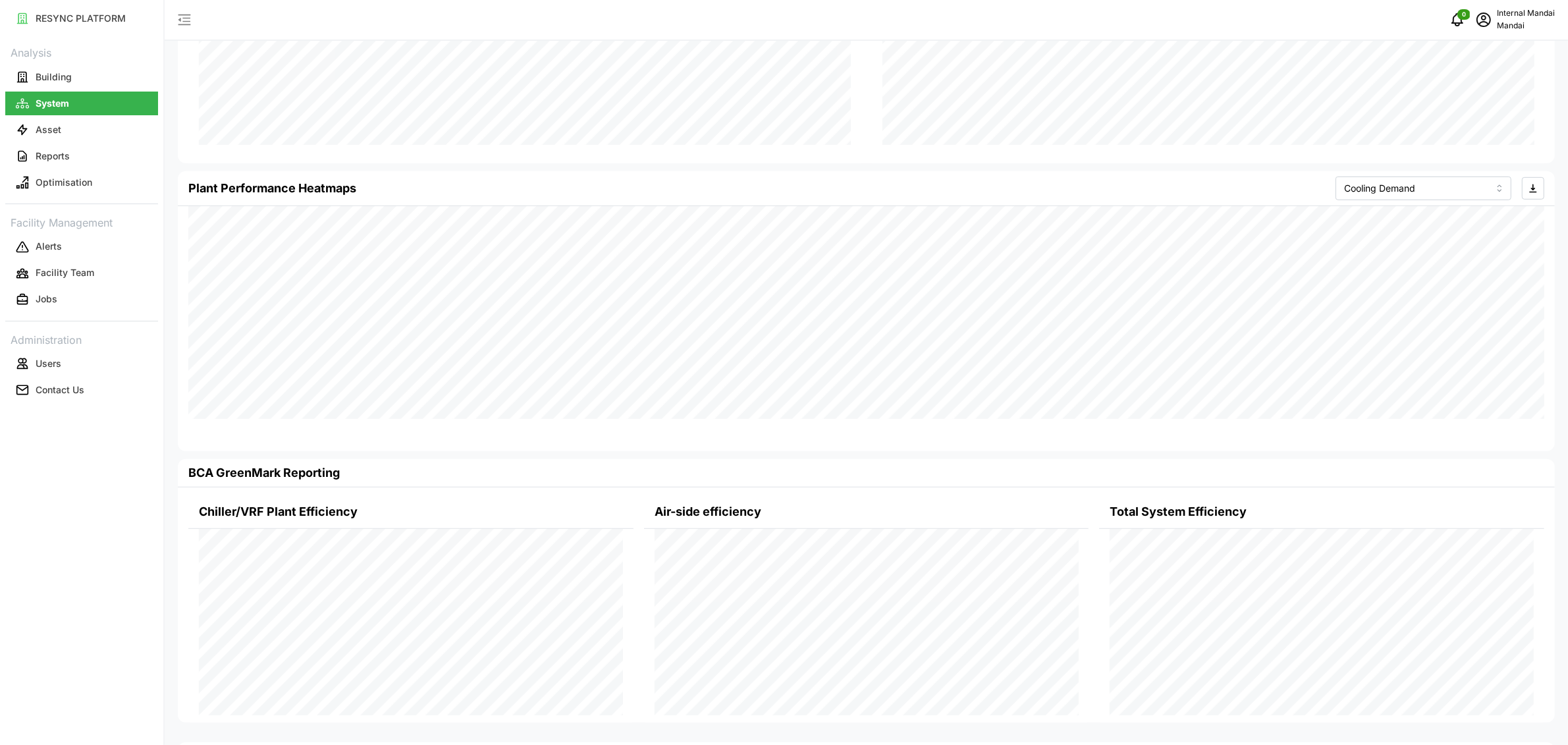
scroll to position [894, 0]
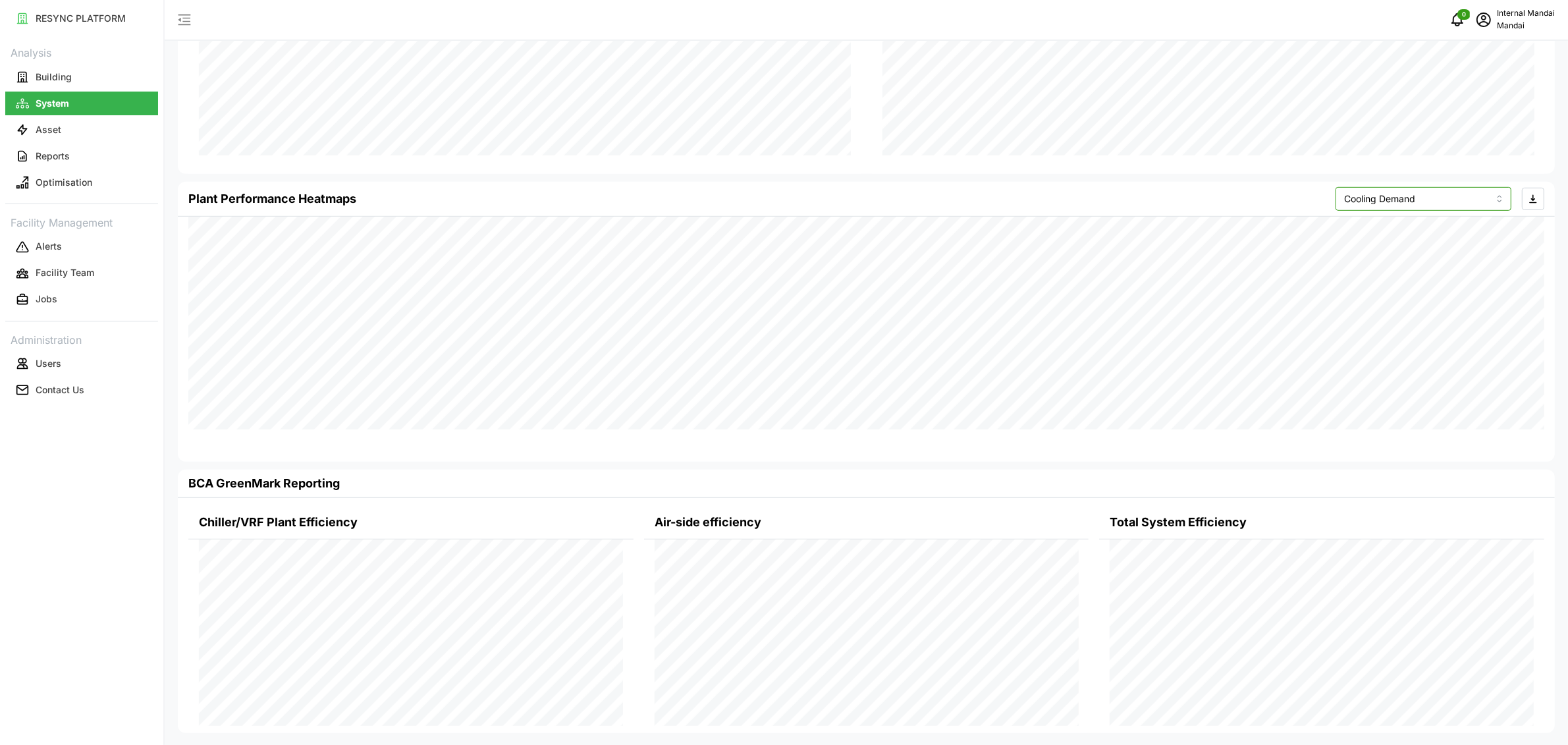
click at [1452, 199] on input "Cooling Demand" at bounding box center [1423, 199] width 176 height 24
click at [1435, 159] on span "Electrical Energy Usage" at bounding box center [1436, 166] width 102 height 14
click at [1428, 205] on input "Electrical Energy Usage" at bounding box center [1423, 199] width 176 height 24
click at [1421, 225] on span "Efficiency" at bounding box center [1405, 229] width 42 height 14
click at [1423, 192] on input "Efficiency" at bounding box center [1423, 199] width 176 height 24
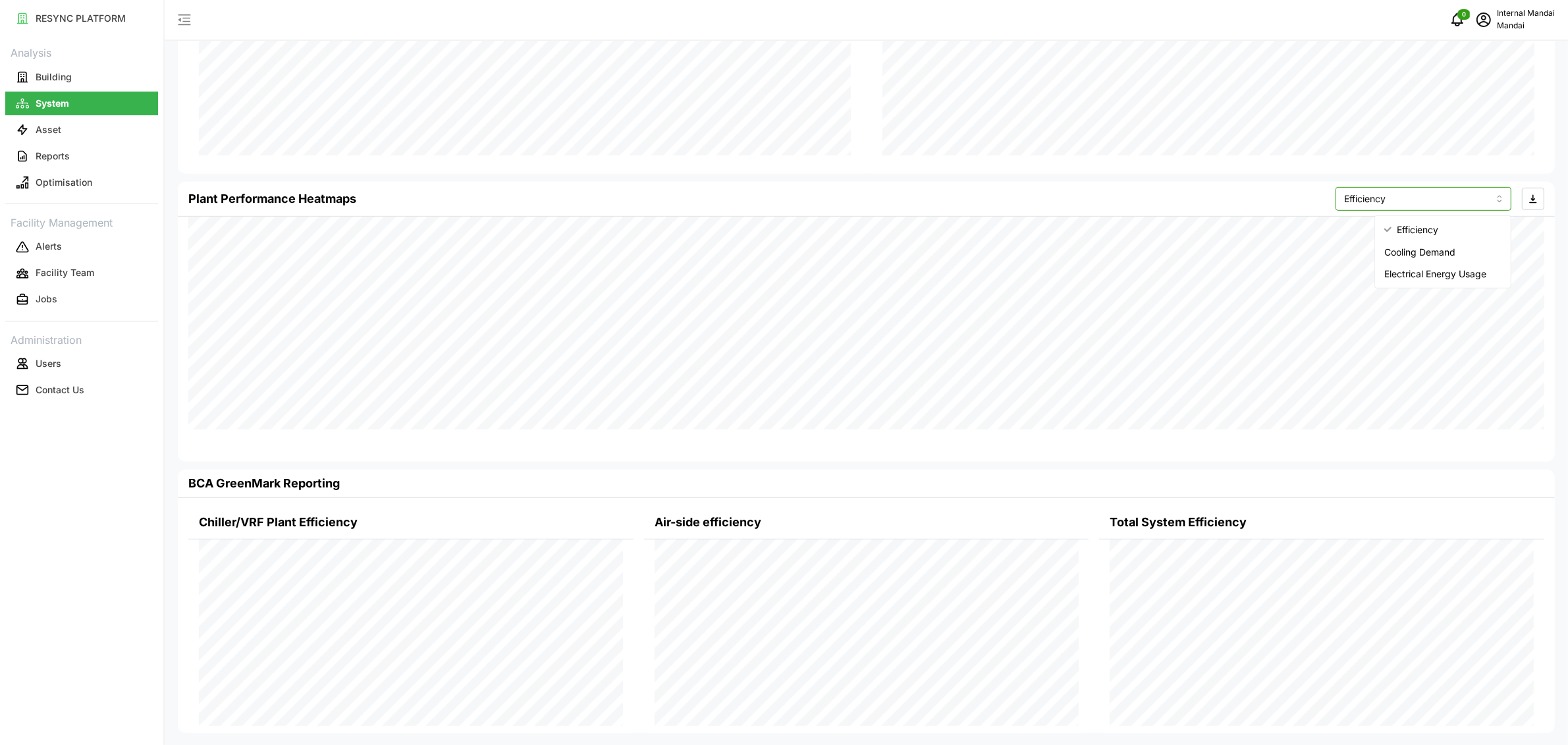
click at [1417, 251] on span "Cooling Demand" at bounding box center [1420, 252] width 71 height 14
type input "Cooling Demand"
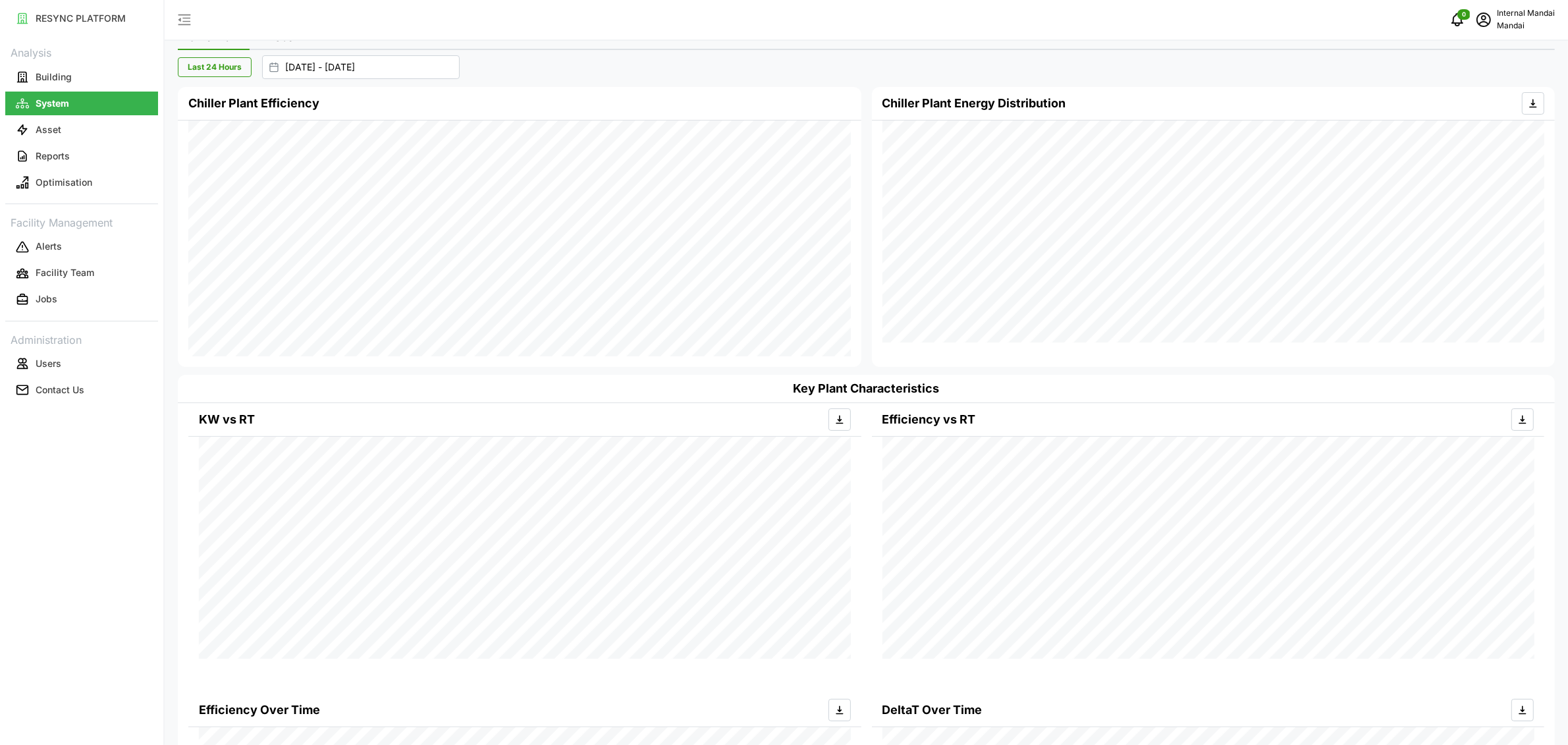
scroll to position [0, 0]
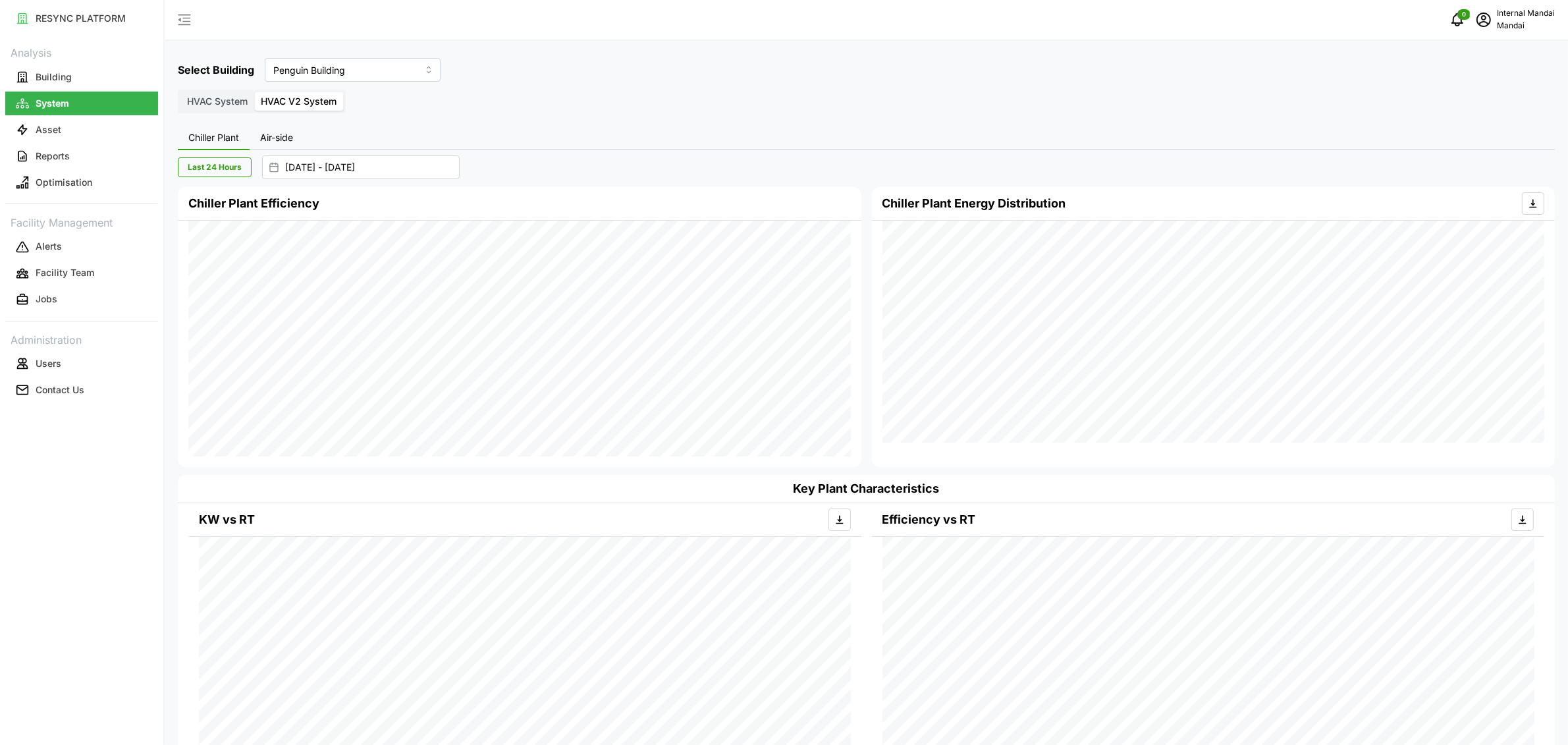
click at [275, 143] on button "Air-side" at bounding box center [276, 138] width 54 height 24
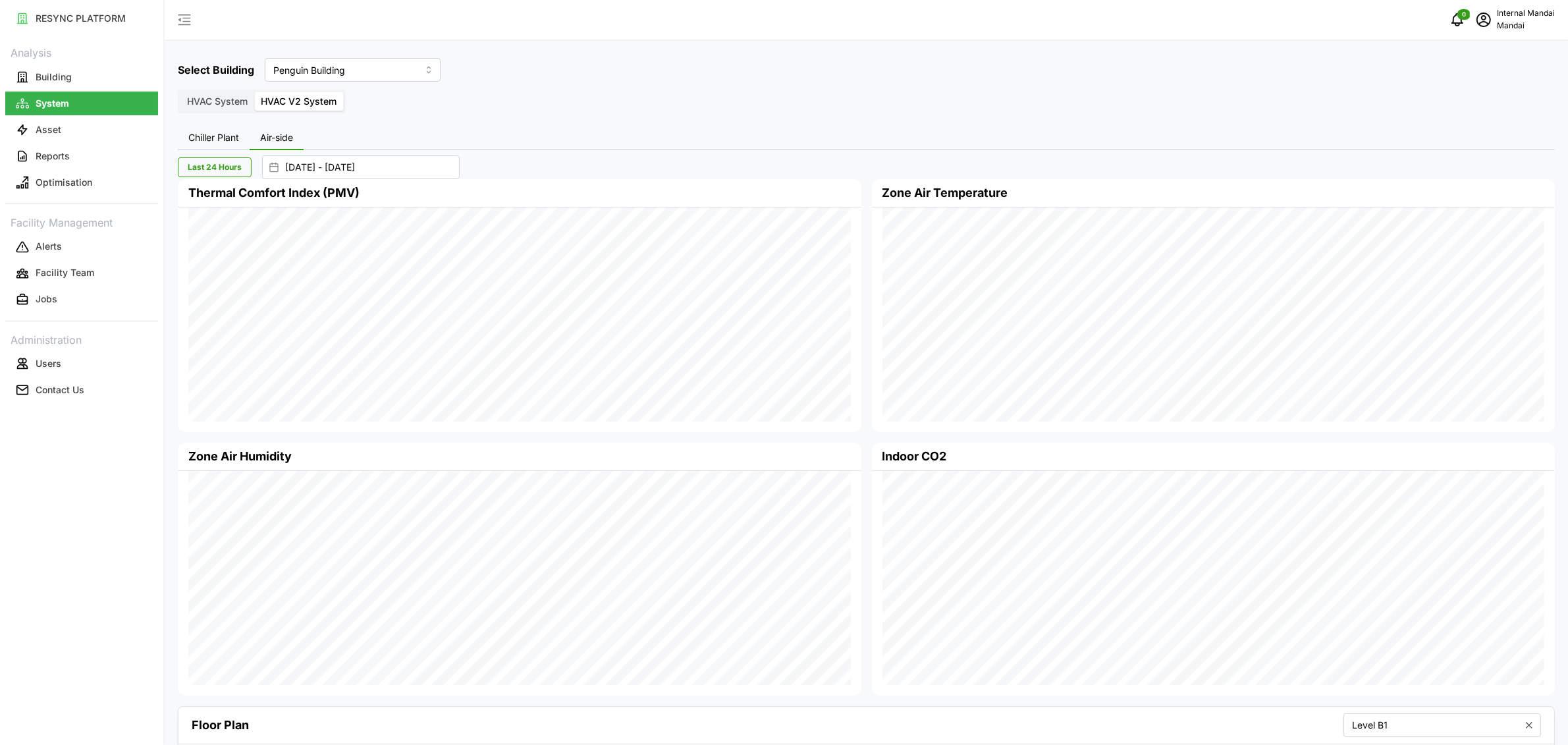
click at [225, 143] on button "Chiller Plant" at bounding box center [213, 138] width 72 height 24
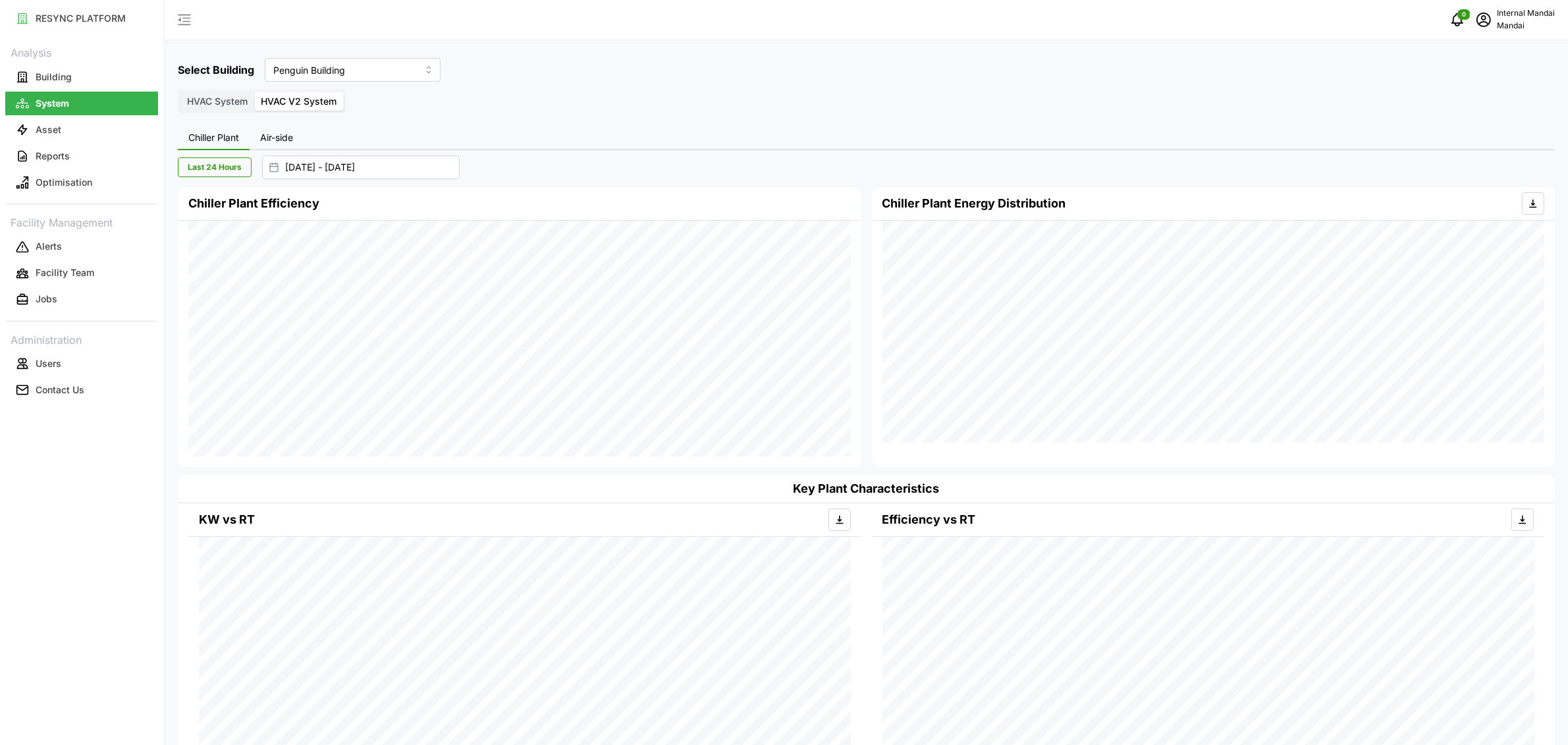
click at [276, 140] on span "Air-side" at bounding box center [276, 138] width 33 height 10
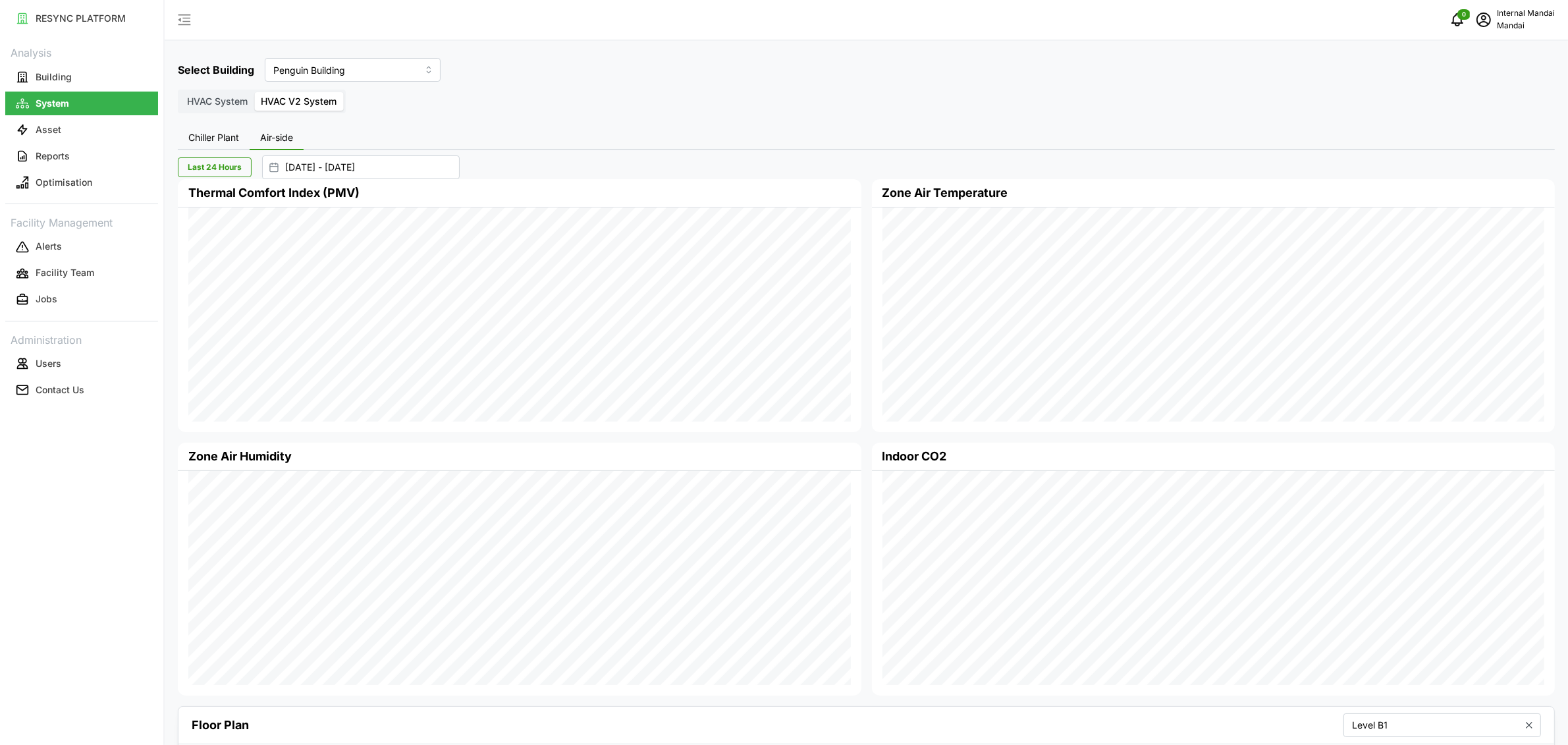
click at [231, 135] on span "Chiller Plant" at bounding box center [214, 138] width 51 height 10
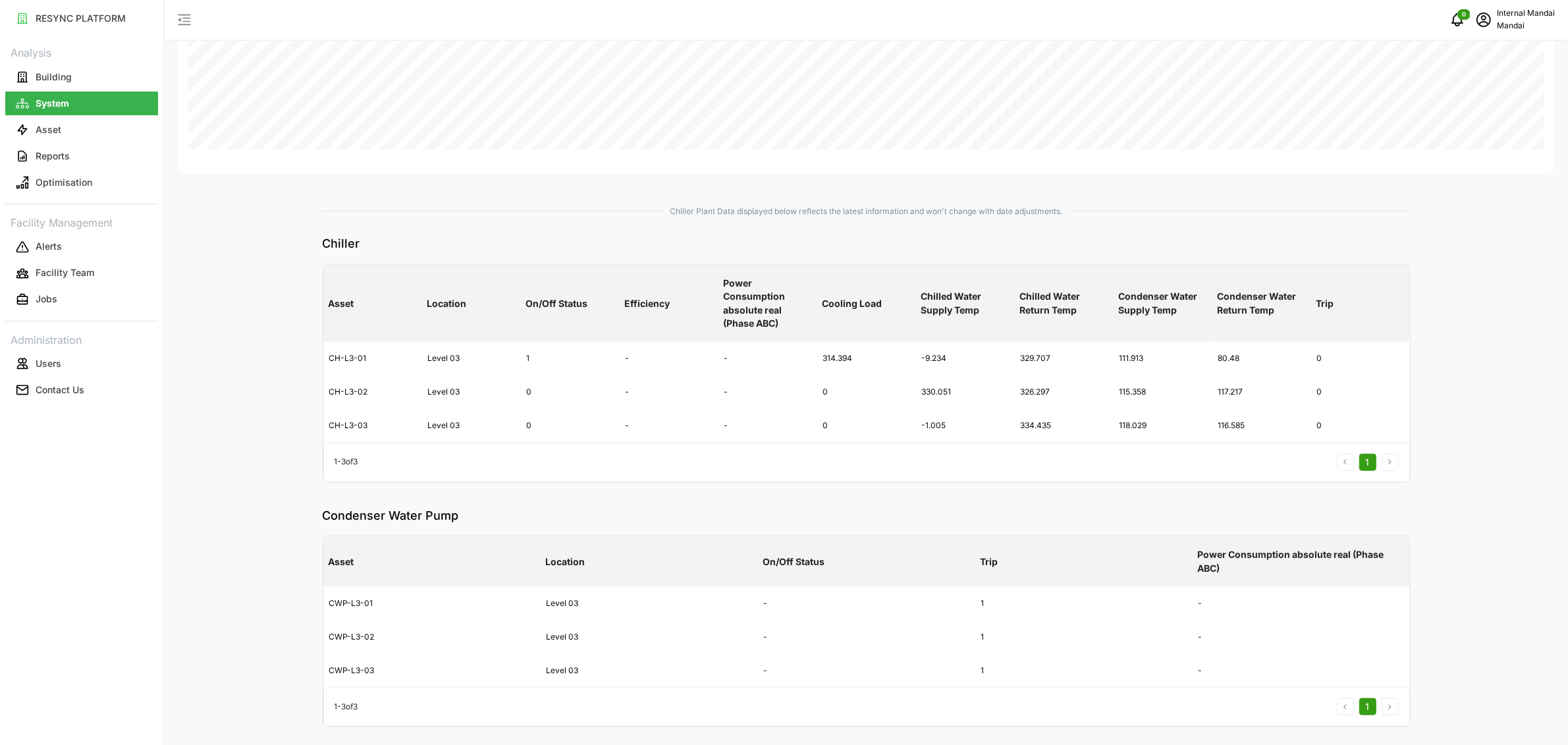
scroll to position [1855, 0]
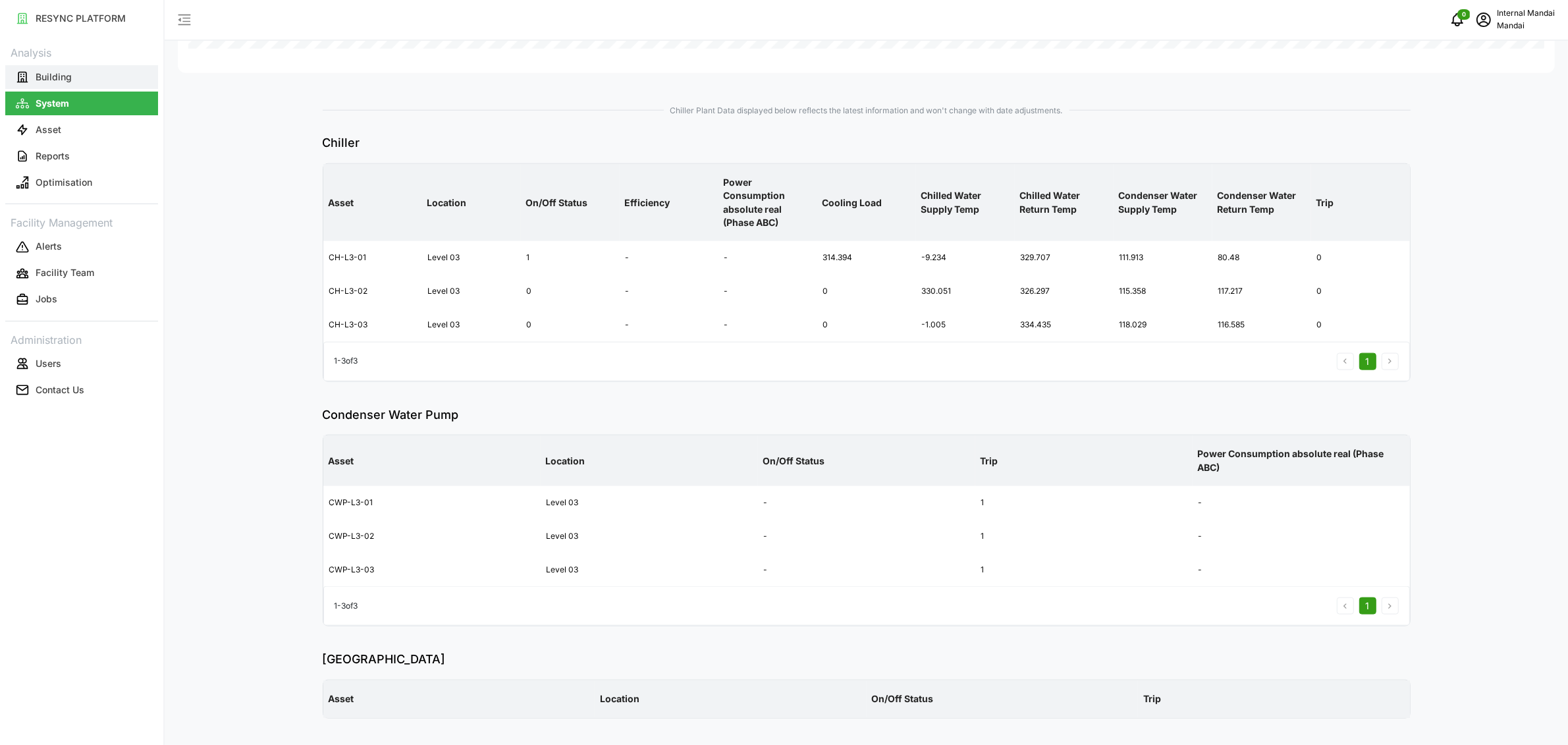
click at [74, 85] on button "Building" at bounding box center [82, 77] width 153 height 24
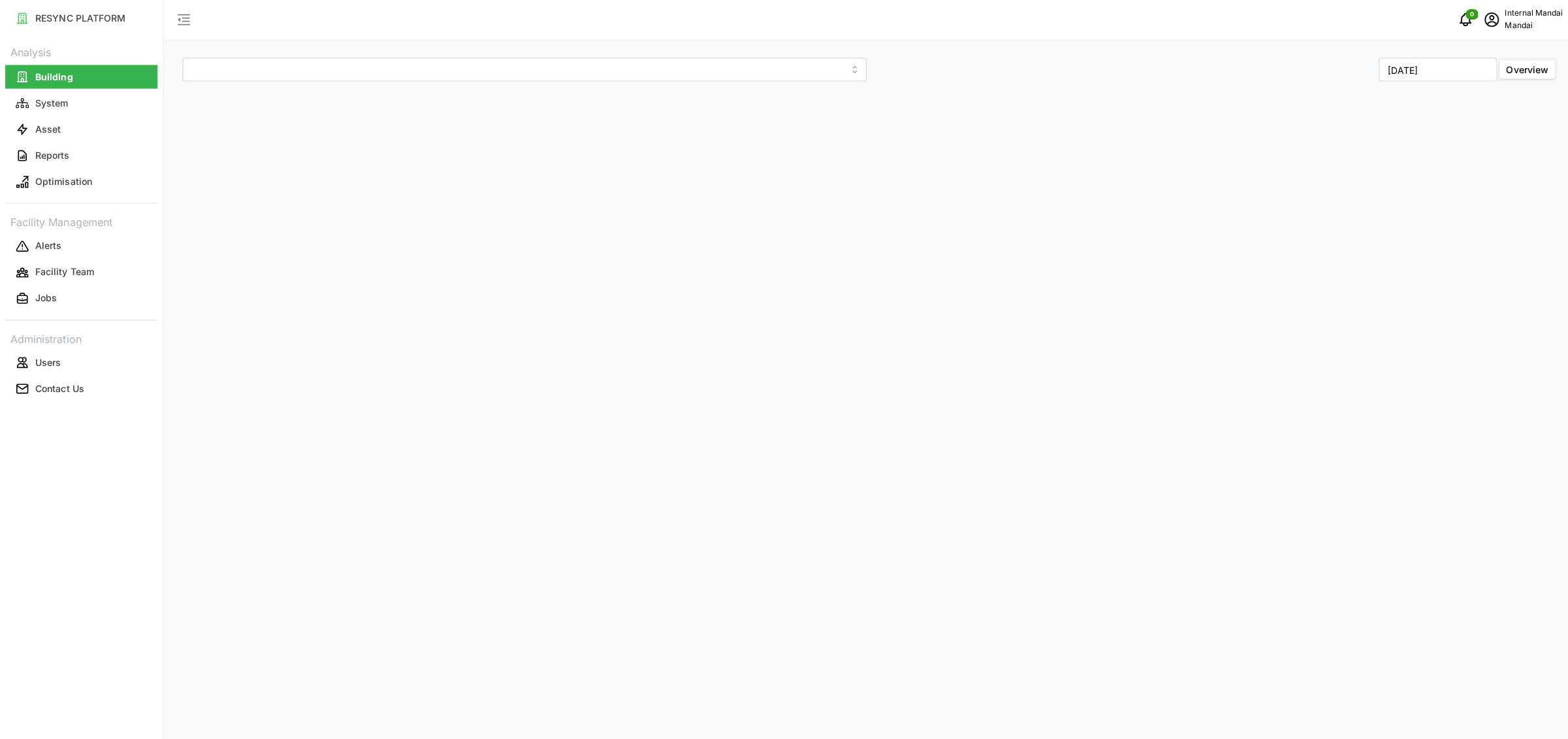
type input "Penguin Building"
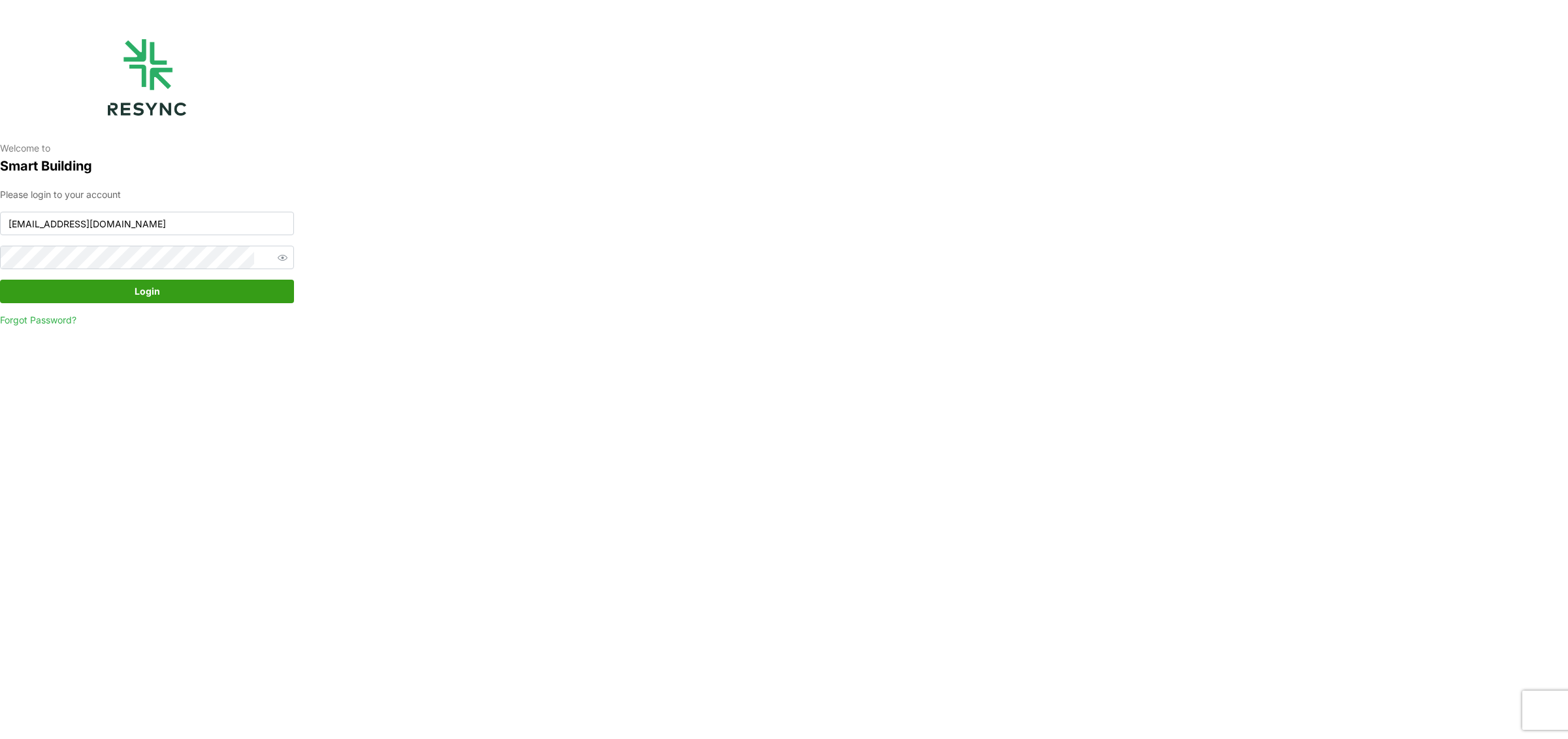
click at [219, 295] on span "Login" at bounding box center [146, 291] width 269 height 22
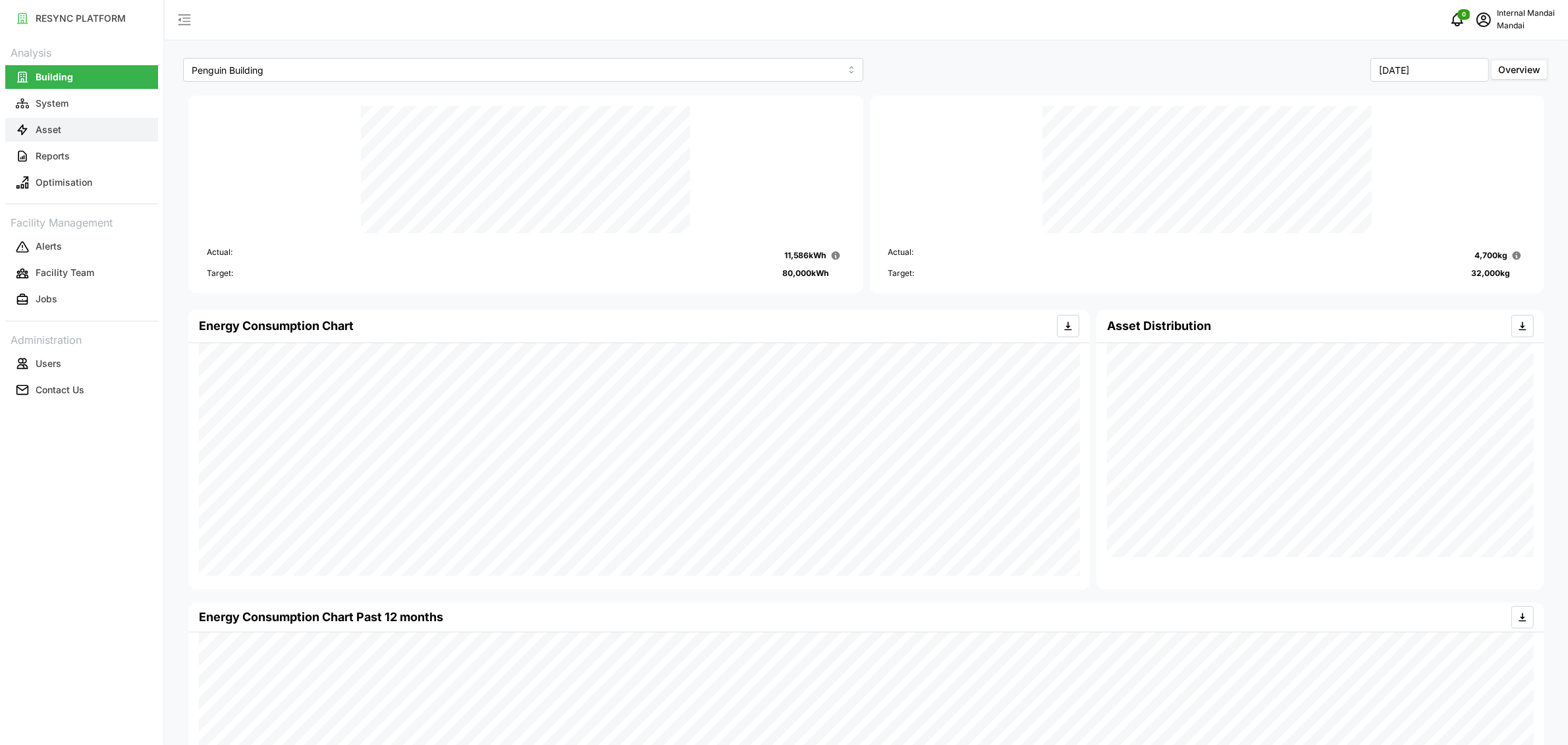
click at [30, 124] on button "Asset" at bounding box center [82, 130] width 153 height 24
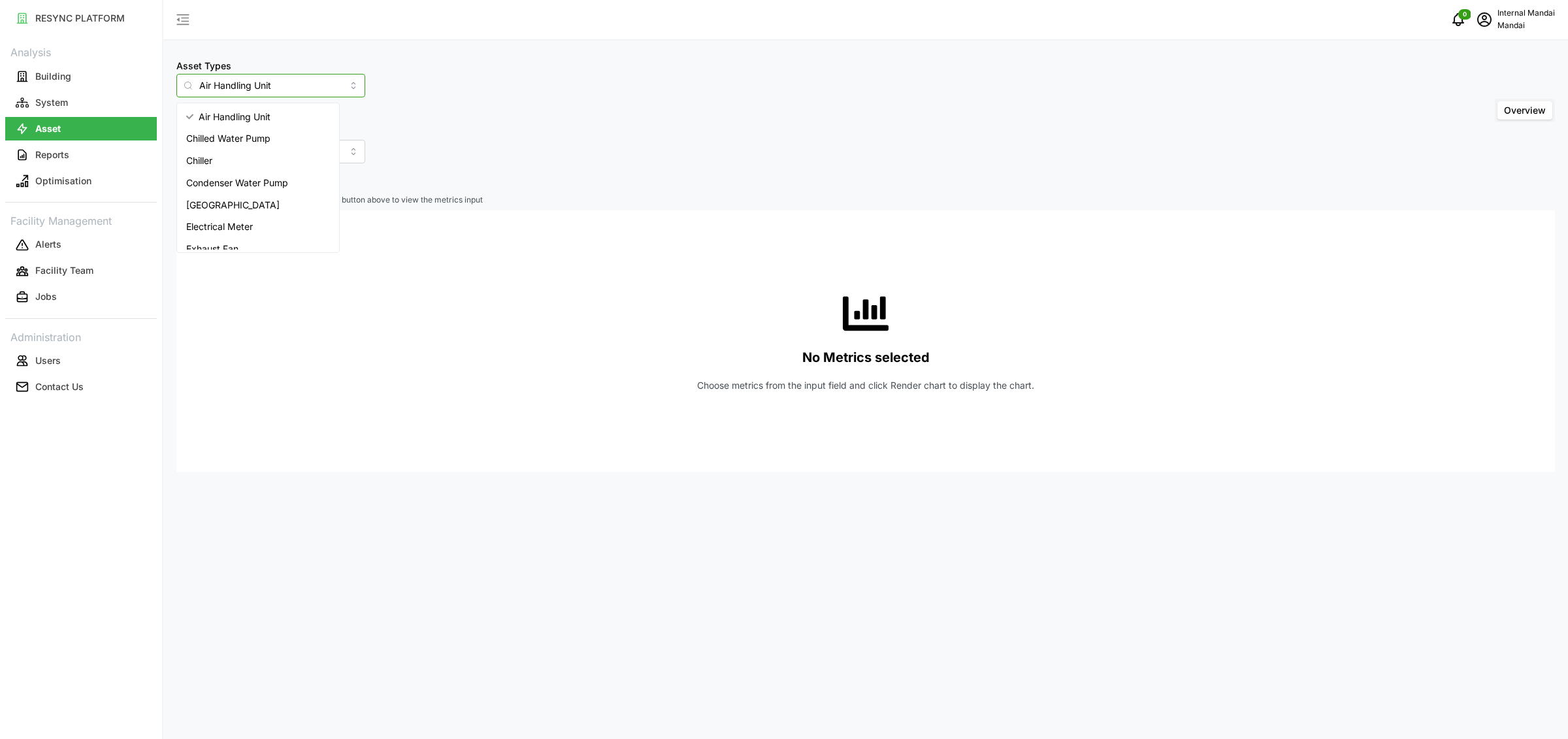
click at [289, 79] on input "Air Handling Unit" at bounding box center [270, 85] width 189 height 24
click at [237, 211] on span "[GEOGRAPHIC_DATA]" at bounding box center [233, 205] width 93 height 14
type input "[GEOGRAPHIC_DATA]"
click at [248, 184] on span "Select Locations/Assets" at bounding box center [242, 180] width 108 height 22
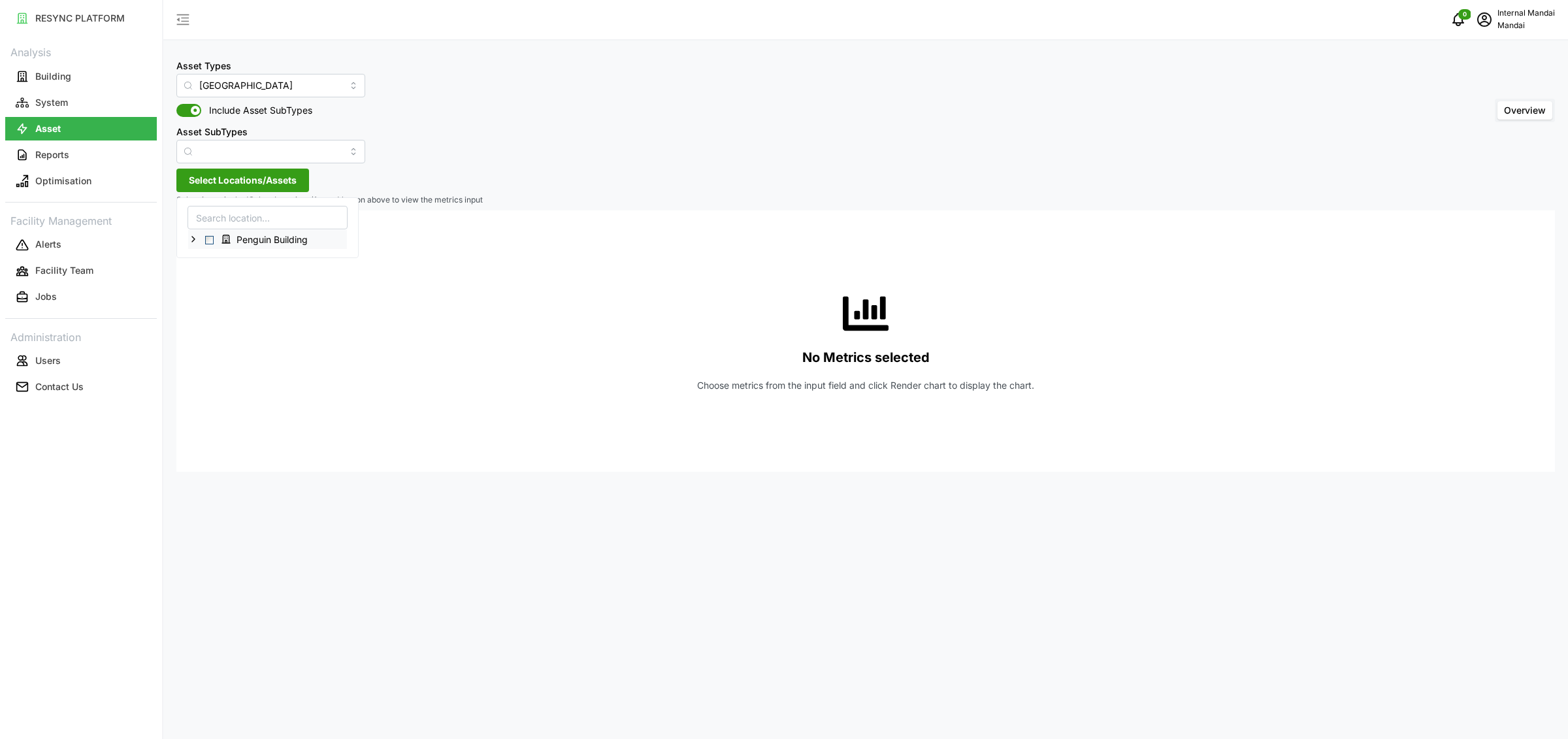
click at [213, 239] on span "Select Penguin Building" at bounding box center [209, 240] width 9 height 9
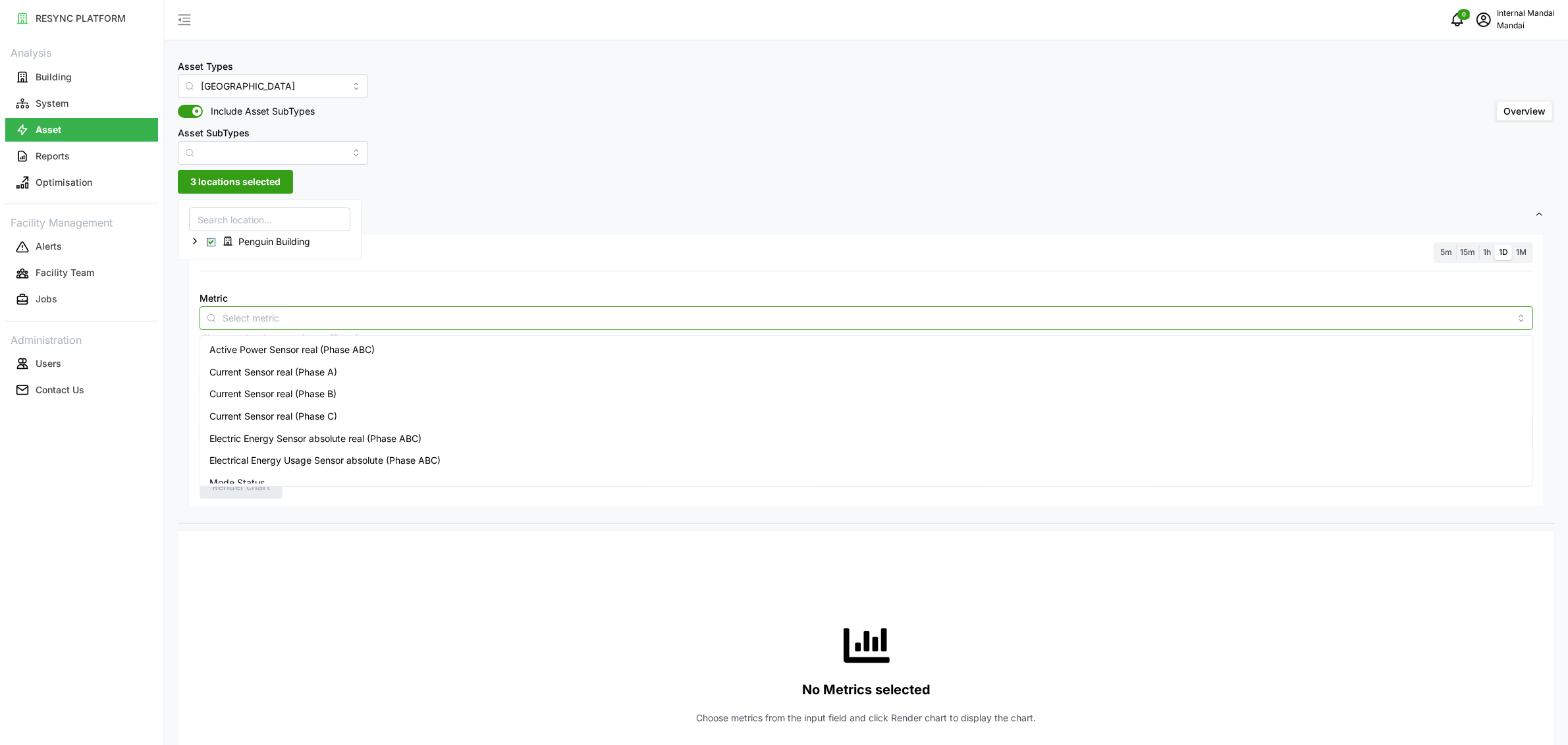
click at [226, 316] on input "Metric" at bounding box center [866, 317] width 1287 height 14
type input "energ"
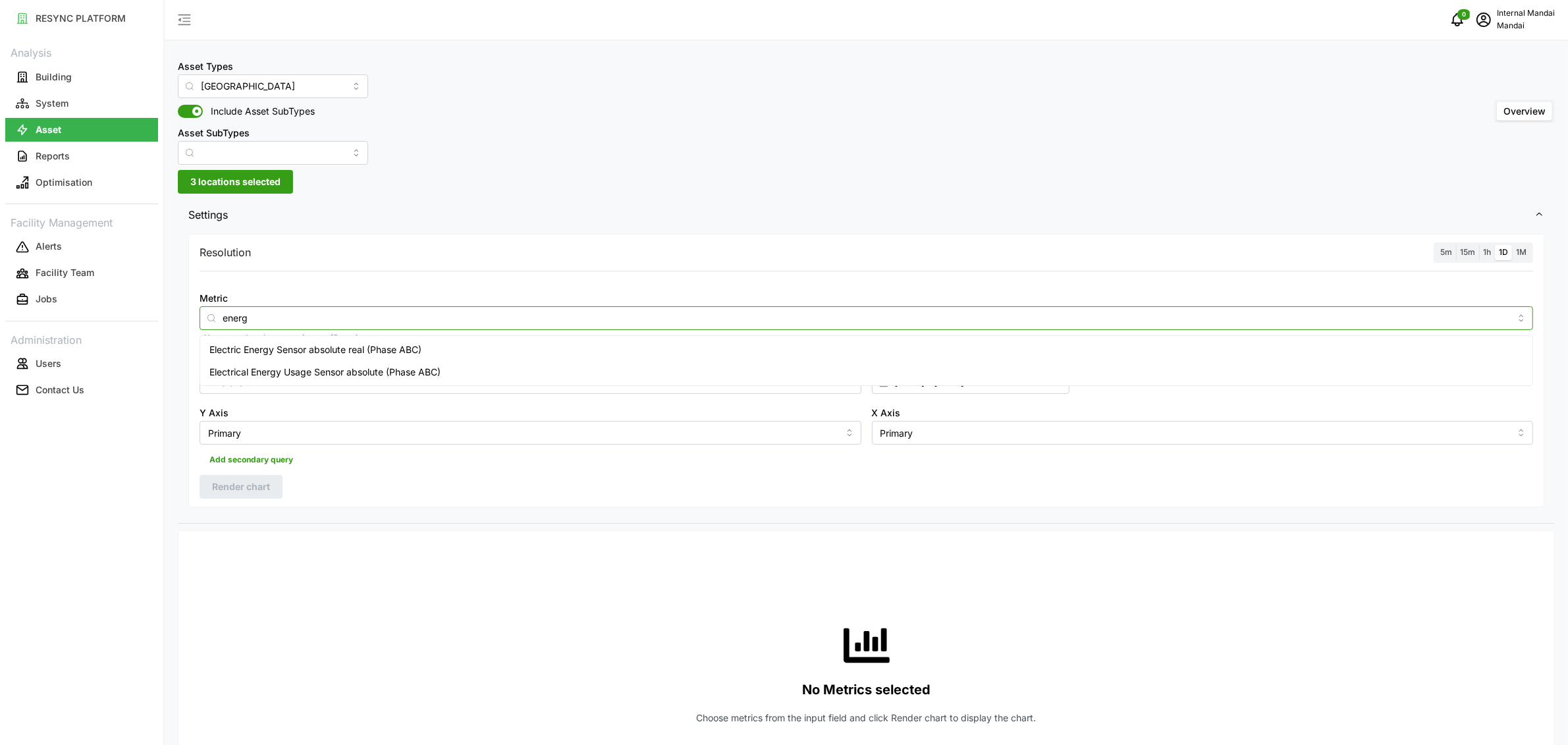
click at [247, 346] on span "Electric Energy Sensor absolute real (Phase ABC)" at bounding box center [315, 350] width 212 height 14
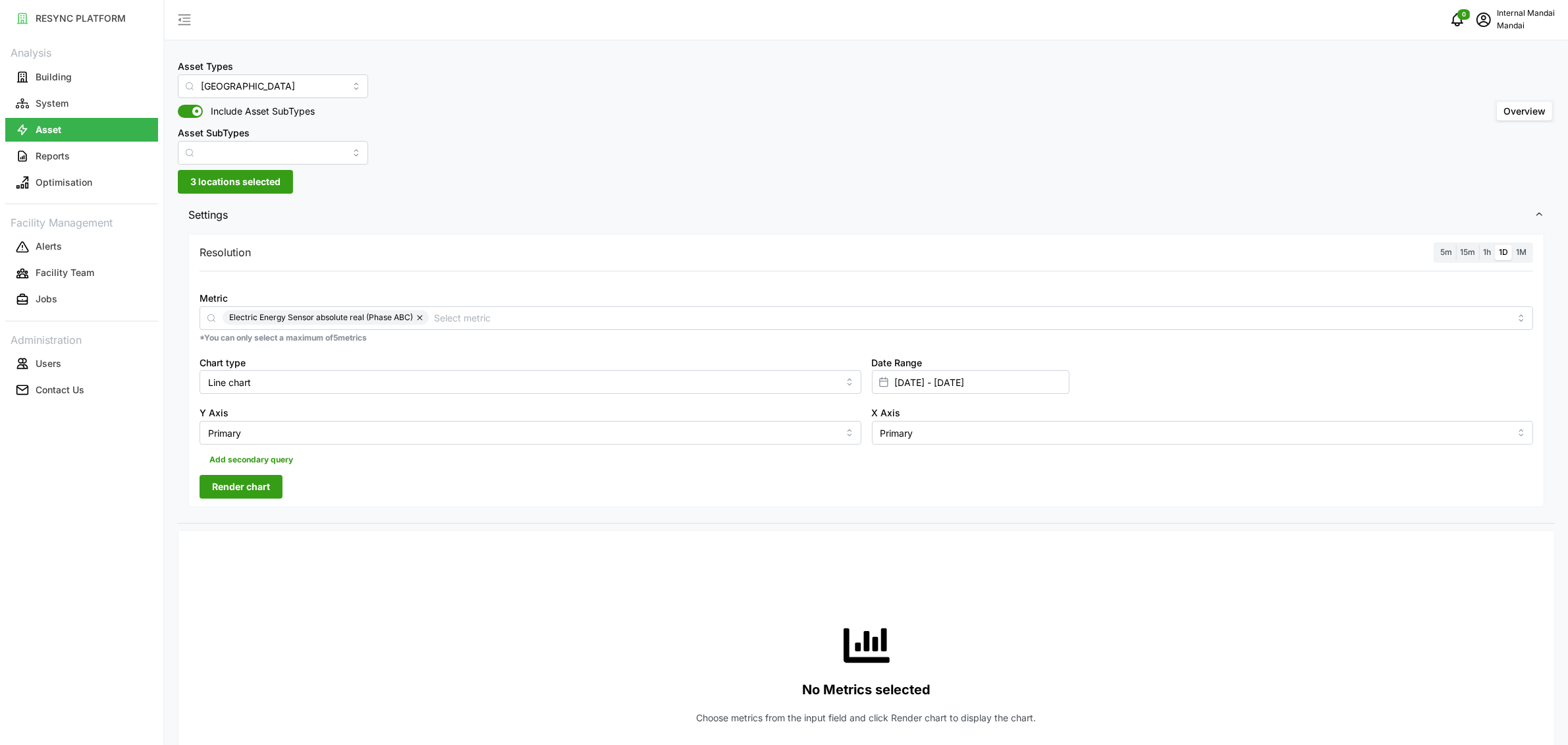
click at [1484, 249] on span "1h" at bounding box center [1487, 252] width 8 height 10
click at [1479, 245] on input "1h" at bounding box center [1479, 245] width 0 height 0
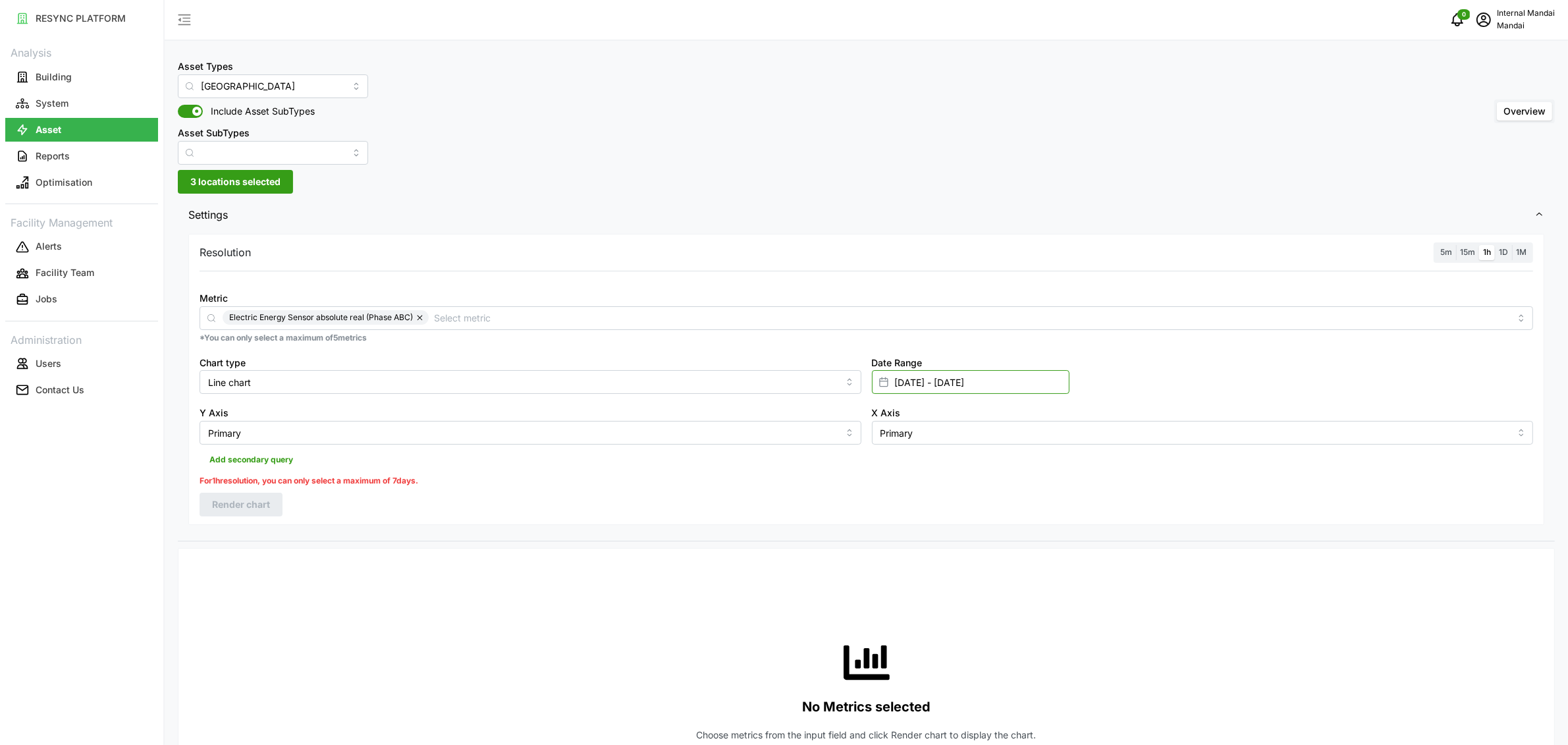
click at [926, 392] on input "[DATE] - [DATE]" at bounding box center [970, 382] width 197 height 24
click at [979, 534] on button "7" at bounding box center [973, 539] width 24 height 24
type input "[DATE] - [DATE]"
type input "[DATE]"
click at [1018, 537] on button "9" at bounding box center [1022, 539] width 24 height 24
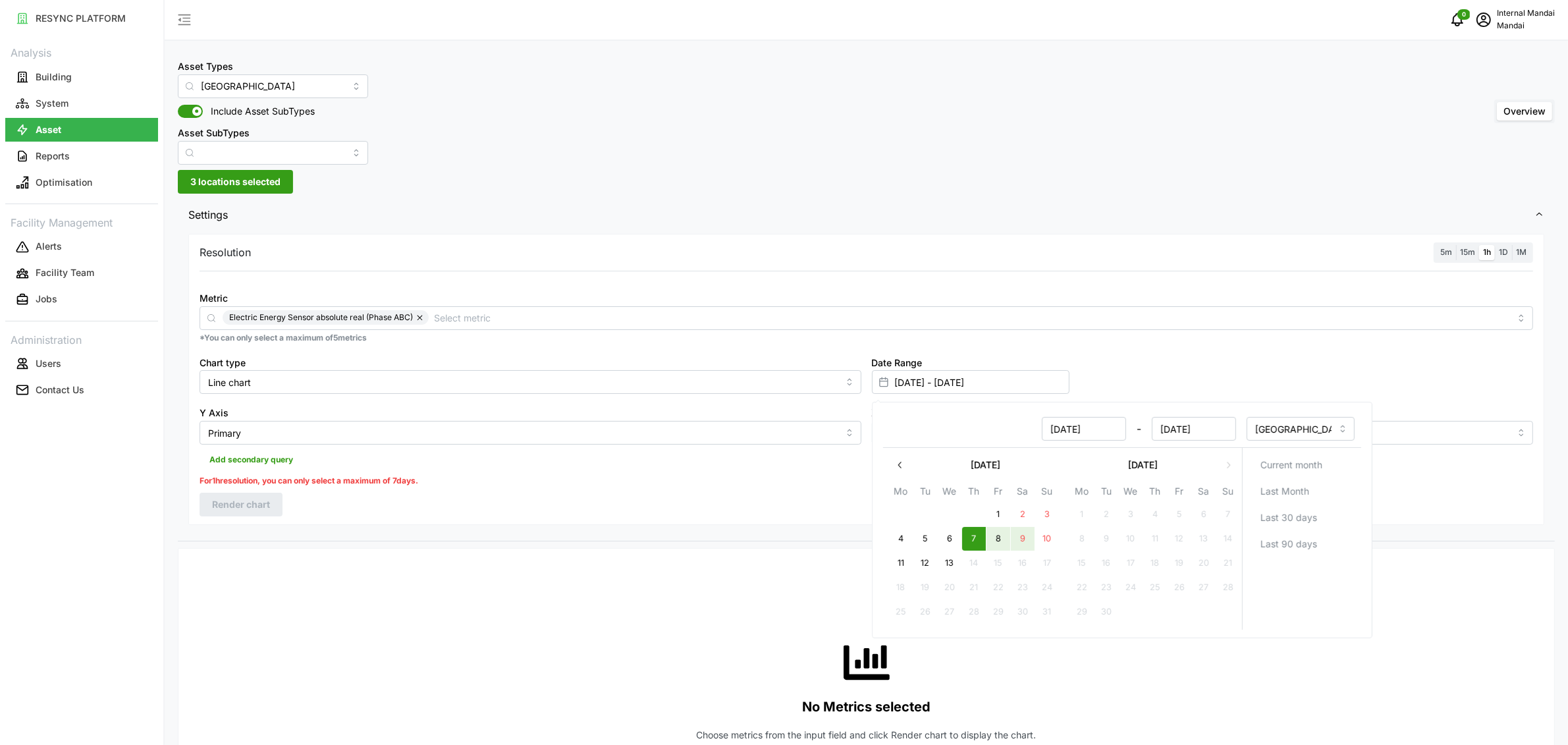
type input "[DATE] - [DATE]"
type input "[DATE]"
click at [681, 493] on div "Resolution 5m 15m 1h 1D 1M Metric Electric Energy Sensor absolute real (Phase A…" at bounding box center [866, 378] width 1356 height 290
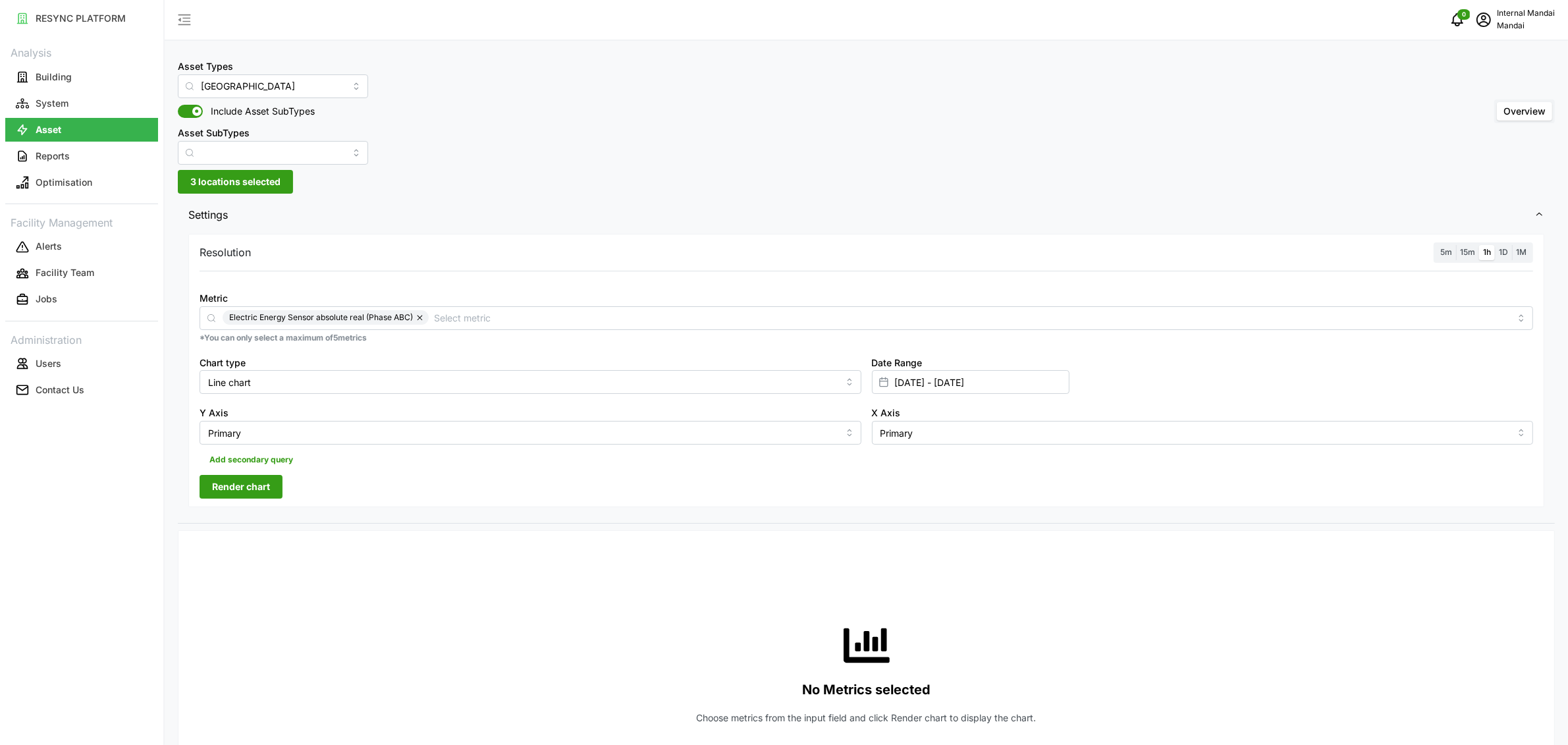
click at [224, 492] on span "Render chart" at bounding box center [241, 486] width 58 height 23
click at [307, 76] on input "[GEOGRAPHIC_DATA]" at bounding box center [272, 86] width 190 height 24
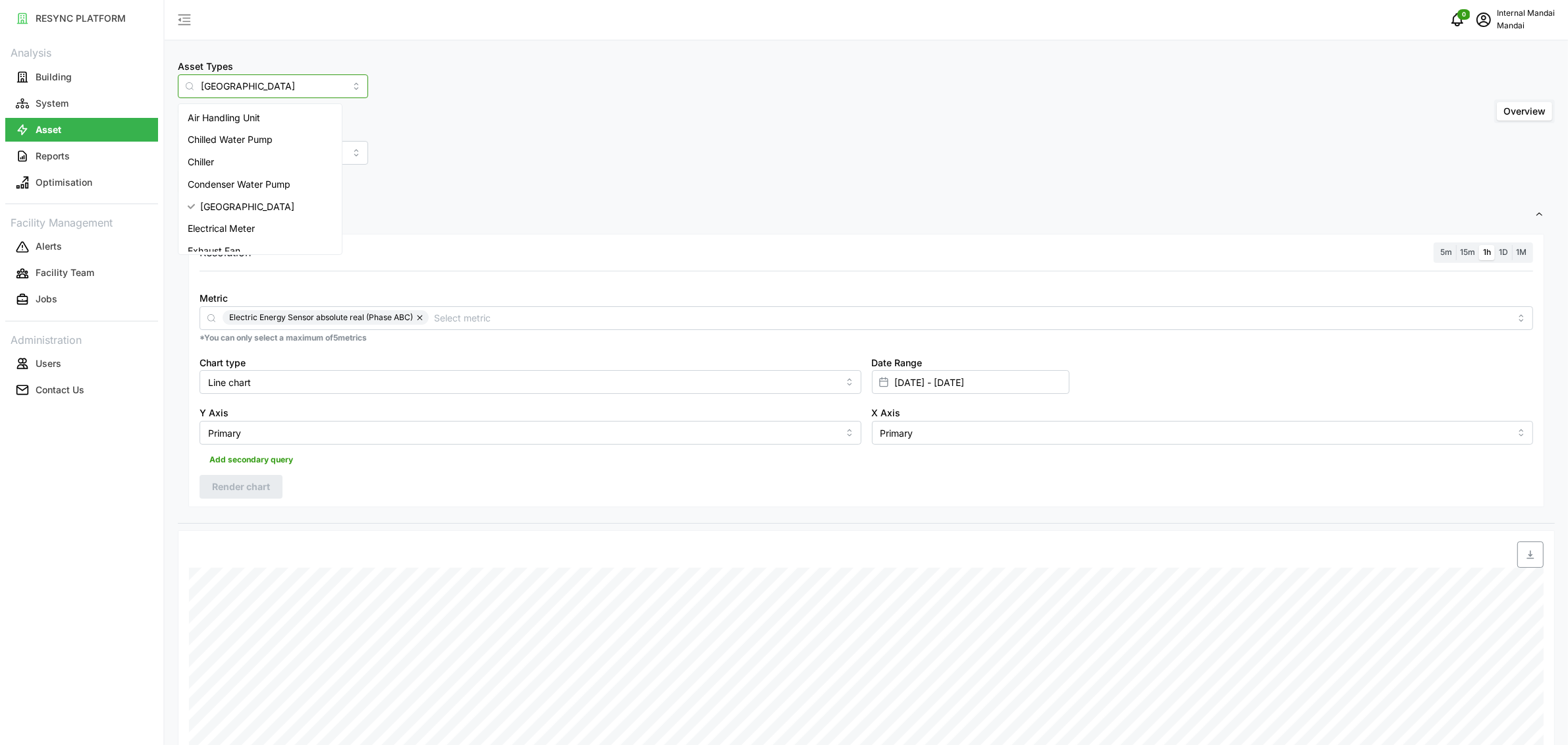
click at [276, 184] on span "Condenser Water Pump" at bounding box center [239, 184] width 102 height 14
type input "Condenser Water Pump"
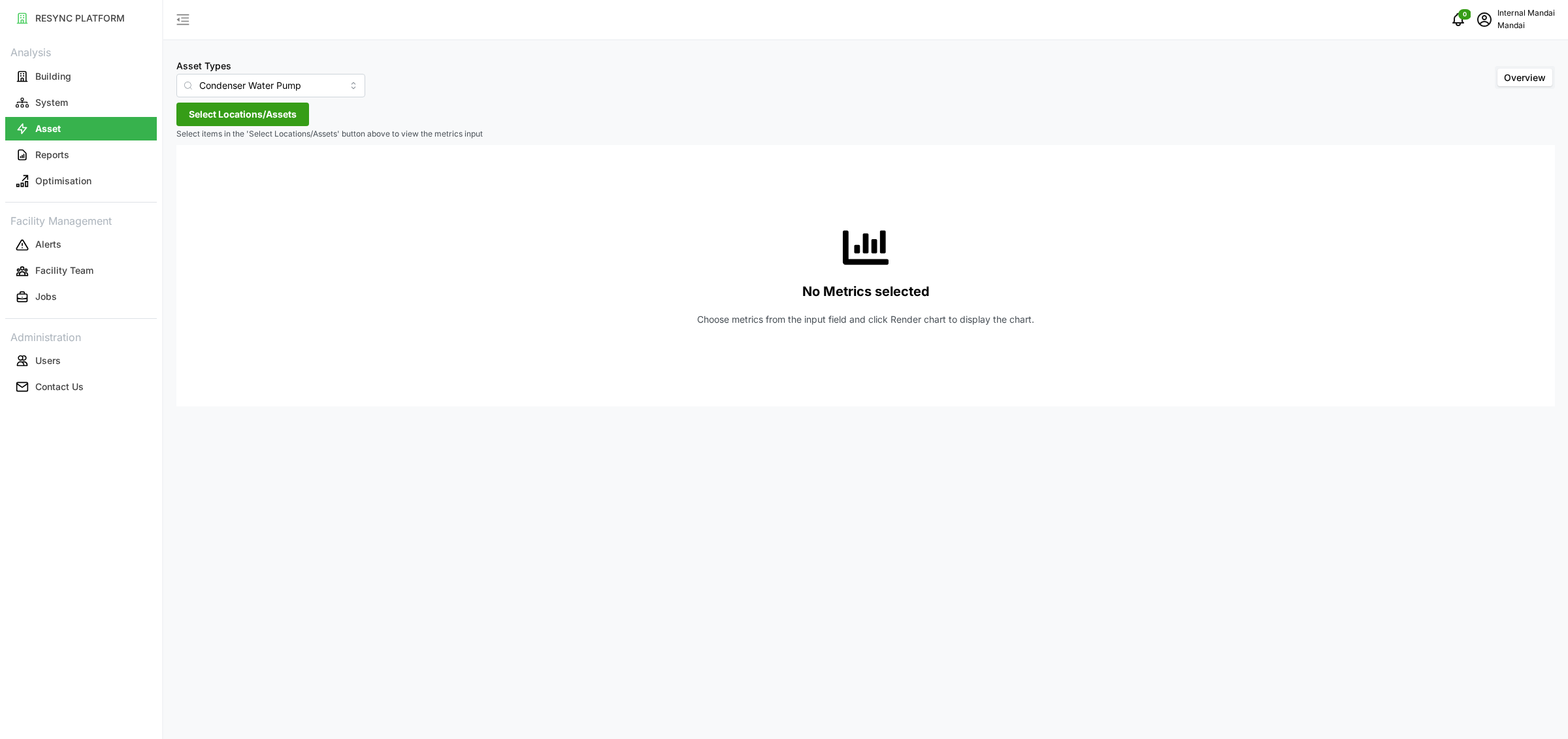
click at [238, 102] on button "Select Locations/Assets" at bounding box center [242, 114] width 133 height 24
click at [215, 170] on span "Penguin Building" at bounding box center [266, 173] width 102 height 16
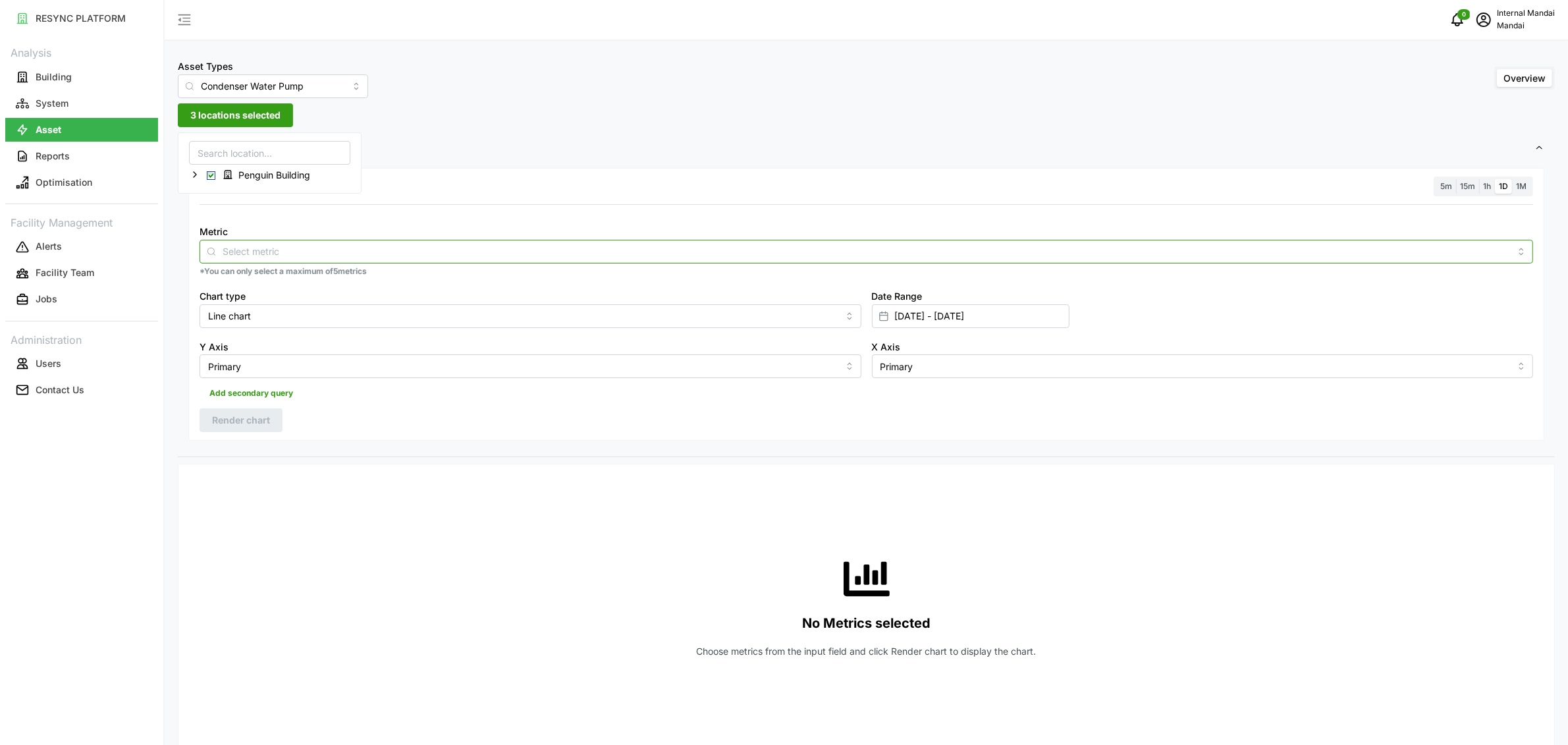
click at [633, 247] on input "Metric" at bounding box center [866, 251] width 1287 height 14
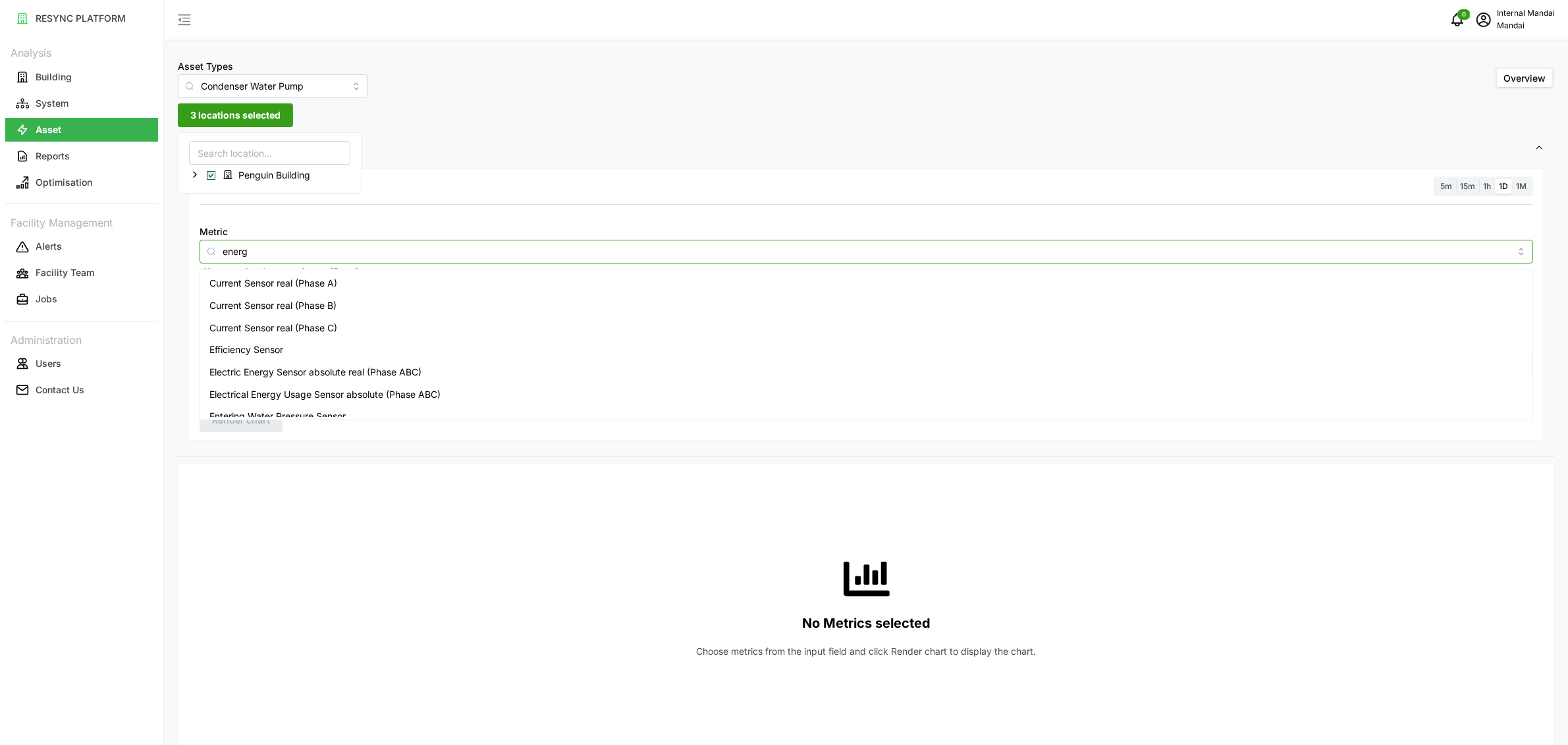
type input "energy"
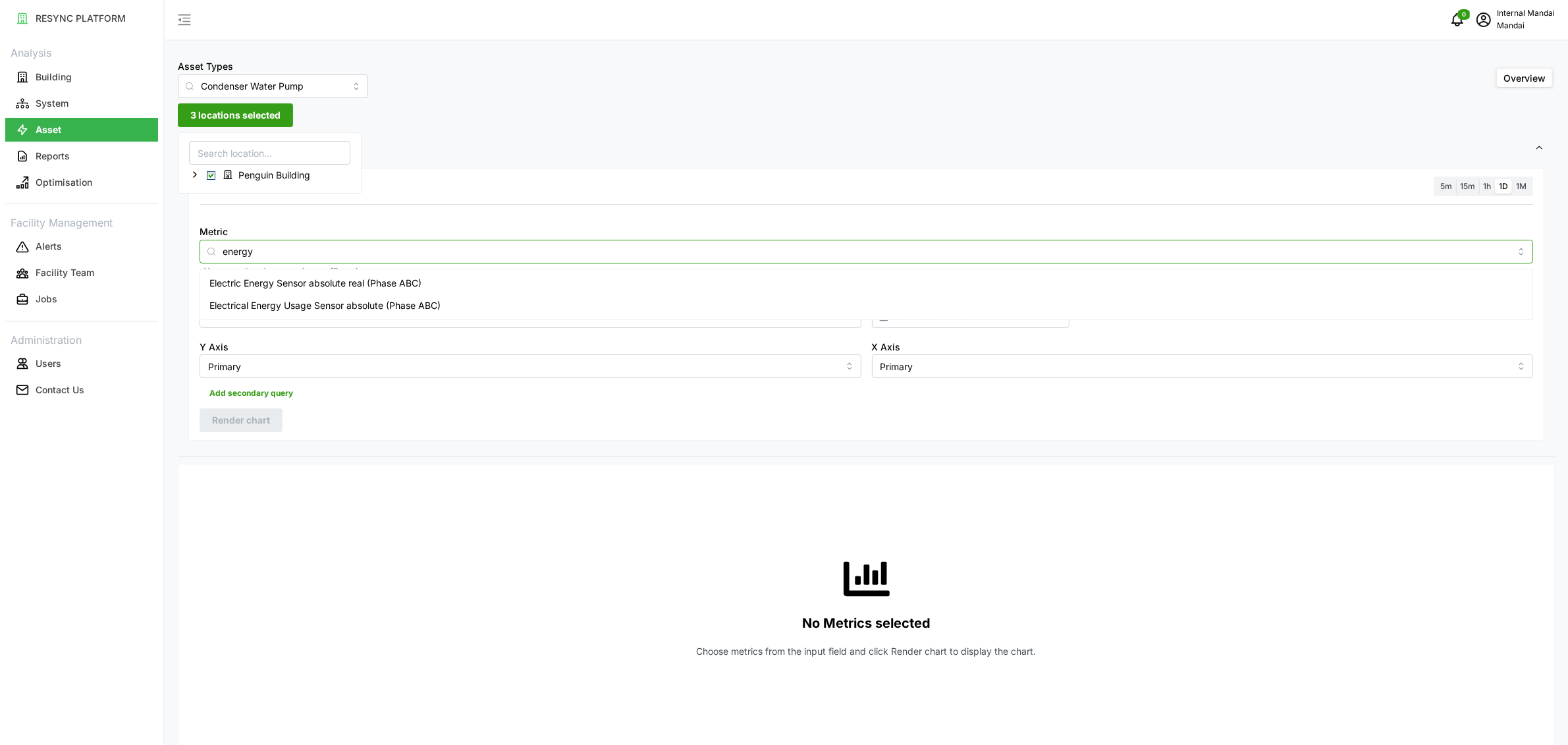
click at [605, 277] on div "Electric Energy Sensor absolute real (Phase ABC)" at bounding box center [866, 283] width 1327 height 23
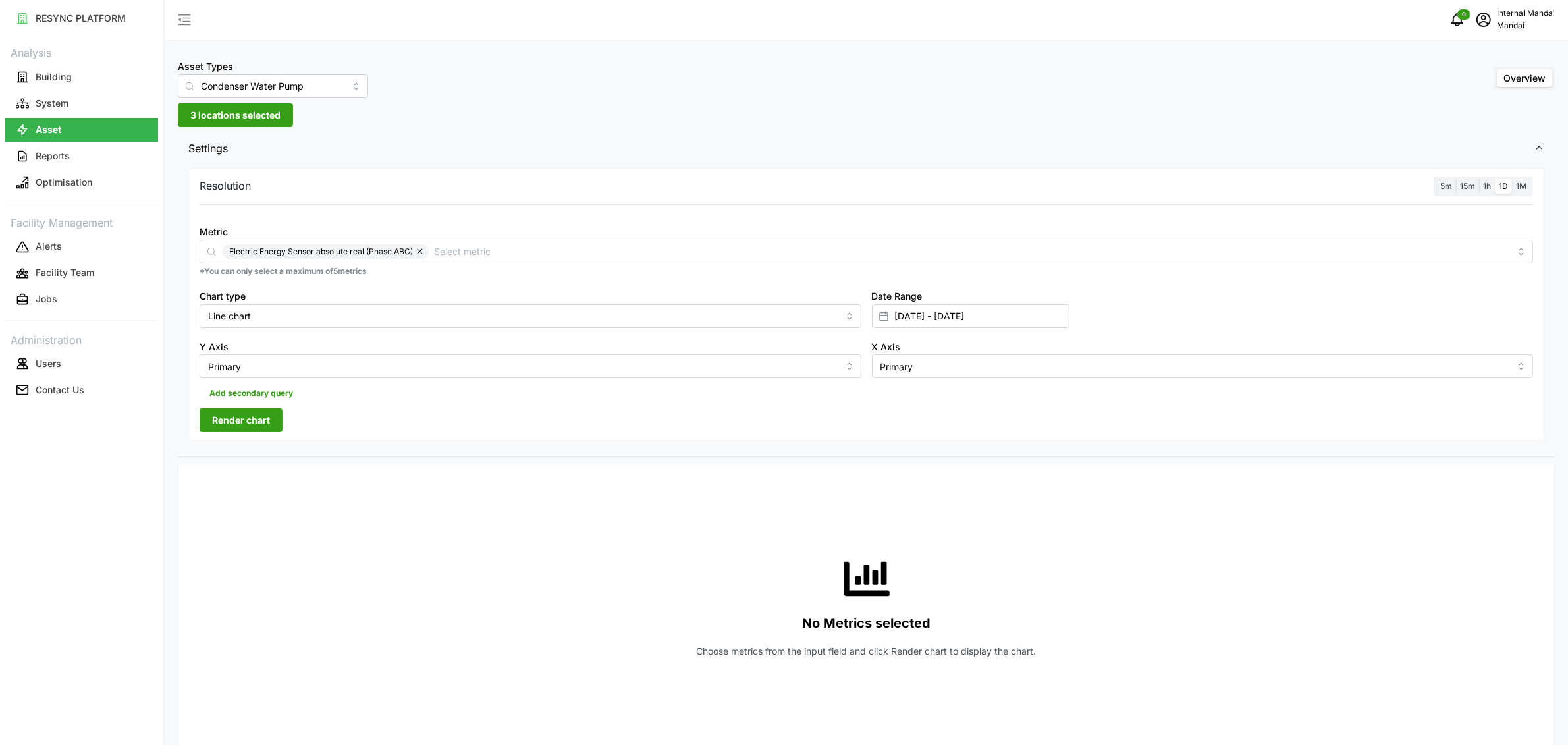
click at [573, 199] on div "Resolution 5m 15m 1h 1D 1M Metric Electric Energy Sensor absolute real (Phase A…" at bounding box center [866, 305] width 1356 height 273
click at [1466, 185] on span "15m" at bounding box center [1468, 186] width 15 height 10
click at [1456, 179] on input "15m" at bounding box center [1456, 179] width 0 height 0
click at [264, 412] on span "Render chart" at bounding box center [241, 420] width 58 height 23
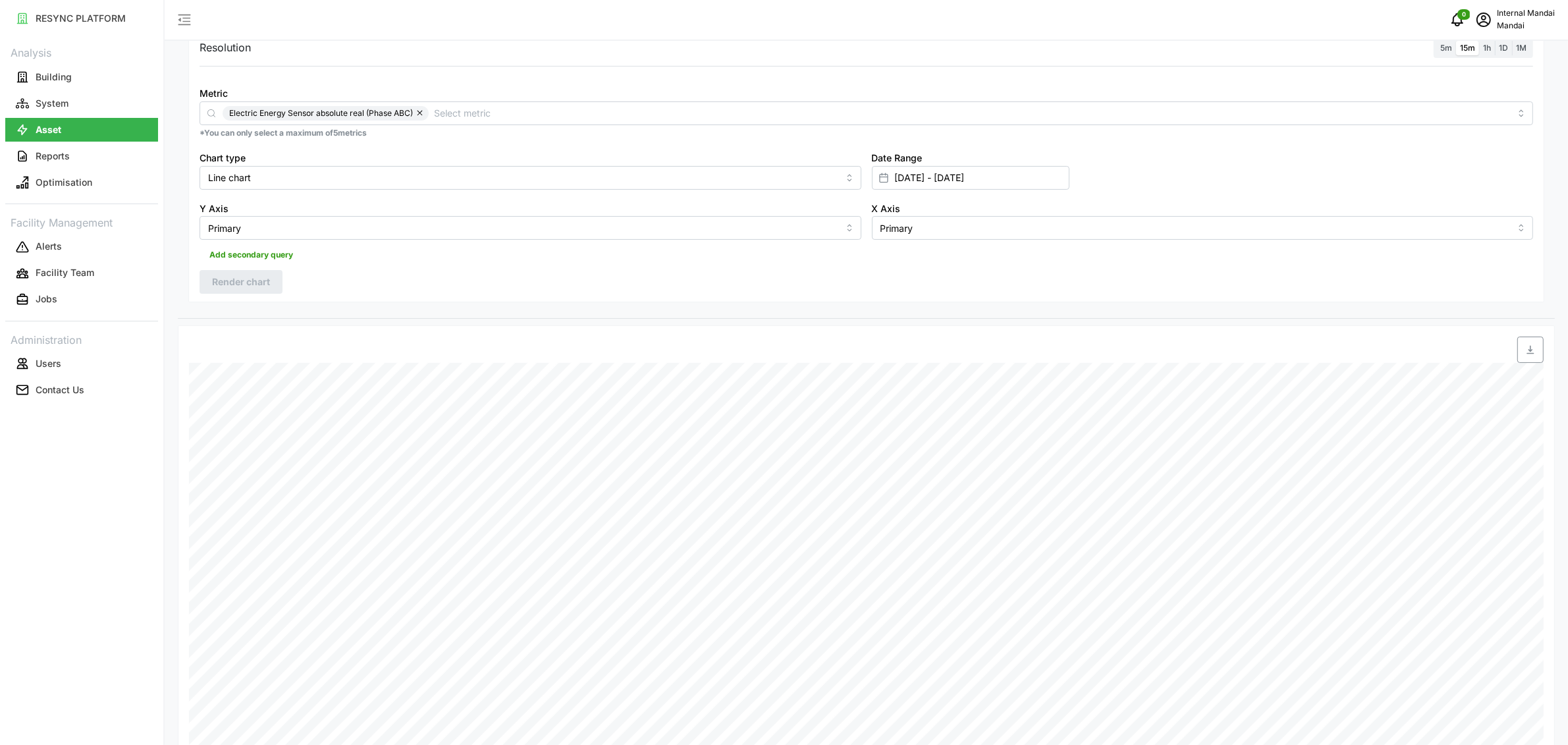
scroll to position [117, 0]
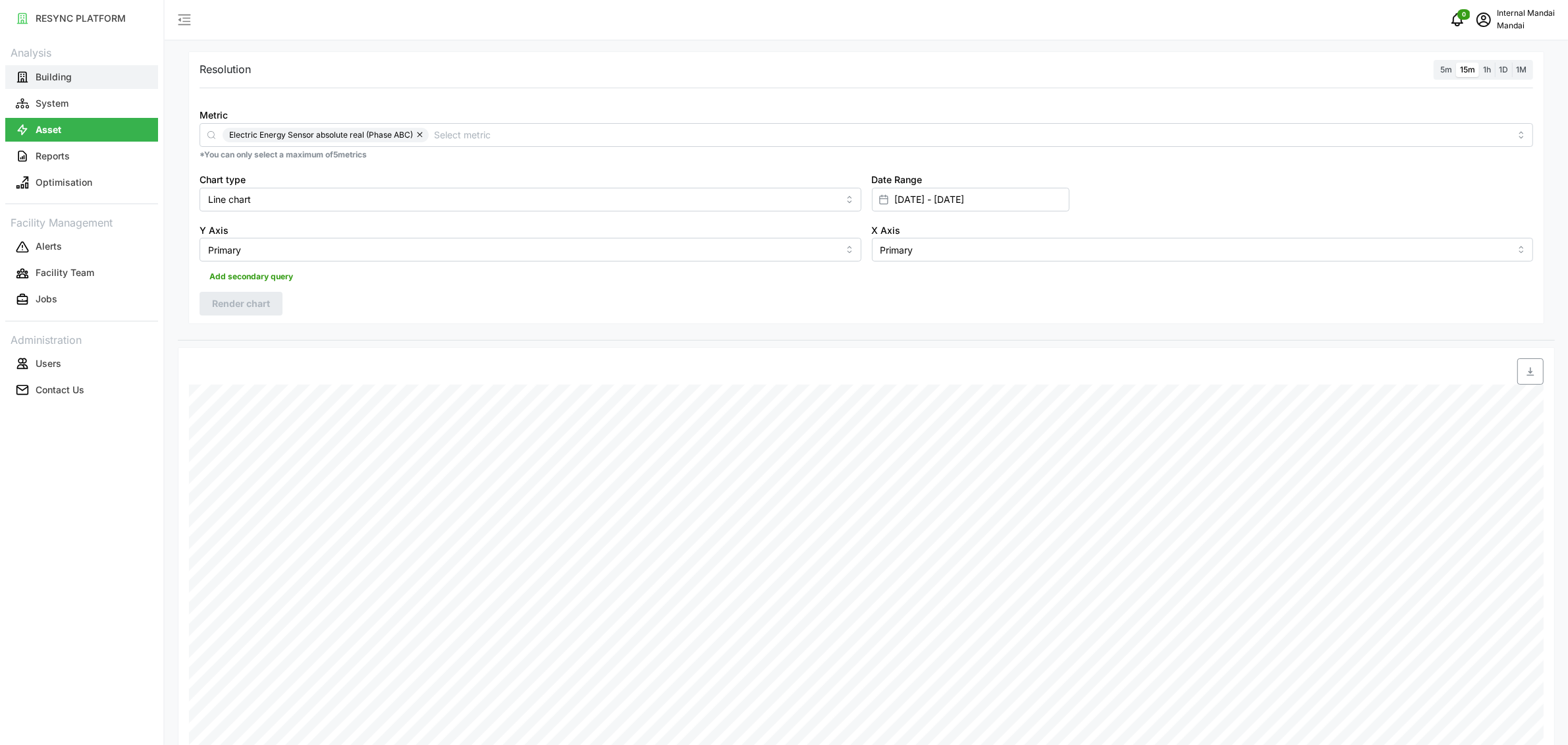
click at [70, 80] on p "Building" at bounding box center [53, 76] width 36 height 13
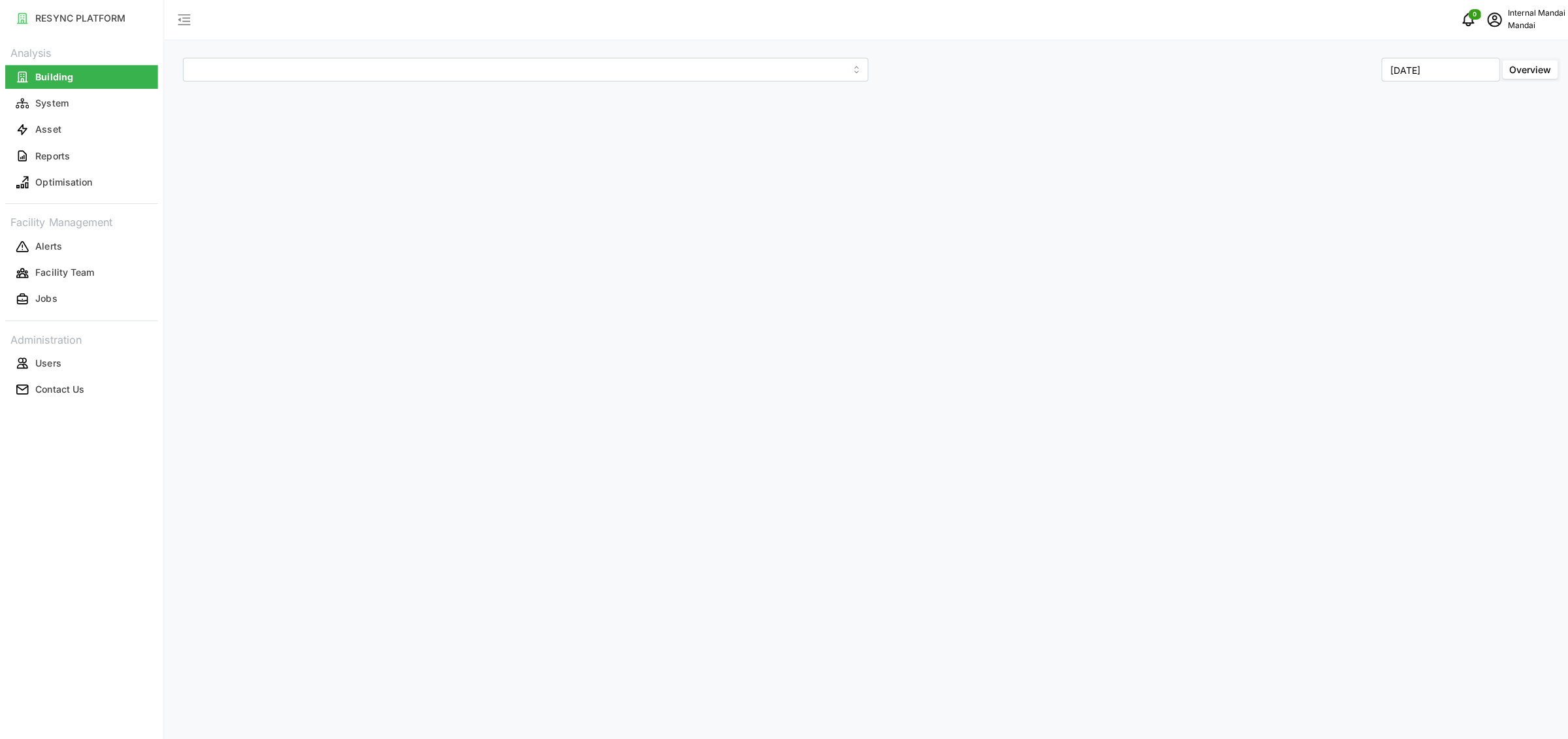
type input "Penguin Building"
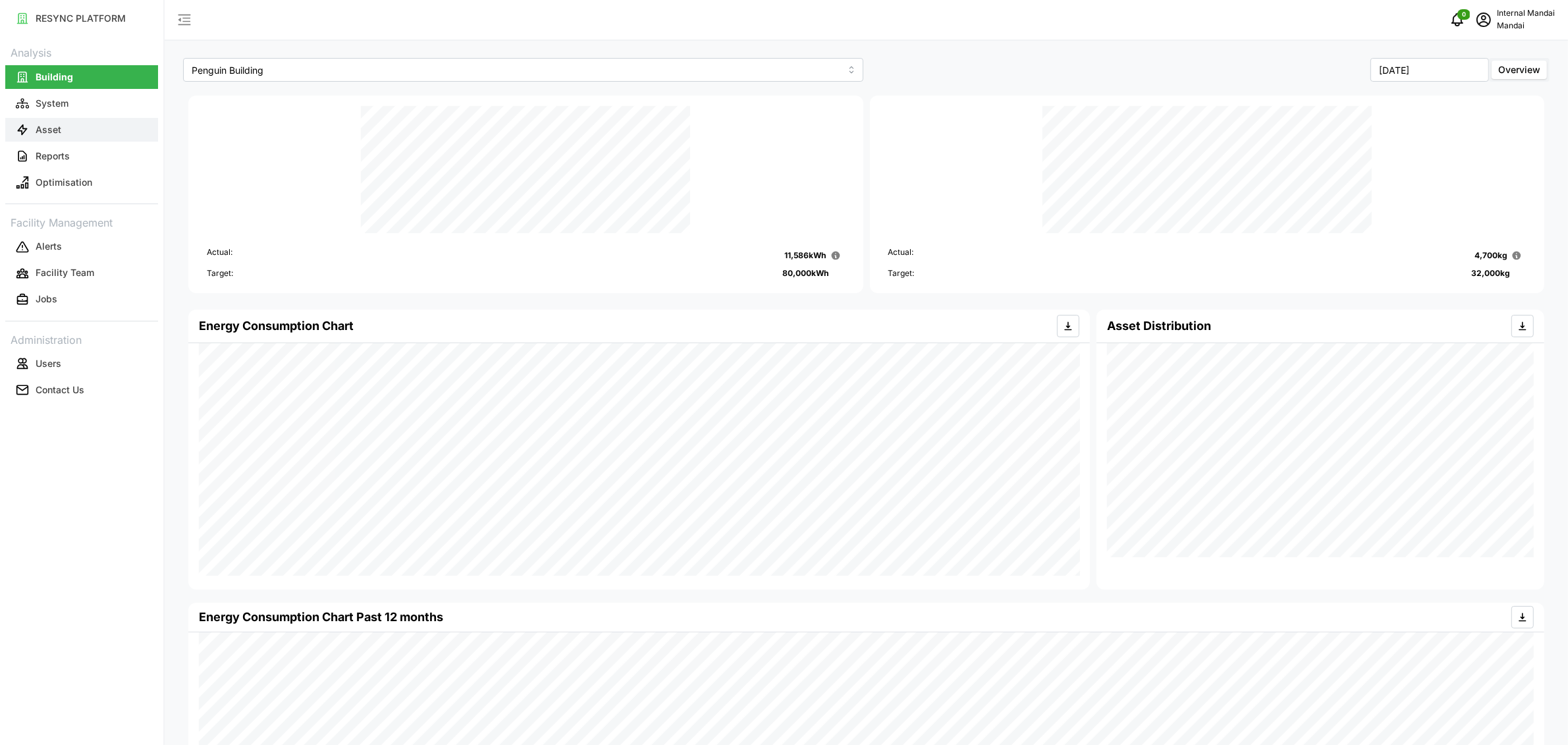
click at [119, 140] on button "Asset" at bounding box center [82, 130] width 153 height 24
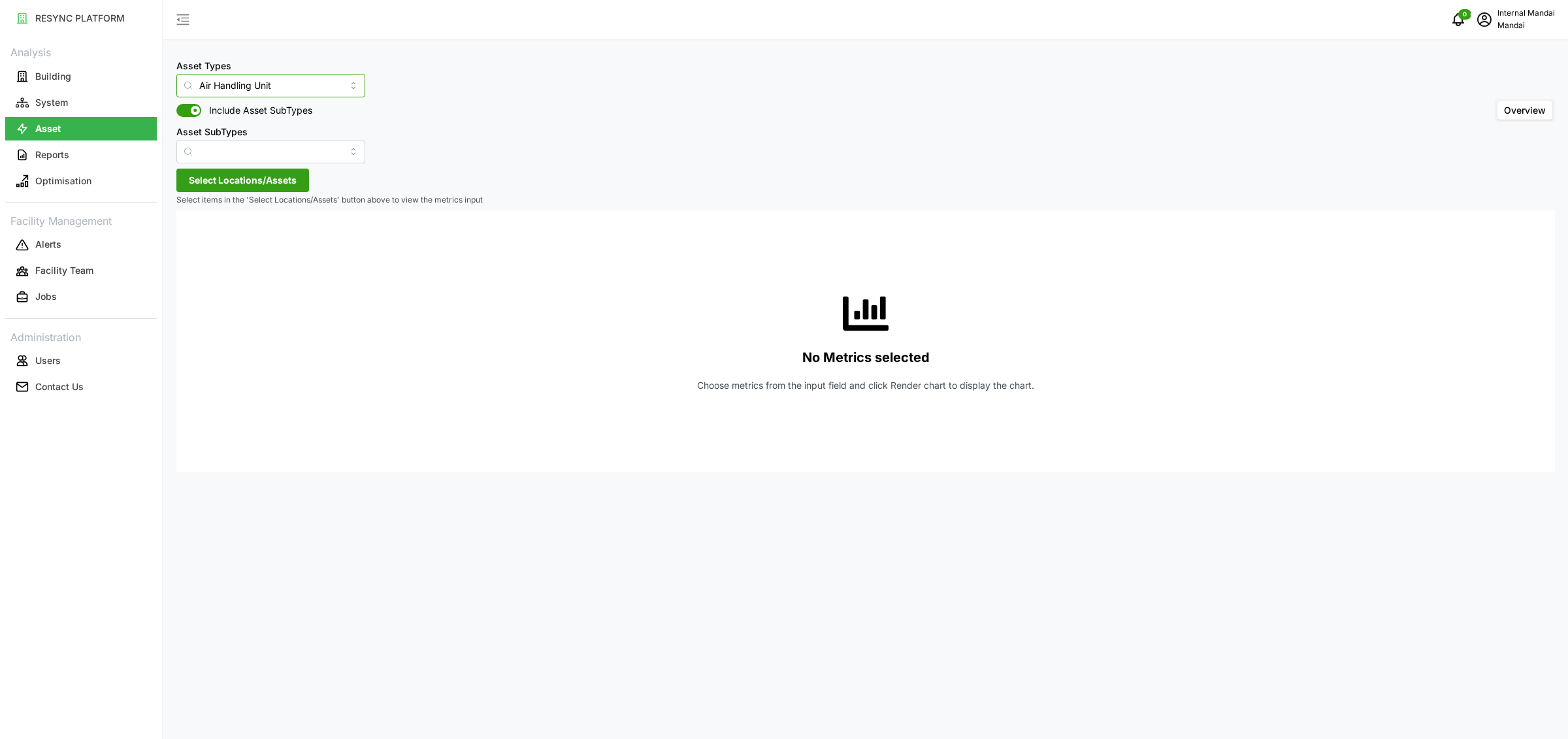
click at [229, 83] on input "Air Handling Unit" at bounding box center [270, 85] width 189 height 24
click at [231, 156] on div "Chiller" at bounding box center [258, 161] width 157 height 22
type input "Chiller"
click at [295, 76] on input "Chiller" at bounding box center [270, 85] width 189 height 24
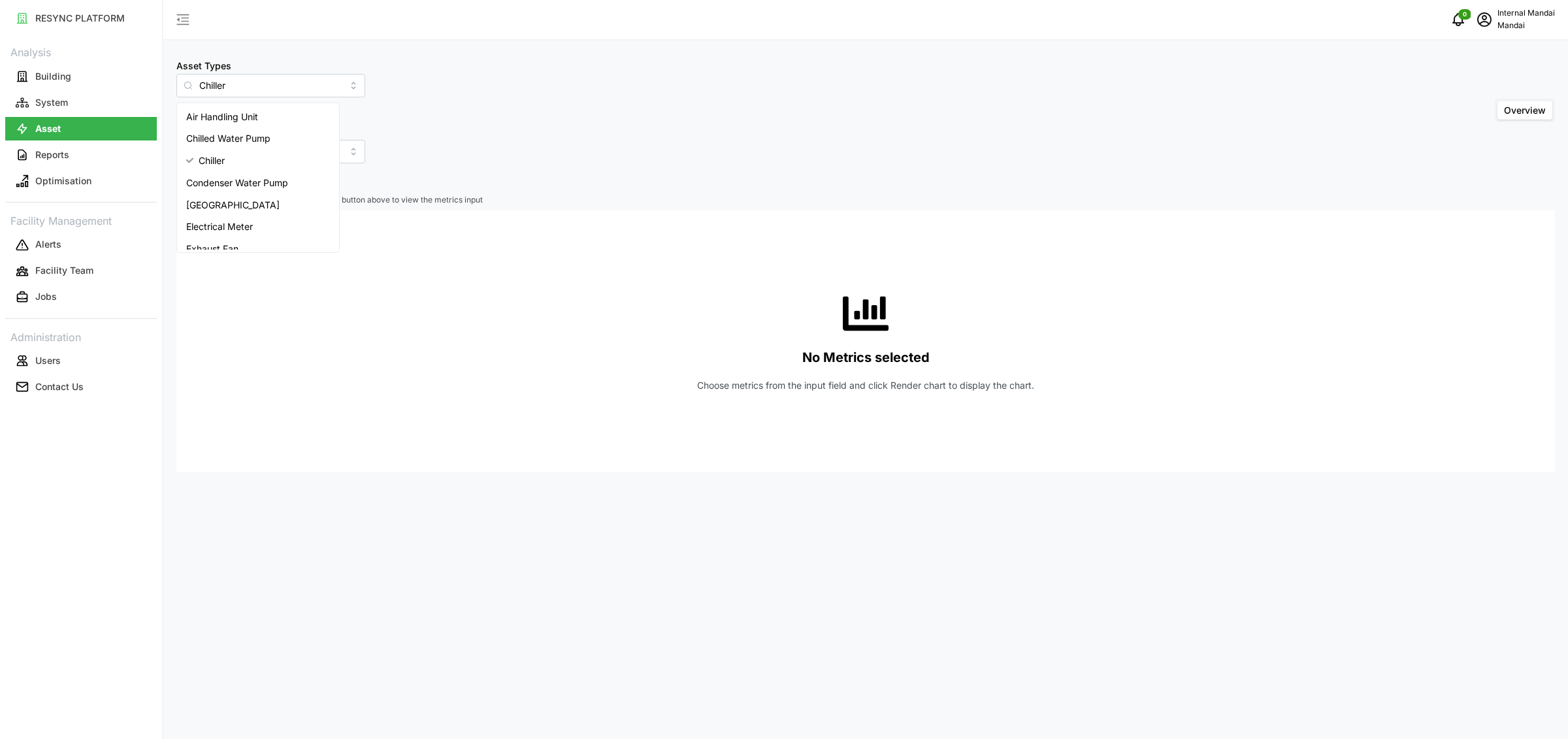
click at [772, 190] on div "Asset Types Chiller Include Asset SubTypes Asset SubTypes Overview Select Locat…" at bounding box center [866, 369] width 1405 height 739
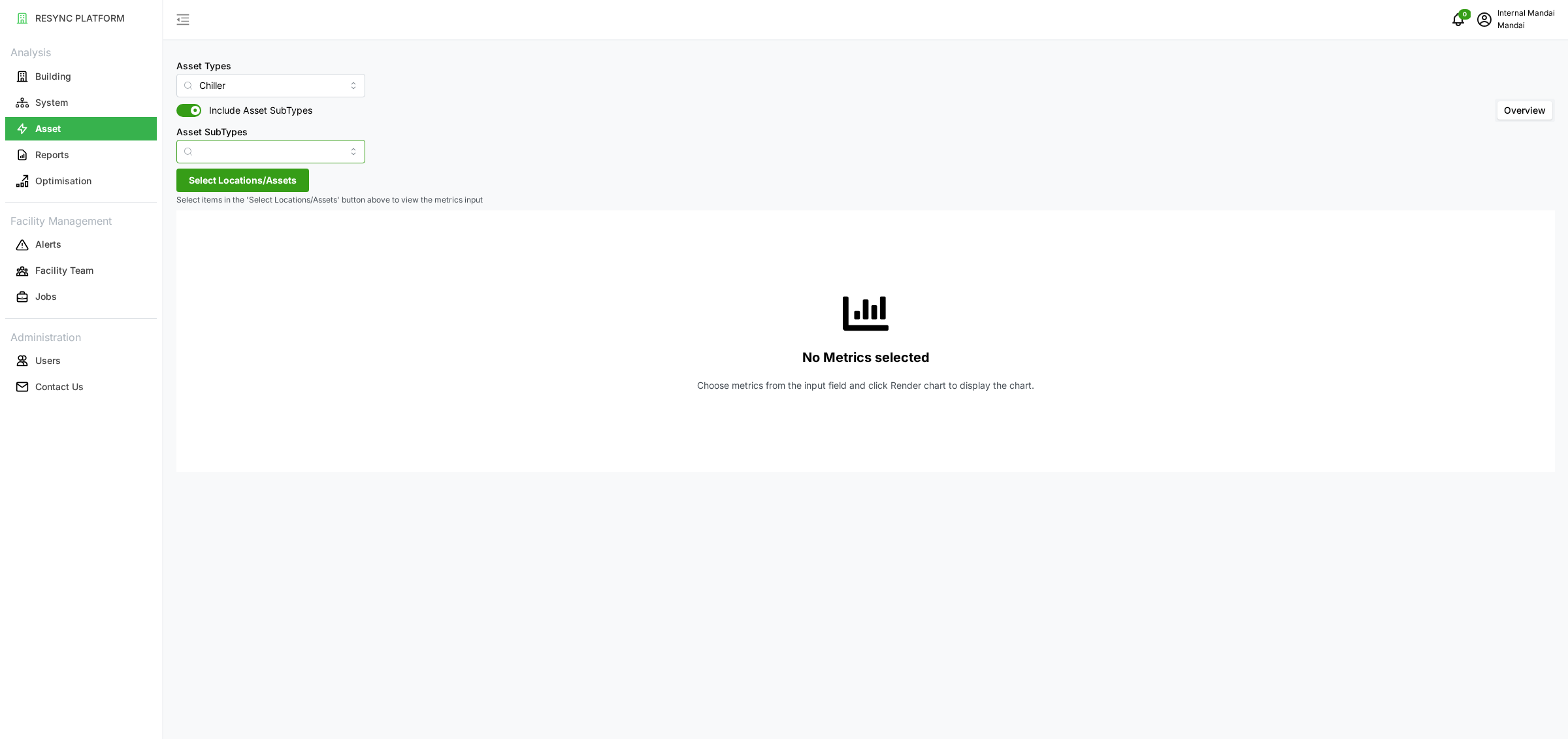
click at [249, 160] on input "Asset SubTypes" at bounding box center [270, 151] width 189 height 24
click at [469, 158] on div "Asset Types Chiller Include Asset SubTypes Asset SubTypes Overview" at bounding box center [865, 110] width 1378 height 106
click at [186, 186] on button "Select Locations/Assets" at bounding box center [242, 180] width 133 height 24
click at [213, 240] on span "Select Penguin Building" at bounding box center [209, 240] width 9 height 9
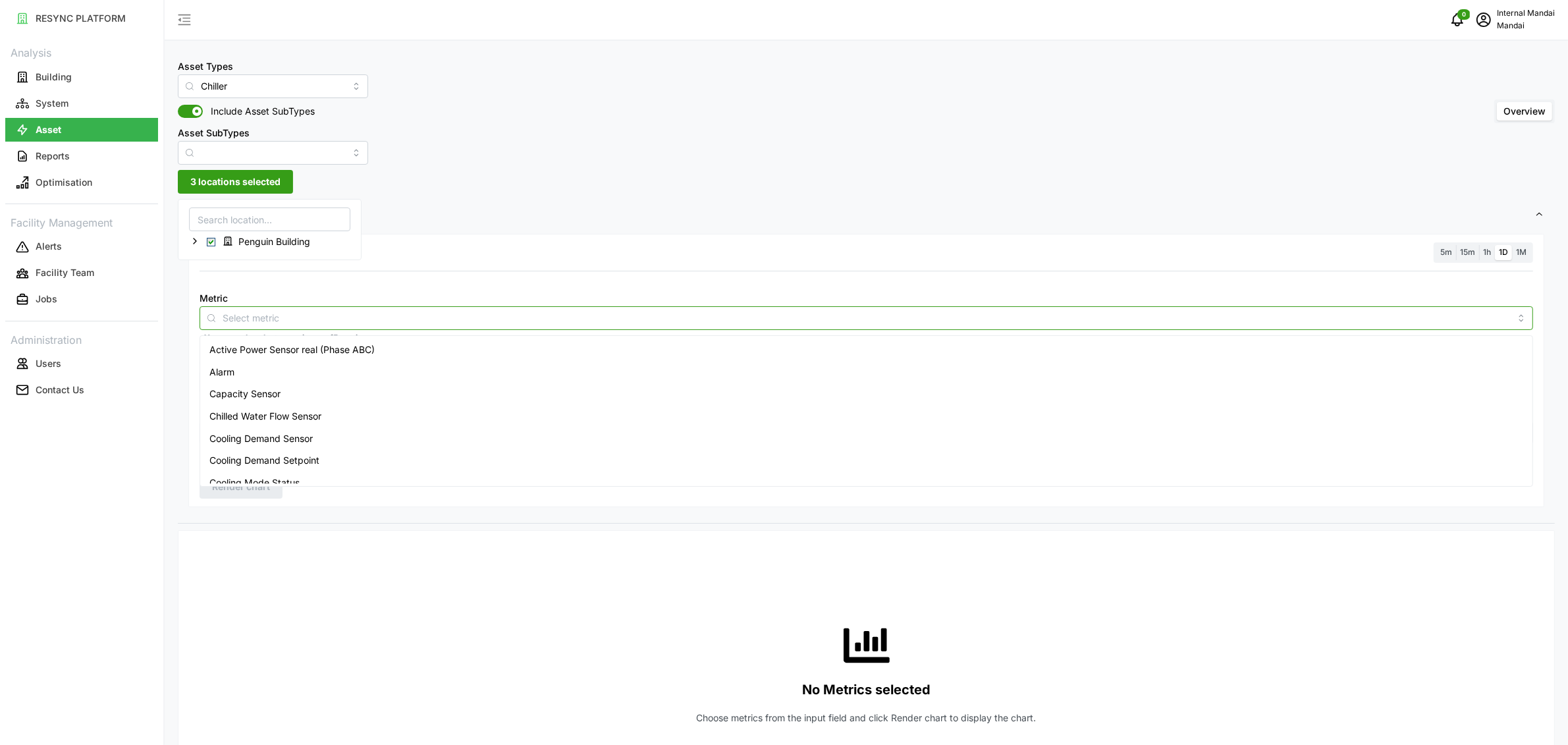
click at [481, 319] on input "Metric" at bounding box center [866, 317] width 1287 height 14
type input "energy"
click at [476, 367] on div "Electrical Energy Usage Sensor absolute (Phase ABC)" at bounding box center [866, 372] width 1327 height 23
click at [1022, 227] on span "Settings" at bounding box center [861, 214] width 1346 height 32
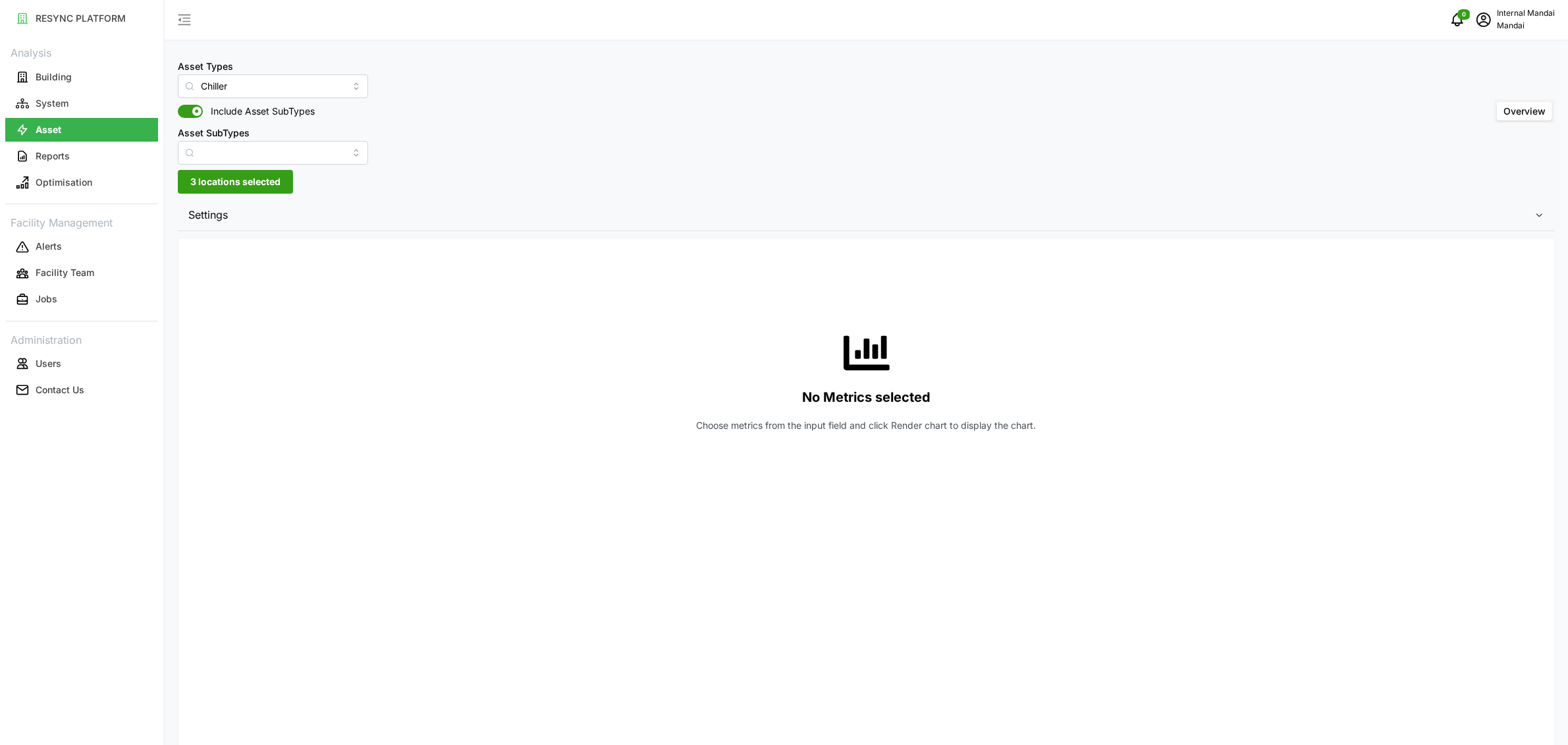
click at [1249, 218] on span "Settings" at bounding box center [861, 214] width 1346 height 32
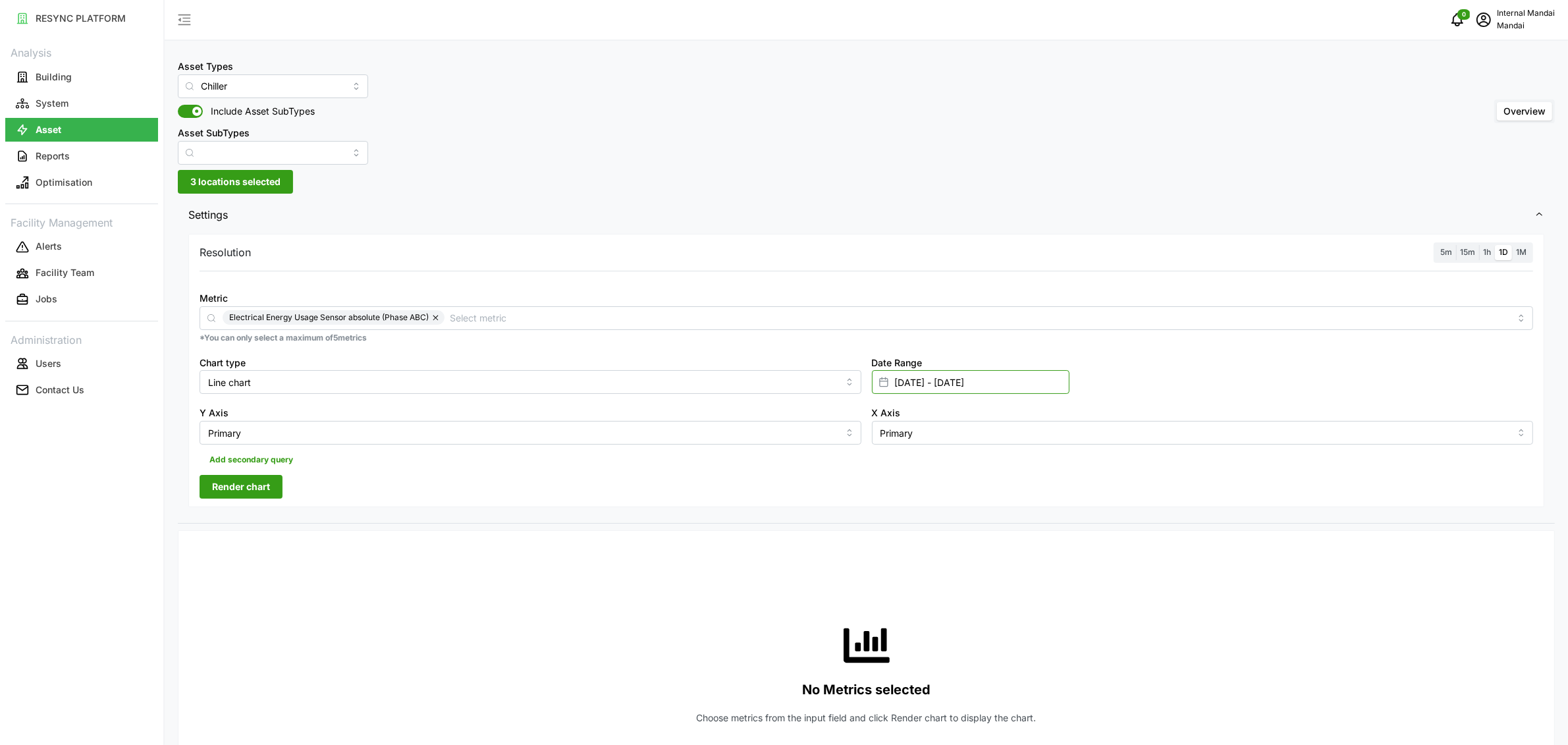
click at [918, 371] on input "[DATE] - [DATE]" at bounding box center [970, 382] width 197 height 24
click at [900, 452] on div "[DATE] Mo Tu We Th Fr Sa Su 28 29 30 31 1 2 3 4 5 6 7 8 9 10 11 12 13 14 15 16 …" at bounding box center [1063, 539] width 359 height 182
click at [902, 465] on icon "button" at bounding box center [900, 464] width 10 height 10
click at [902, 565] on button "9" at bounding box center [900, 563] width 24 height 24
type input "[DATE] - [DATE]"
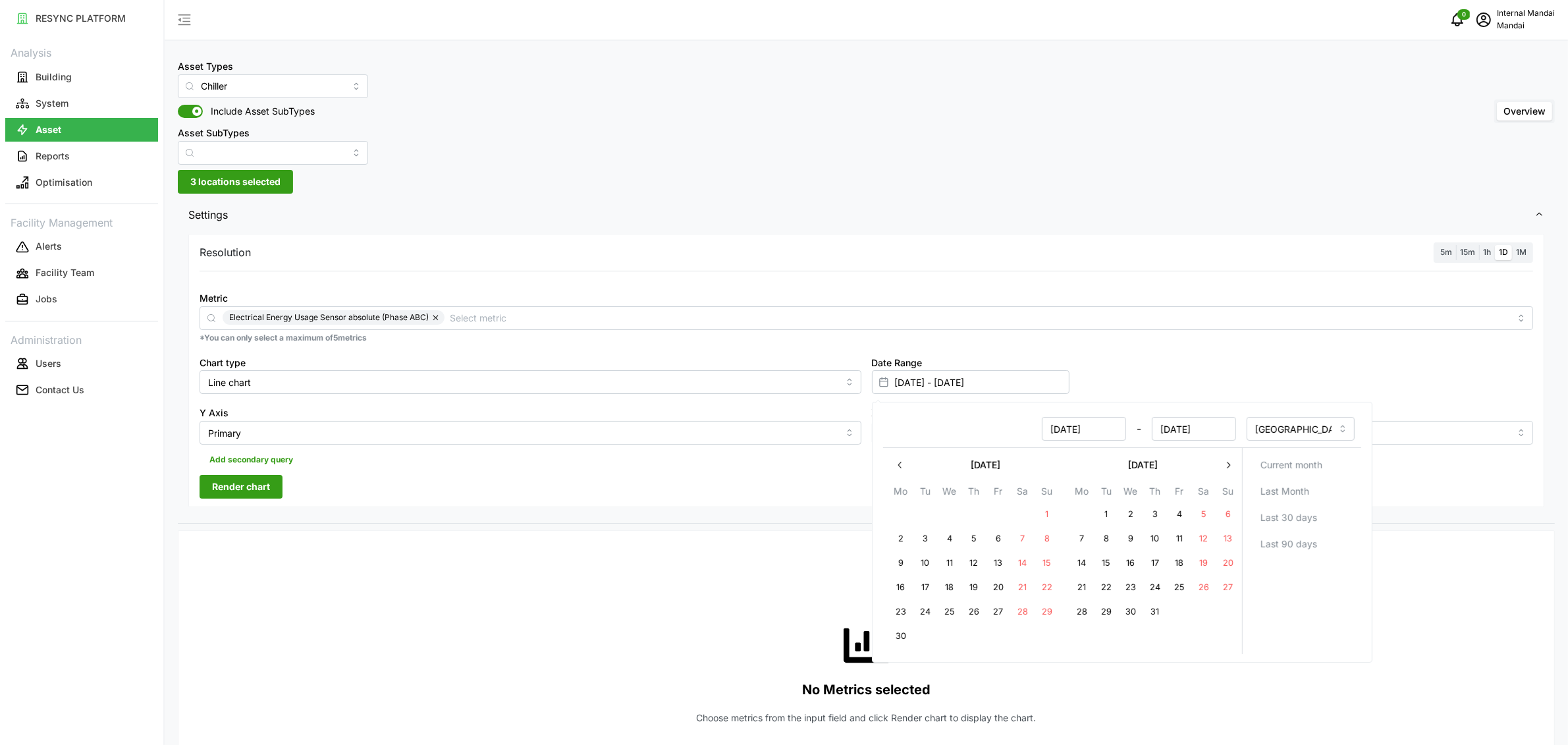
type input "[DATE]"
click at [1223, 467] on icon "button" at bounding box center [1227, 464] width 10 height 10
click at [1016, 538] on button "9" at bounding box center [1022, 539] width 24 height 24
click at [552, 489] on div "Resolution 5m 15m 1h 1D 1M Metric Electrical Energy Usage Sensor absolute (Phas…" at bounding box center [866, 370] width 1356 height 273
click at [367, 386] on input "Line chart" at bounding box center [530, 382] width 662 height 24
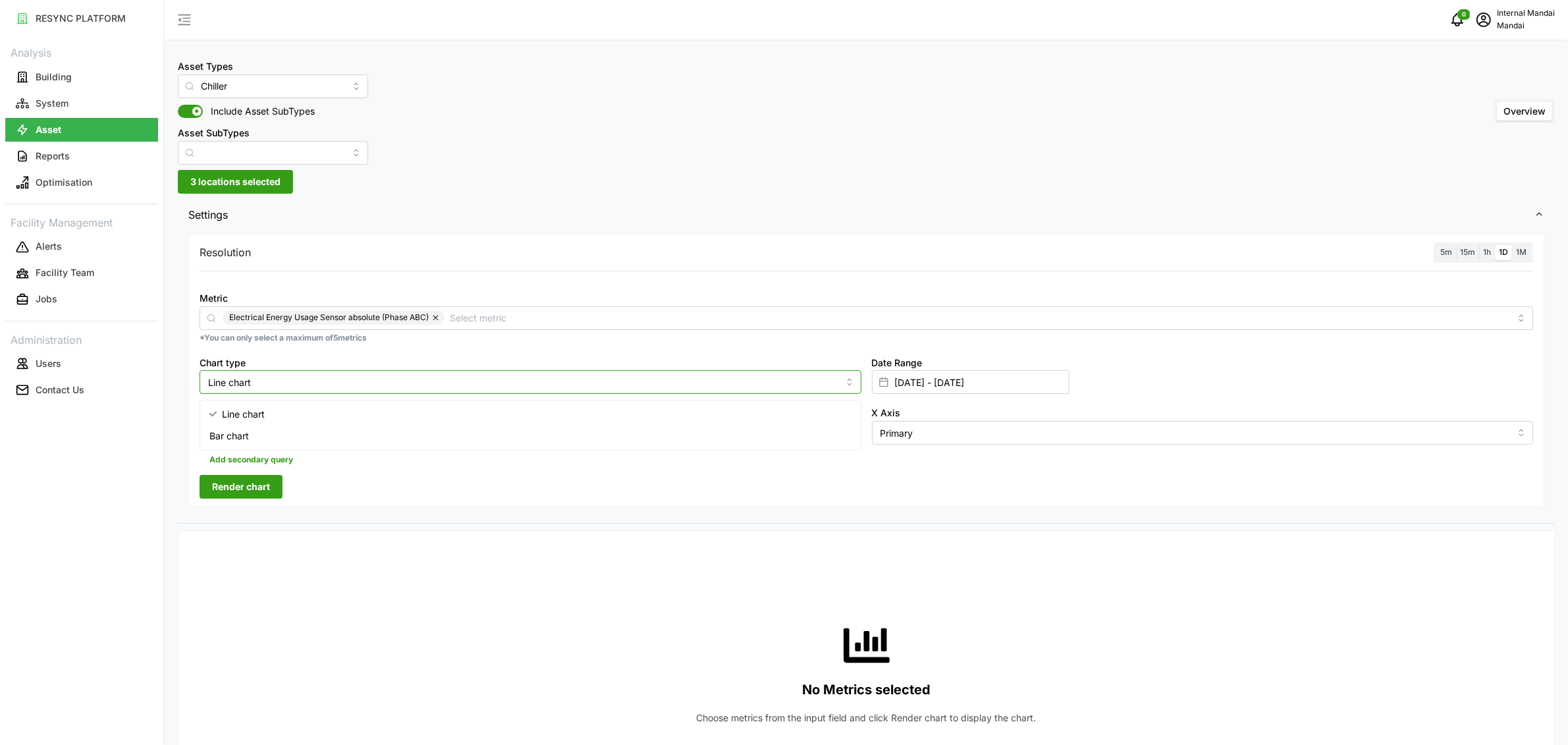
click at [322, 433] on div "Bar chart" at bounding box center [530, 436] width 655 height 23
type input "Bar chart"
click at [229, 487] on span "Render chart" at bounding box center [241, 486] width 58 height 23
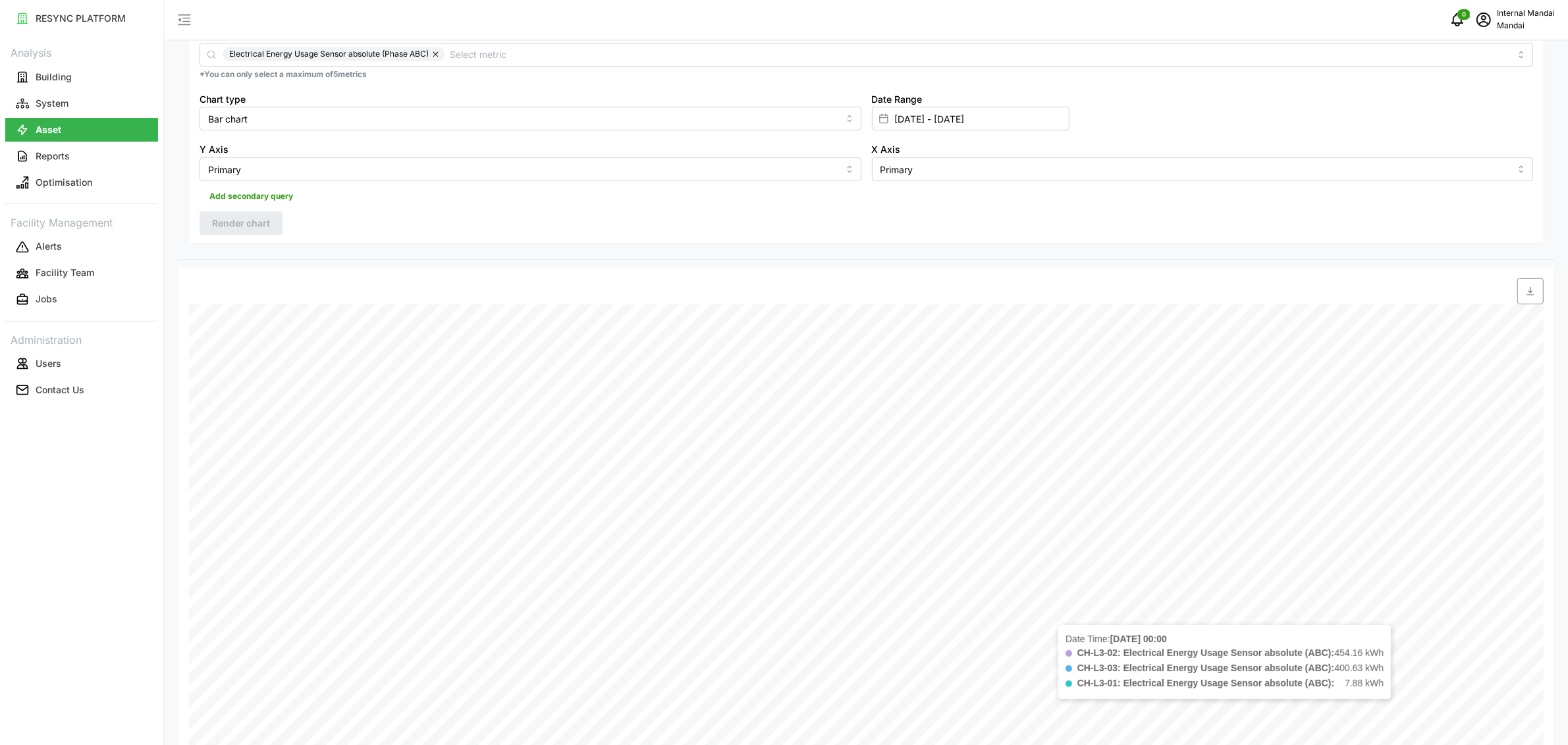
scroll to position [461, 0]
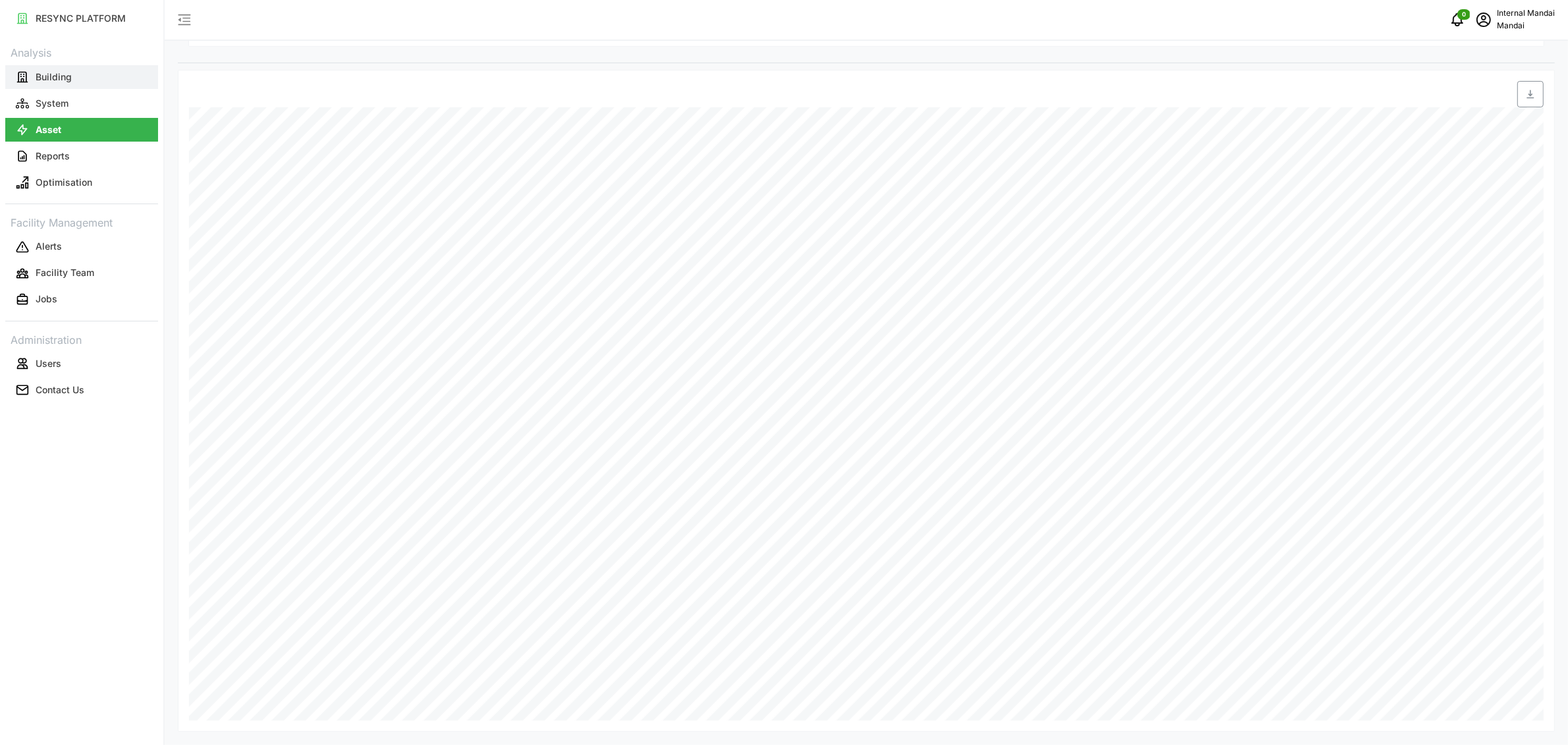
click at [81, 82] on button "Building" at bounding box center [82, 77] width 153 height 24
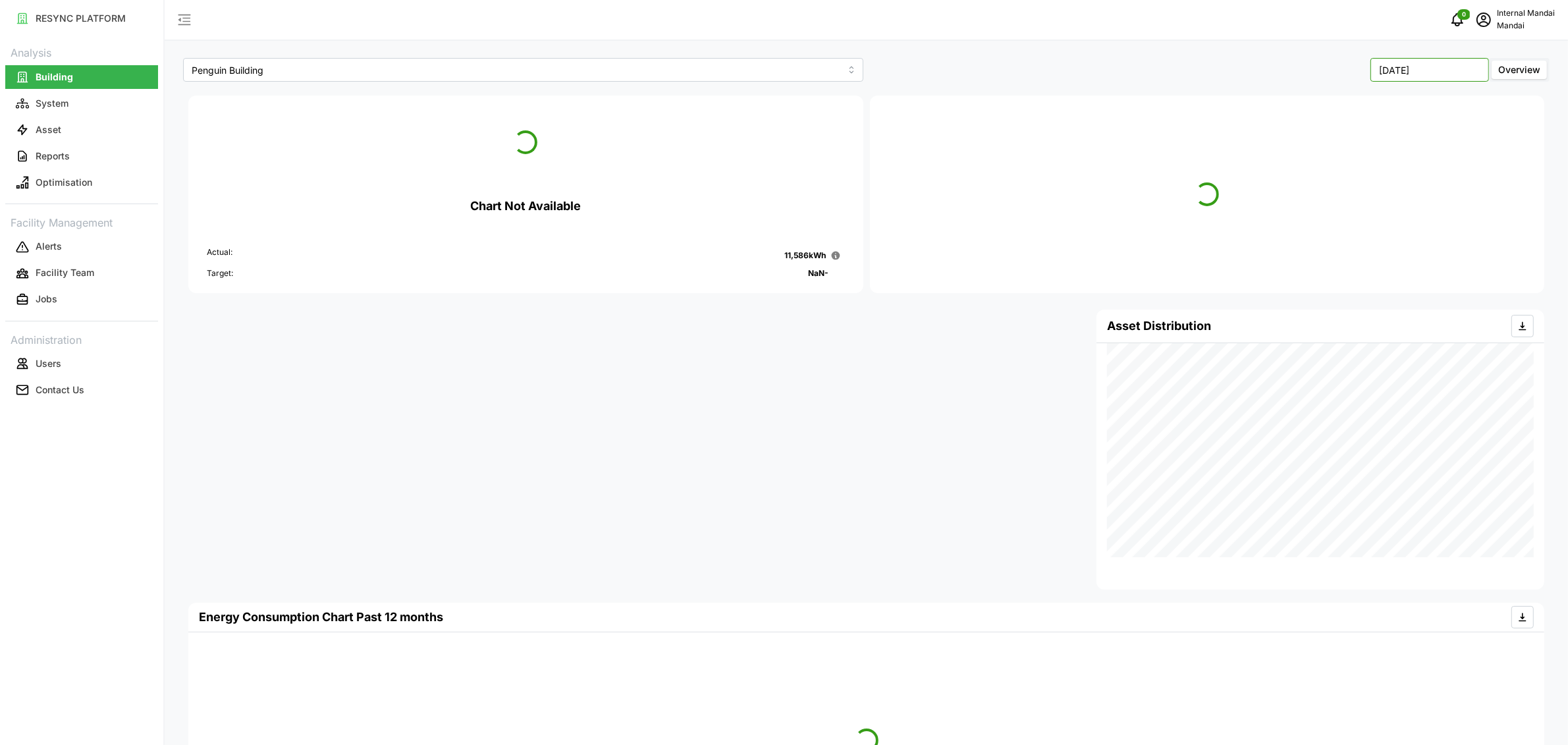
click at [1405, 69] on input "[DATE]" at bounding box center [1429, 70] width 119 height 24
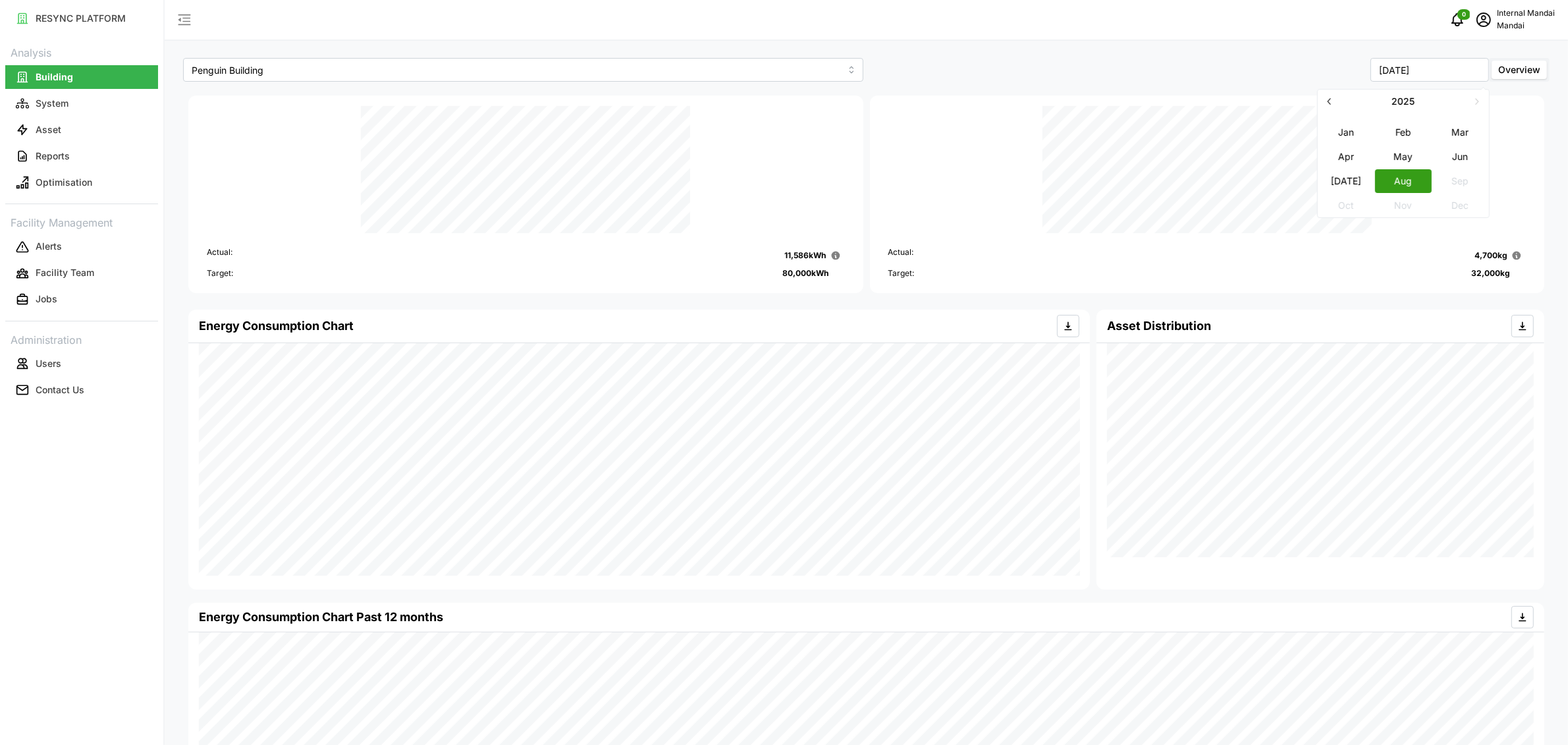
click at [1364, 180] on button "[DATE]" at bounding box center [1345, 181] width 57 height 24
type input "[DATE]"
click at [67, 147] on button "Reports" at bounding box center [82, 156] width 153 height 24
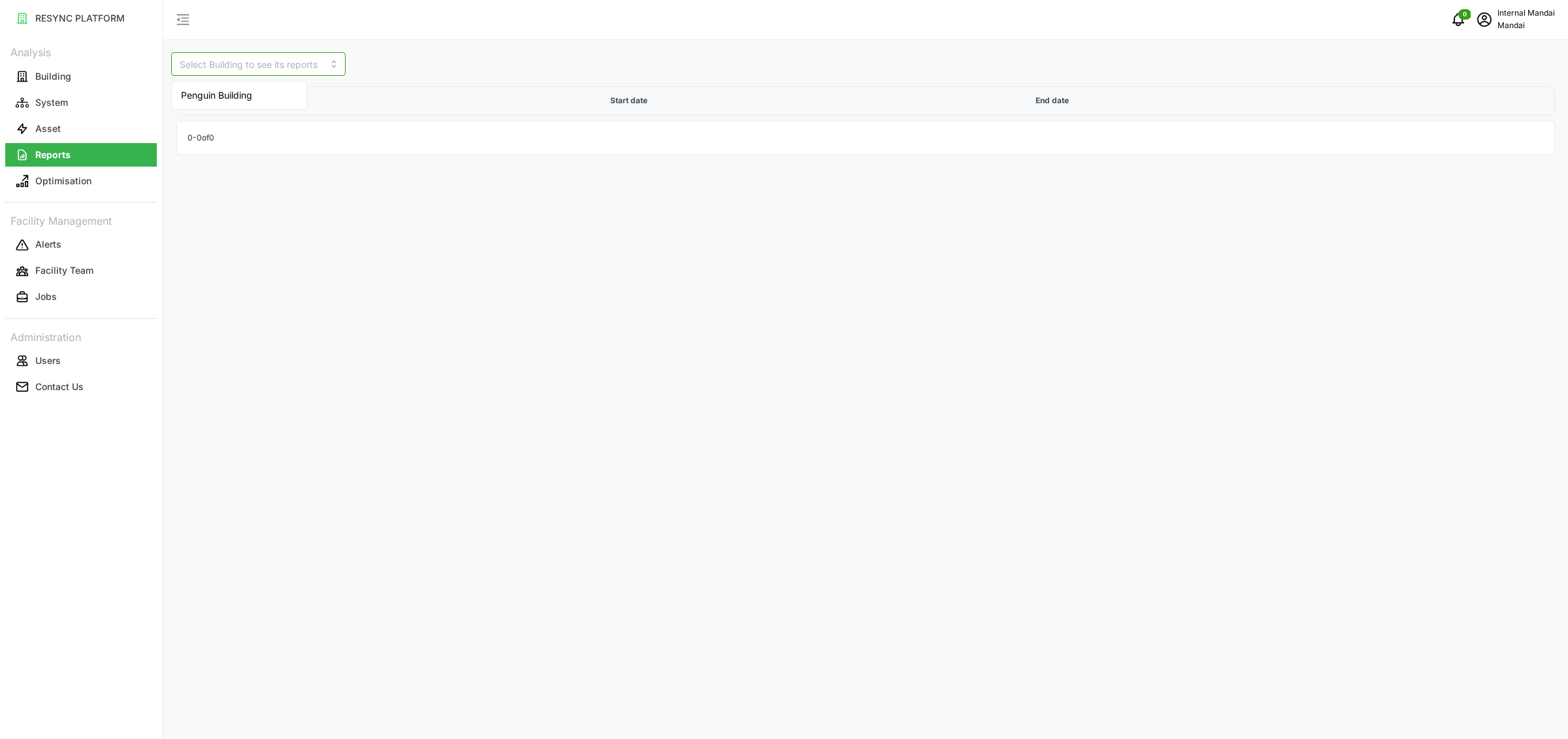
click at [281, 63] on input at bounding box center [259, 64] width 175 height 24
click at [262, 88] on div "Penguin Building" at bounding box center [239, 95] width 129 height 22
type input "Penguin Building"
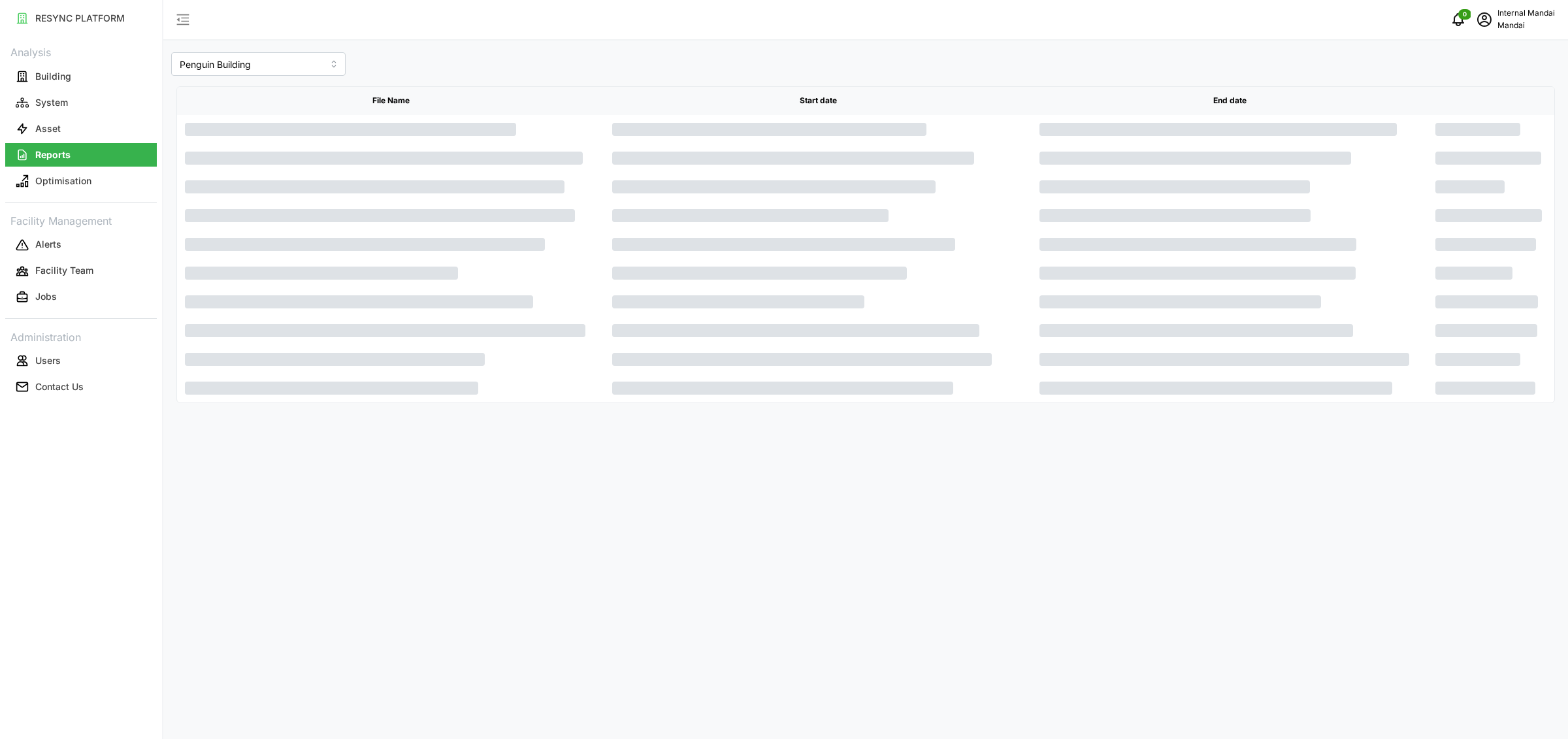
click at [740, 66] on div "Penguin Building File Name Start date End date" at bounding box center [866, 230] width 1389 height 356
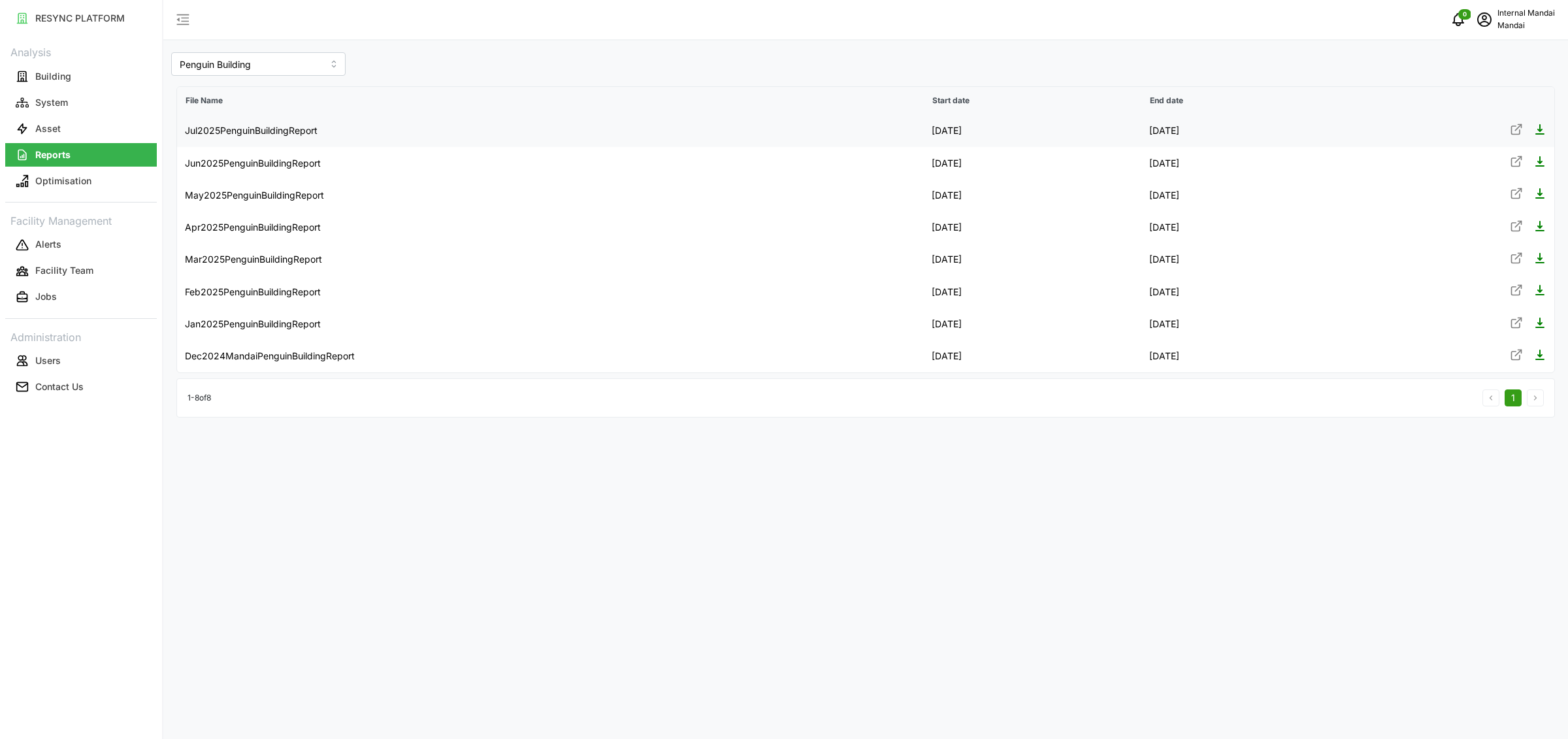
click at [1512, 127] on icon at bounding box center [1516, 129] width 13 height 13
click at [105, 83] on button "Building" at bounding box center [81, 77] width 152 height 24
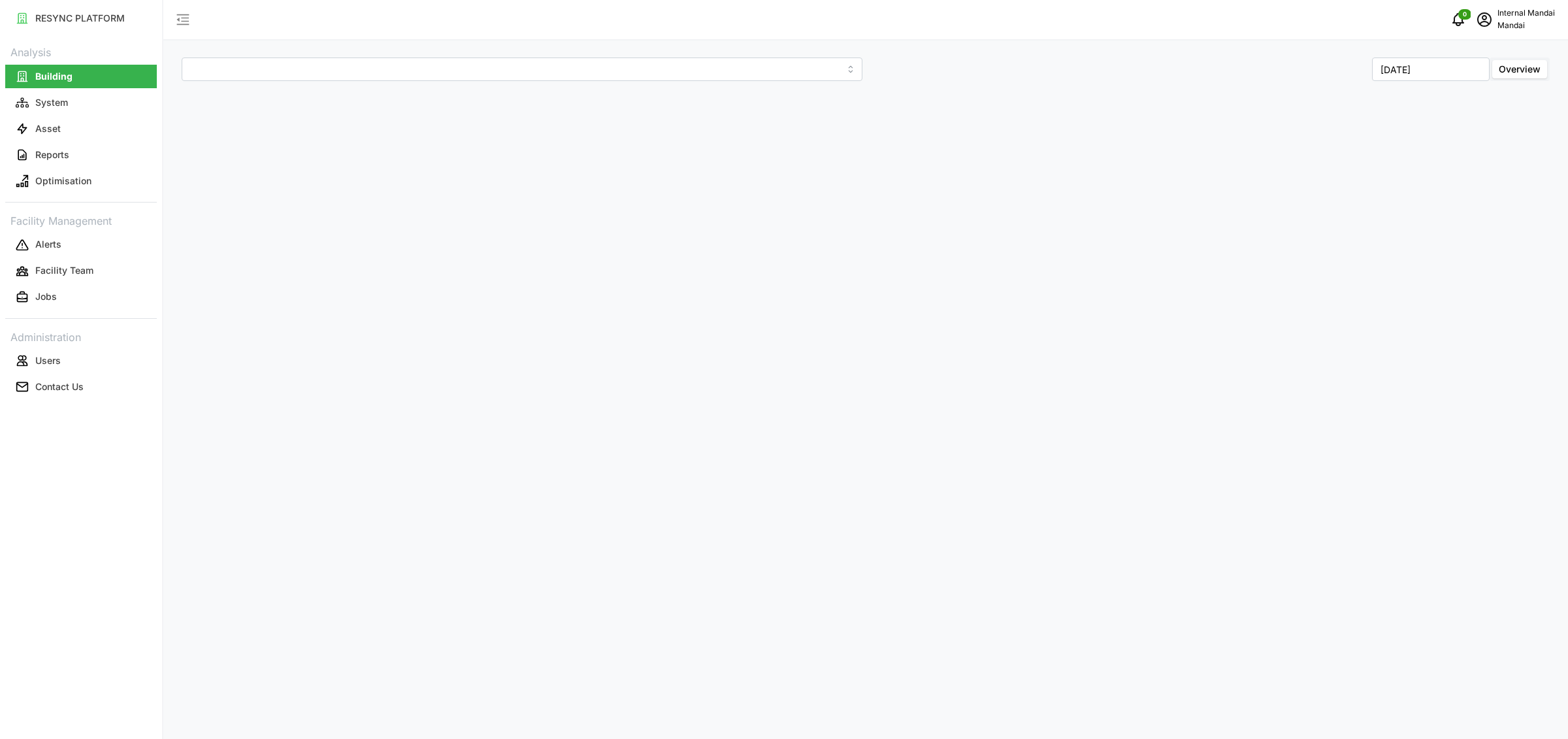
type input "Penguin Building"
